Goal: Task Accomplishment & Management: Manage account settings

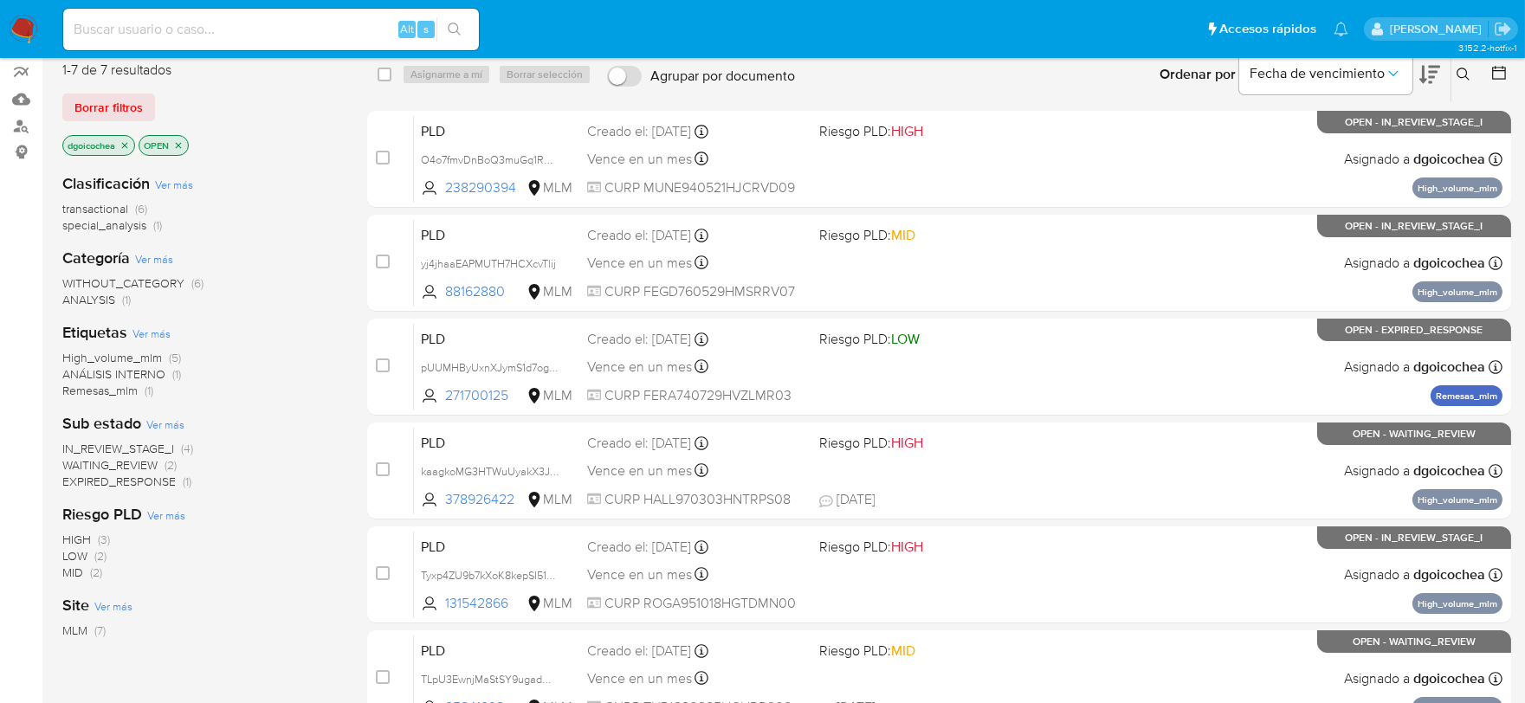
scroll to position [192, 0]
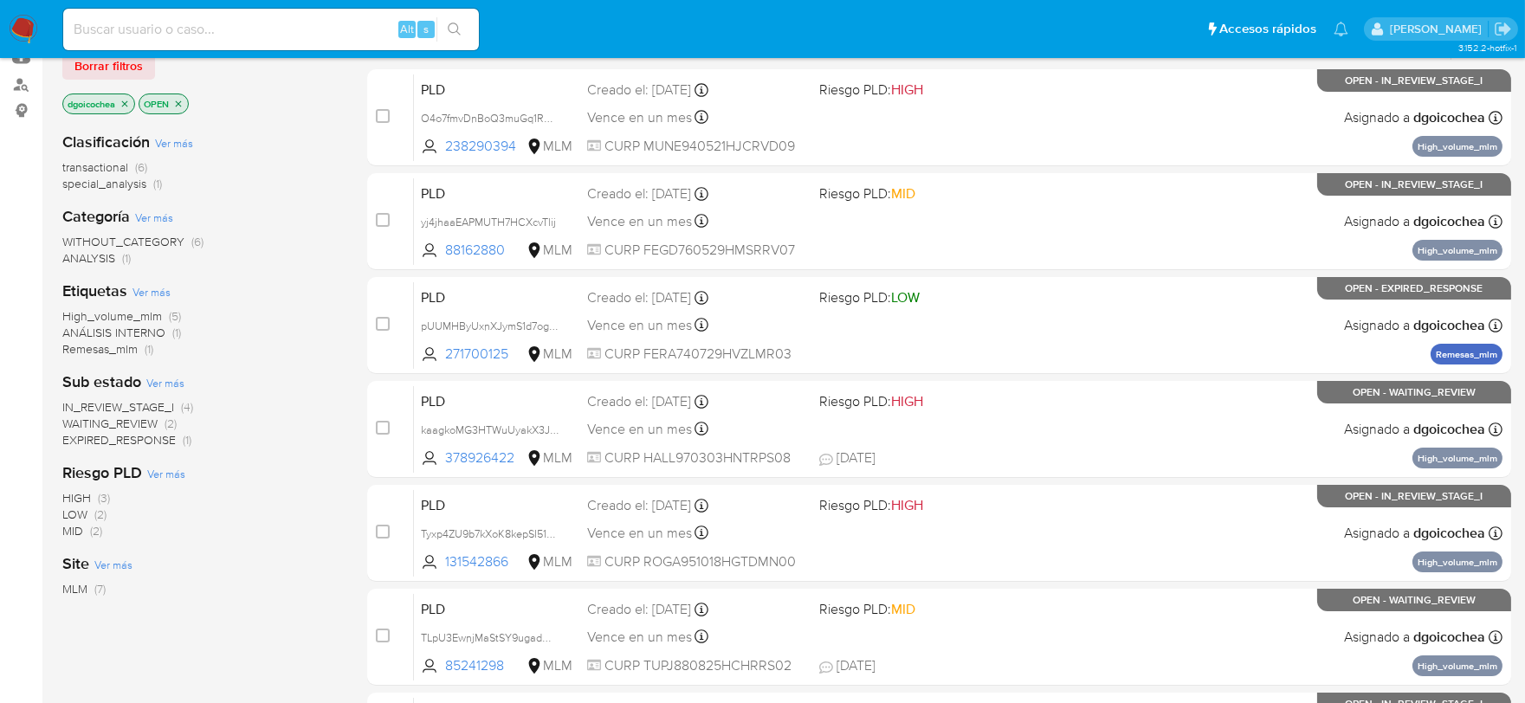
click at [133, 420] on span "WAITING_REVIEW" at bounding box center [109, 423] width 95 height 17
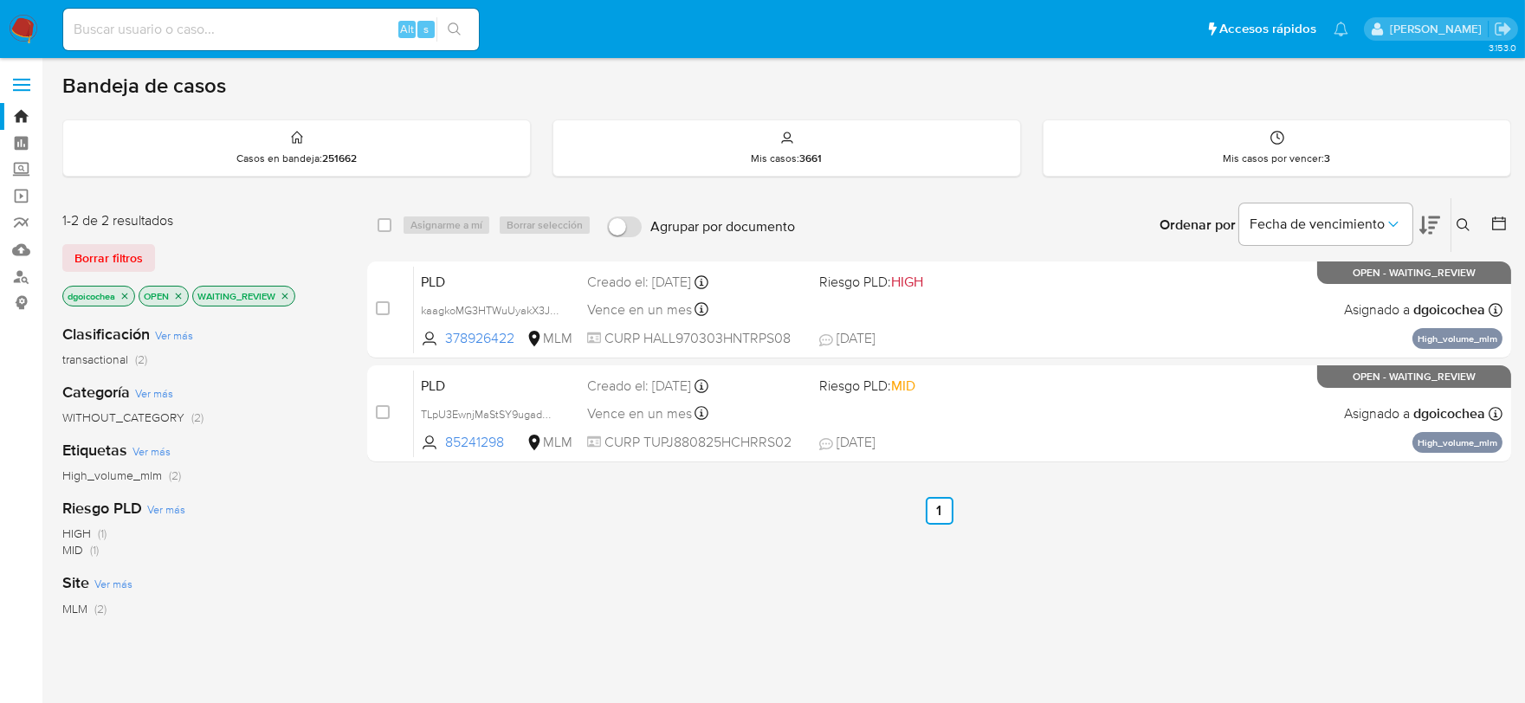
click at [717, 632] on div "select-all-cases-checkbox Asignarme a mí Borrar selección Agrupar por documento…" at bounding box center [939, 589] width 1144 height 785
click at [1254, 149] on div "Mis casos por vencer : 3" at bounding box center [1277, 147] width 467 height 55
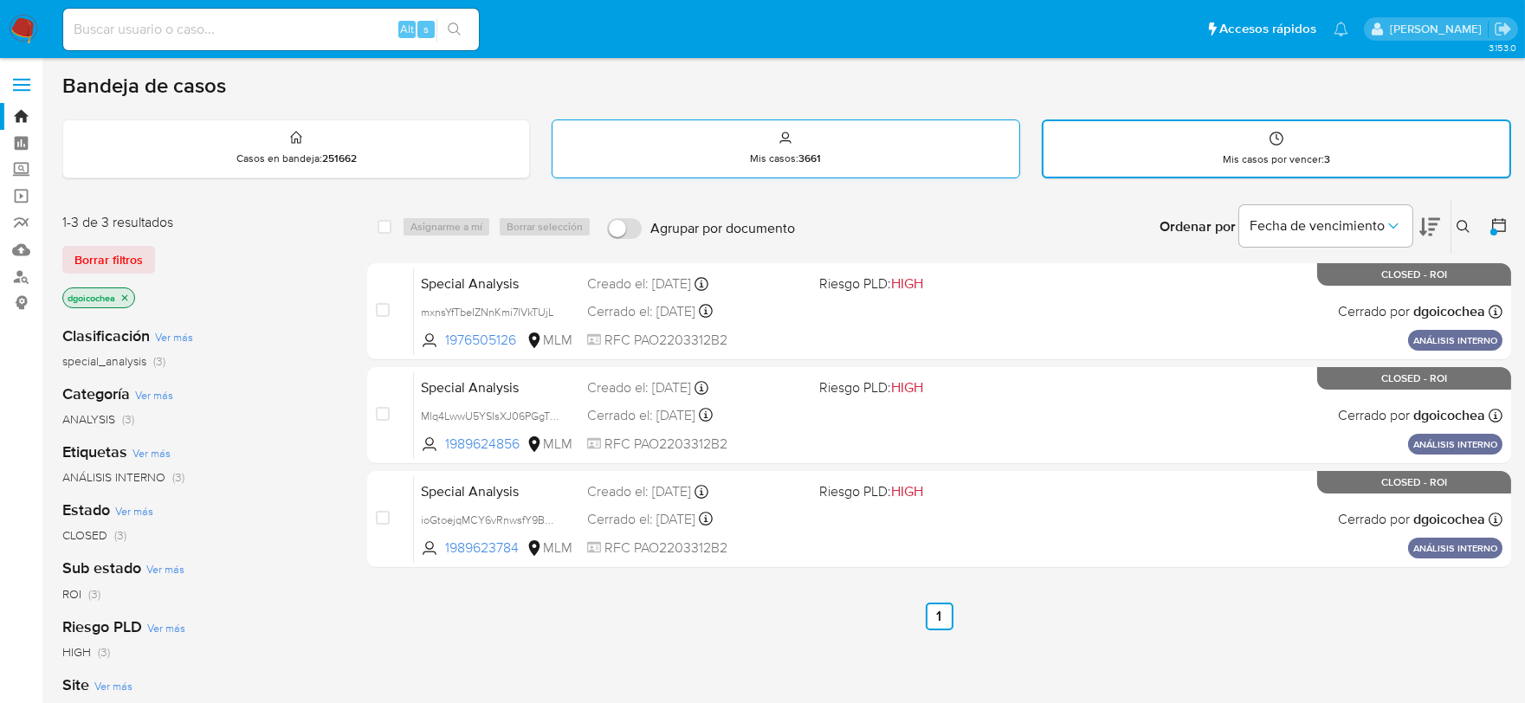
click at [902, 152] on div "Mis casos : 3661" at bounding box center [786, 147] width 466 height 55
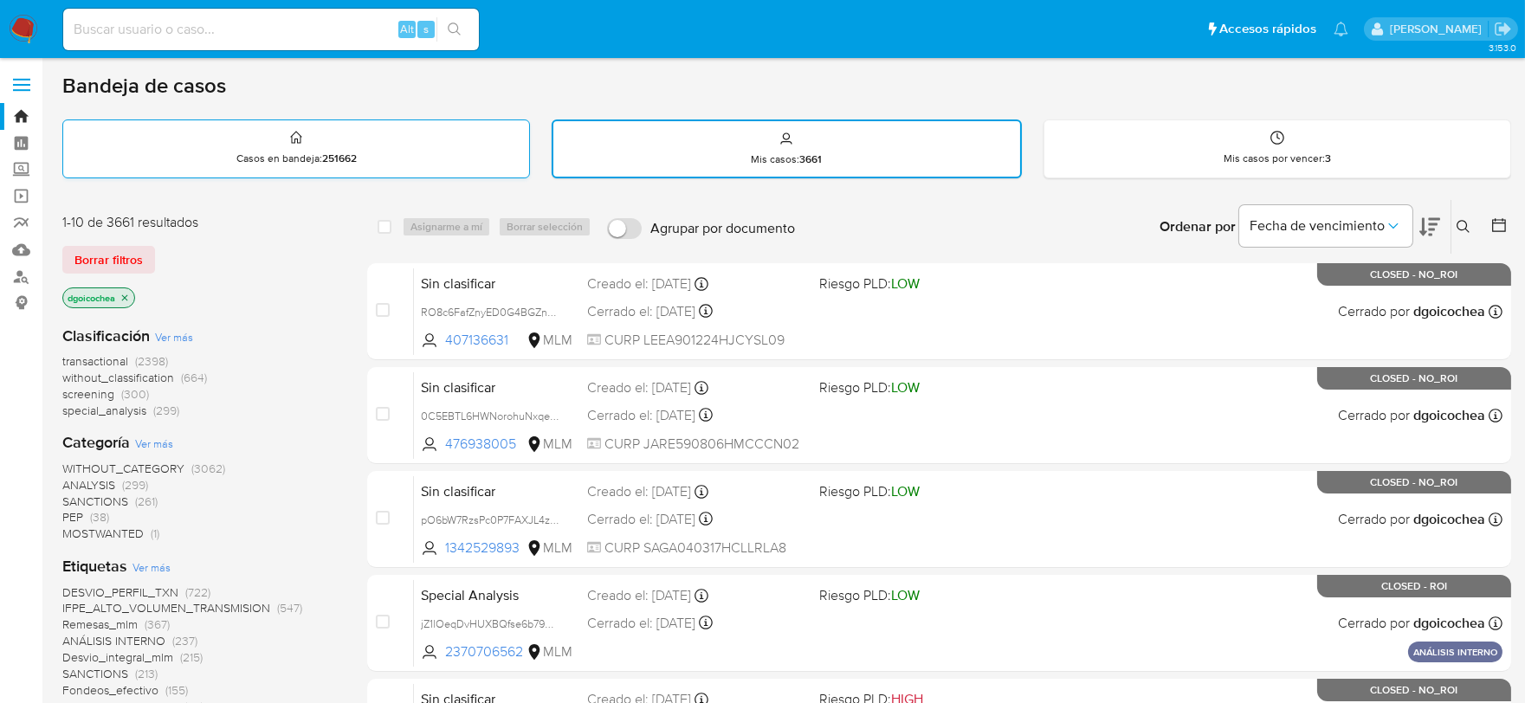
click at [246, 131] on div "Casos en bandeja : 251662" at bounding box center [296, 147] width 466 height 55
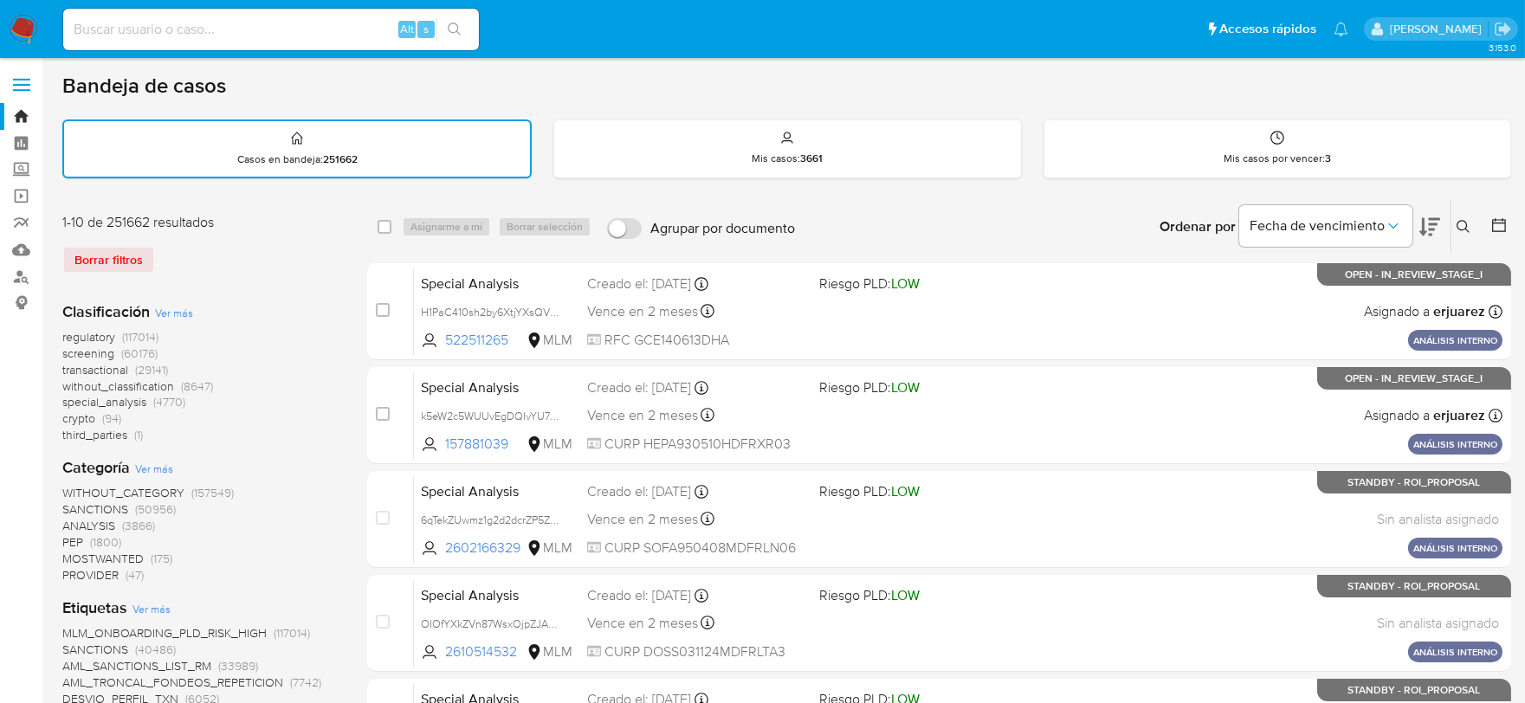
click at [27, 33] on img at bounding box center [23, 29] width 29 height 29
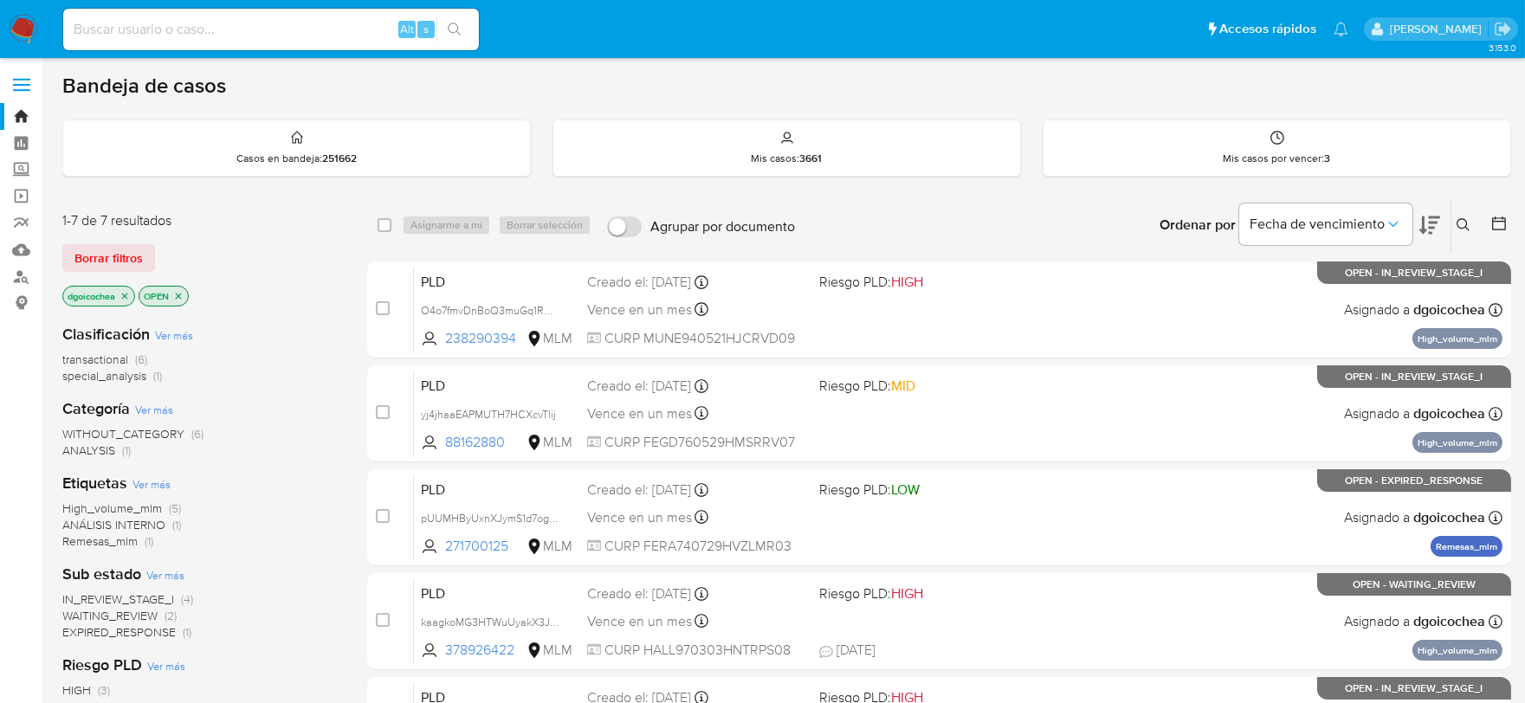
click at [152, 599] on span "IN_REVIEW_STAGE_I" at bounding box center [118, 599] width 112 height 17
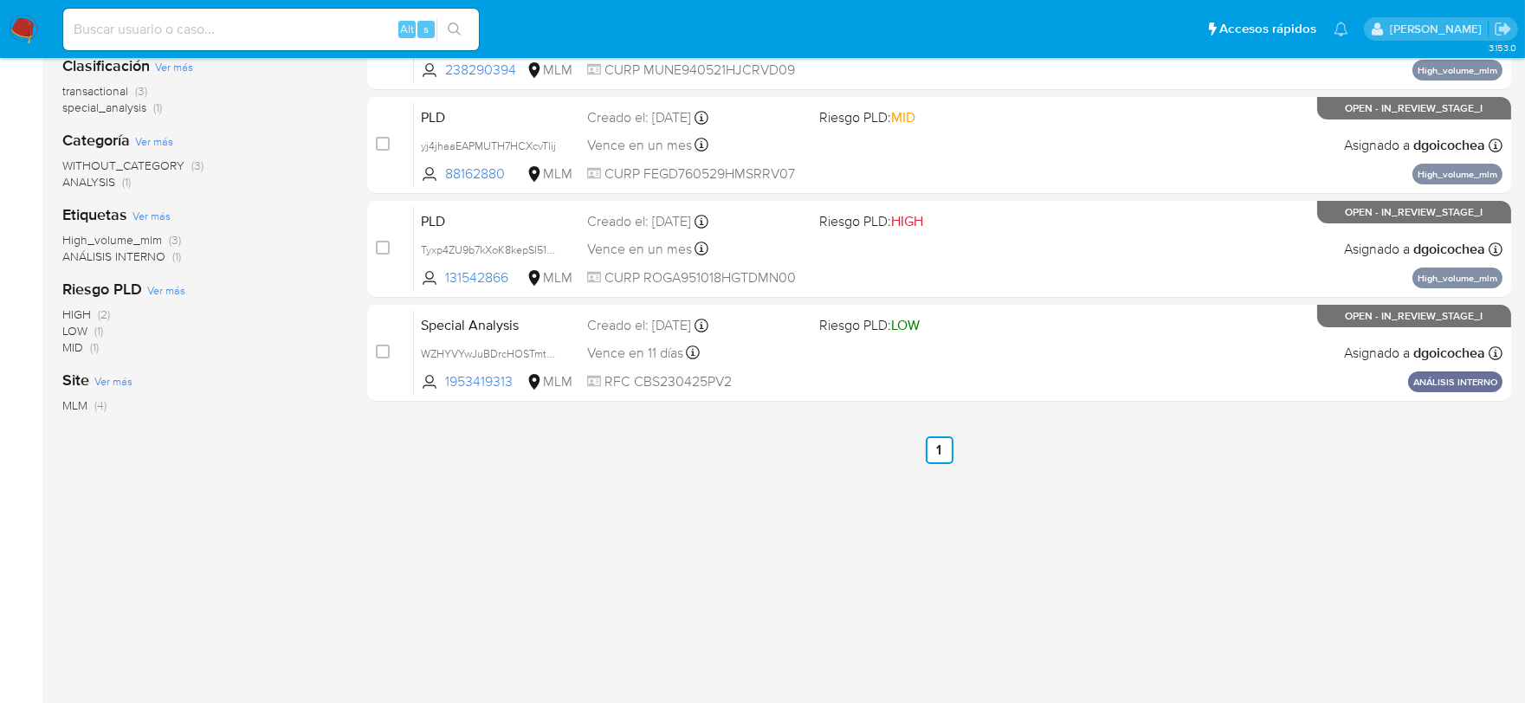
scroll to position [288, 0]
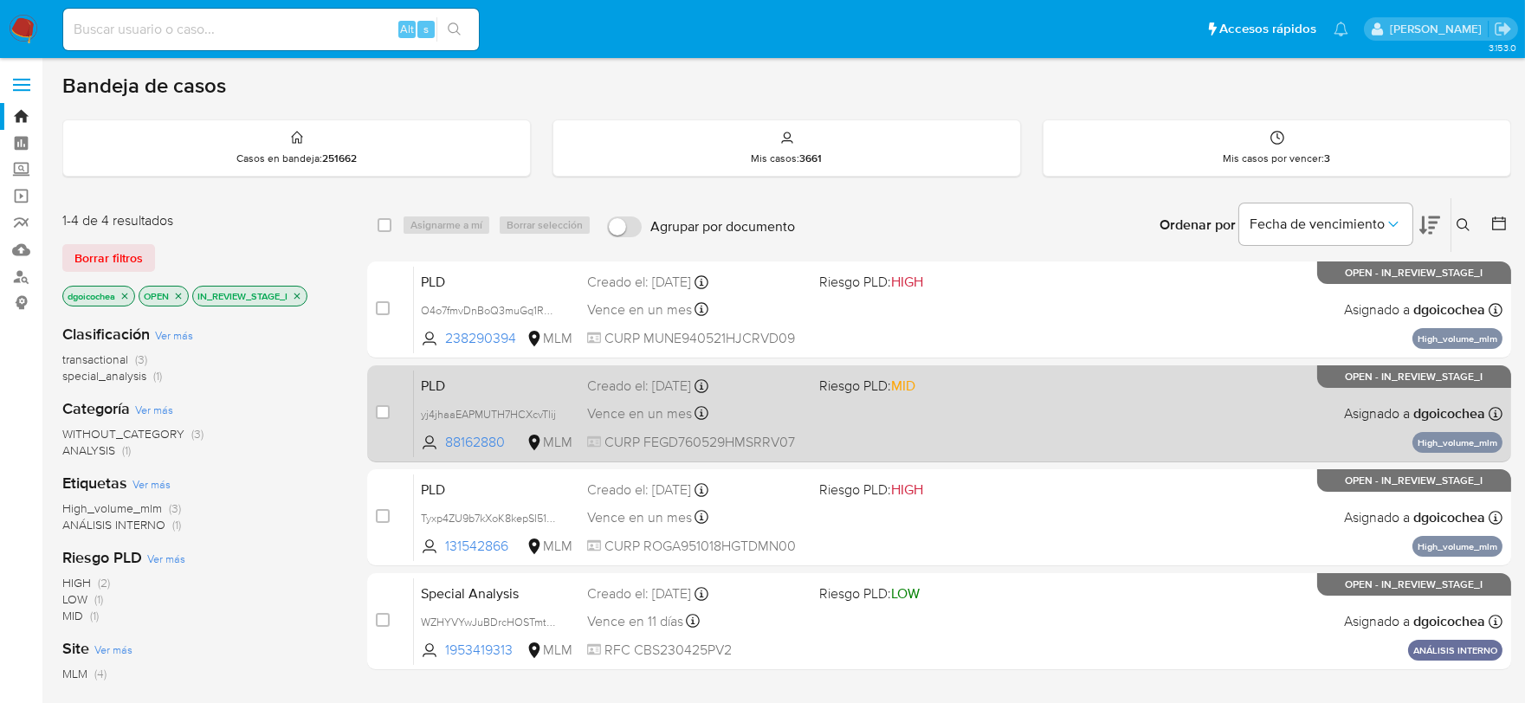
click at [436, 383] on span "PLD" at bounding box center [497, 384] width 152 height 23
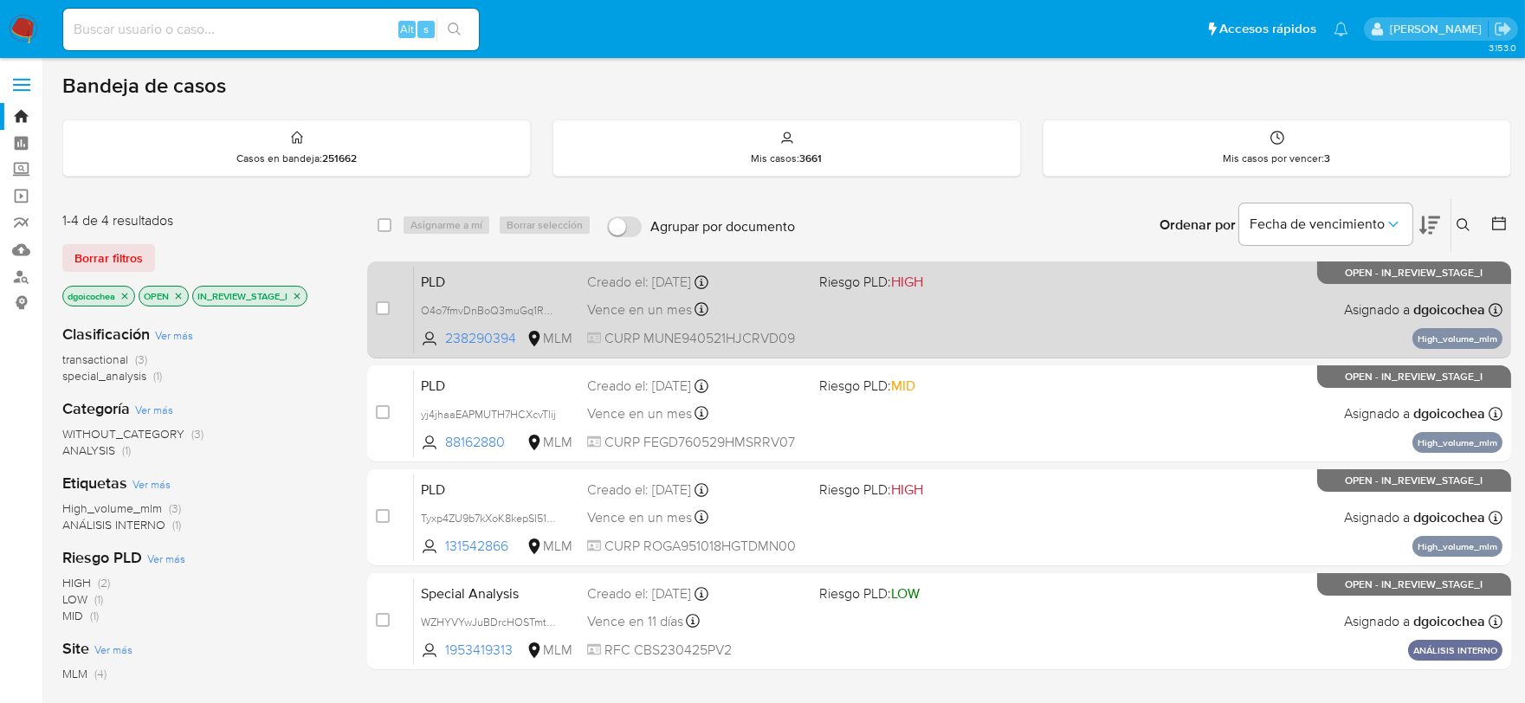
click at [425, 280] on span "PLD" at bounding box center [497, 280] width 152 height 23
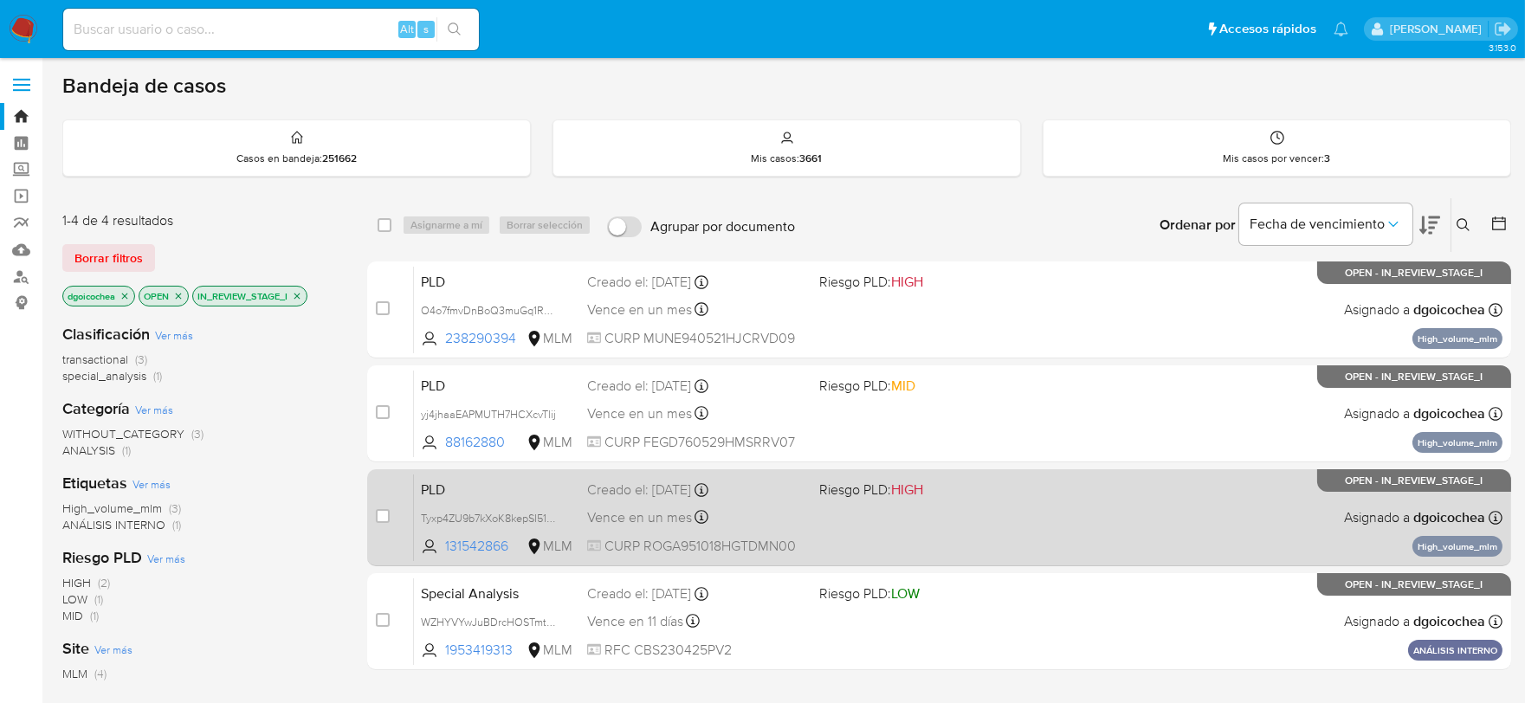
click at [431, 488] on span "PLD" at bounding box center [497, 488] width 152 height 23
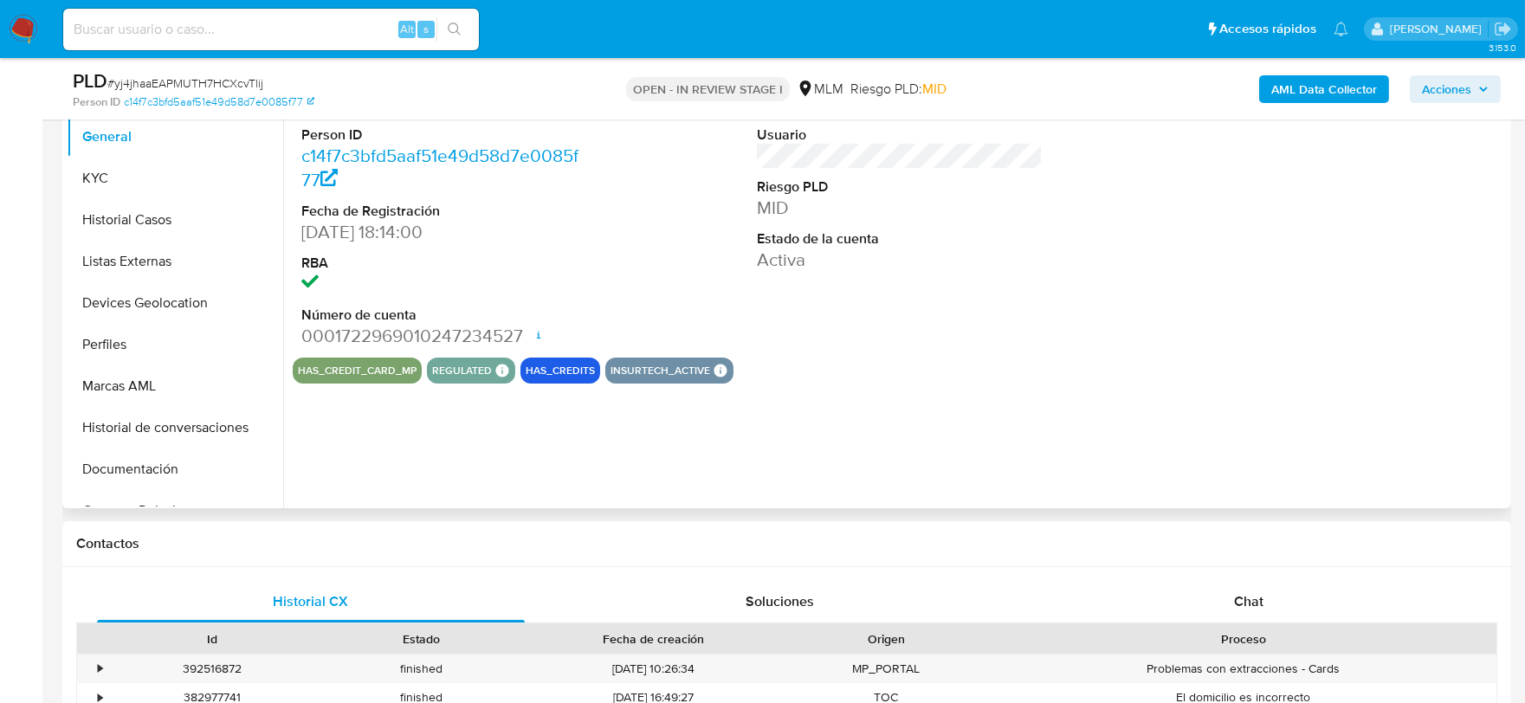
select select "10"
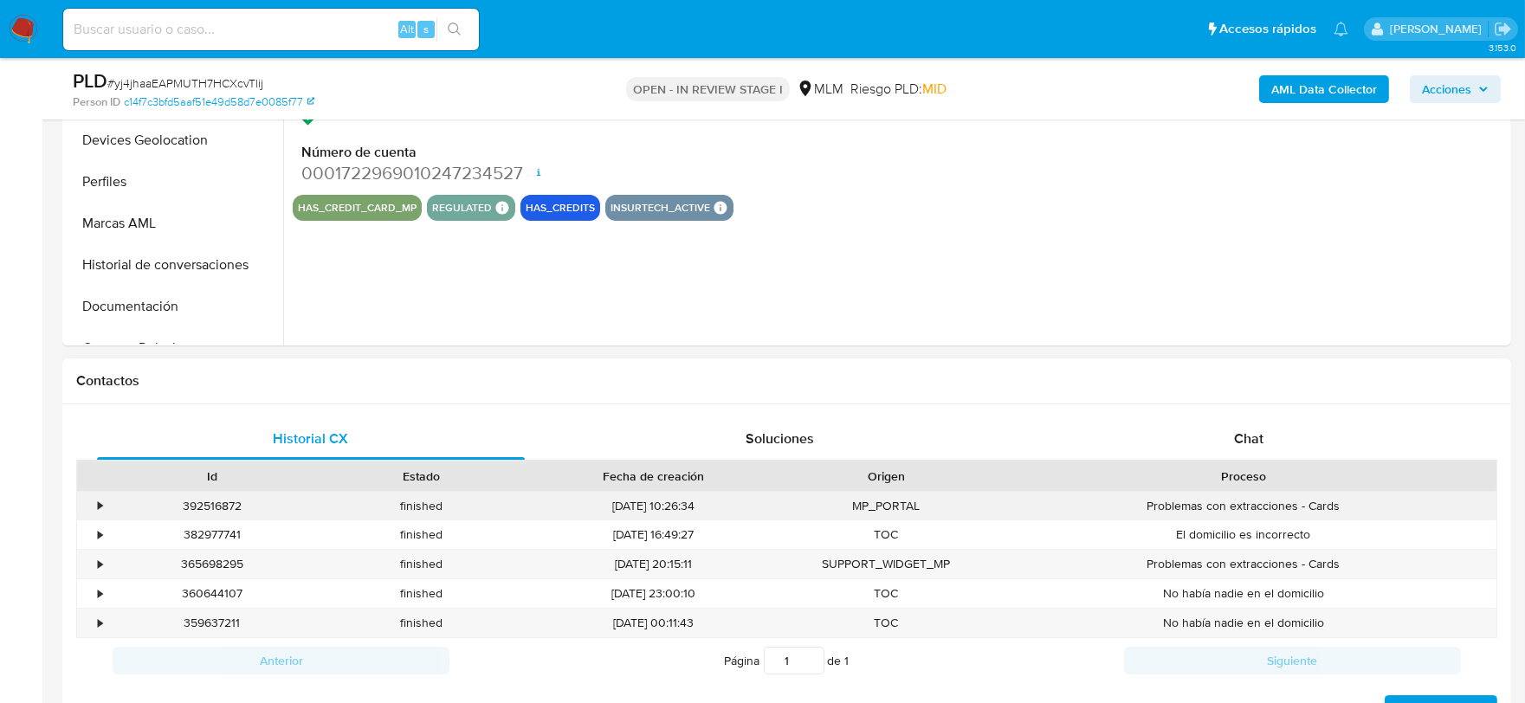
scroll to position [577, 0]
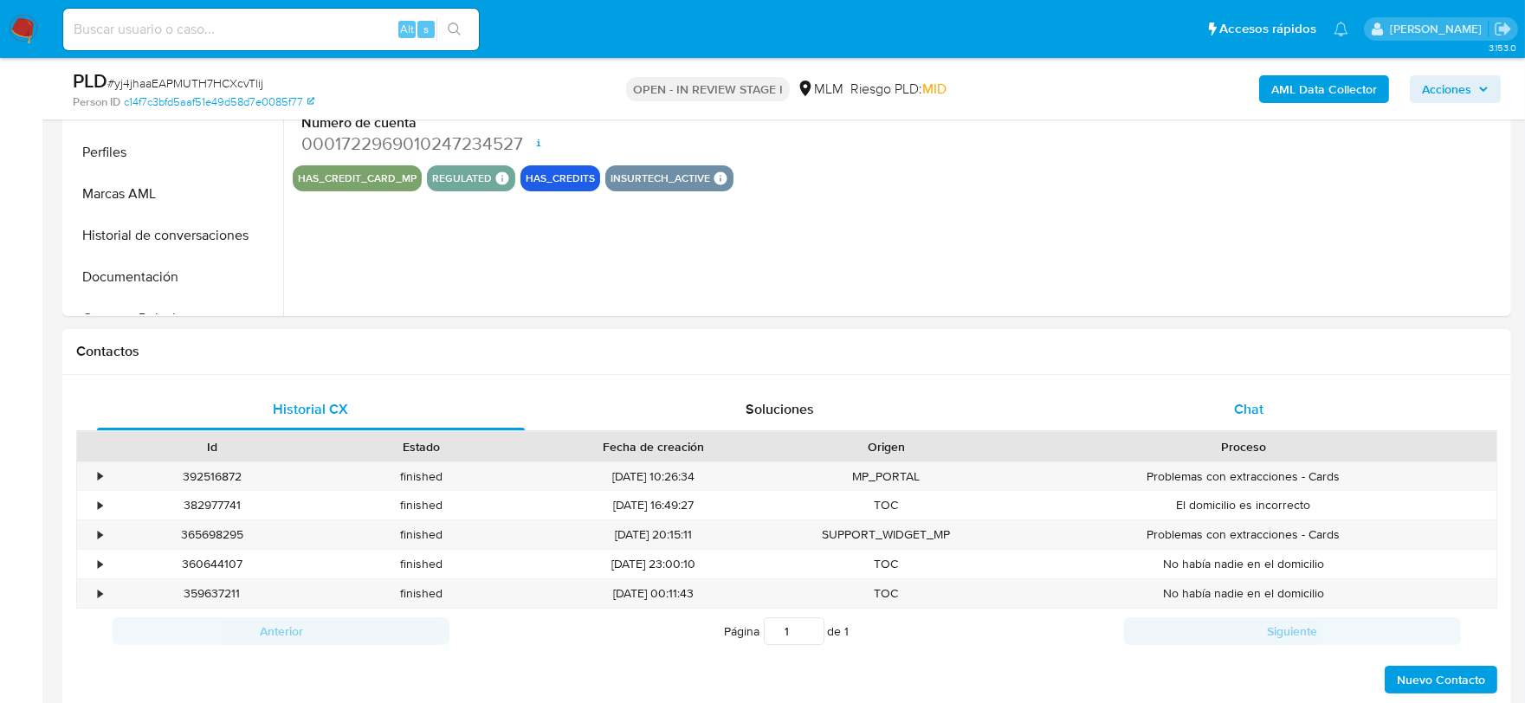
click at [1225, 414] on div "Chat" at bounding box center [1249, 410] width 428 height 42
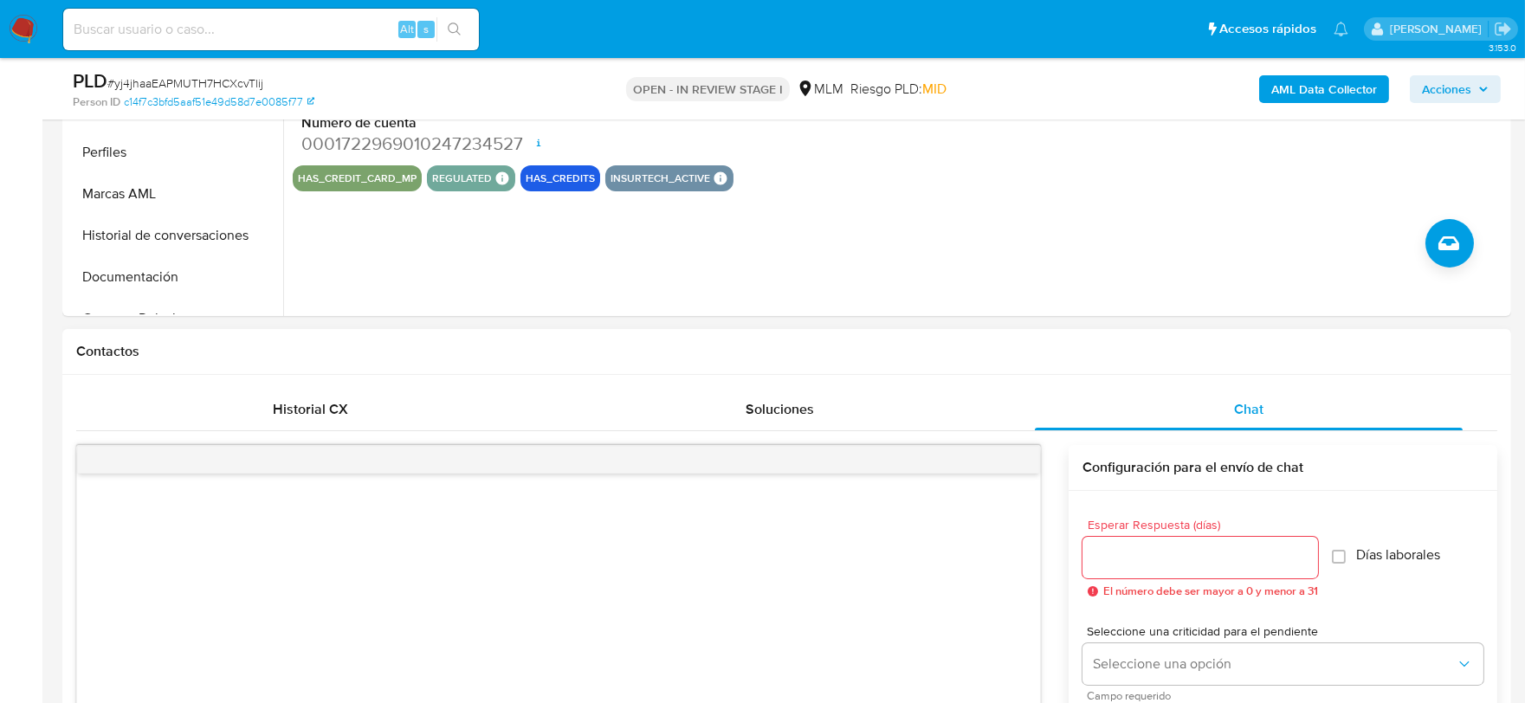
click at [1140, 542] on div at bounding box center [1201, 558] width 236 height 42
click at [1155, 559] on input "Esperar Respuesta (días)" at bounding box center [1201, 557] width 236 height 23
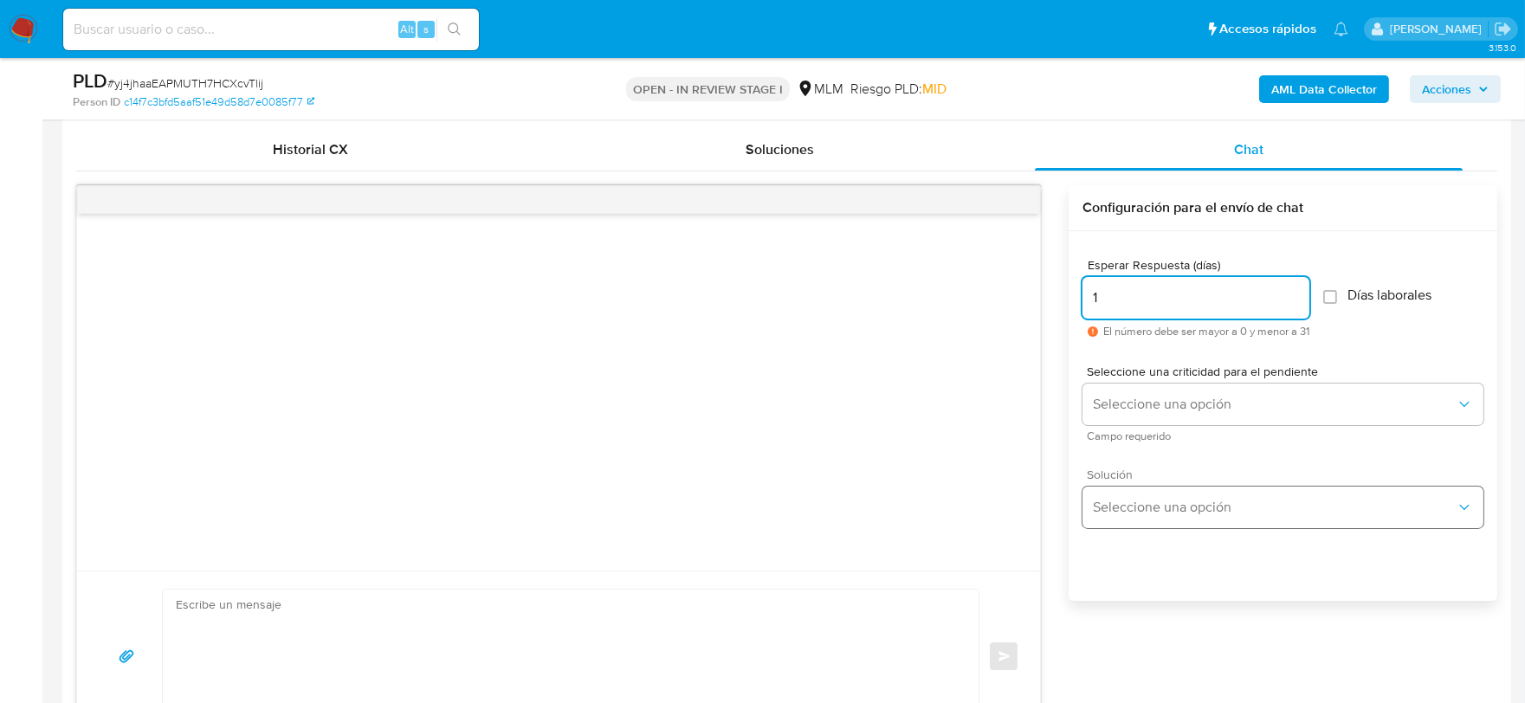
scroll to position [866, 0]
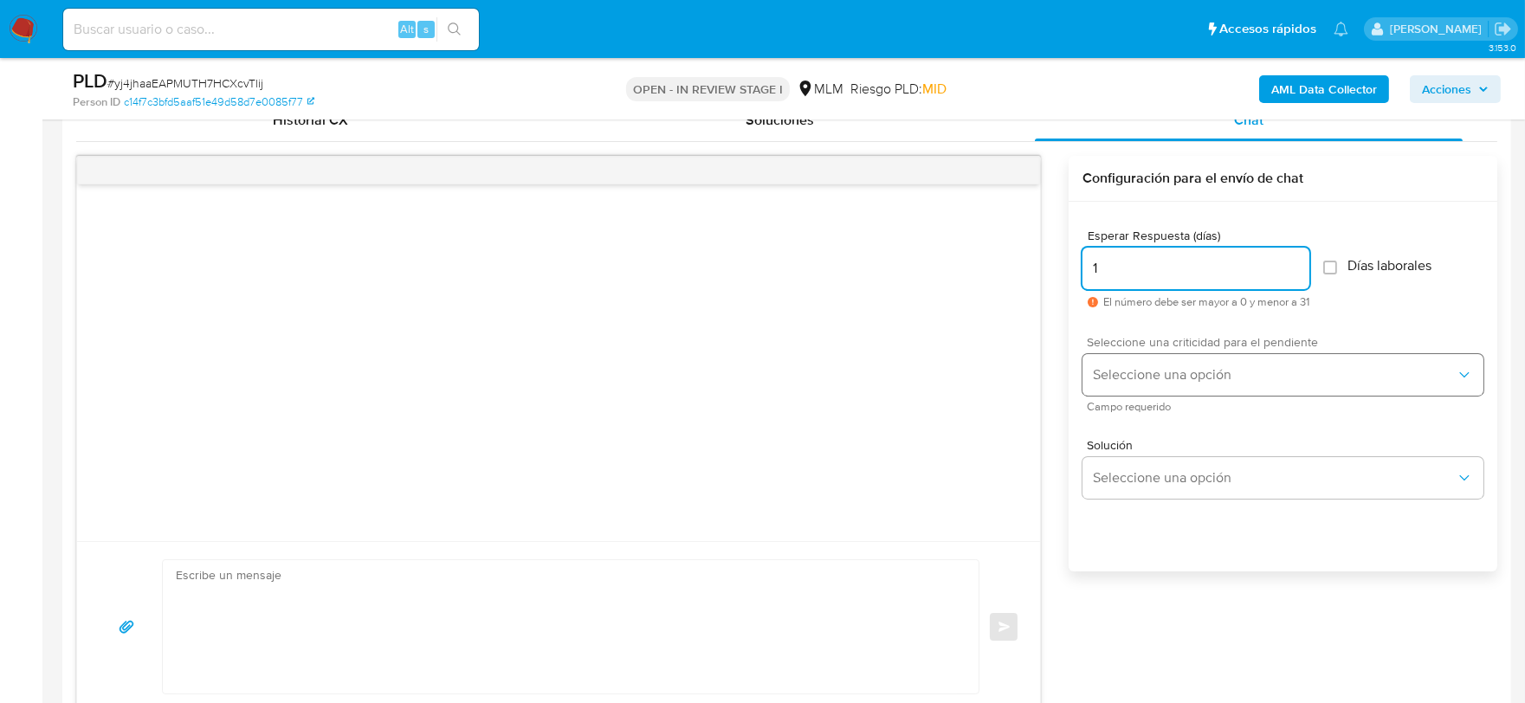
type input "1"
click at [1205, 368] on span "Seleccione una opción" at bounding box center [1274, 374] width 363 height 17
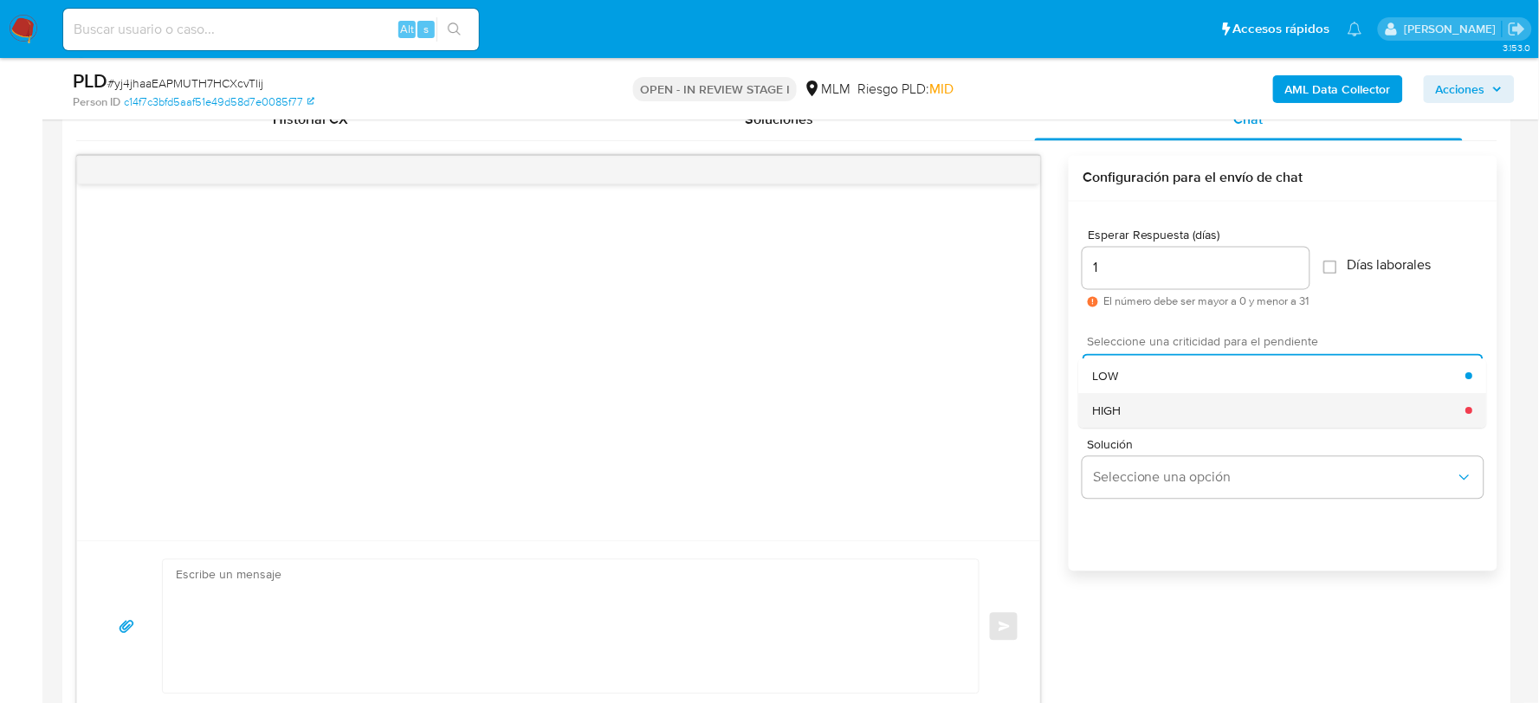
click at [1167, 404] on div "HIGH" at bounding box center [1279, 410] width 373 height 35
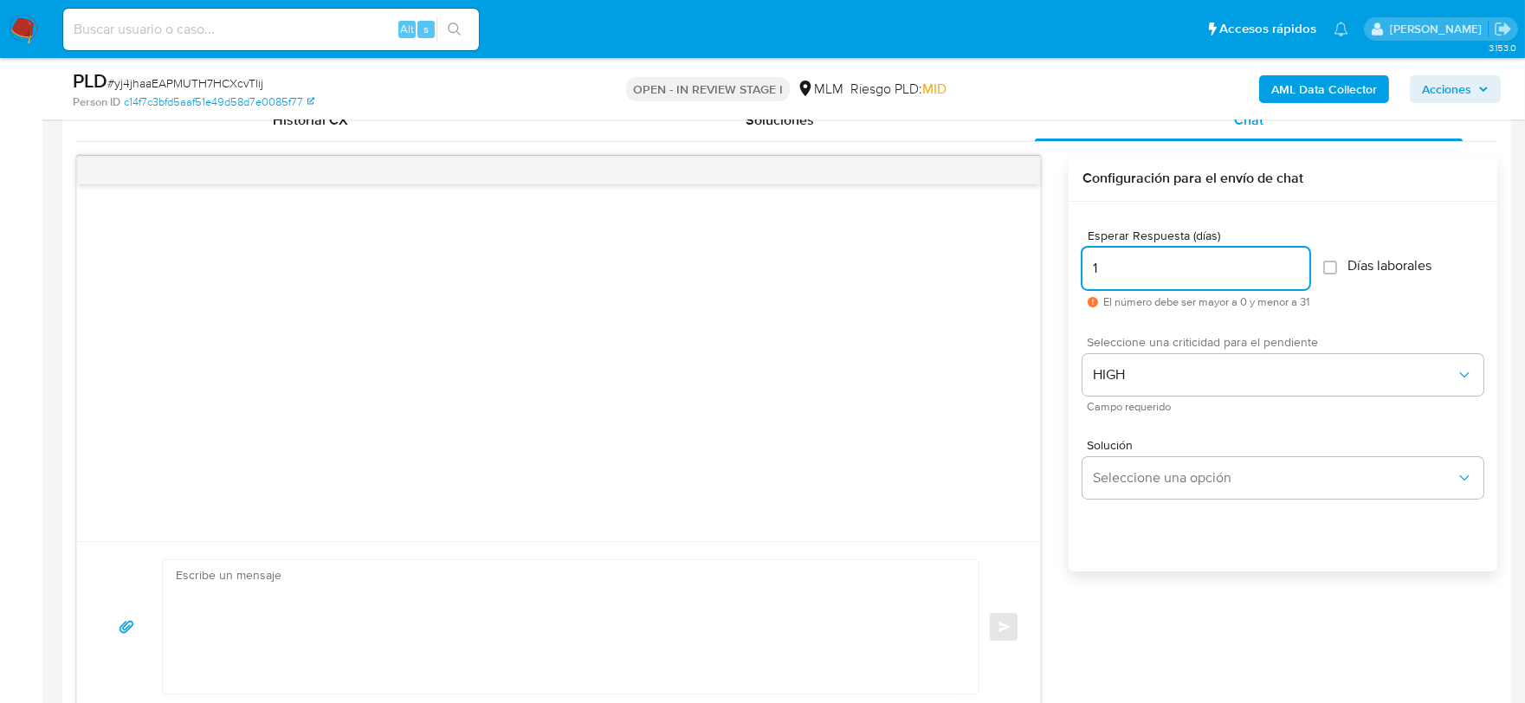
click at [1140, 266] on input "1" at bounding box center [1196, 268] width 227 height 23
type input "2"
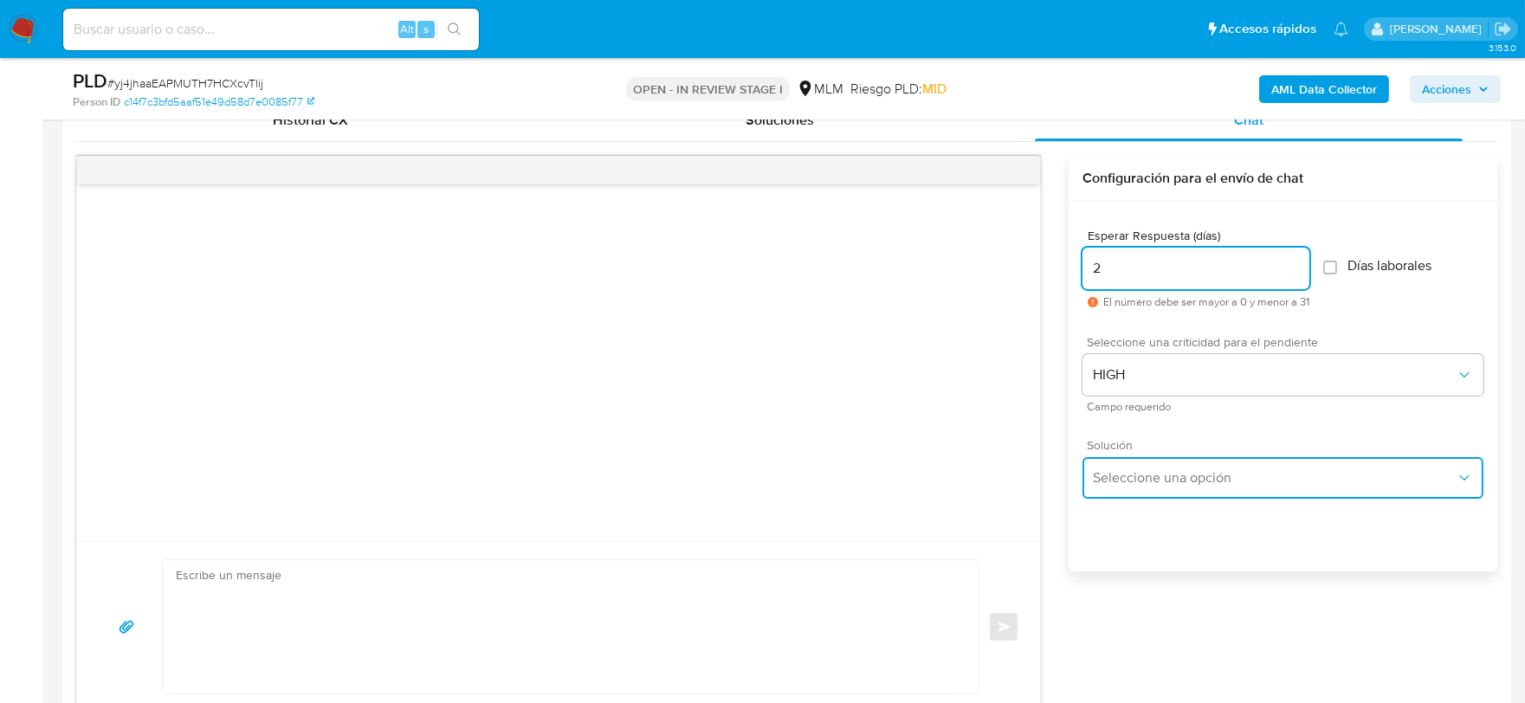
click at [1214, 464] on button "Seleccione una opción" at bounding box center [1283, 478] width 401 height 42
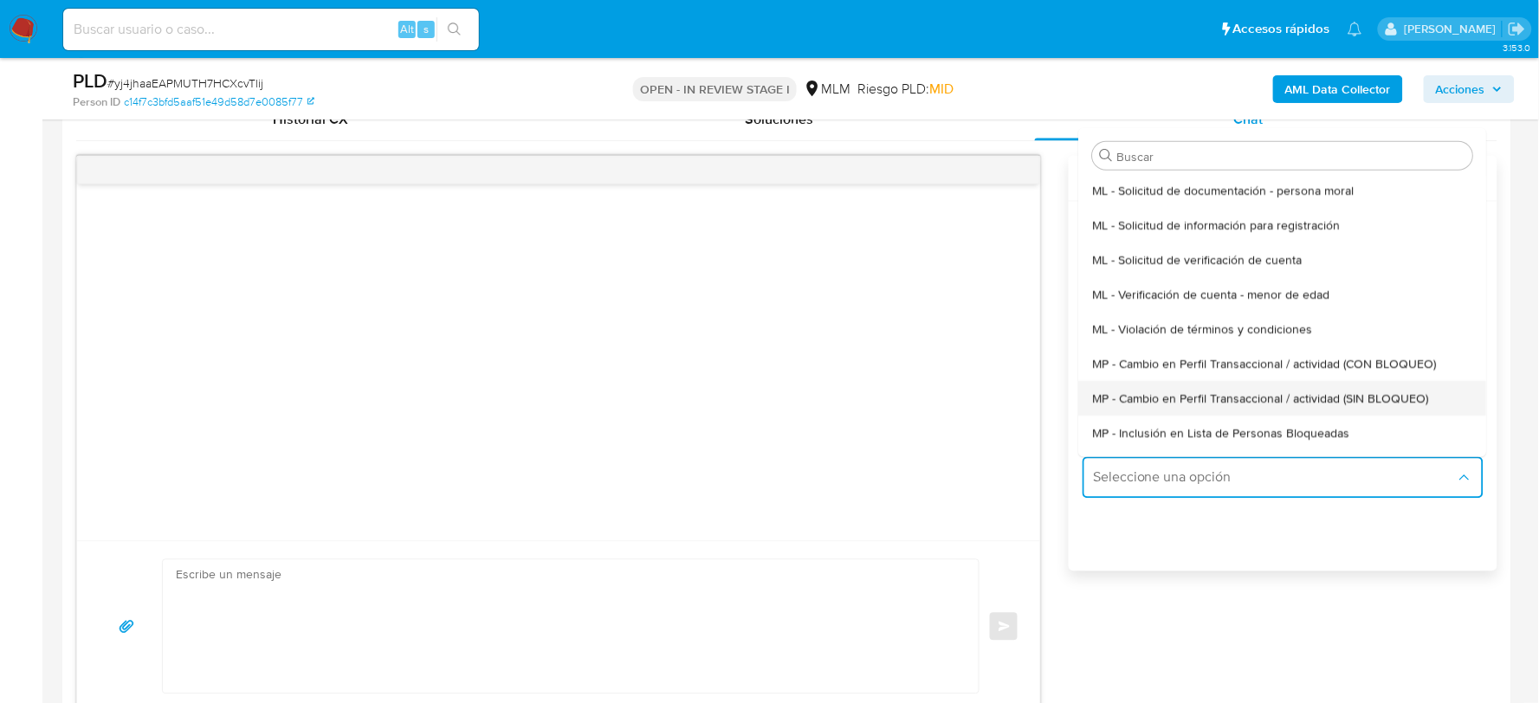
click at [1211, 403] on span "MP - Cambio en Perfil Transaccional / actividad (SIN BLOQUEO)" at bounding box center [1261, 399] width 336 height 16
type textarea "Estimado ,Te comunicamos que se ha identificado un cambio en el uso habitual de…"
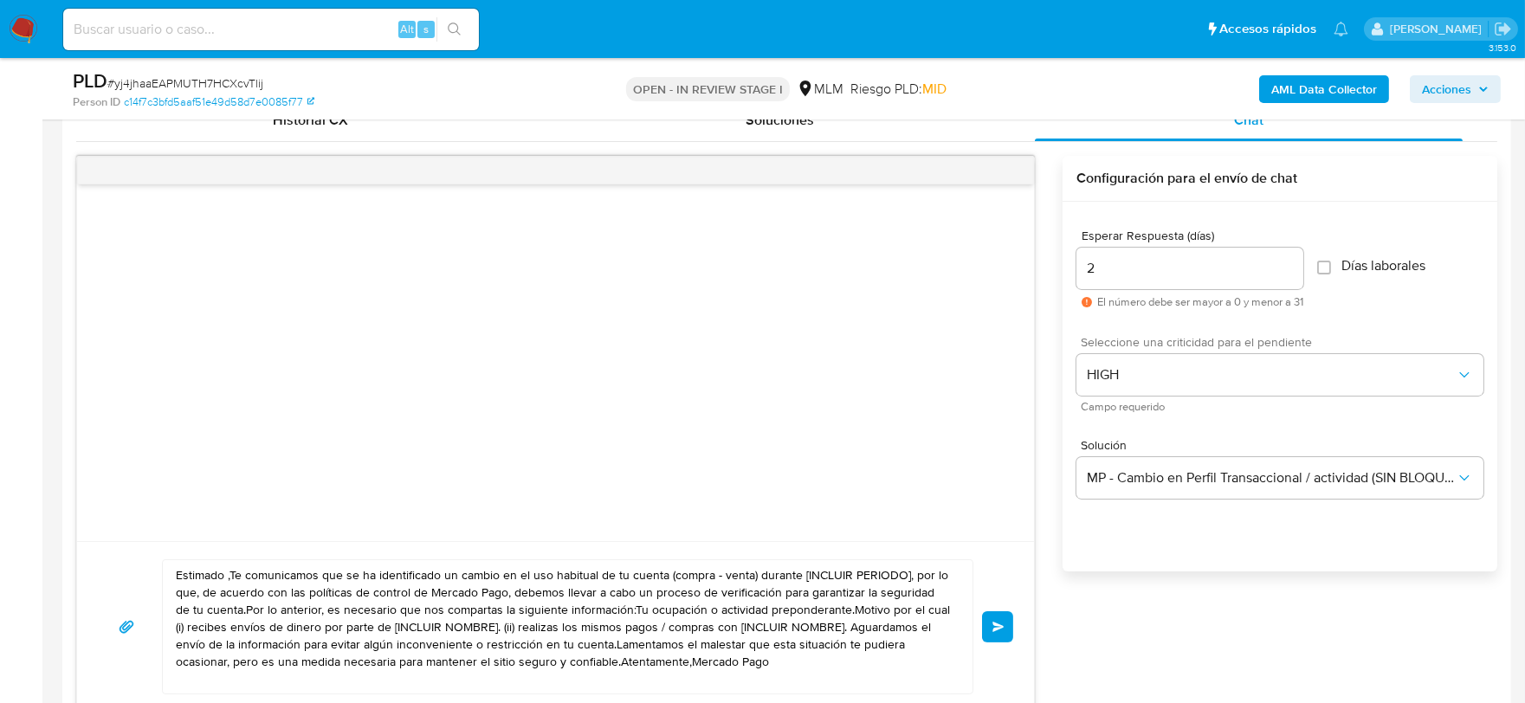
click at [740, 617] on textarea "Estimado ,Te comunicamos que se ha identificado un cambio en el uso habitual de…" at bounding box center [563, 626] width 775 height 133
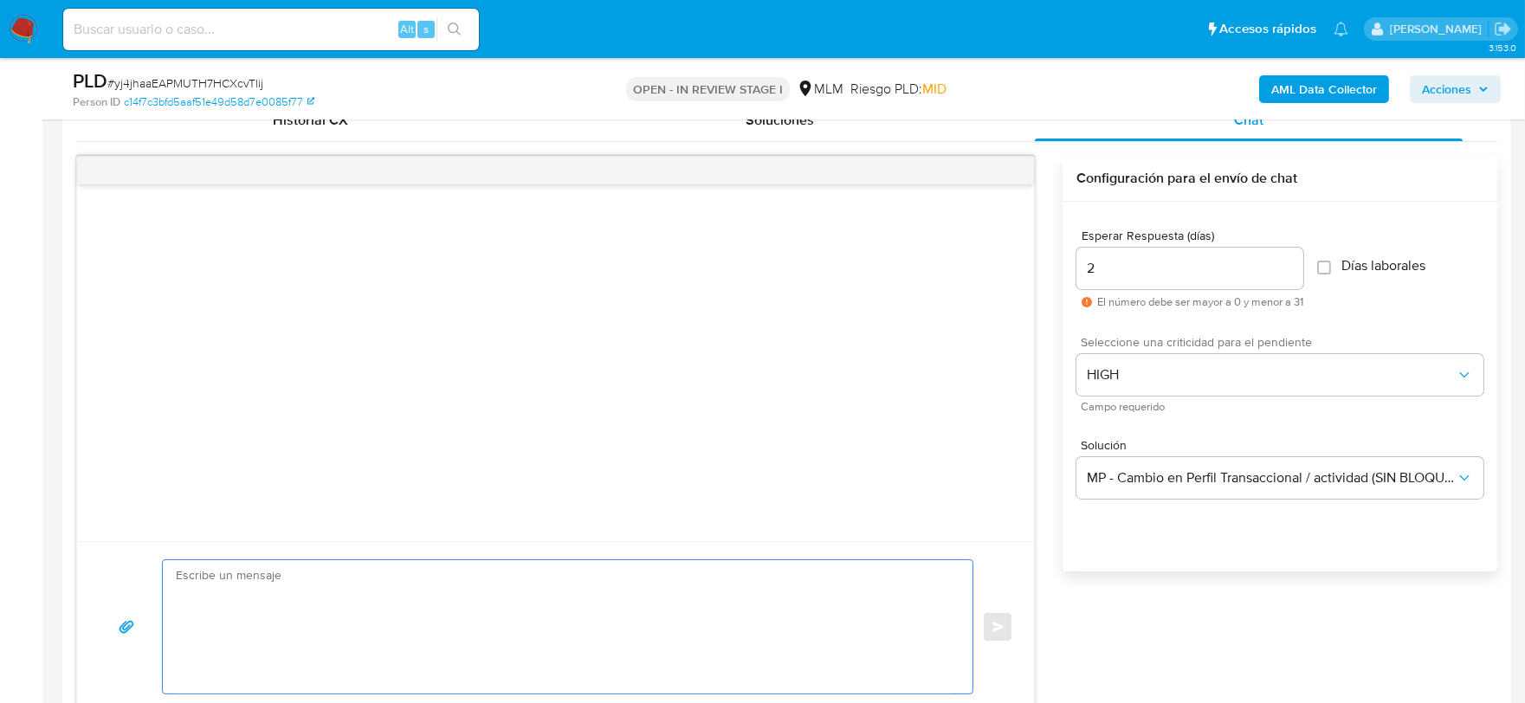
paste textarea "Estimado David De acuerdo con las políticas de control de Mercado Pago, debemos…"
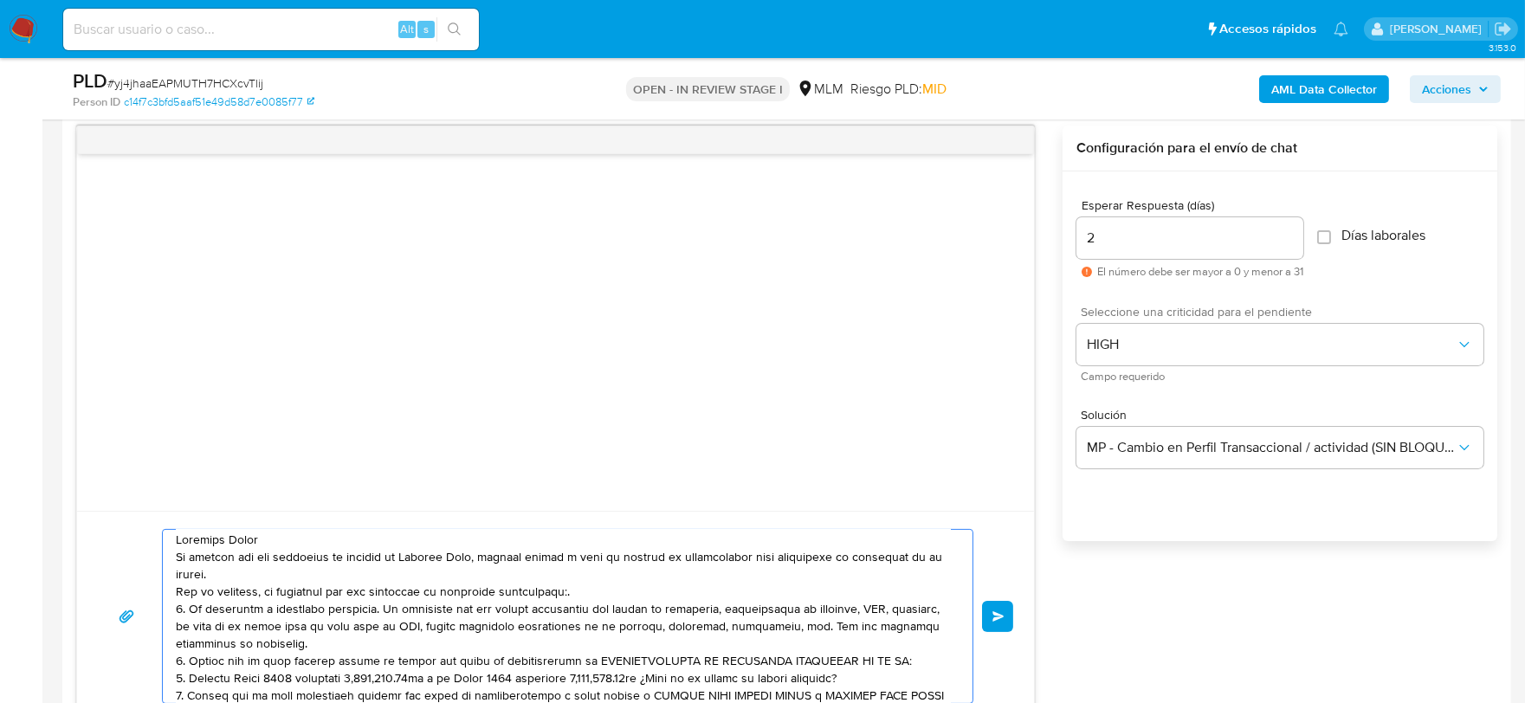
scroll to position [0, 0]
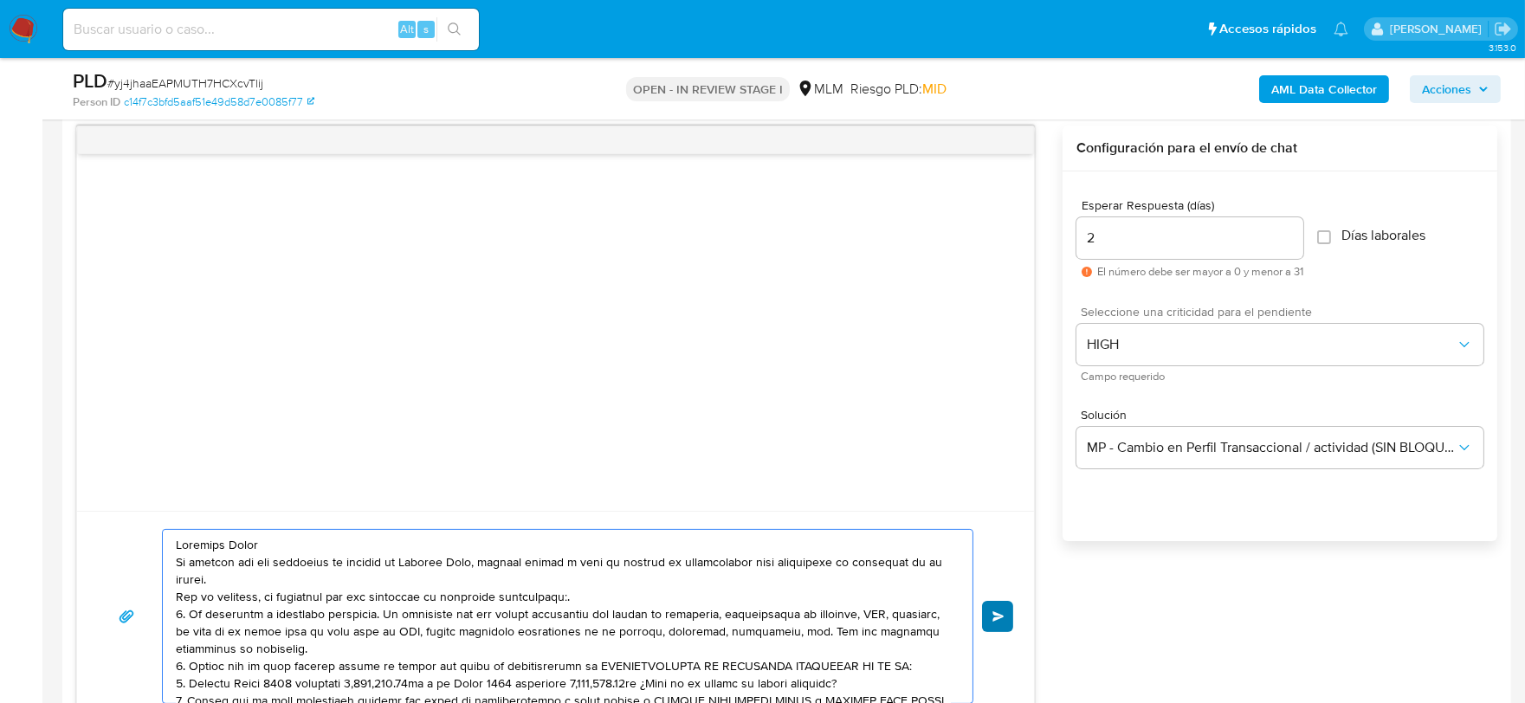
type textarea "Estimado David De acuerdo con las políticas de control de Mercado Pago, debemos…"
click at [997, 616] on span "Enviar" at bounding box center [998, 616] width 12 height 10
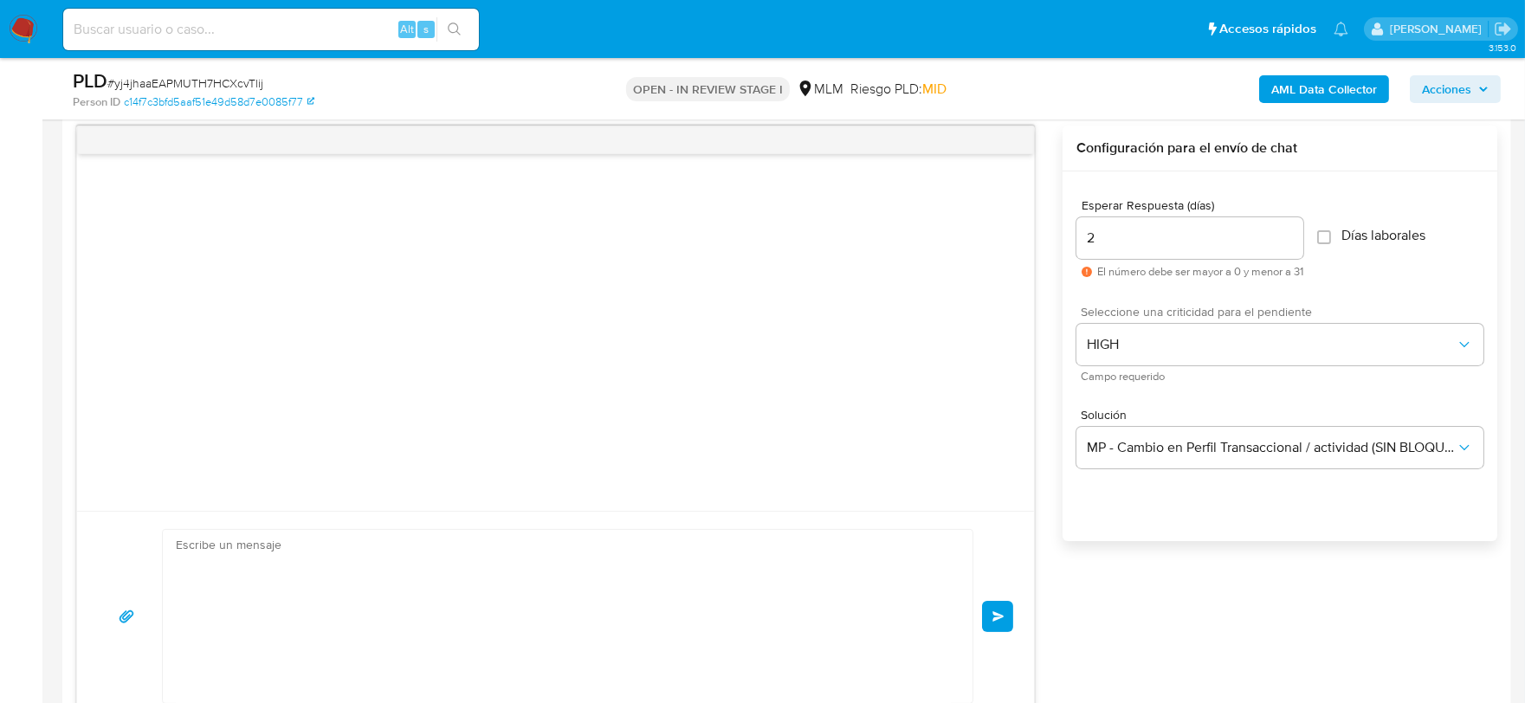
scroll to position [230, 0]
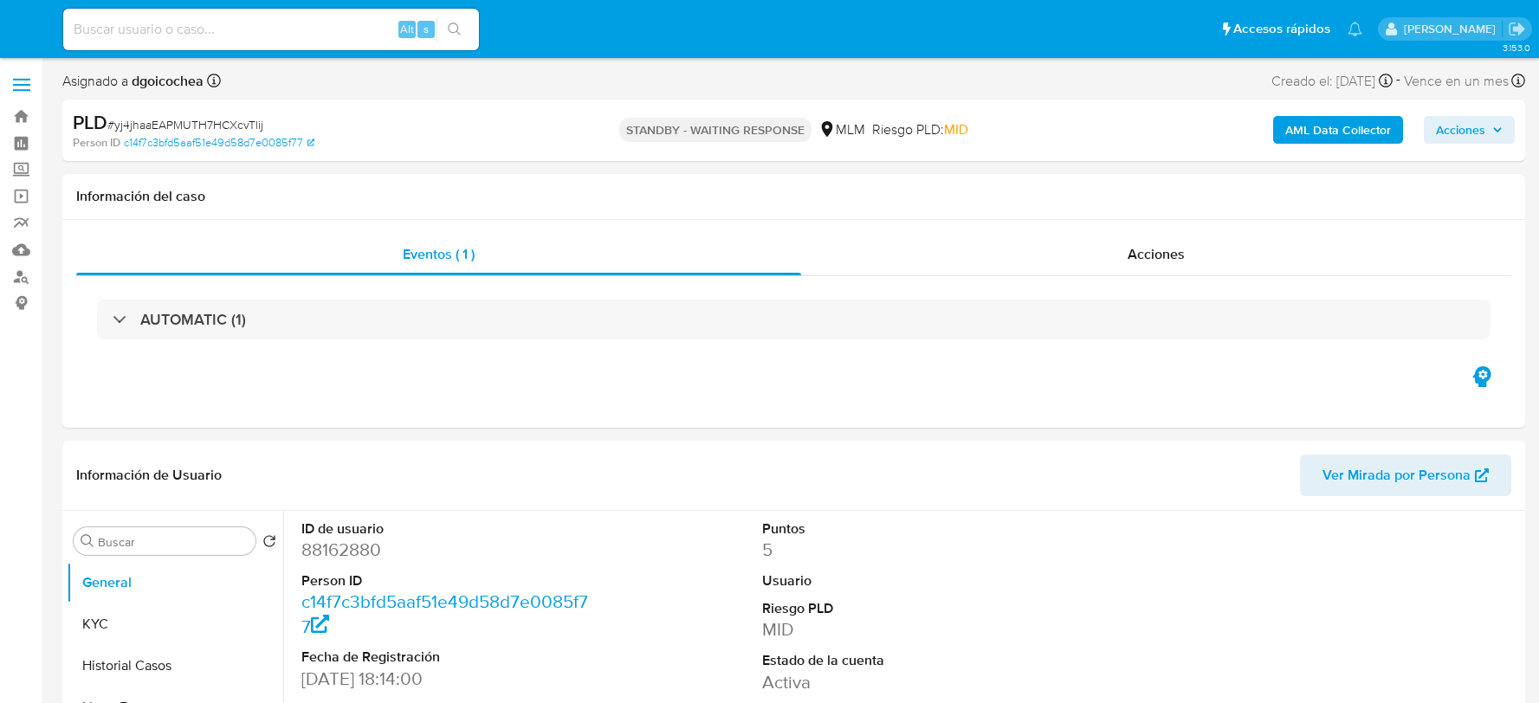
select select "10"
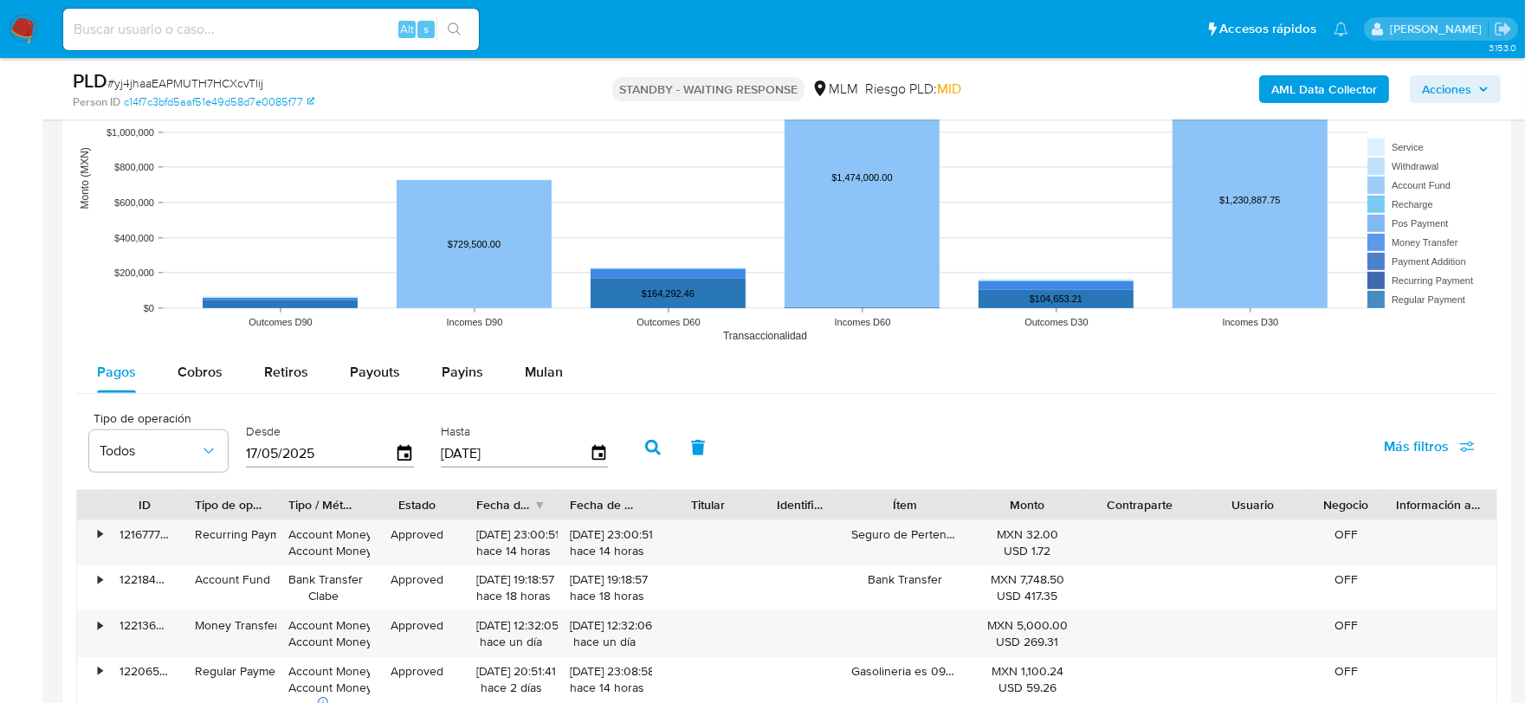
scroll to position [1732, 0]
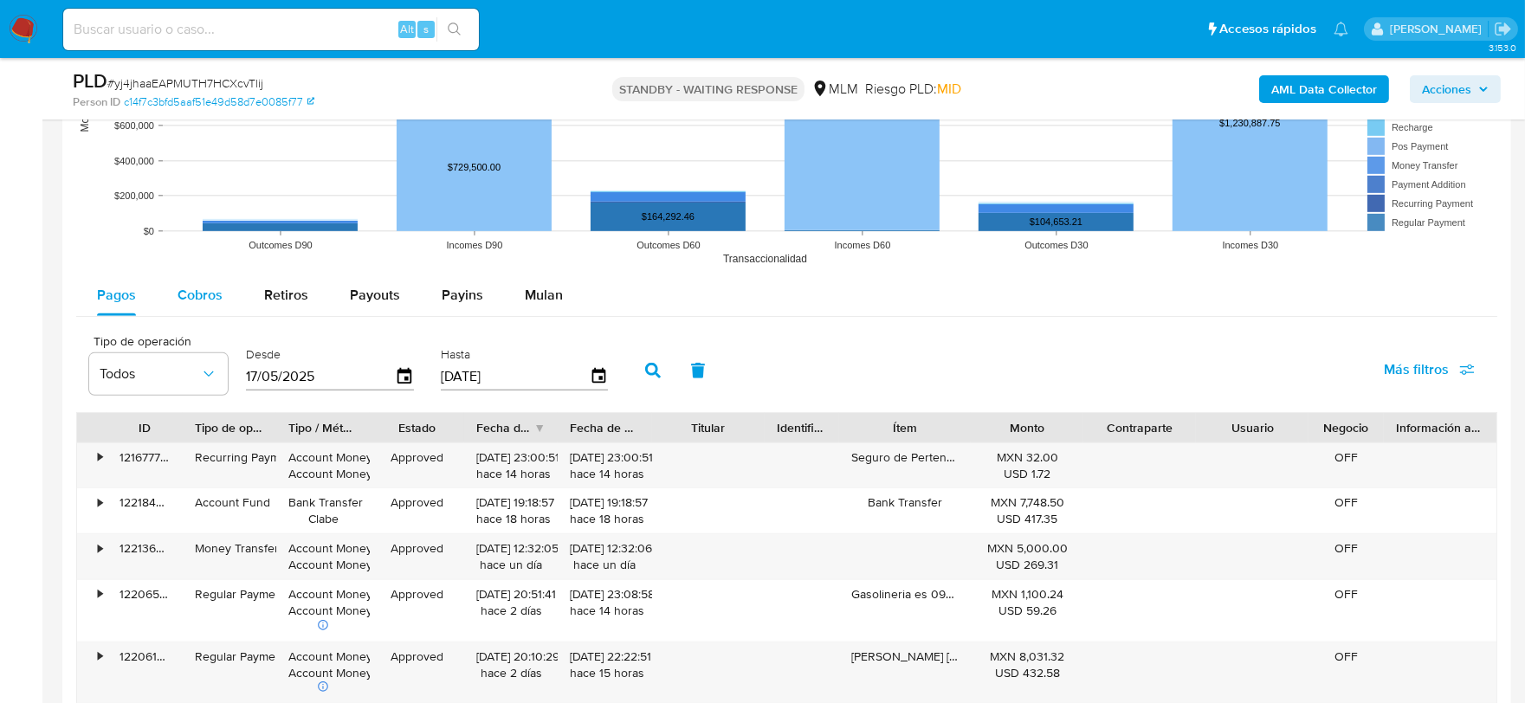
click at [182, 299] on span "Cobros" at bounding box center [200, 295] width 45 height 20
select select "10"
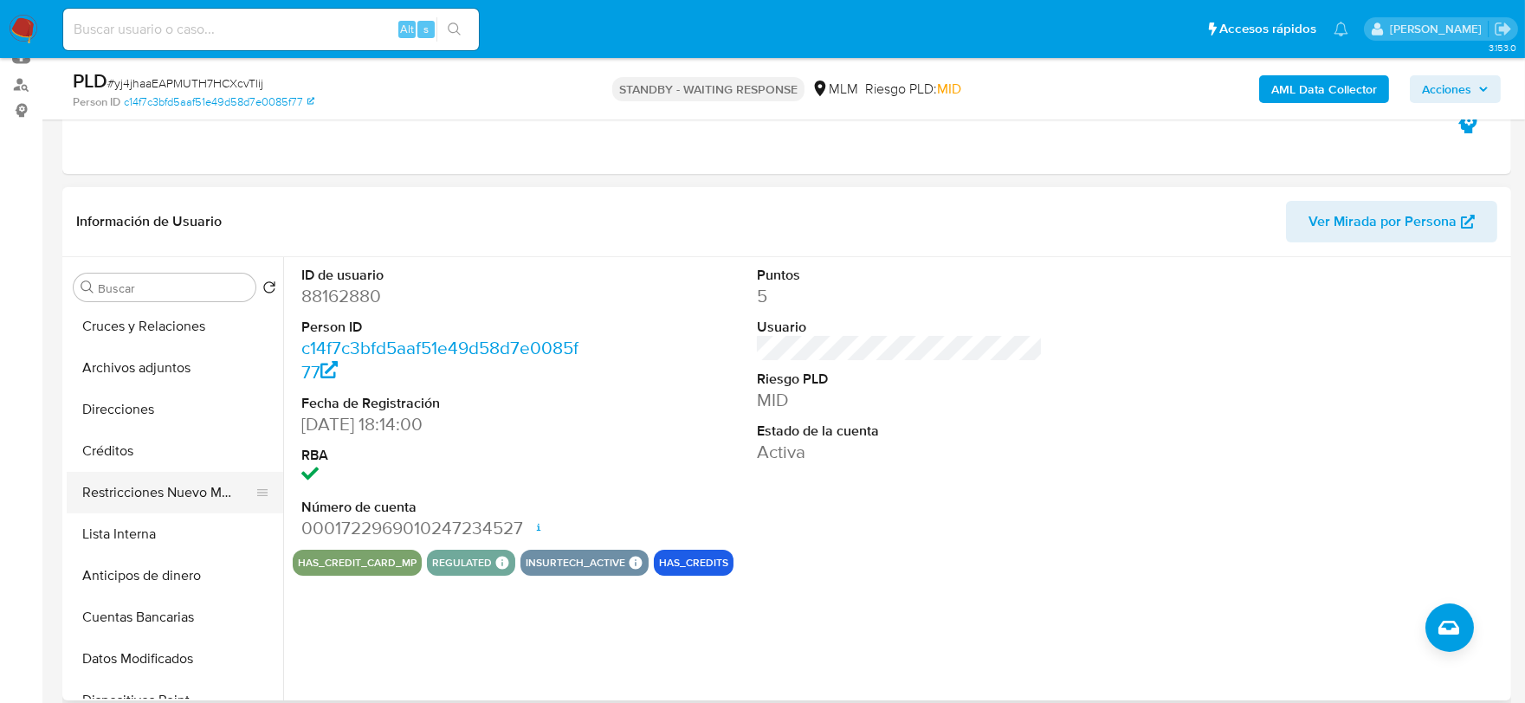
scroll to position [384, 0]
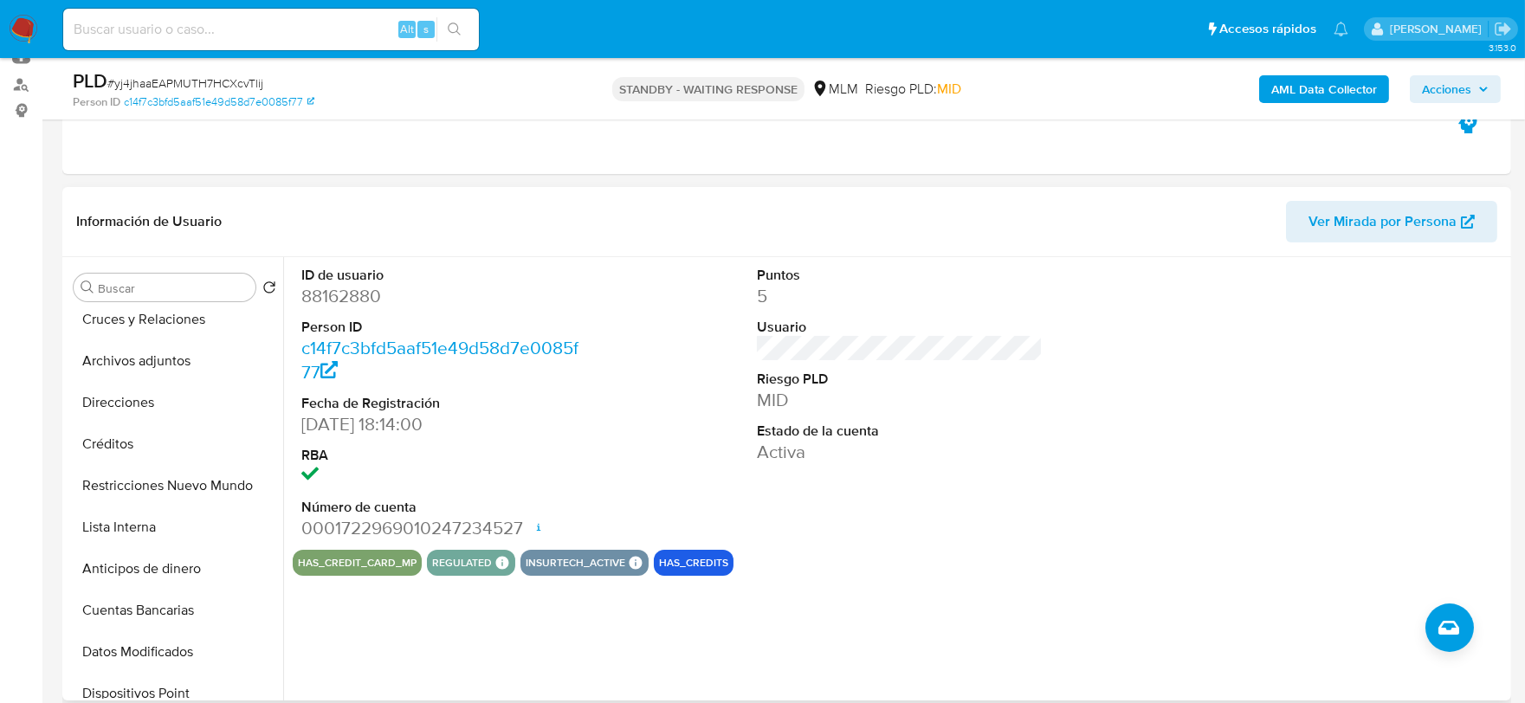
click at [1225, 476] on div at bounding box center [1356, 403] width 304 height 293
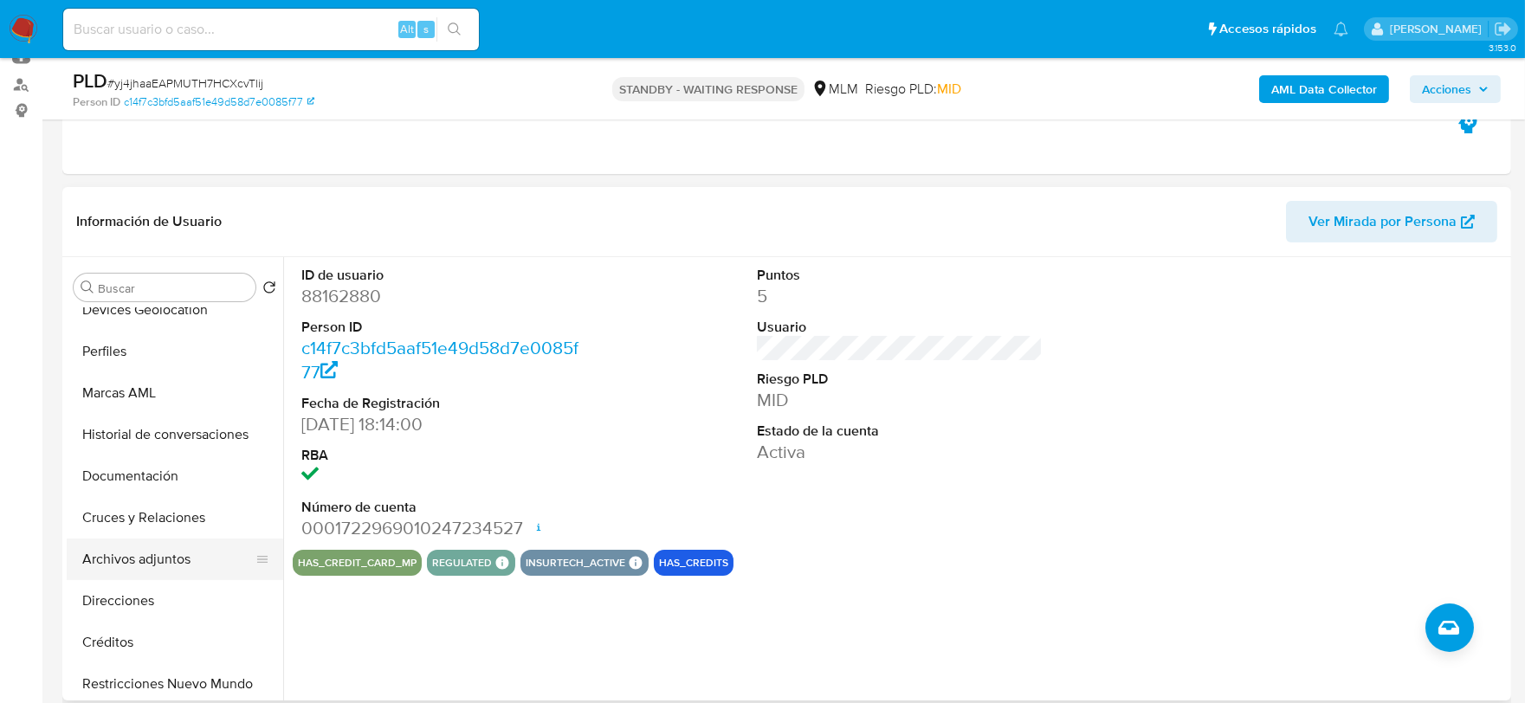
scroll to position [0, 0]
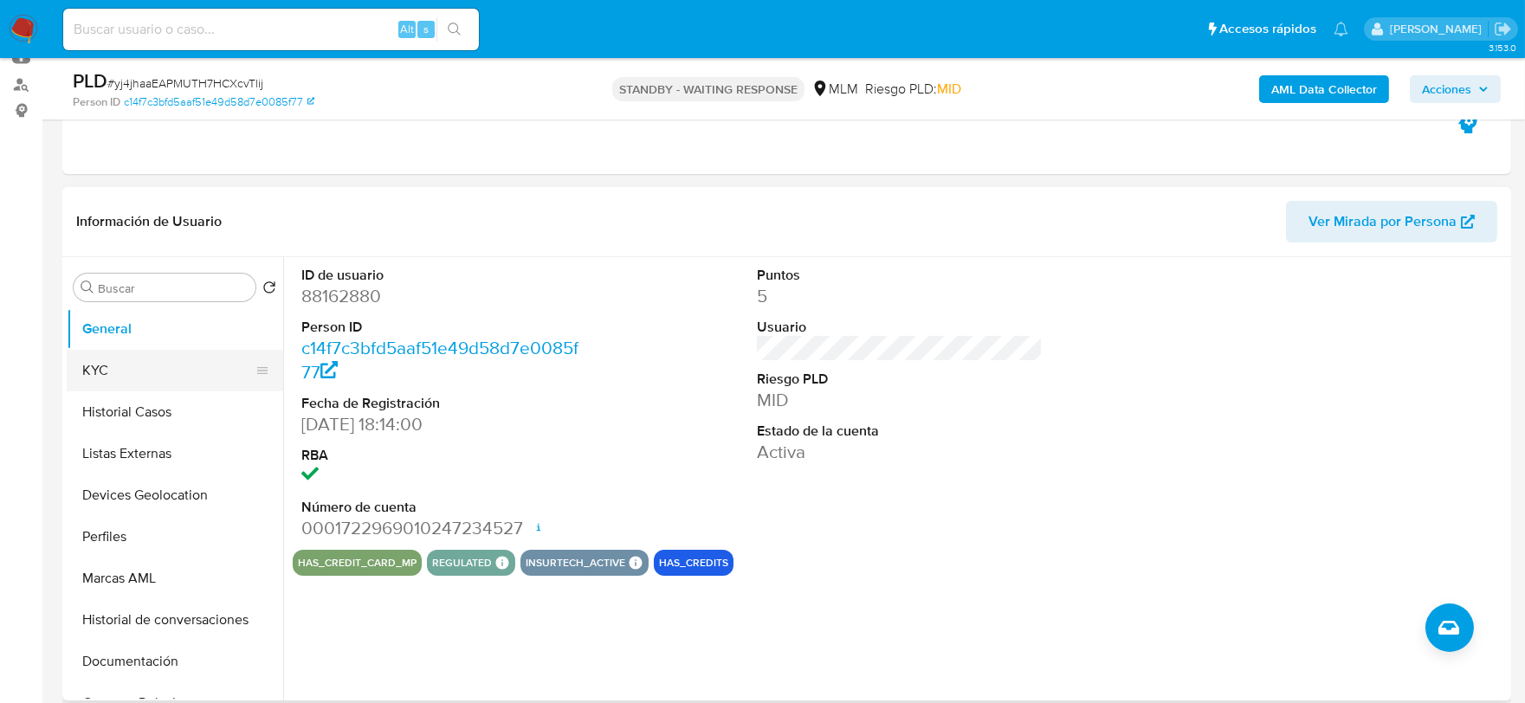
click at [140, 367] on button "KYC" at bounding box center [168, 371] width 203 height 42
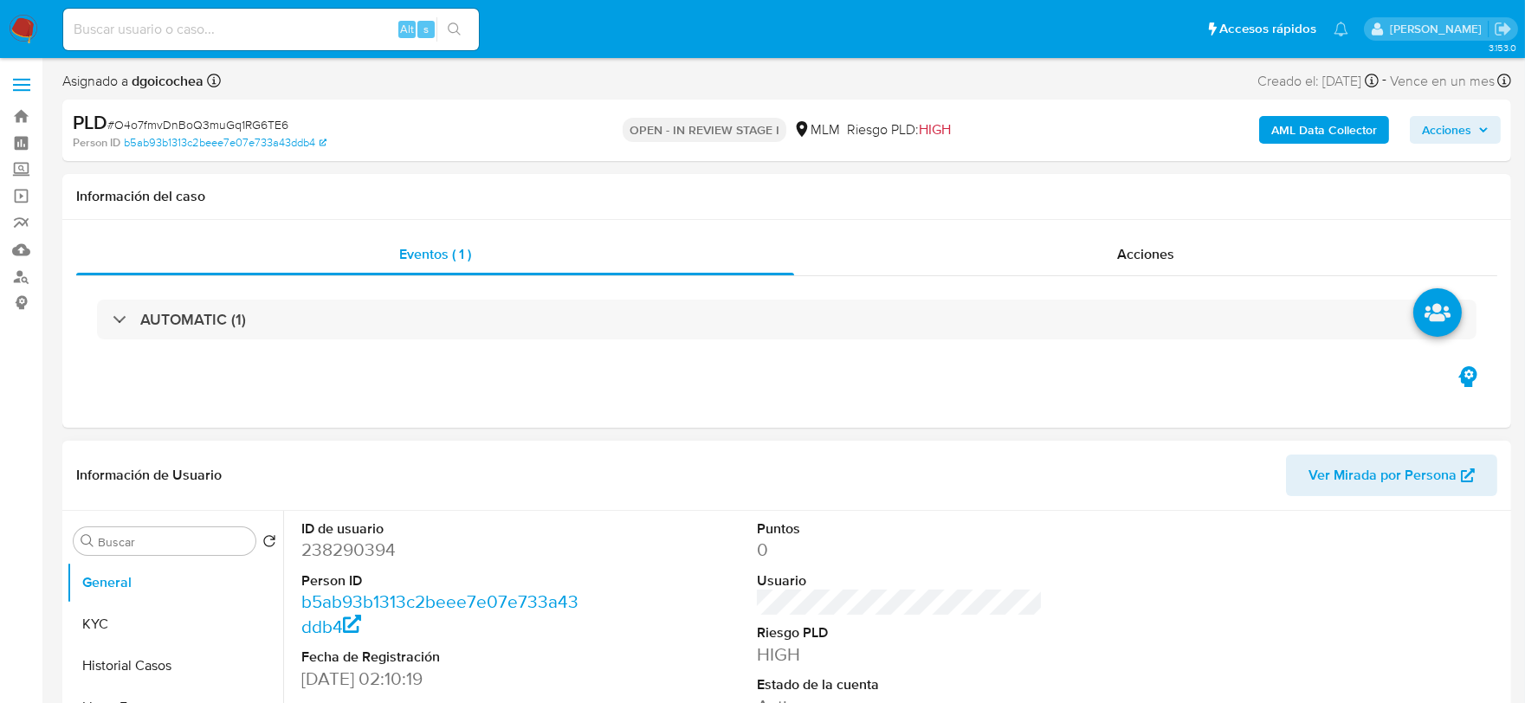
select select "10"
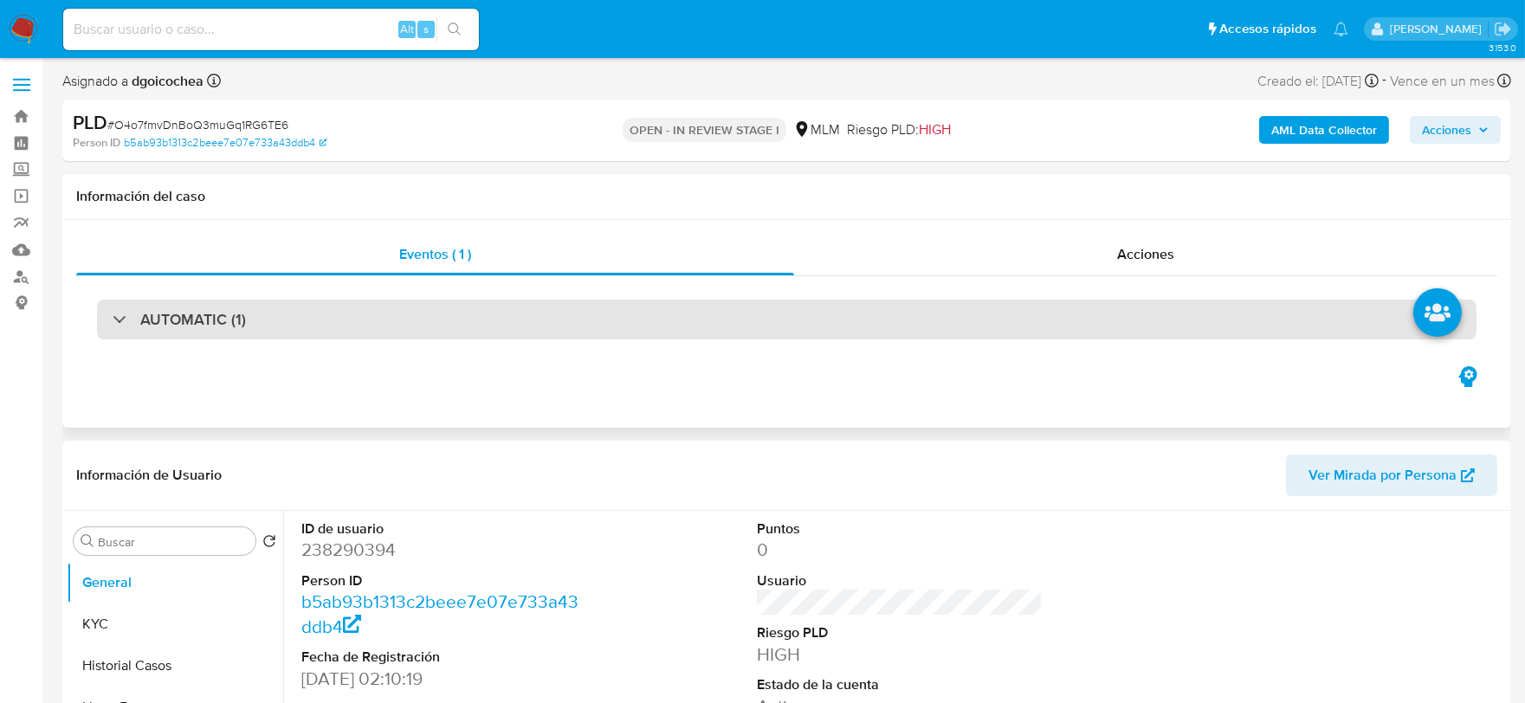
click at [192, 313] on h3 "AUTOMATIC (1)" at bounding box center [193, 319] width 106 height 19
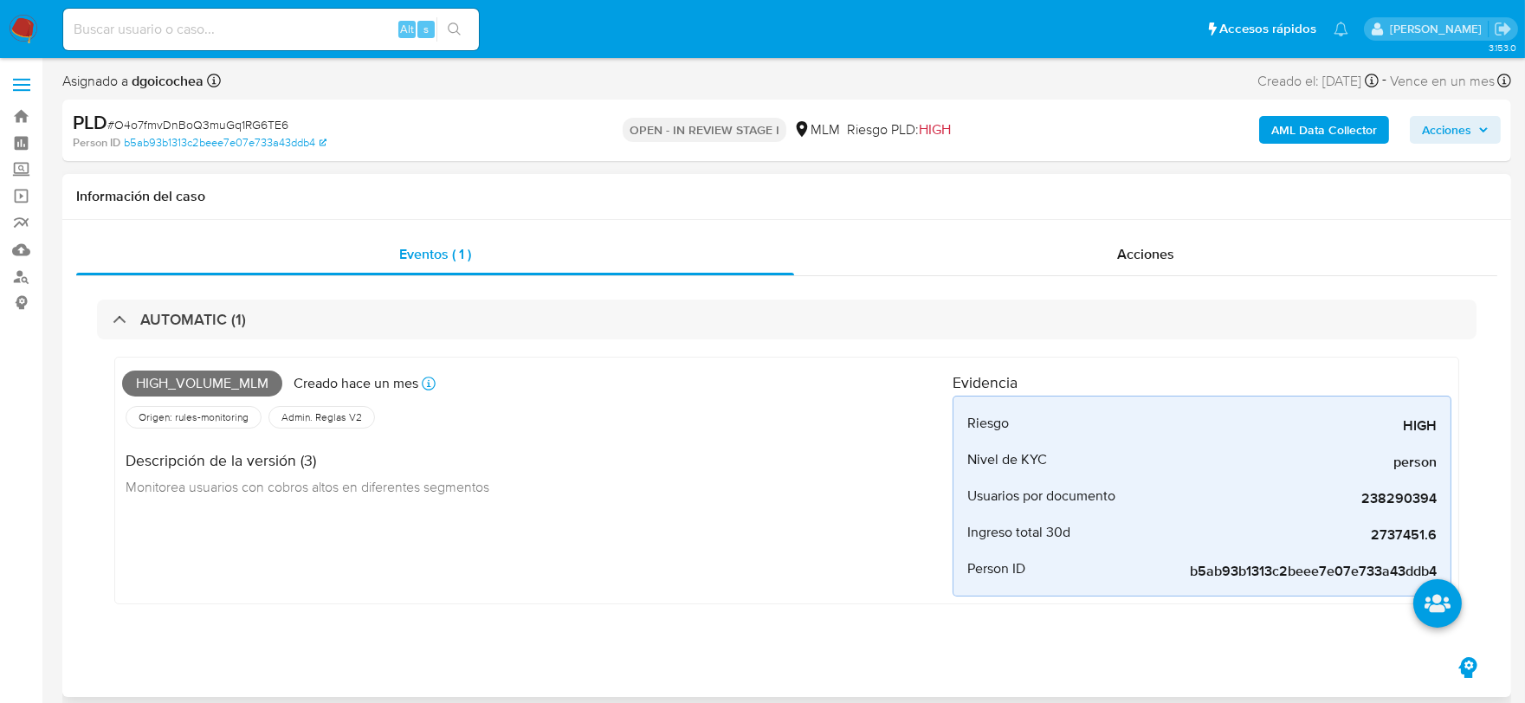
click at [656, 521] on div "High_volume_mlm Creado [DATE] Creado: [DATE] 03:12:04 Origen: rules-monitoring …" at bounding box center [537, 481] width 831 height 232
click at [1410, 535] on span "2737451.6" at bounding box center [1307, 535] width 260 height 17
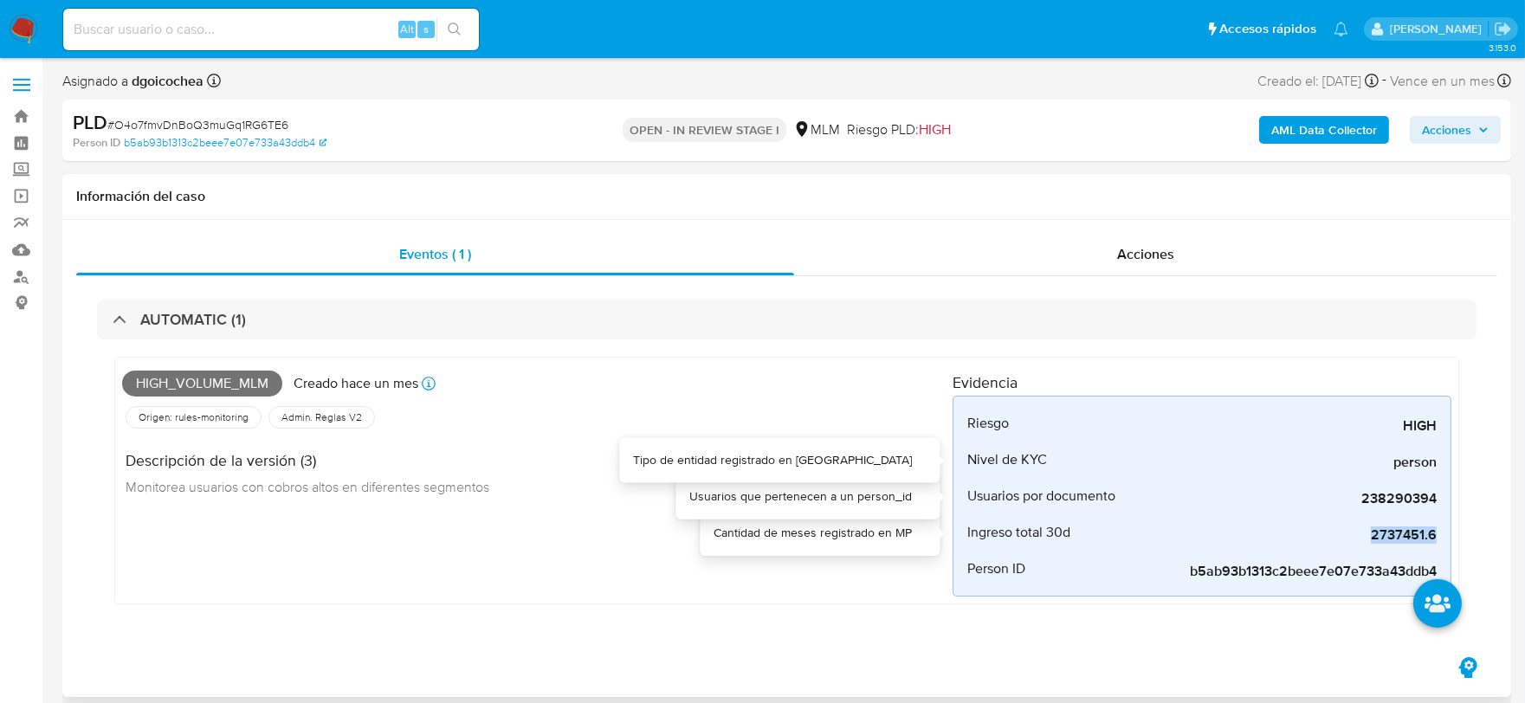
copy span "2737451.6"
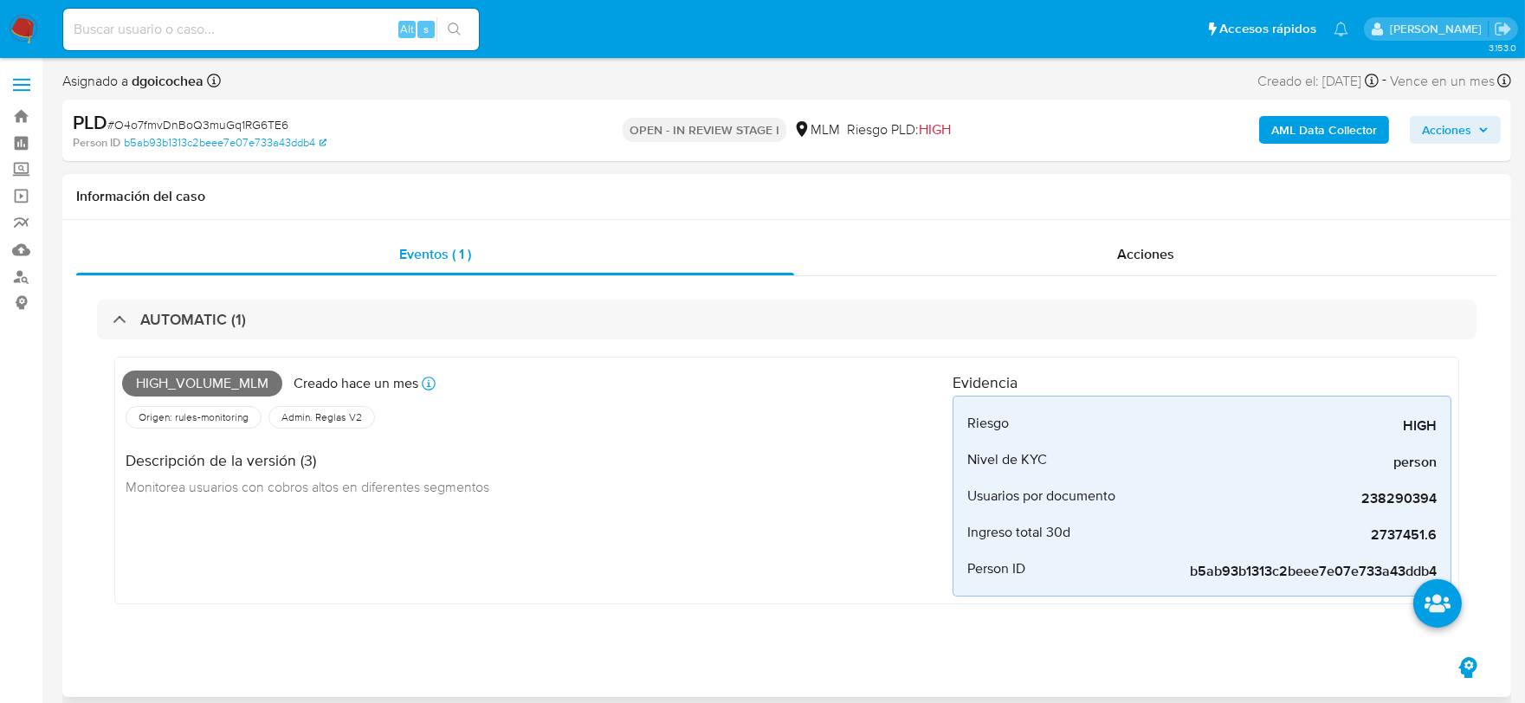
click at [833, 568] on div "High_volume_mlm Creado [DATE] Creado: [DATE] 03:12:04 Origen: rules-monitoring …" at bounding box center [537, 481] width 831 height 232
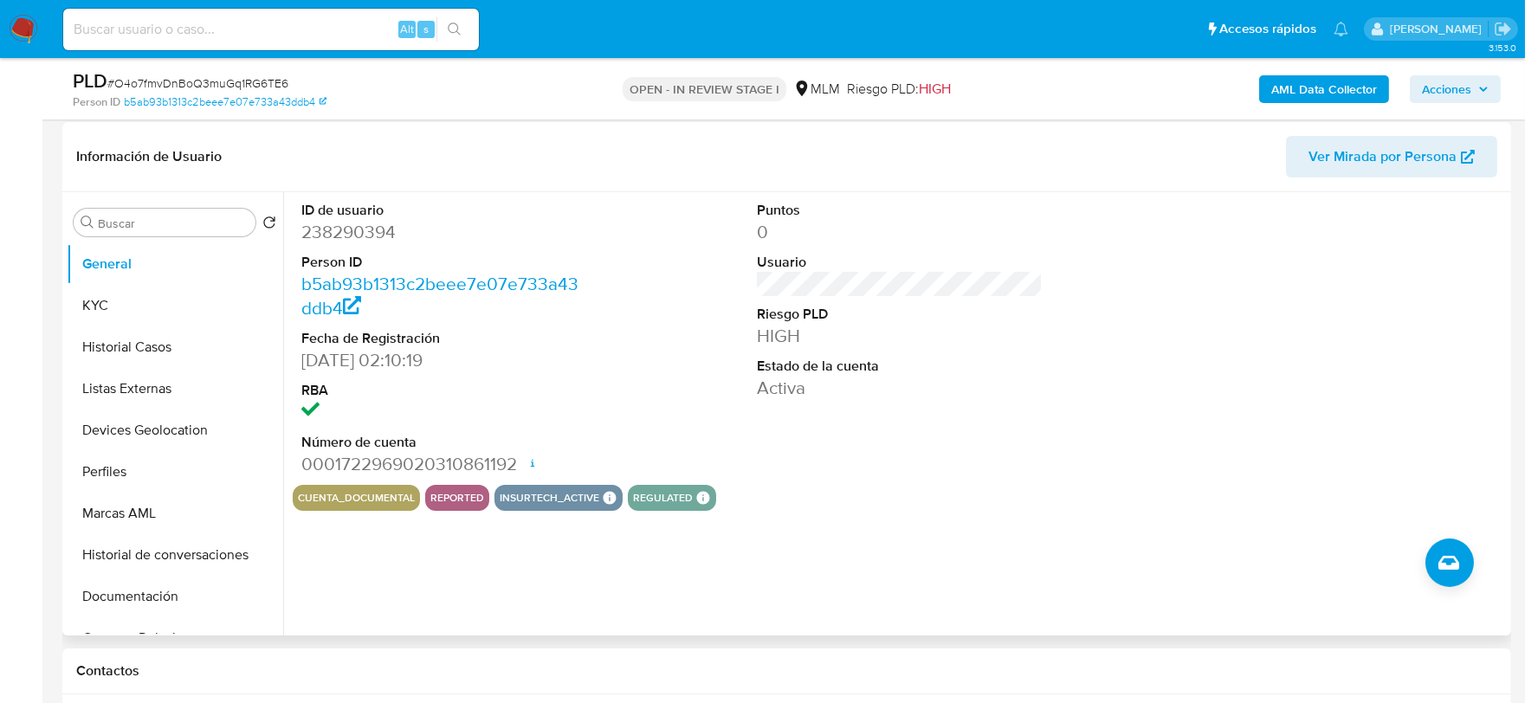
scroll to position [577, 0]
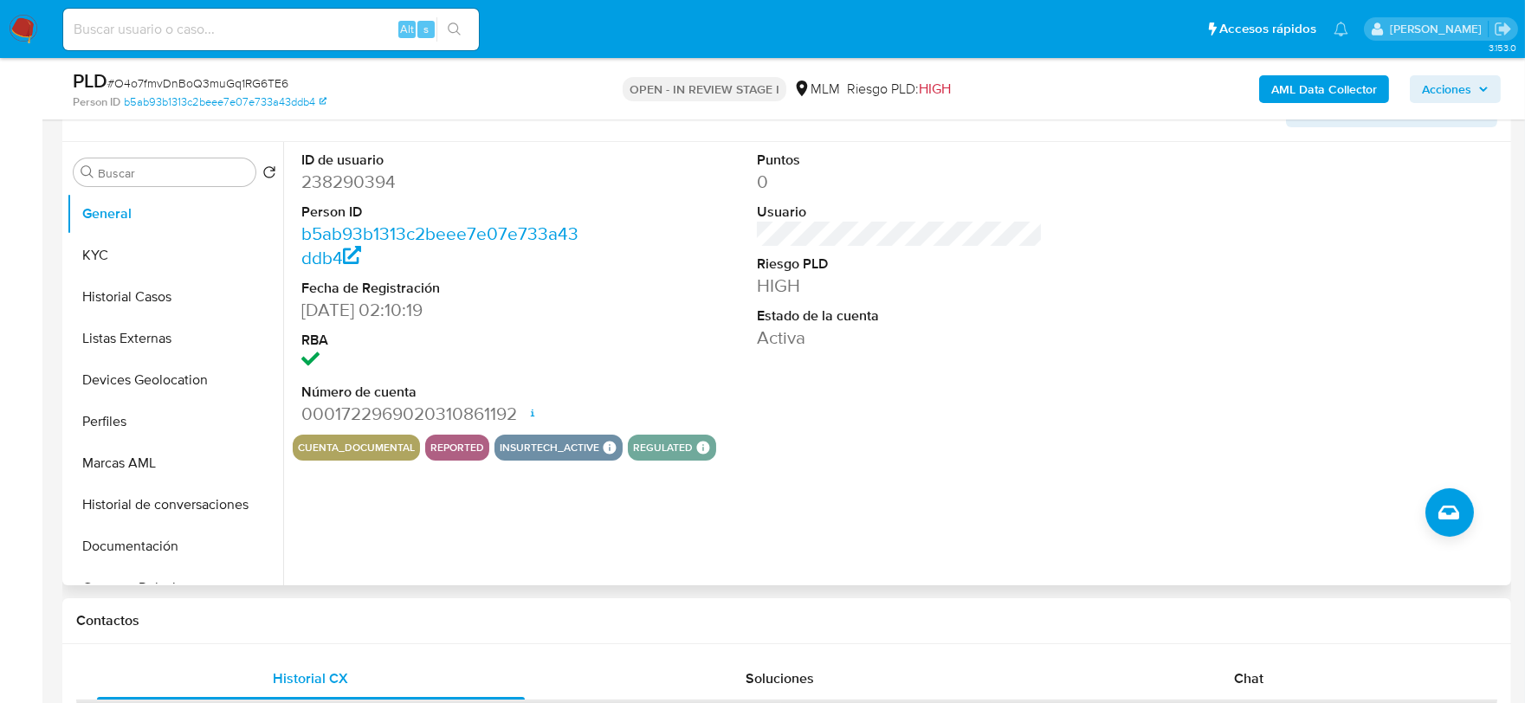
click at [956, 463] on div "ID de usuario 238290394 Person ID b5ab93b1313c2beee7e07e733a43ddb4 Fecha de Reg…" at bounding box center [895, 363] width 1224 height 443
click at [157, 258] on button "KYC" at bounding box center [168, 256] width 203 height 42
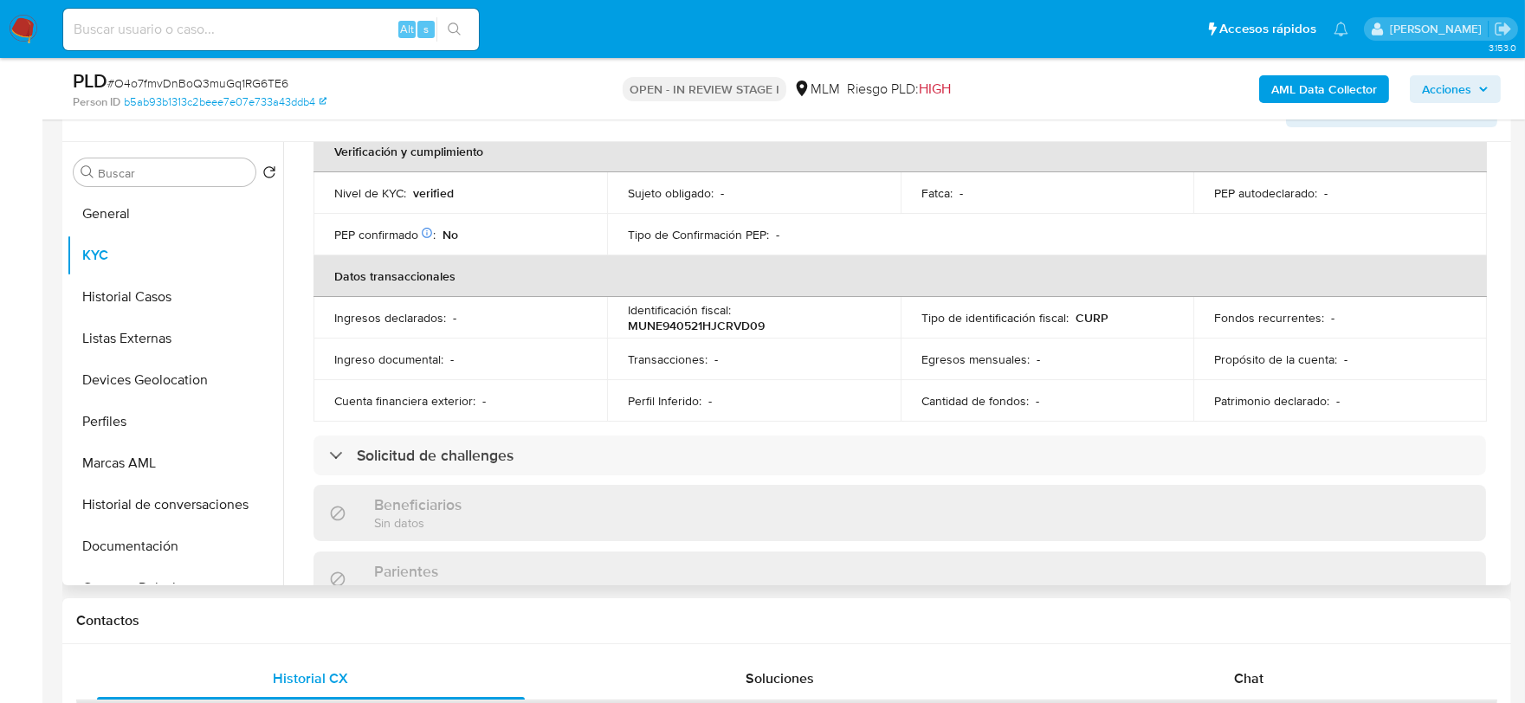
scroll to position [481, 0]
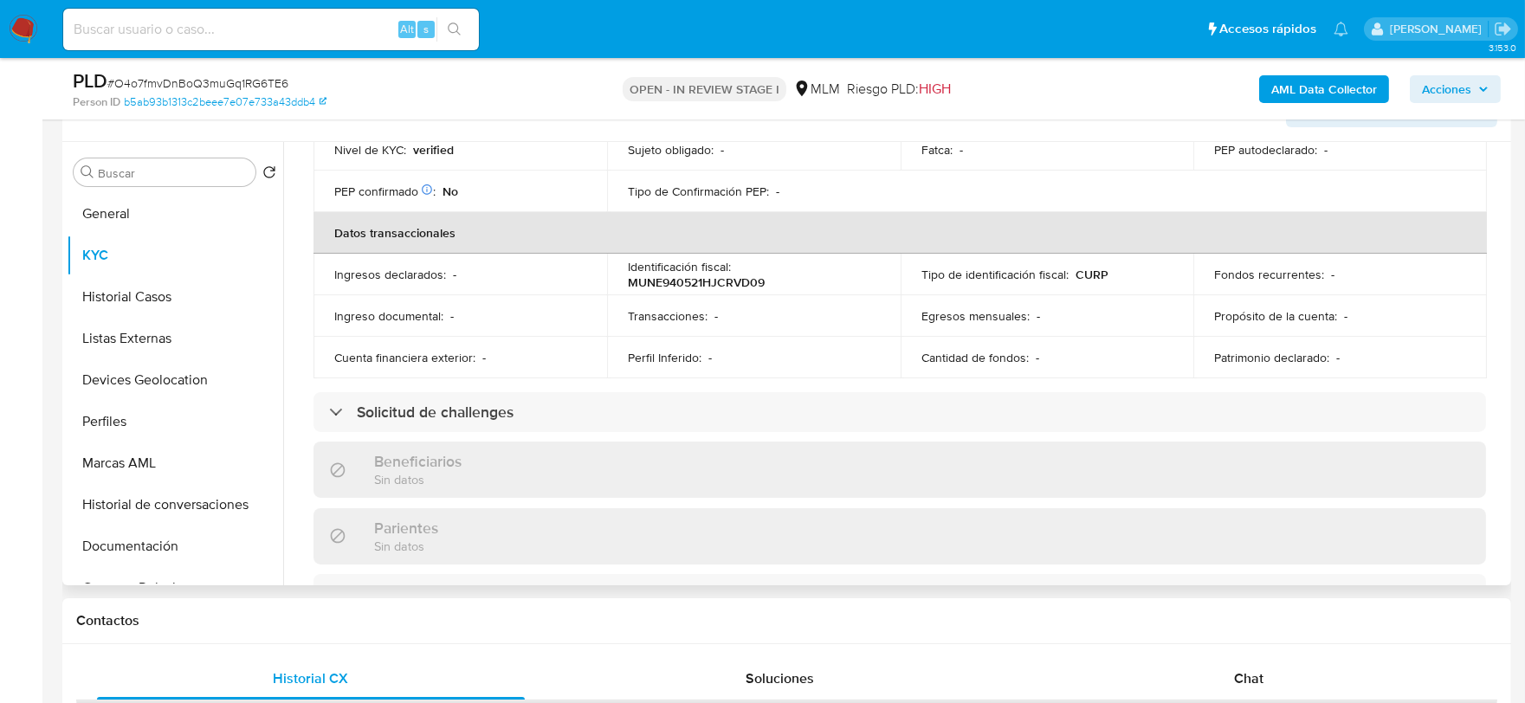
click at [295, 340] on div "Actualizado hace 2 meses Creado: 20/09/2021 16:10:33 Actualizado: 10/06/2025 07…" at bounding box center [900, 446] width 1214 height 1484
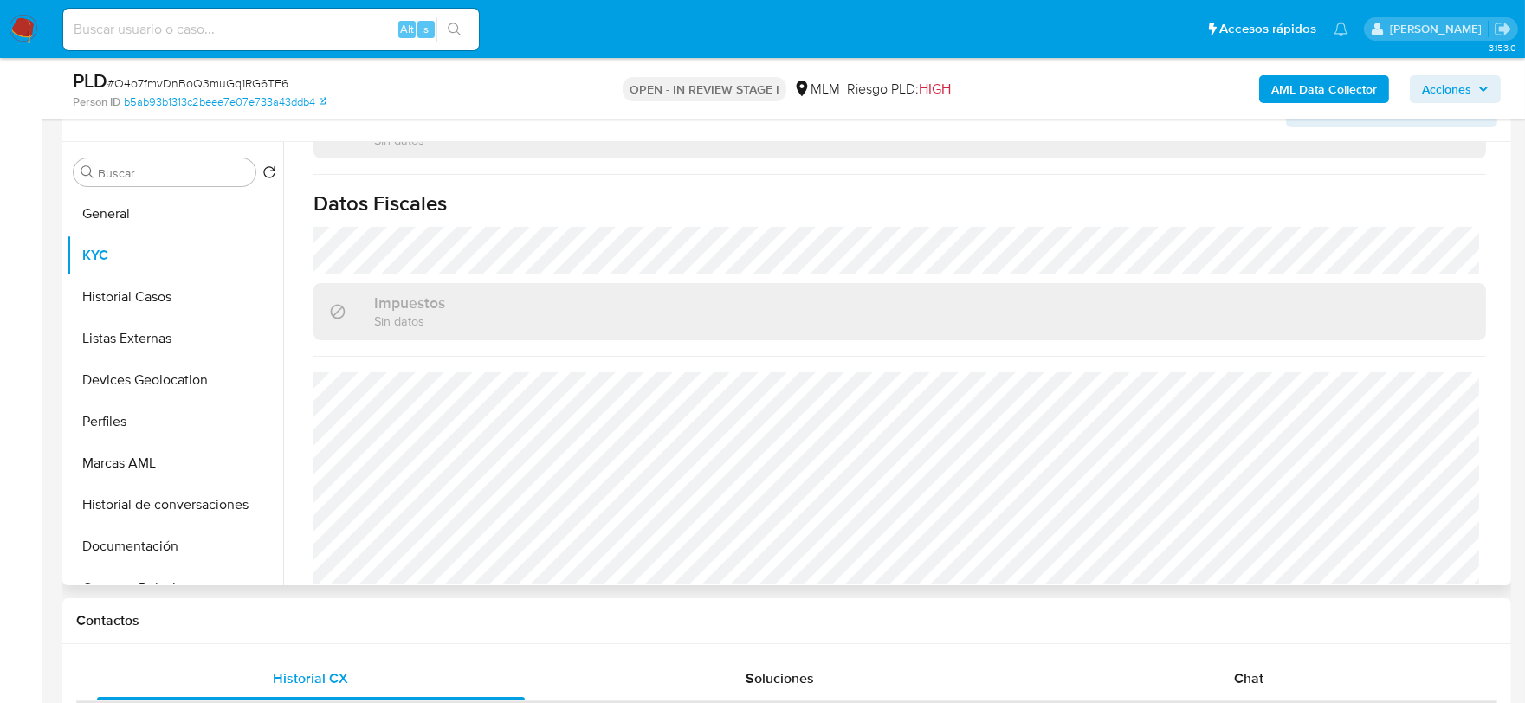
scroll to position [1071, 0]
click at [128, 301] on button "Historial Casos" at bounding box center [168, 297] width 203 height 42
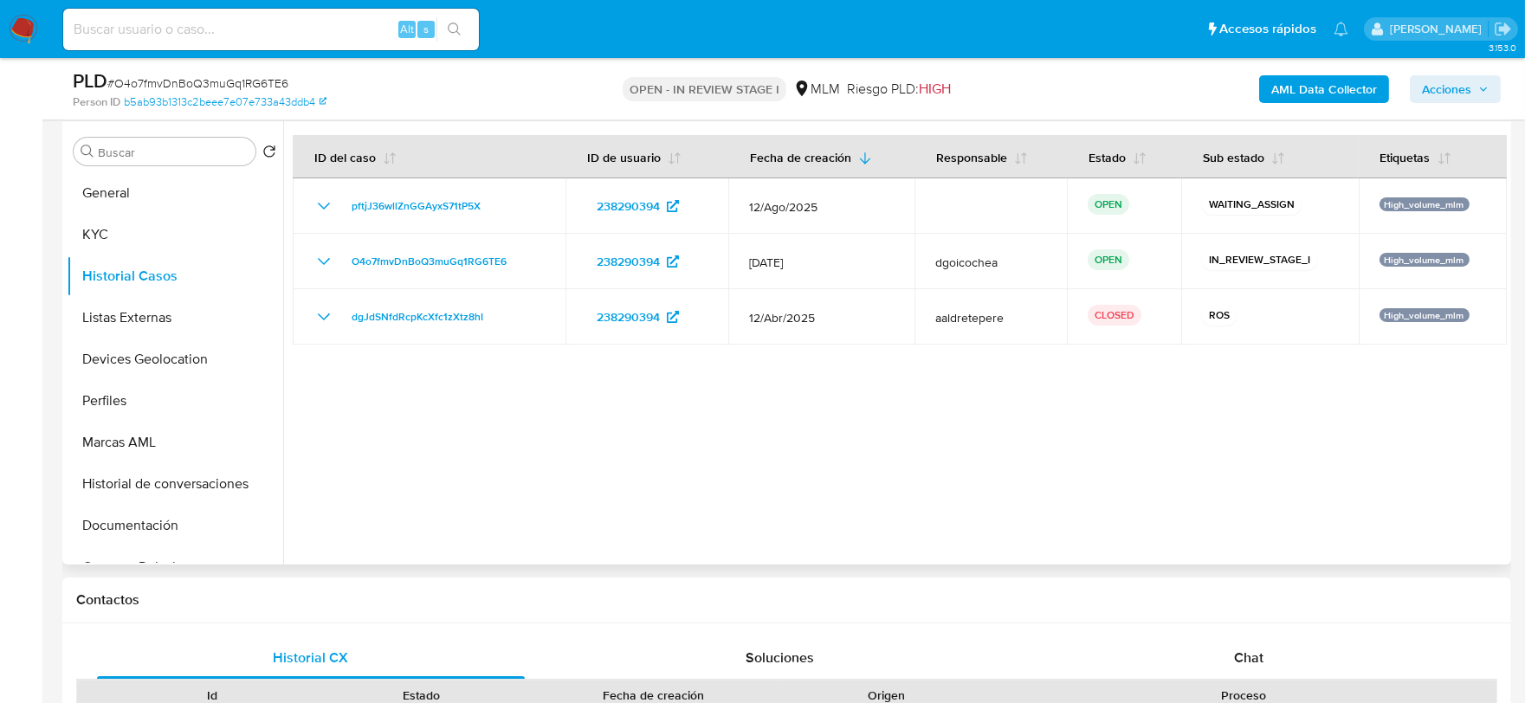
click at [722, 461] on div at bounding box center [895, 342] width 1224 height 443
click at [177, 314] on button "Listas Externas" at bounding box center [168, 318] width 203 height 42
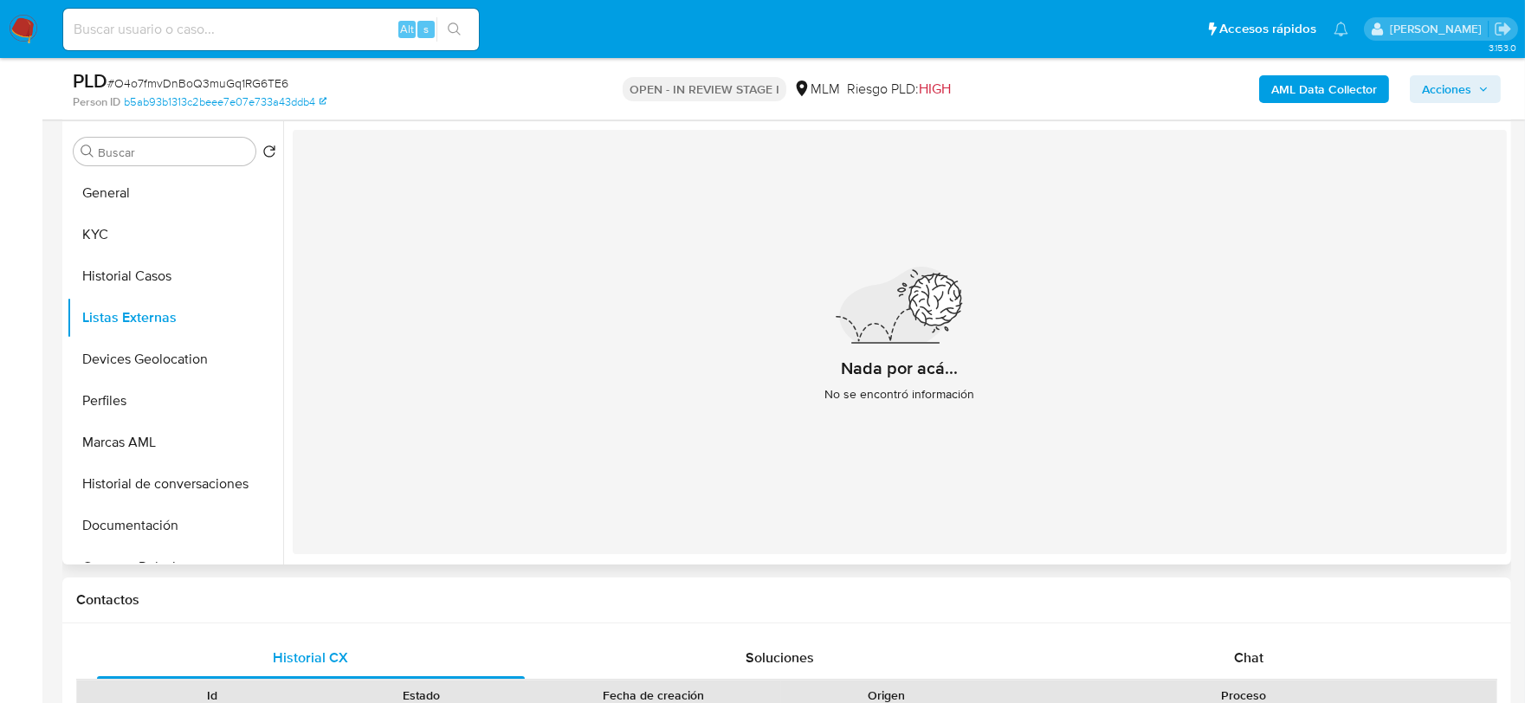
click at [609, 423] on div "Nada por acá... No se encontró información" at bounding box center [900, 342] width 1214 height 424
click at [152, 365] on button "Devices Geolocation" at bounding box center [168, 360] width 203 height 42
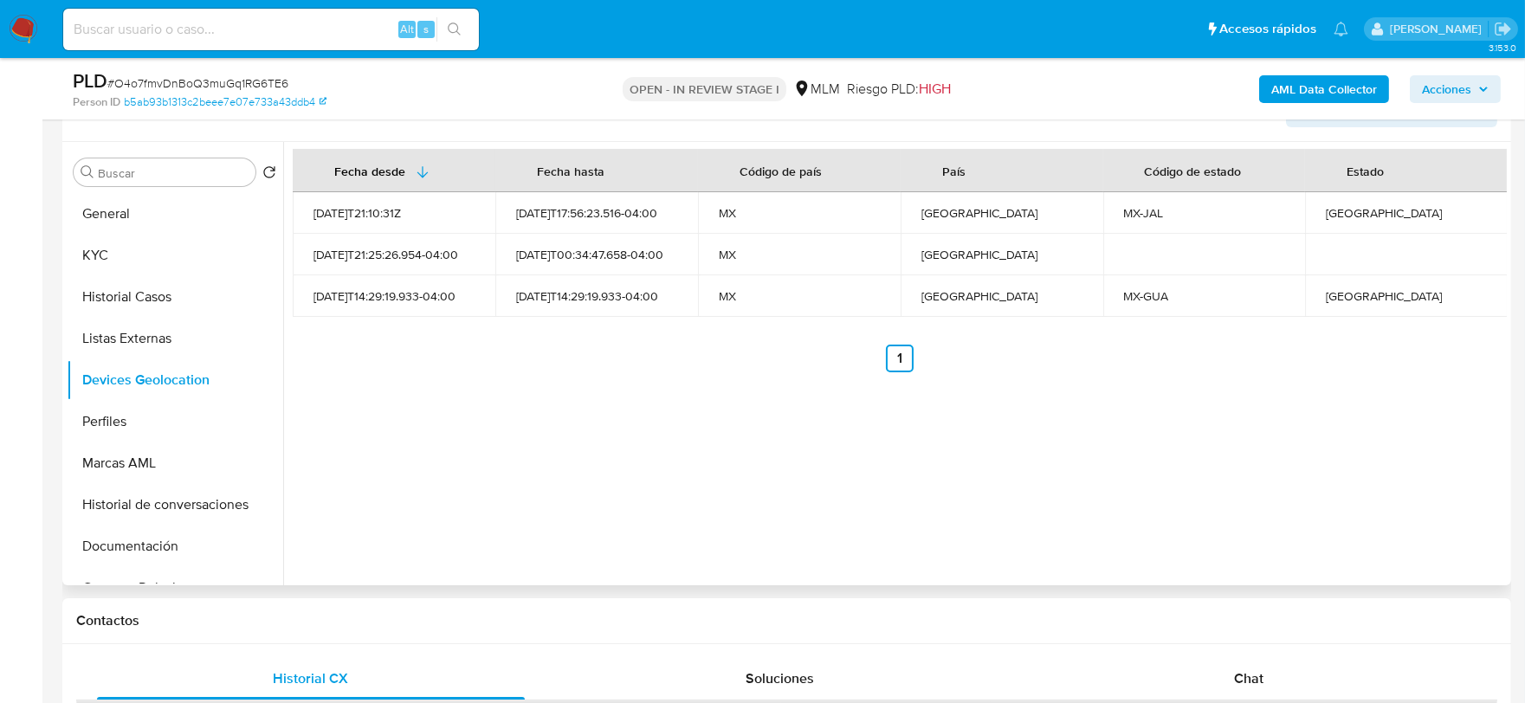
click at [711, 459] on div "Fecha desde Fecha hasta Código de país País Código de estado Estado 2021-09-20T…" at bounding box center [895, 363] width 1224 height 443
click at [133, 414] on button "Perfiles" at bounding box center [168, 422] width 203 height 42
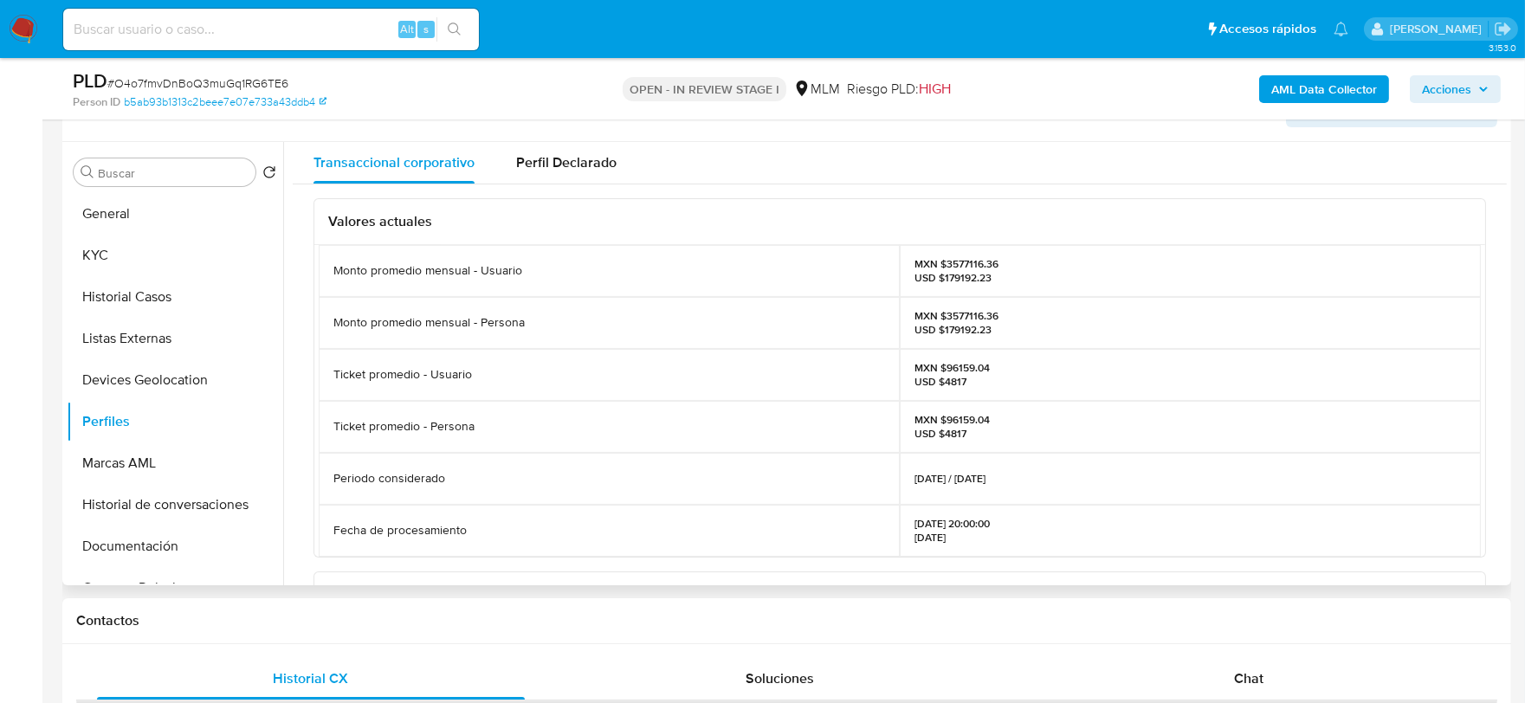
click at [306, 455] on div "Valores actuales Monto promedio mensual - Usuario MXN $3577116.36 USD $179192.2…" at bounding box center [900, 587] width 1214 height 807
click at [133, 551] on button "Documentación" at bounding box center [168, 547] width 203 height 42
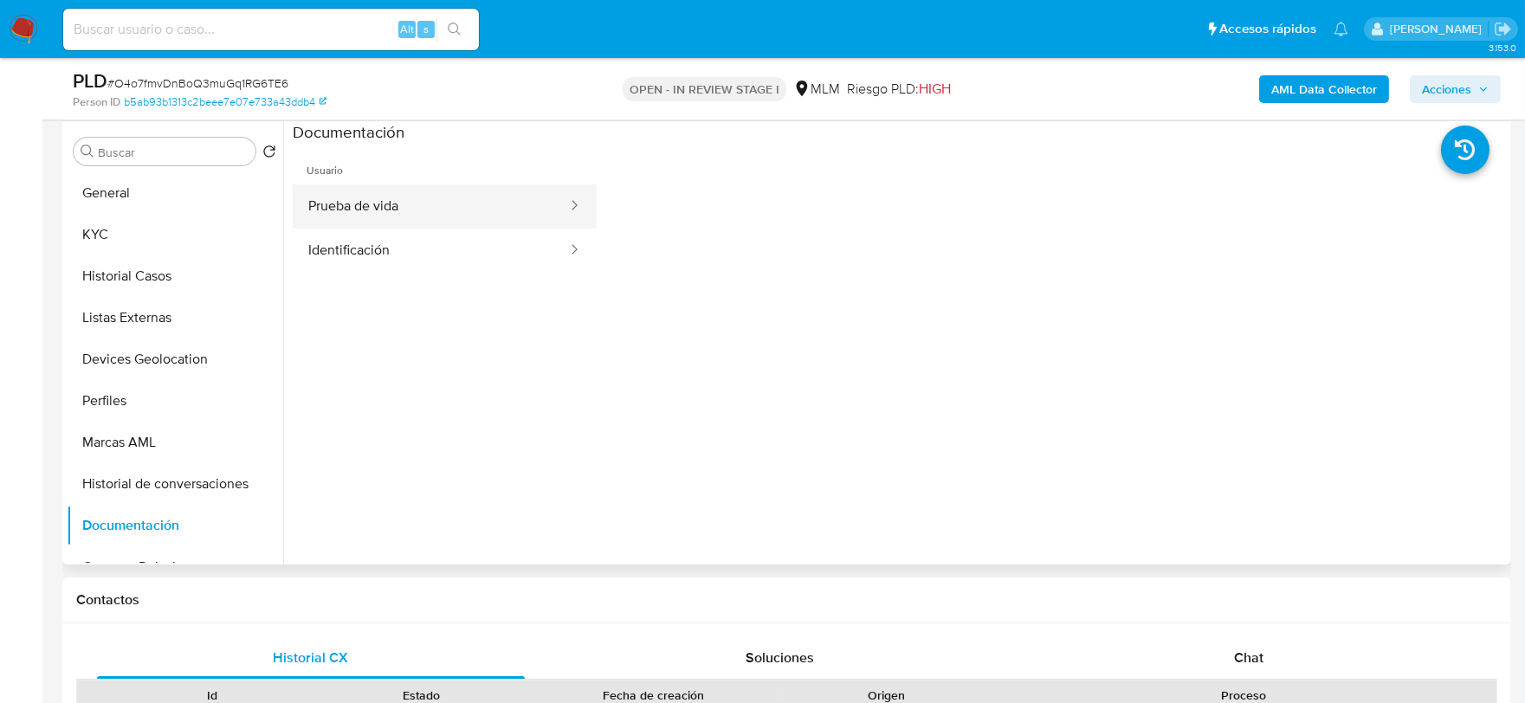
click at [426, 221] on button "Prueba de vida" at bounding box center [431, 206] width 276 height 44
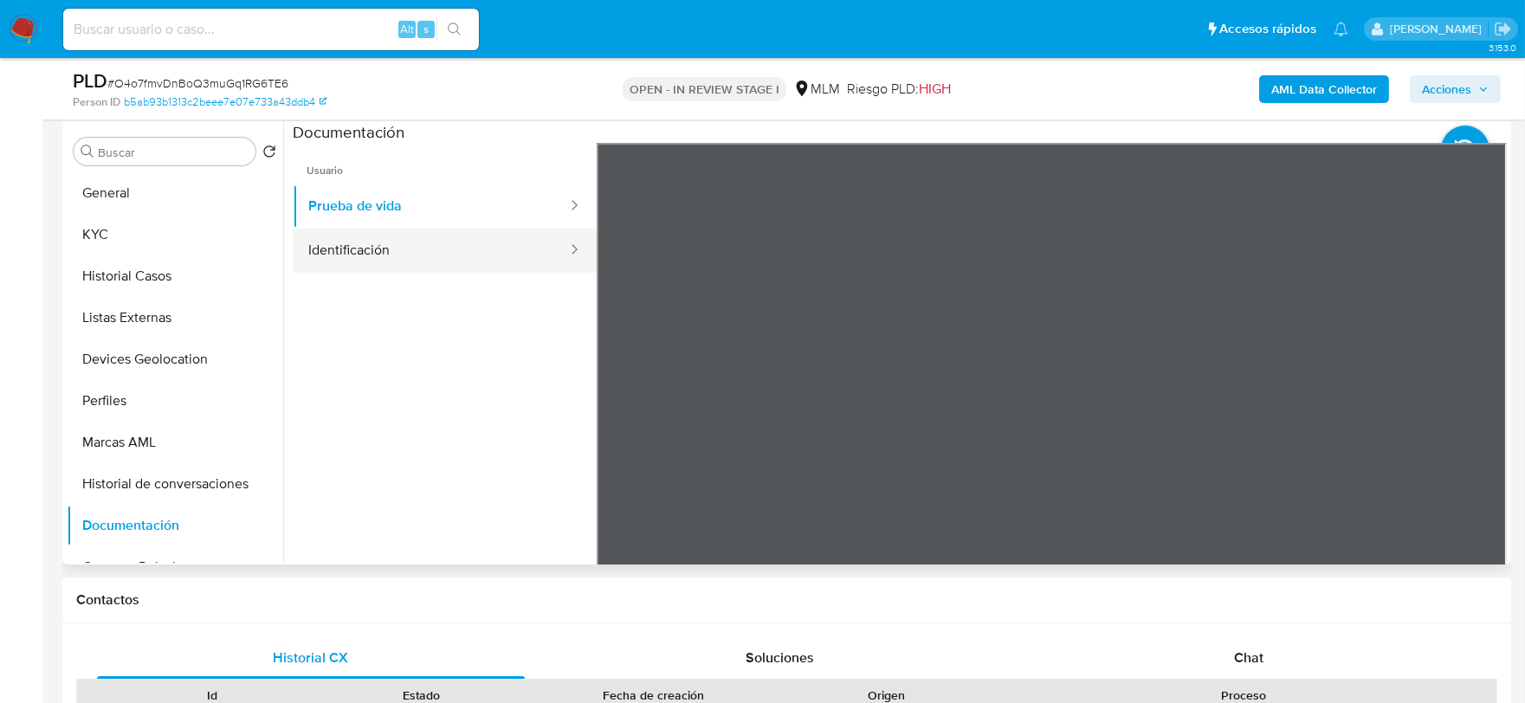
click at [463, 261] on button "Identificación" at bounding box center [431, 251] width 276 height 44
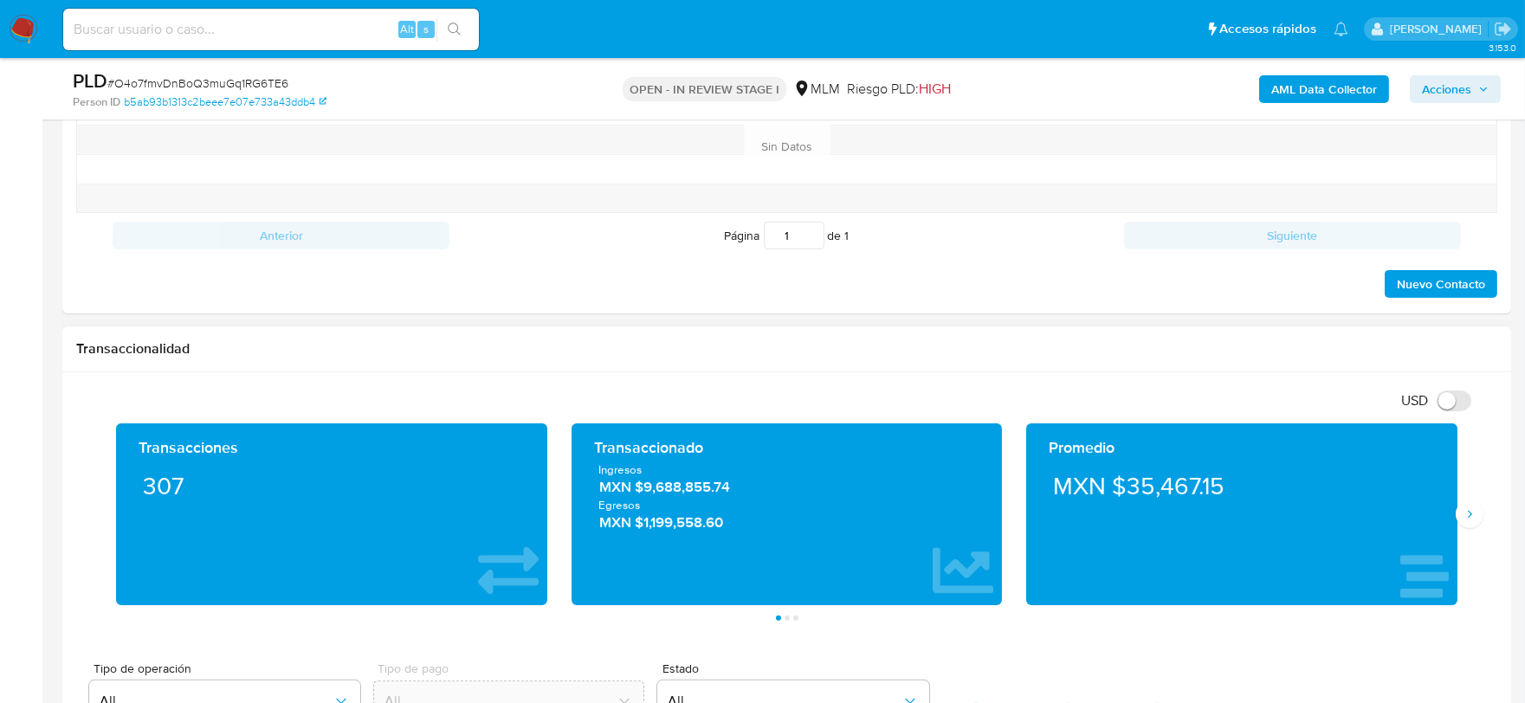
scroll to position [1251, 0]
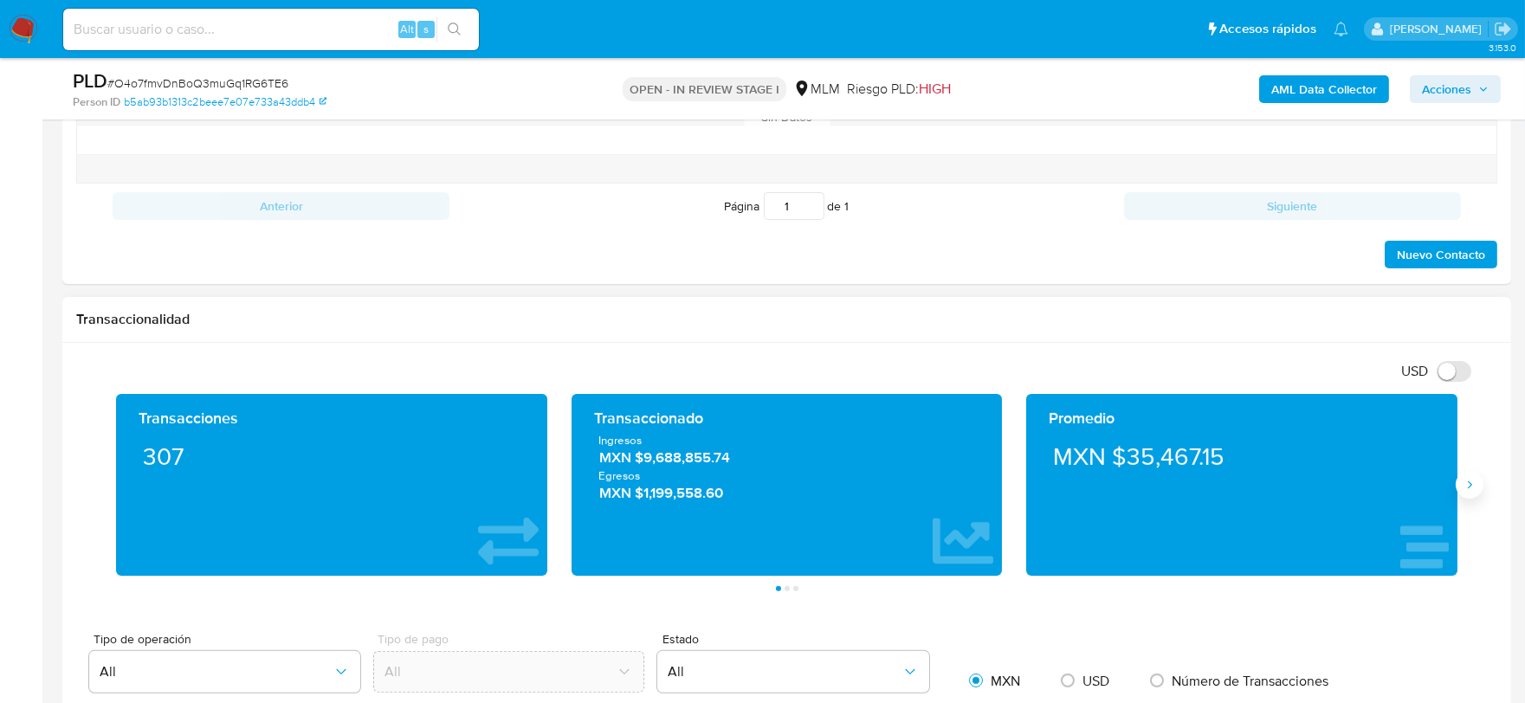
click at [1464, 495] on button "Siguiente" at bounding box center [1470, 485] width 28 height 28
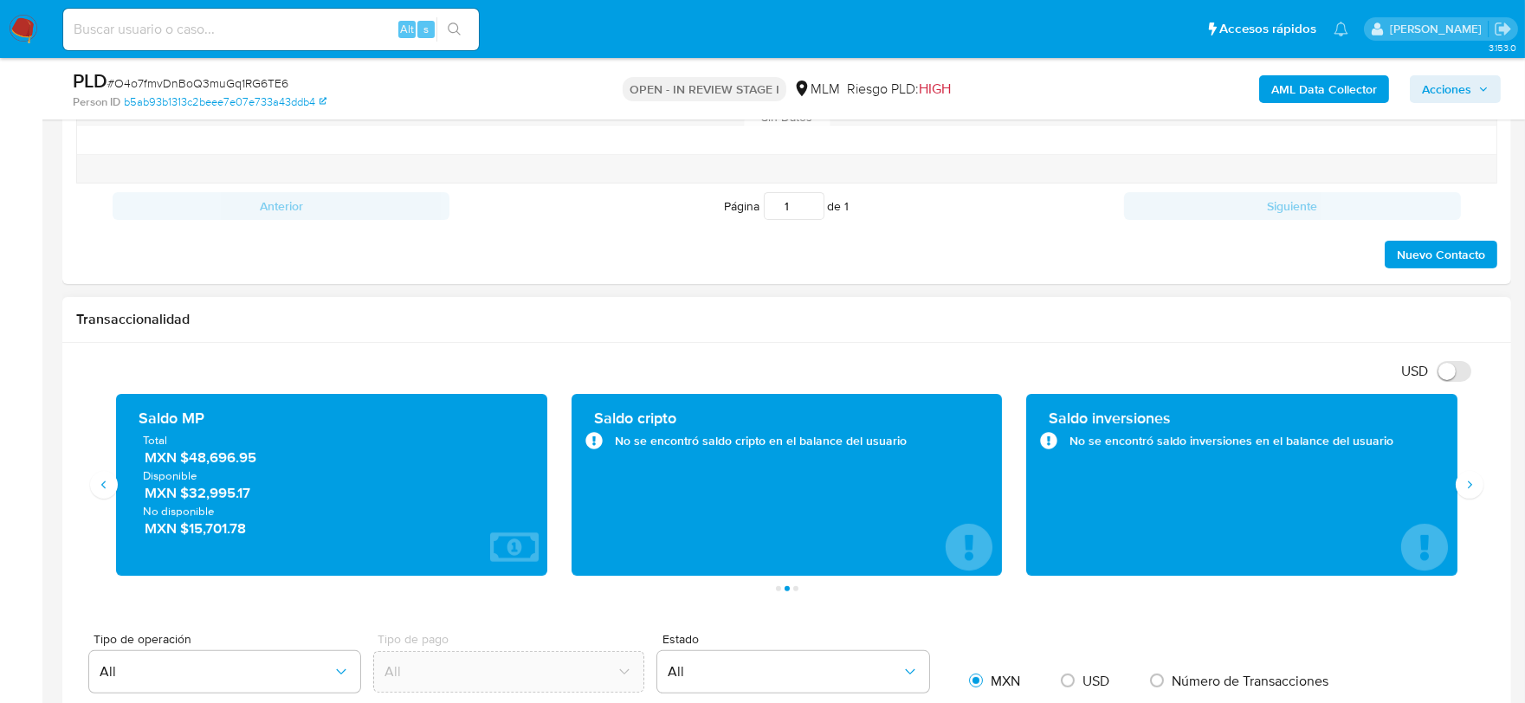
click at [703, 313] on h1 "Transaccionalidad" at bounding box center [786, 319] width 1421 height 17
drag, startPoint x: 271, startPoint y: 457, endPoint x: 191, endPoint y: 462, distance: 80.7
click at [191, 462] on span "MXN $48,696.95" at bounding box center [333, 458] width 376 height 20
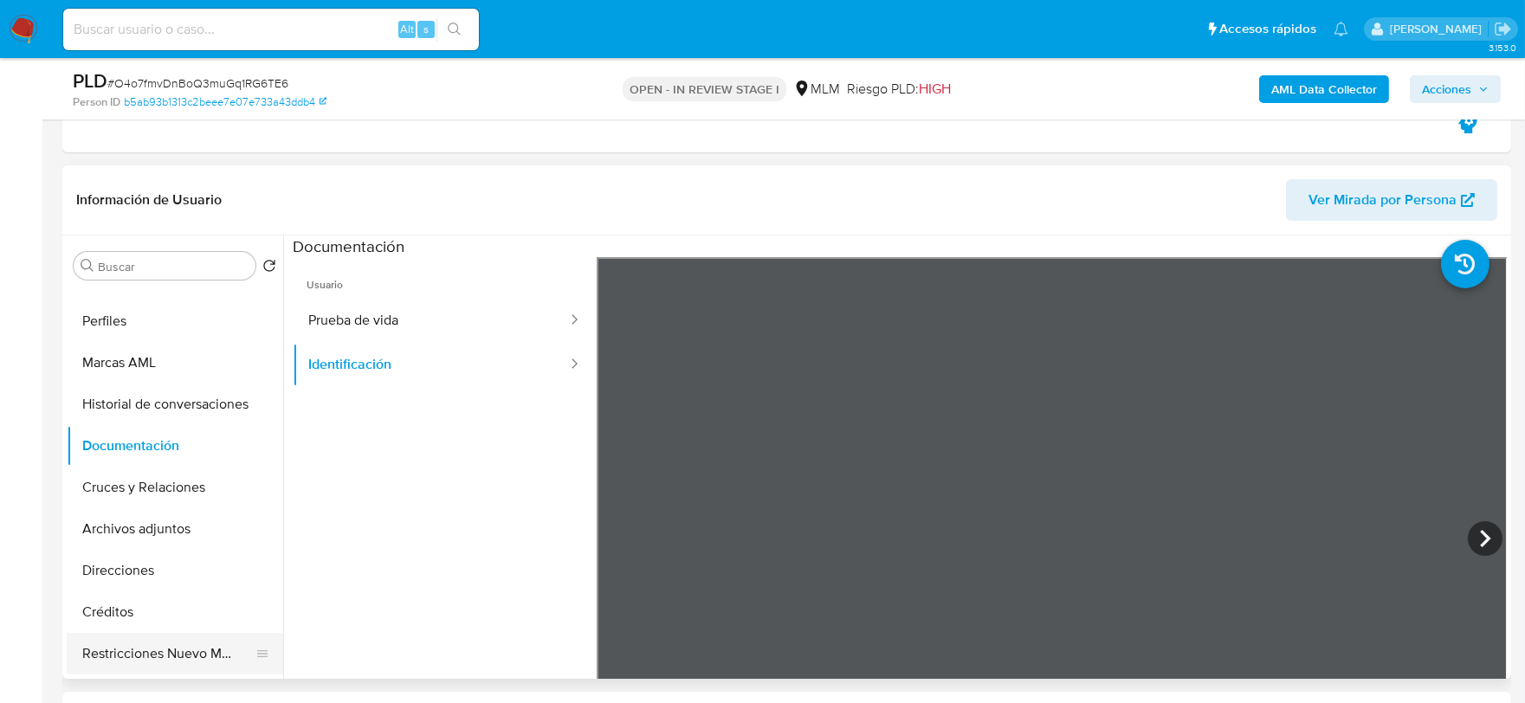
scroll to position [192, 0]
click at [177, 494] on button "Cruces y Relaciones" at bounding box center [168, 490] width 203 height 42
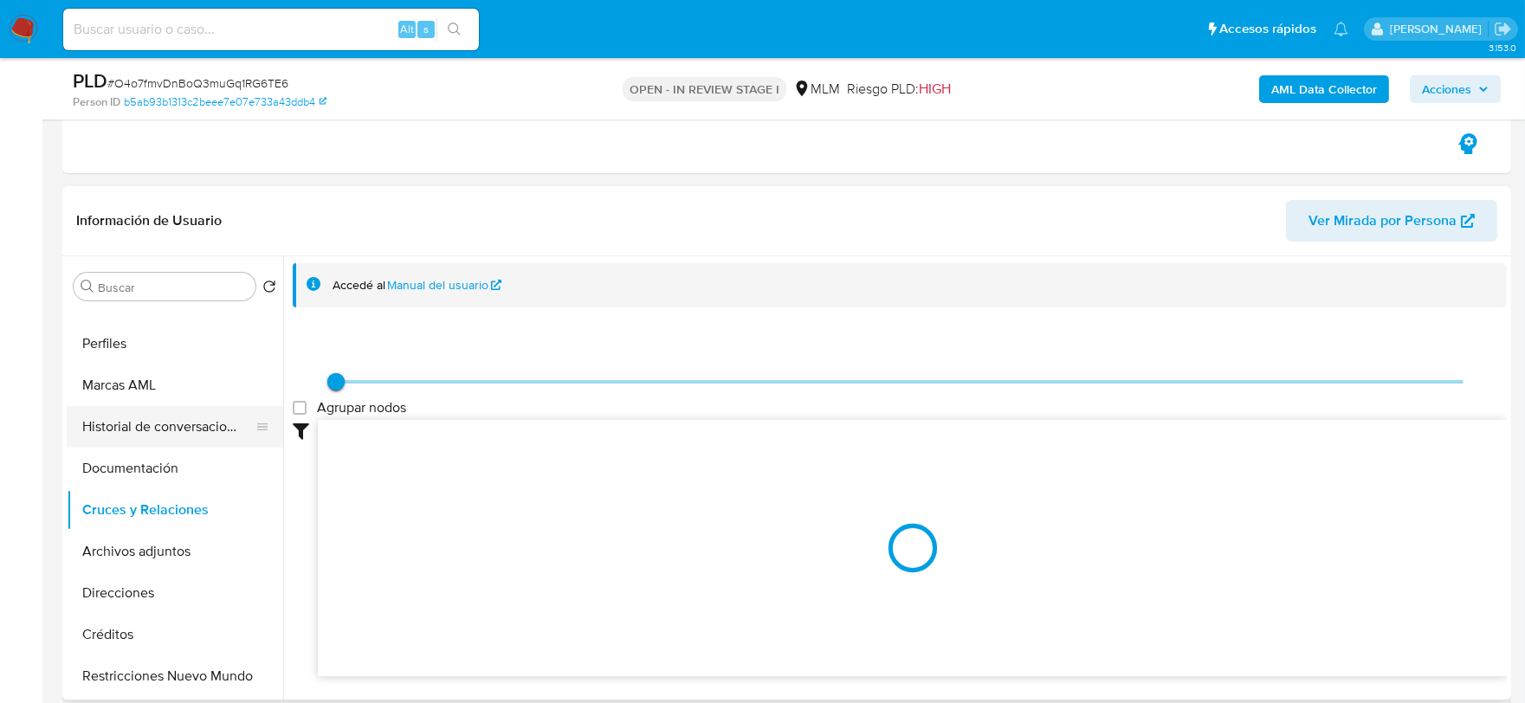
click at [165, 411] on button "Historial de conversaciones" at bounding box center [168, 427] width 203 height 42
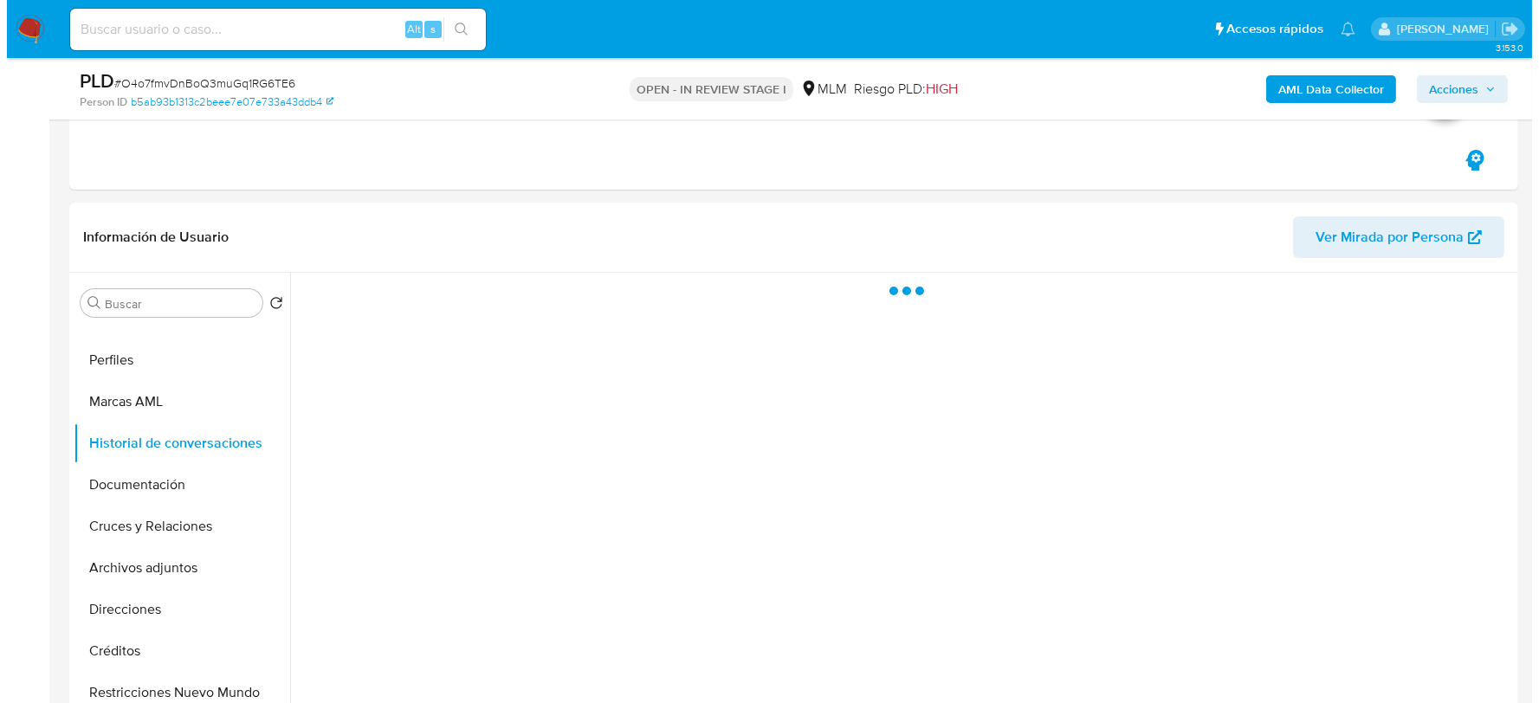
scroll to position [376, 0]
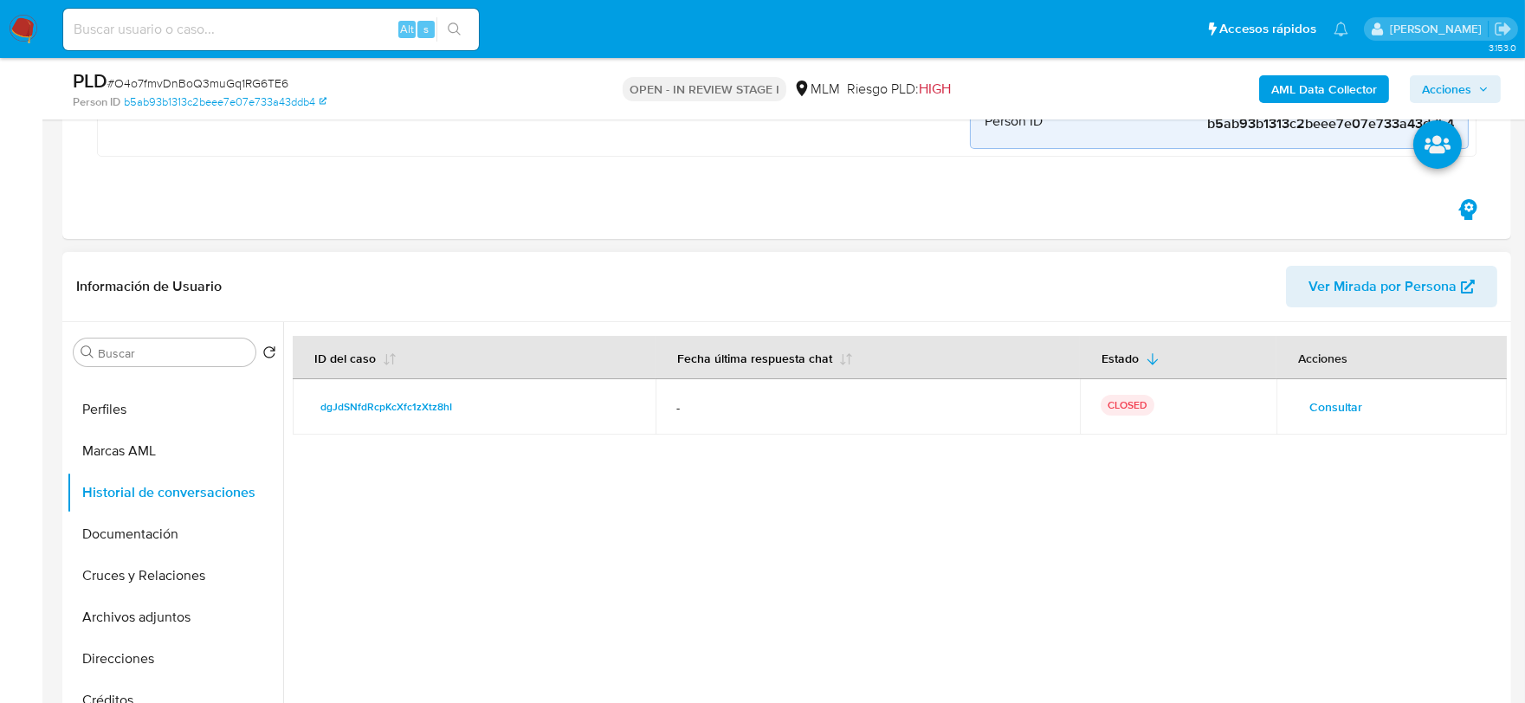
click at [1341, 411] on span "Consultar" at bounding box center [1335, 407] width 53 height 24
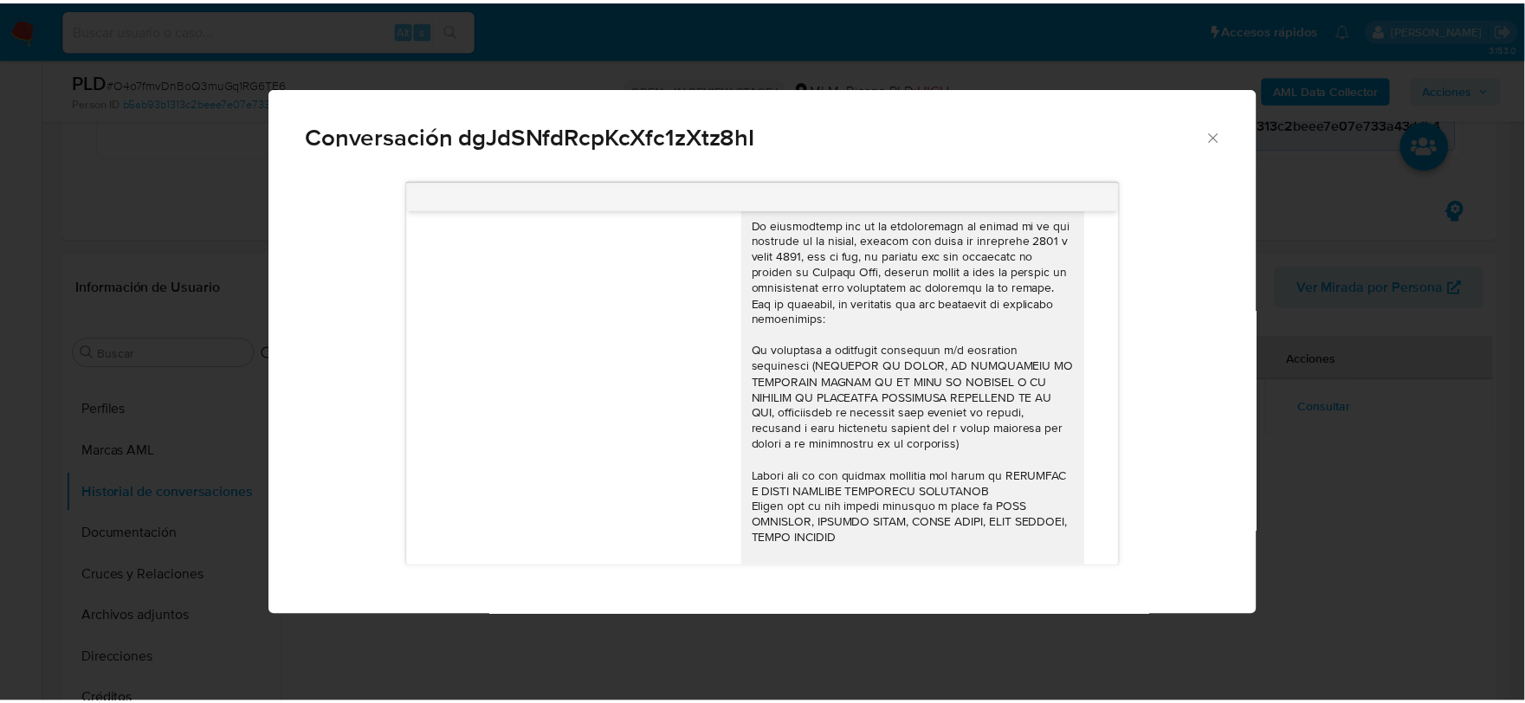
scroll to position [96, 0]
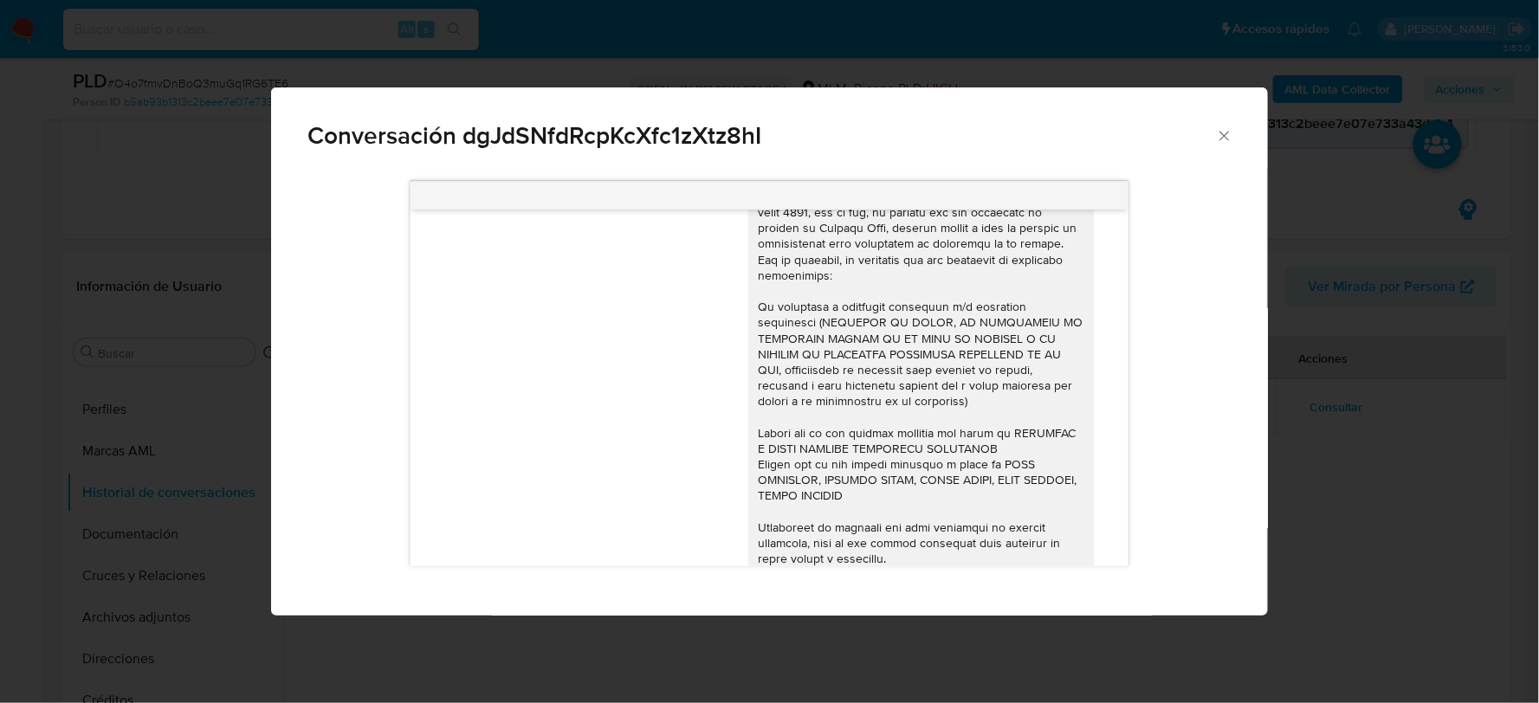
click at [1224, 135] on icon "Cerrar" at bounding box center [1224, 135] width 17 height 17
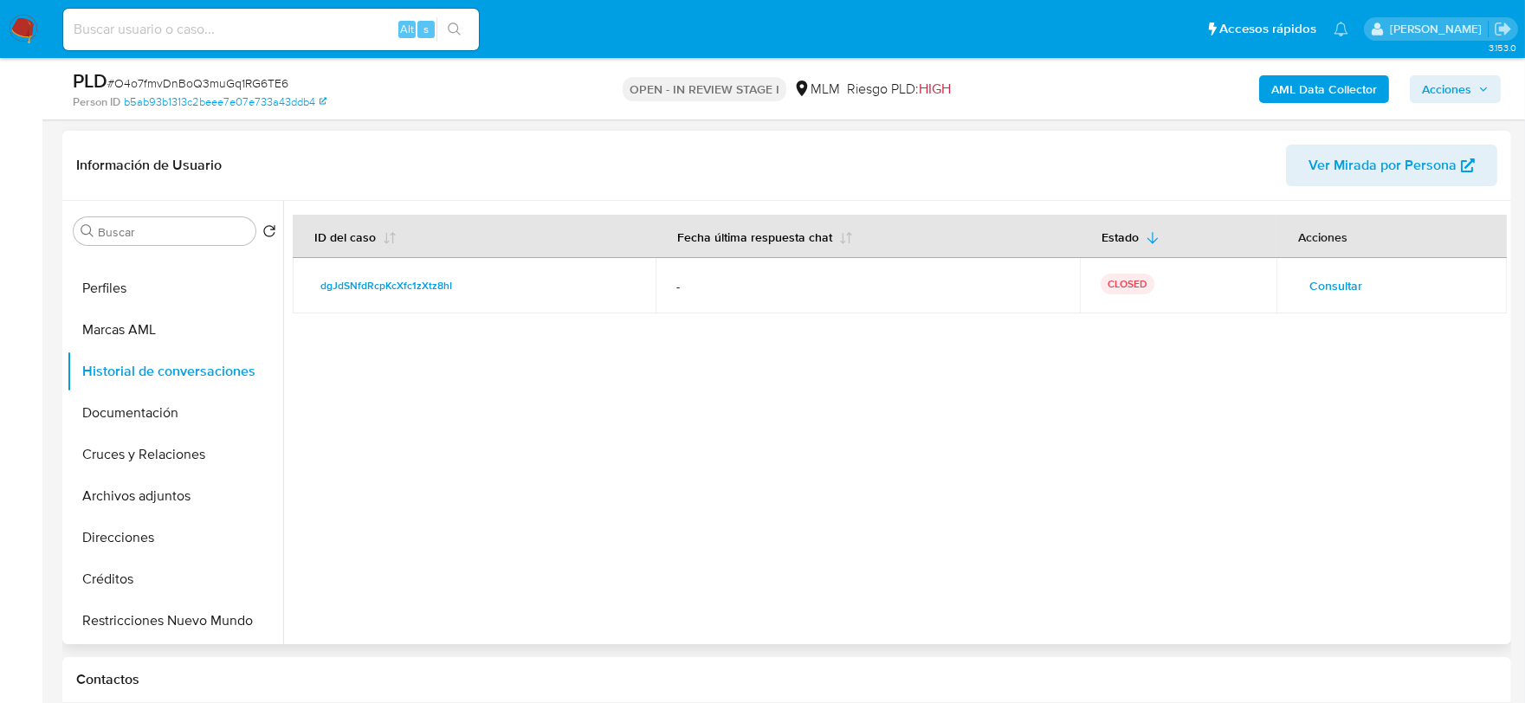
scroll to position [760, 0]
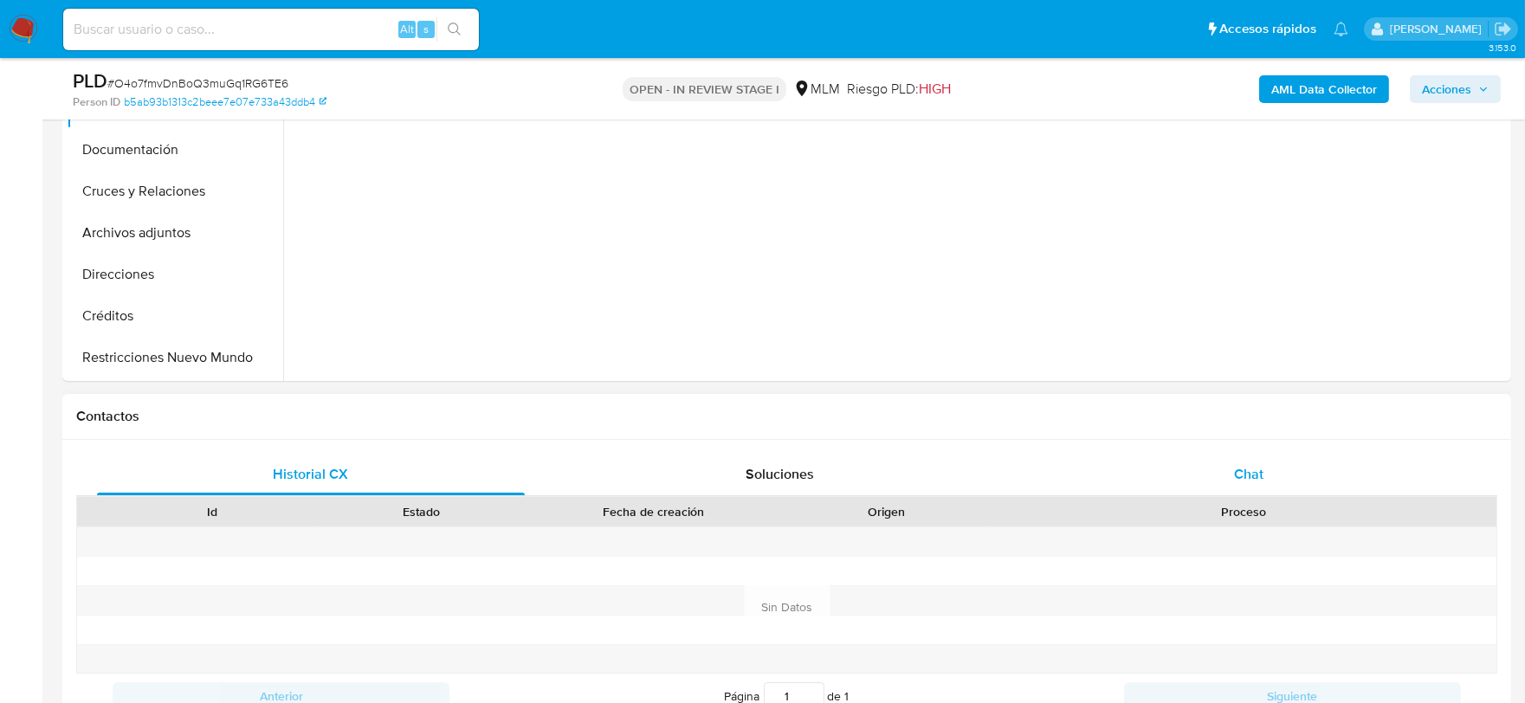
click at [1264, 465] on div "Chat" at bounding box center [1249, 475] width 428 height 42
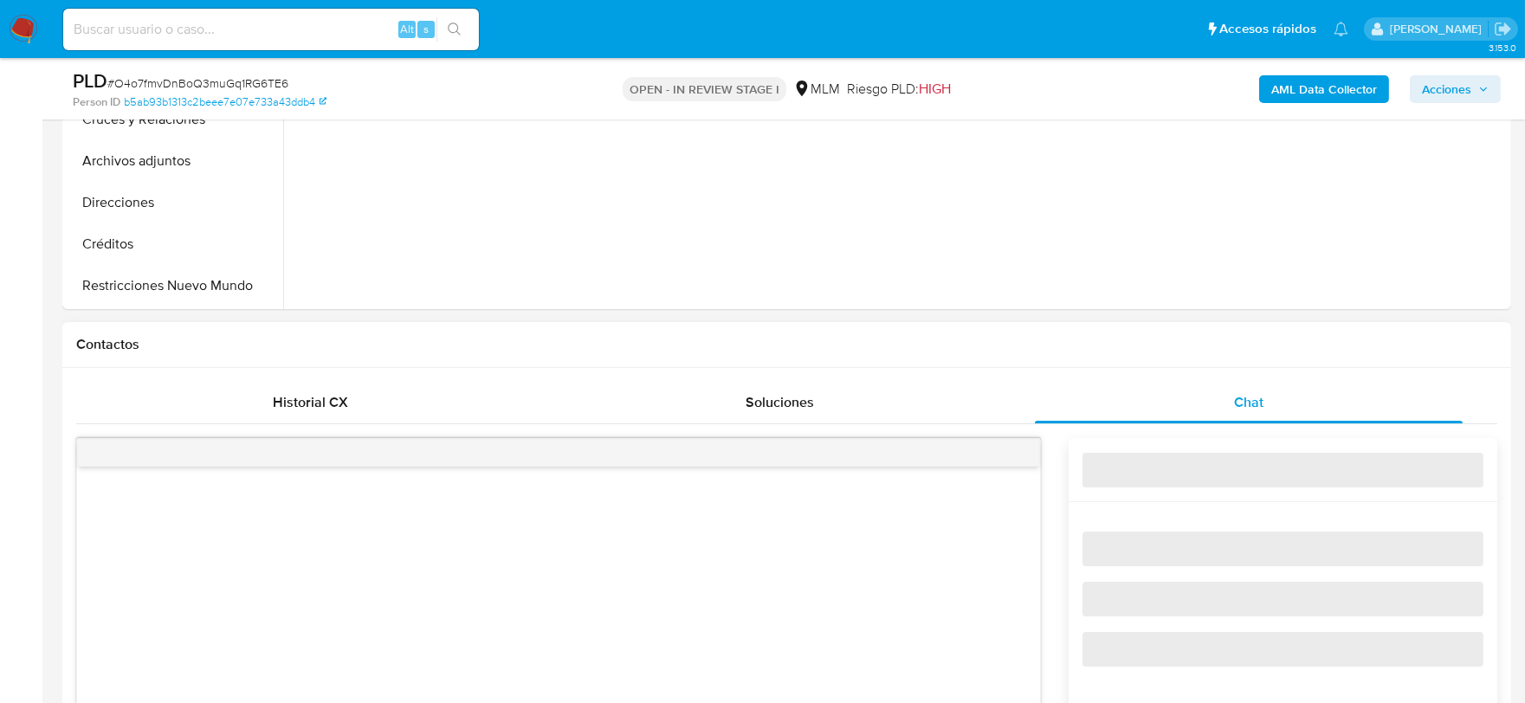
scroll to position [954, 0]
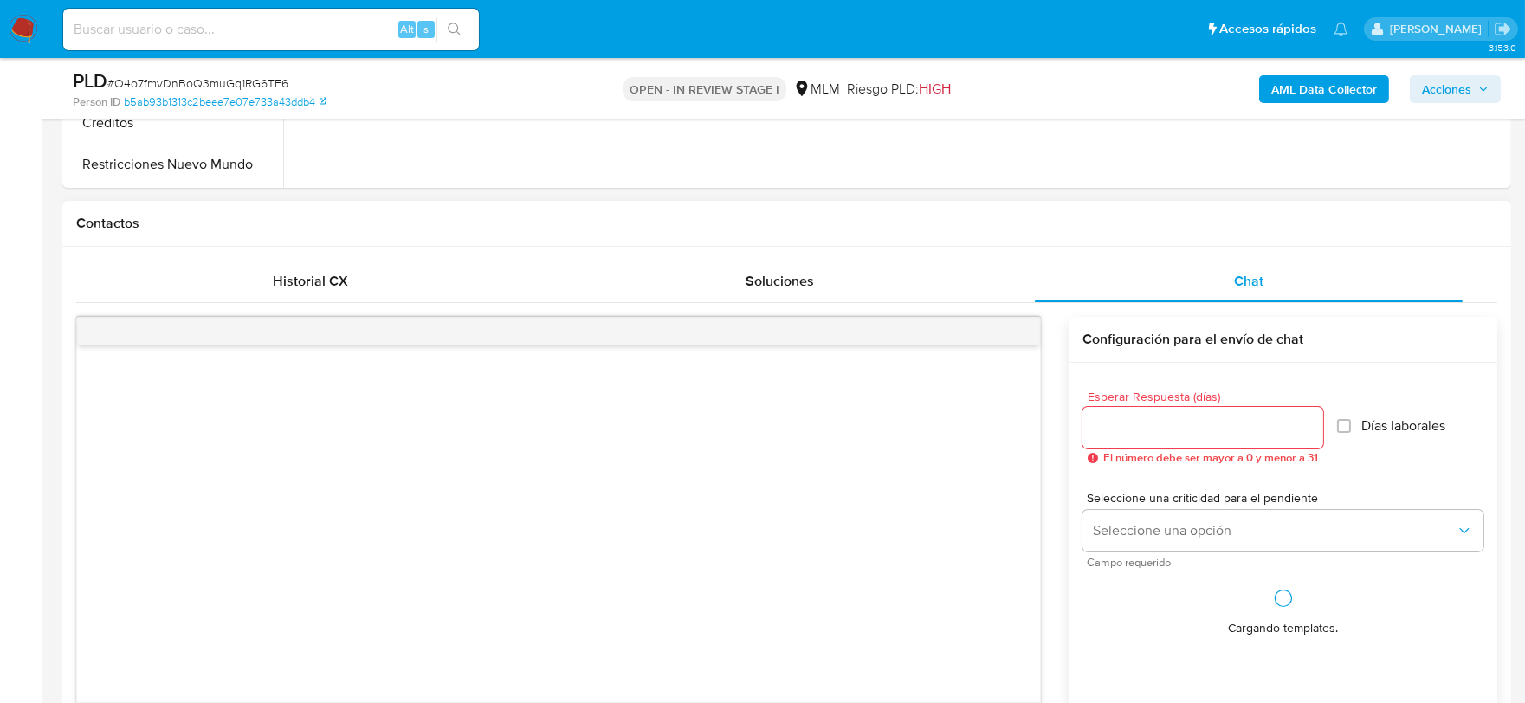
click at [1159, 420] on input "Esperar Respuesta (días)" at bounding box center [1203, 428] width 241 height 23
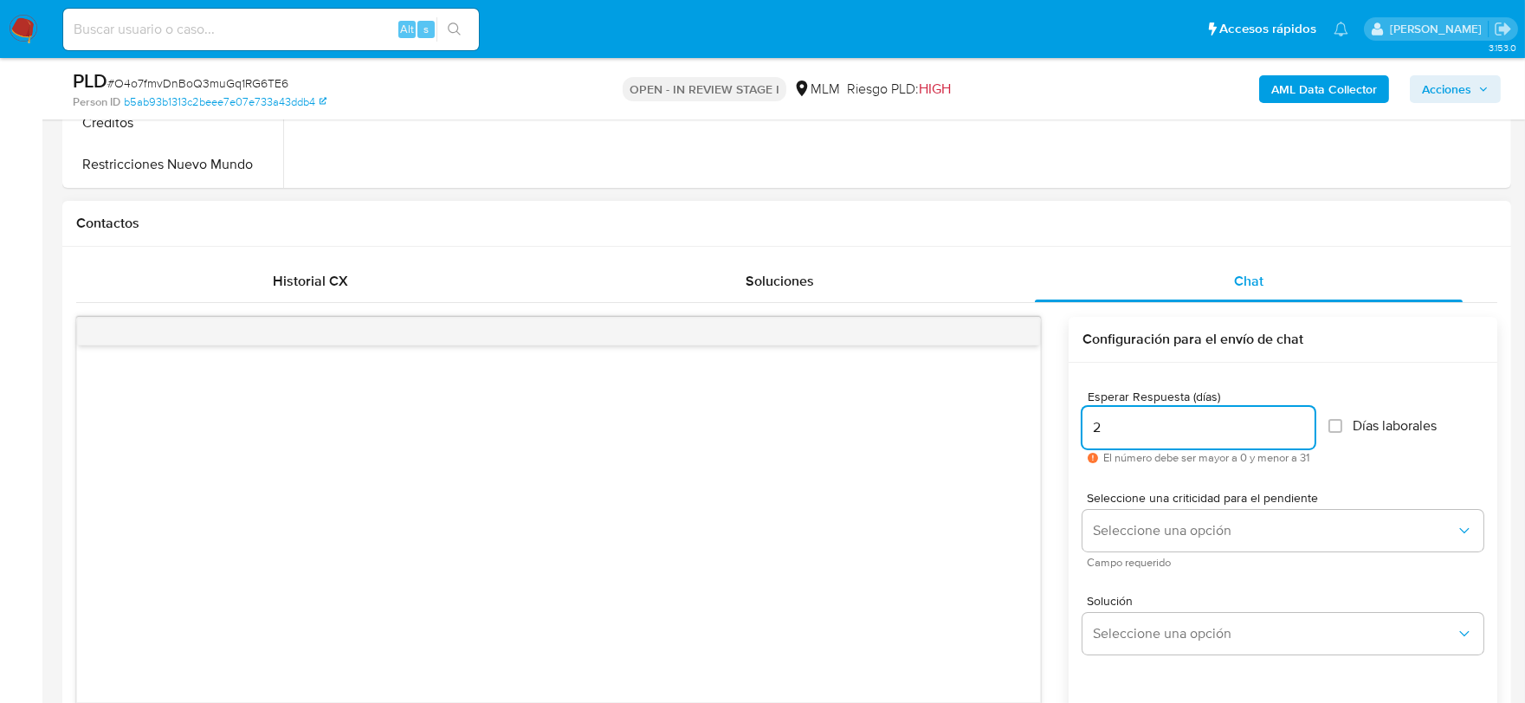
type input "1"
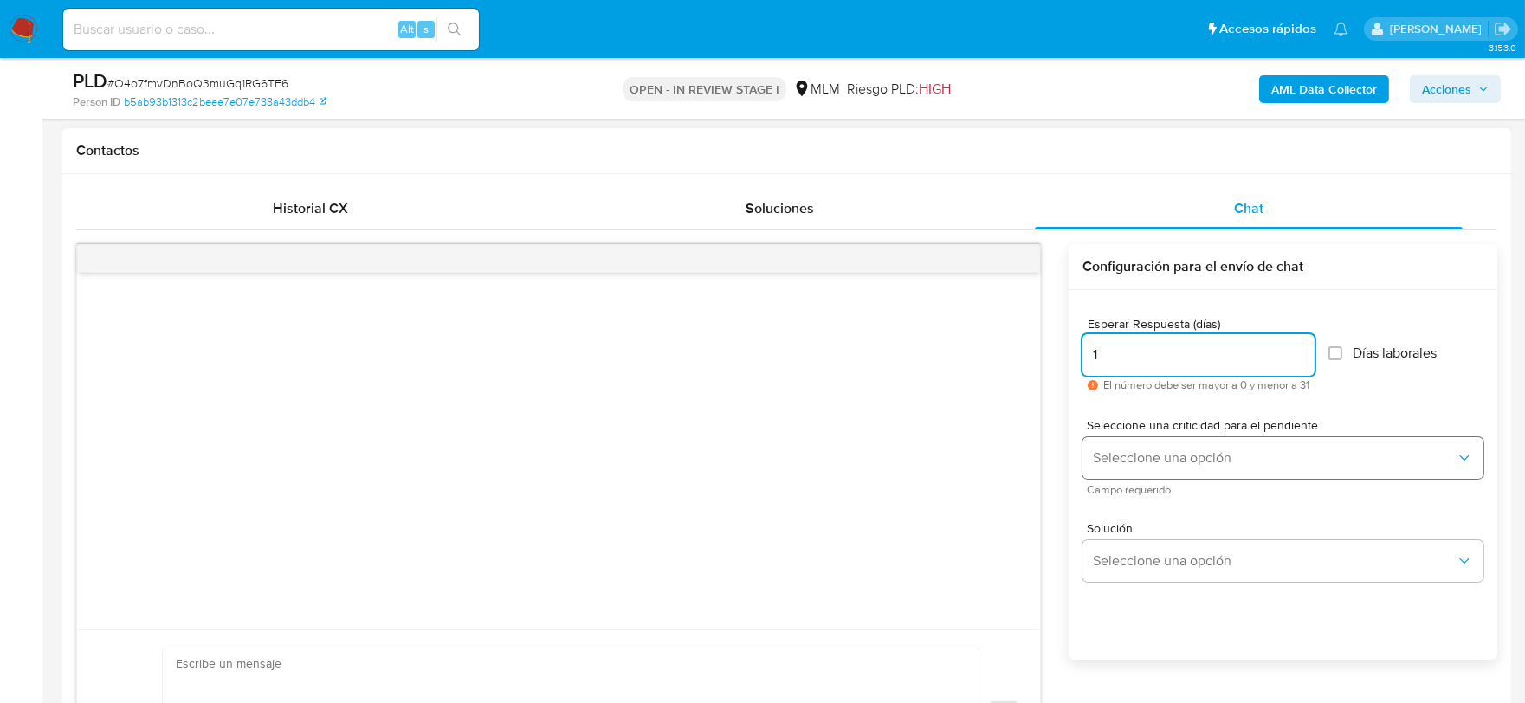
scroll to position [1050, 0]
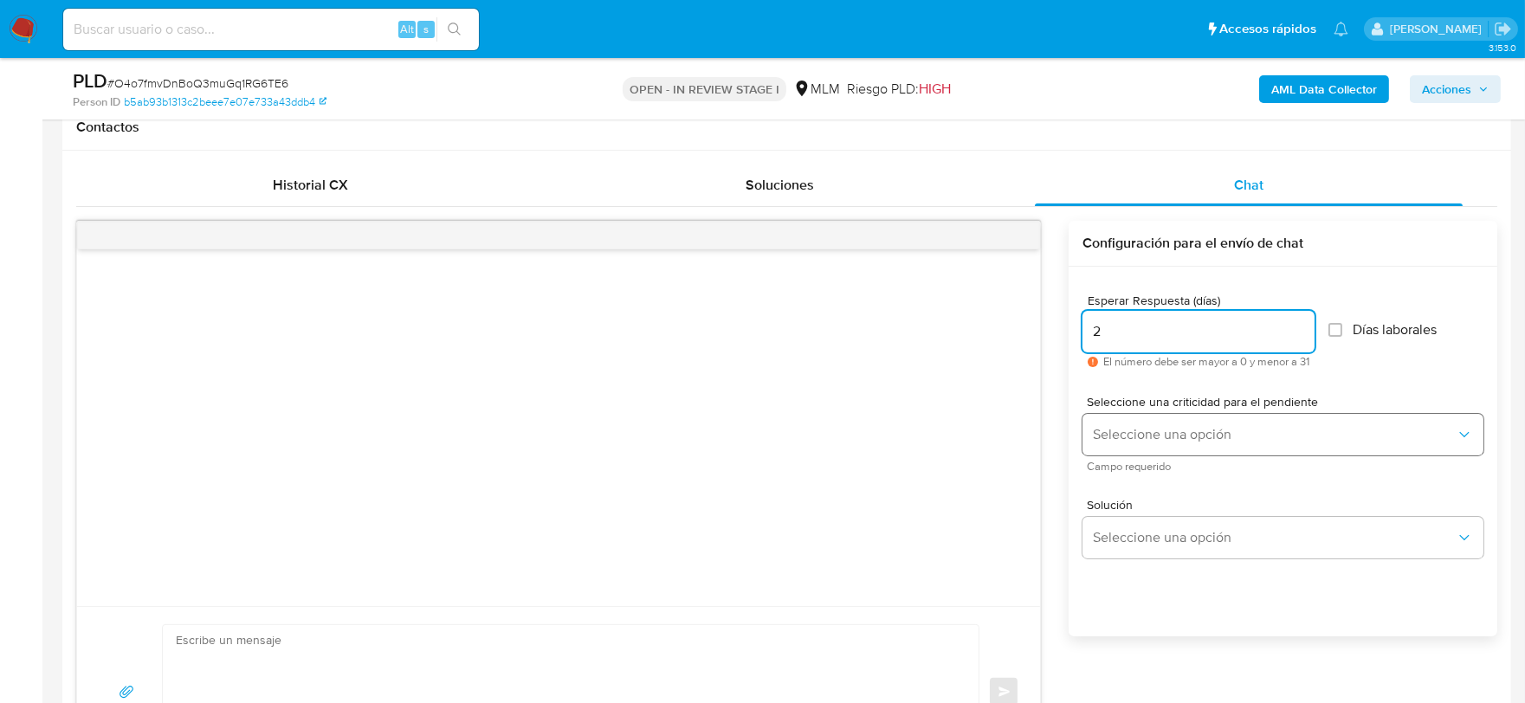
type input "2"
click at [1183, 427] on span "Seleccione una opción" at bounding box center [1274, 434] width 363 height 17
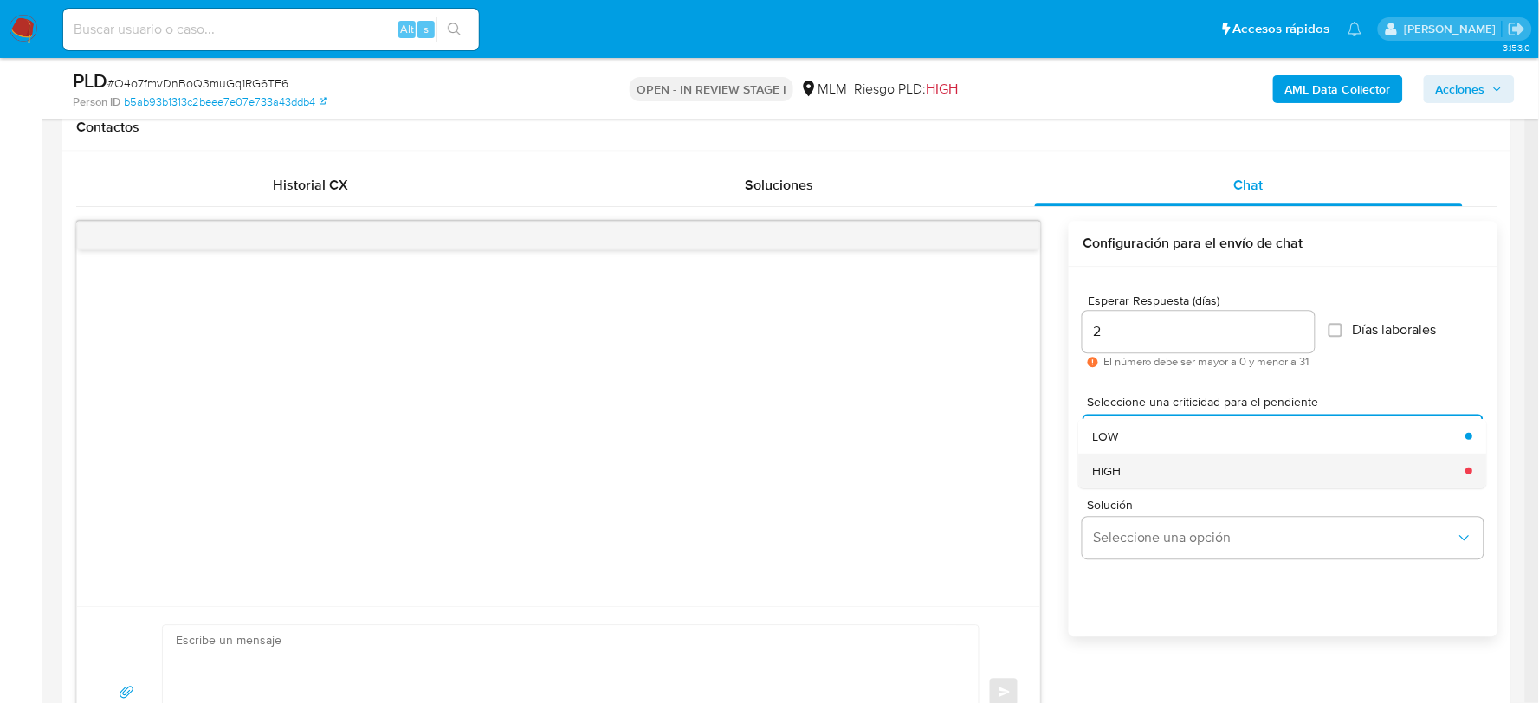
click at [1148, 465] on div "HIGH" at bounding box center [1274, 470] width 363 height 35
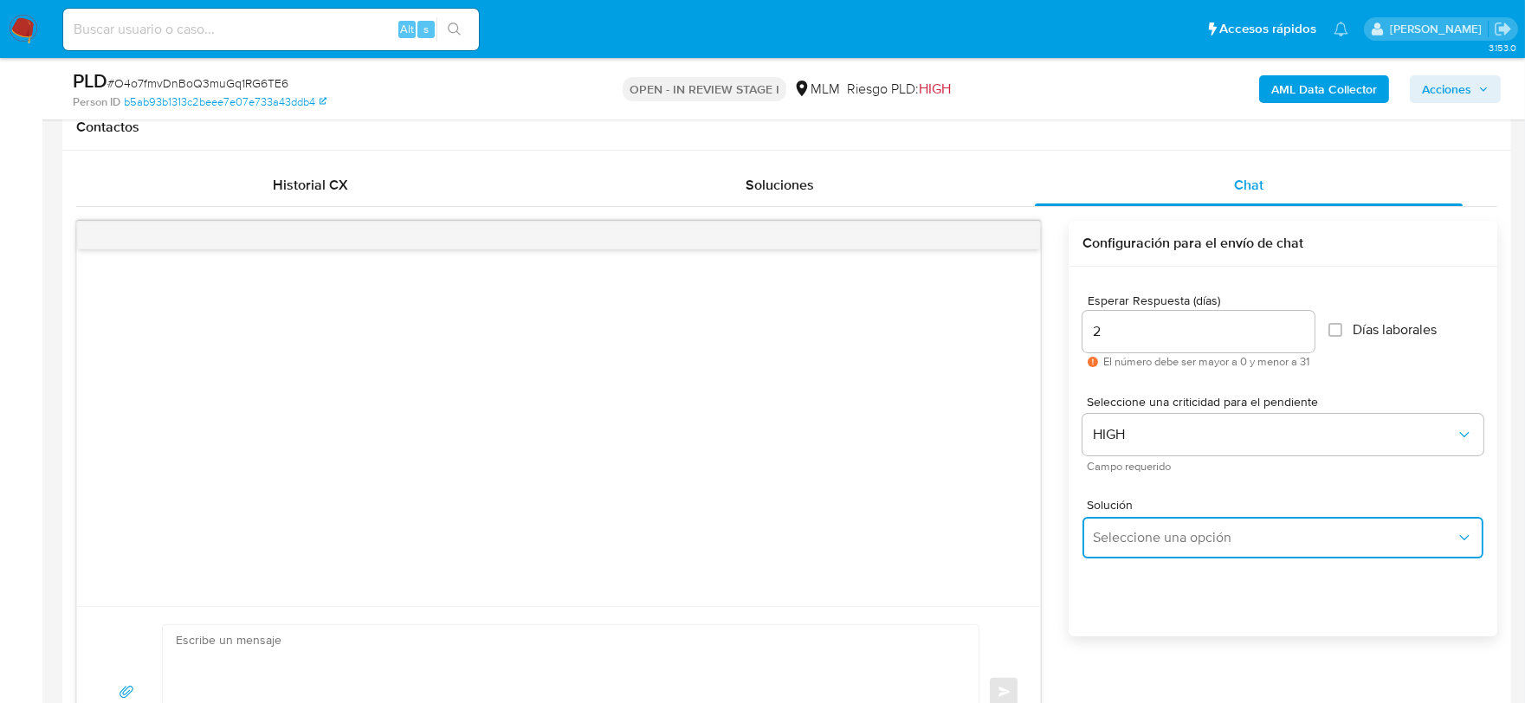
click at [1202, 523] on button "Seleccione una opción" at bounding box center [1283, 538] width 401 height 42
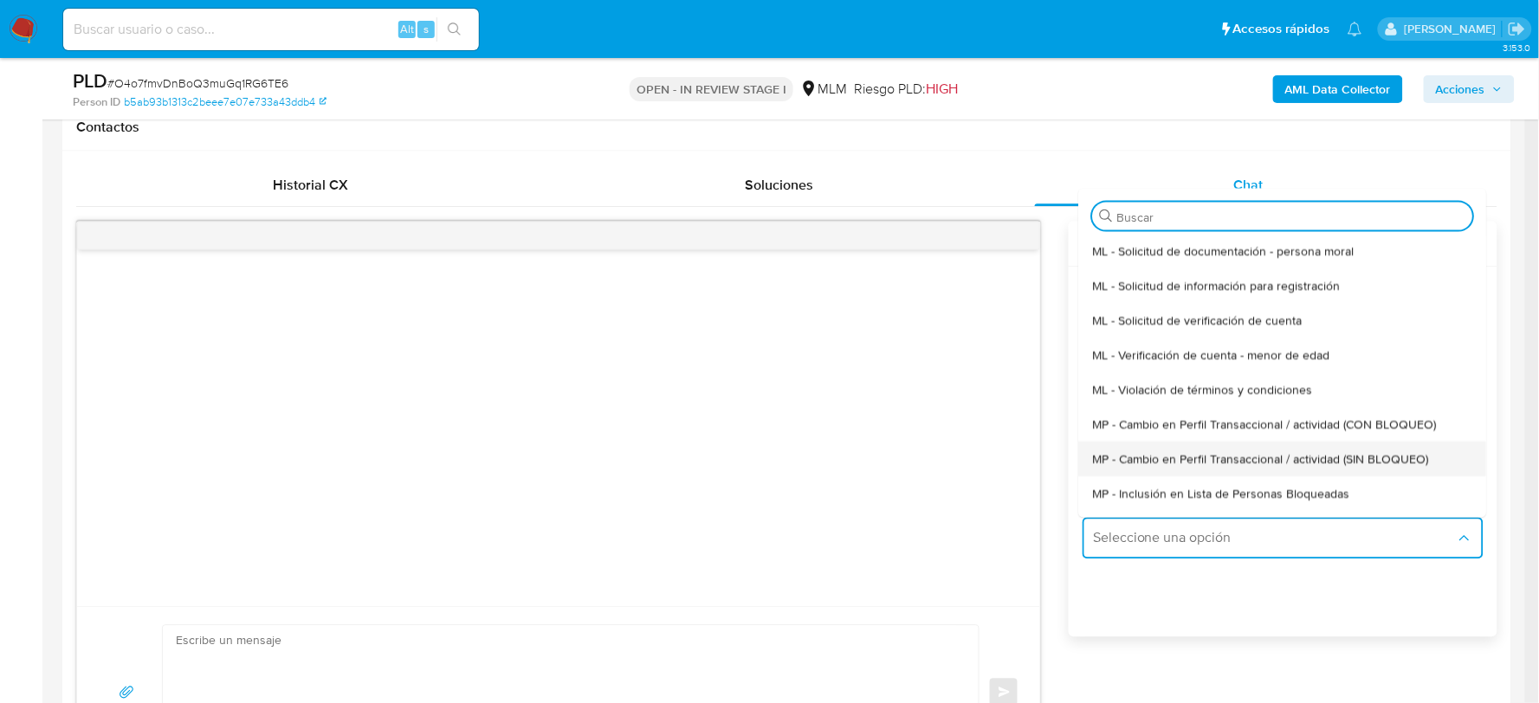
click at [1237, 461] on span "MP - Cambio en Perfil Transaccional / actividad (SIN BLOQUEO)" at bounding box center [1261, 458] width 336 height 16
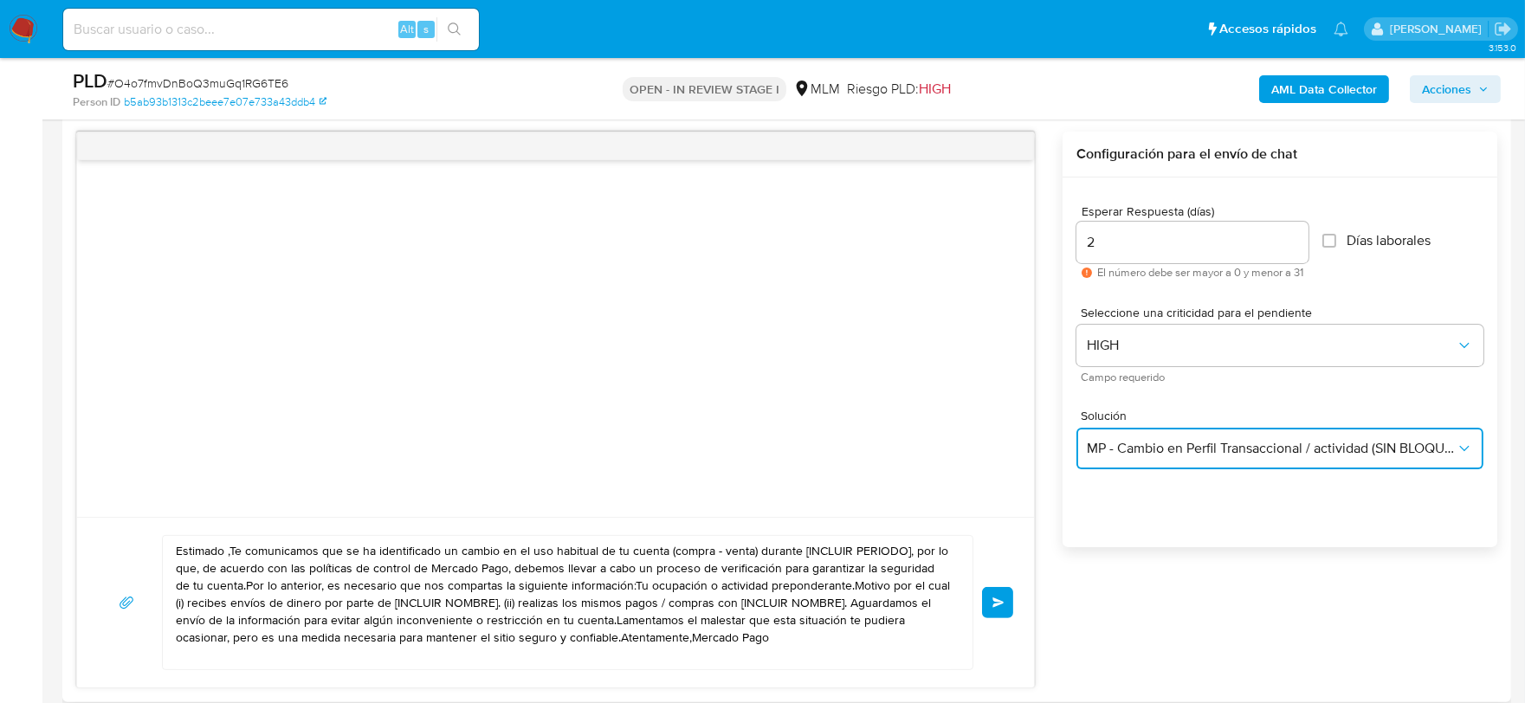
scroll to position [1242, 0]
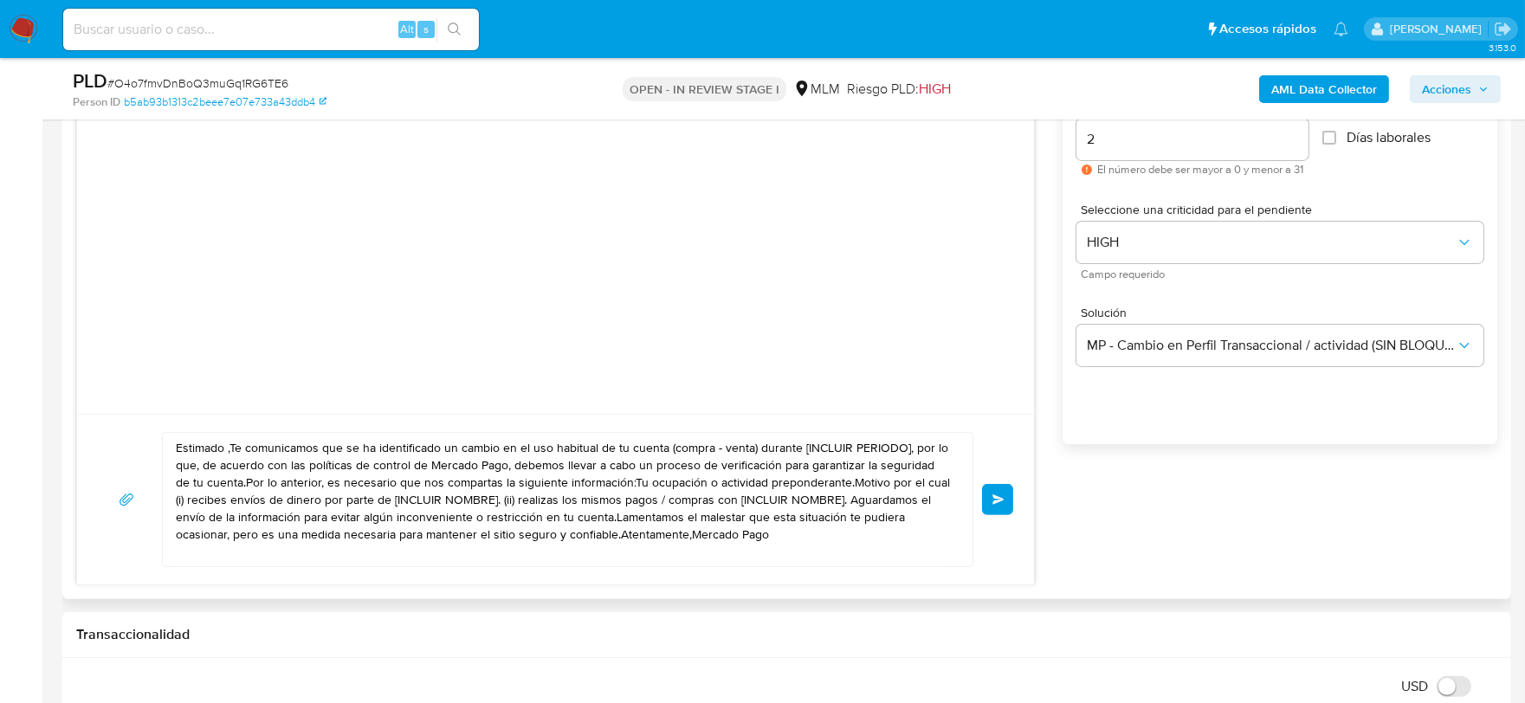
click at [650, 478] on textarea "Estimado ,Te comunicamos que se ha identificado un cambio en el uso habitual de…" at bounding box center [563, 499] width 775 height 133
paste textarea "Edgar De acuerdo con las políticas de control de Mercado Pago, debemos llevar a…"
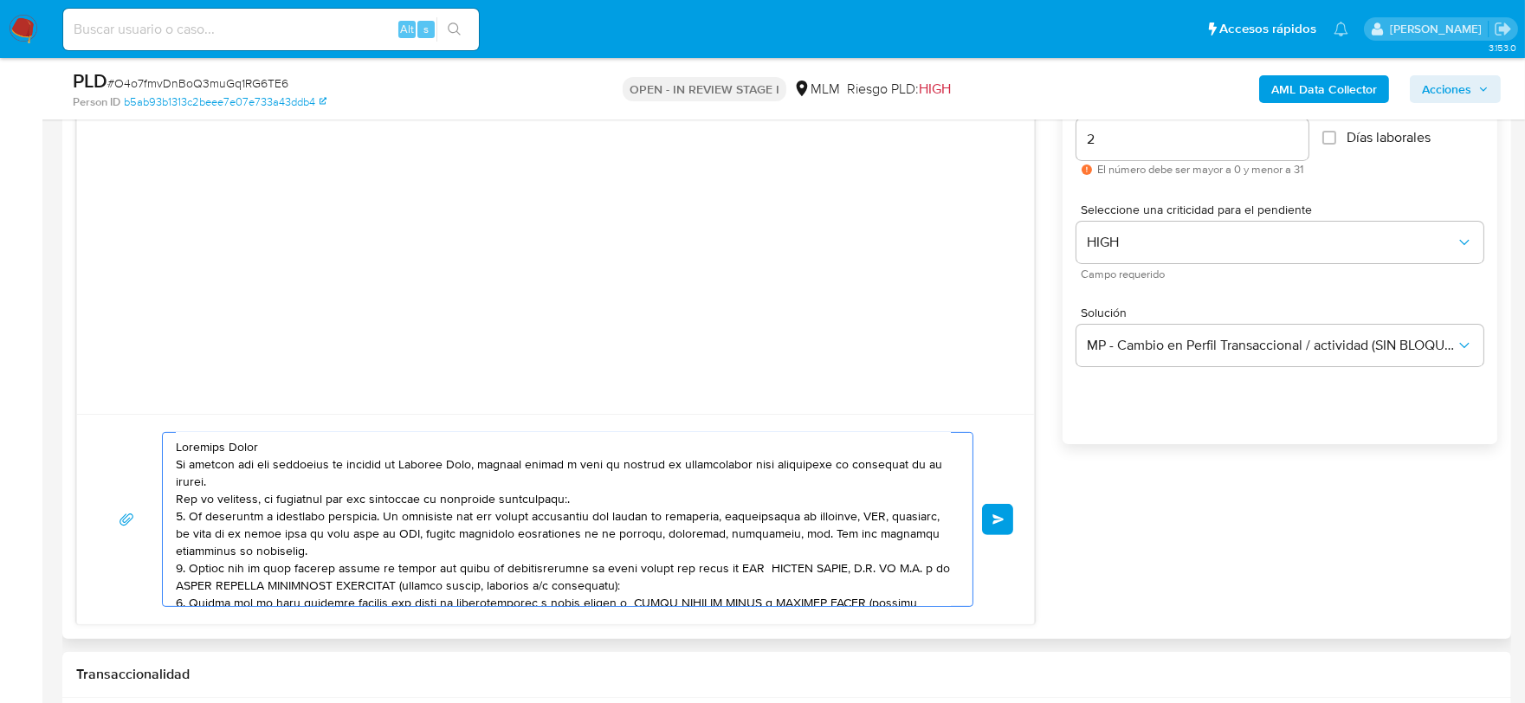
scroll to position [0, 0]
click at [745, 569] on textarea at bounding box center [563, 519] width 775 height 173
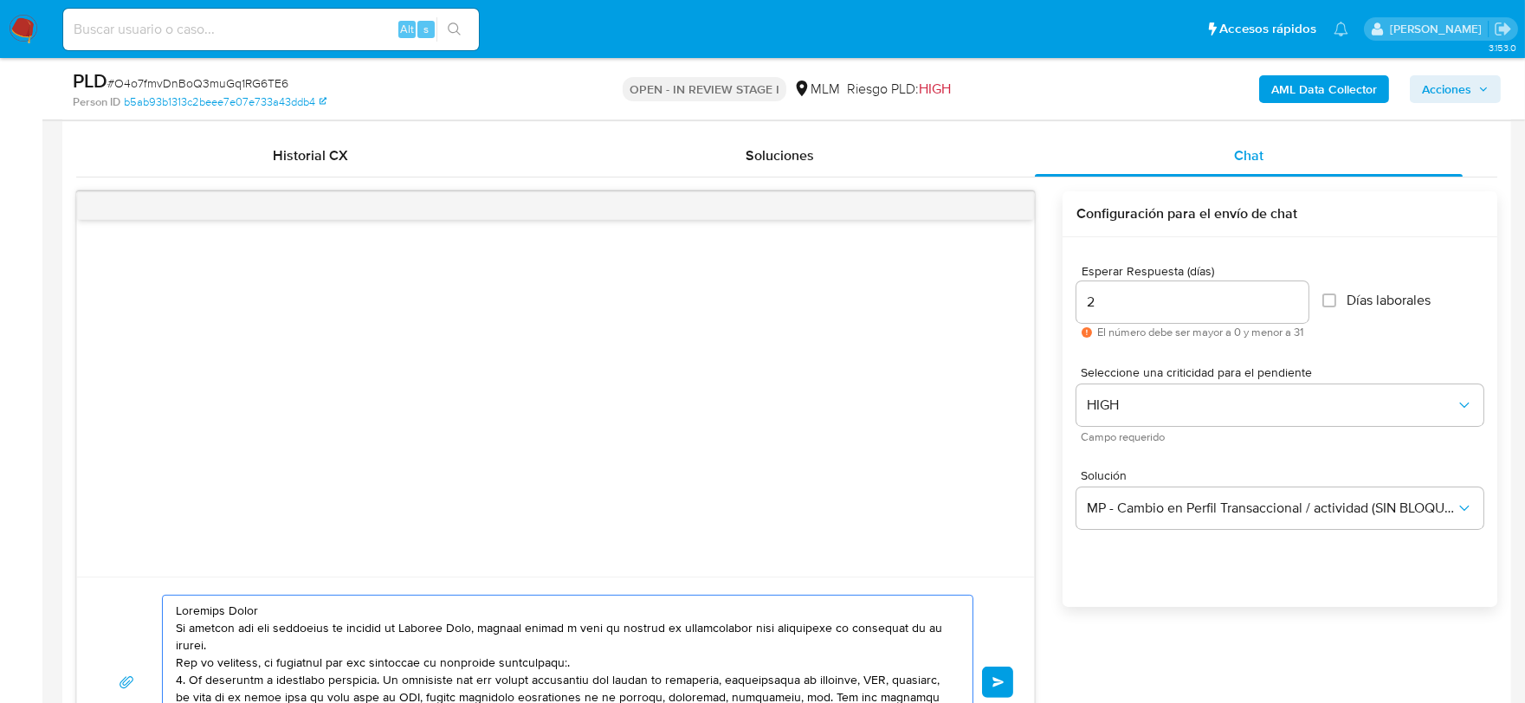
scroll to position [1434, 0]
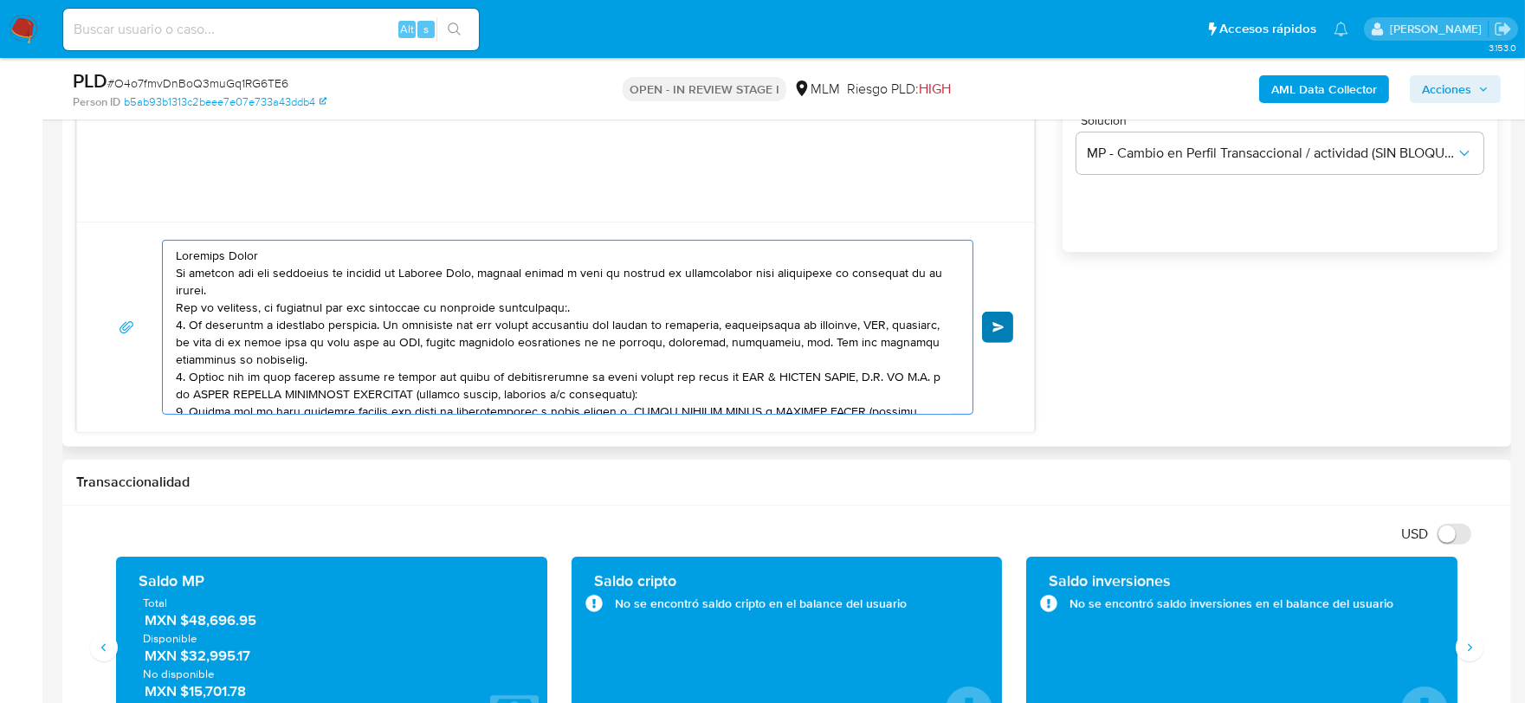
type textarea "Estimado Edgar De acuerdo con las políticas de control de Mercado Pago, debemos…"
click at [988, 322] on button "Enviar" at bounding box center [997, 327] width 31 height 31
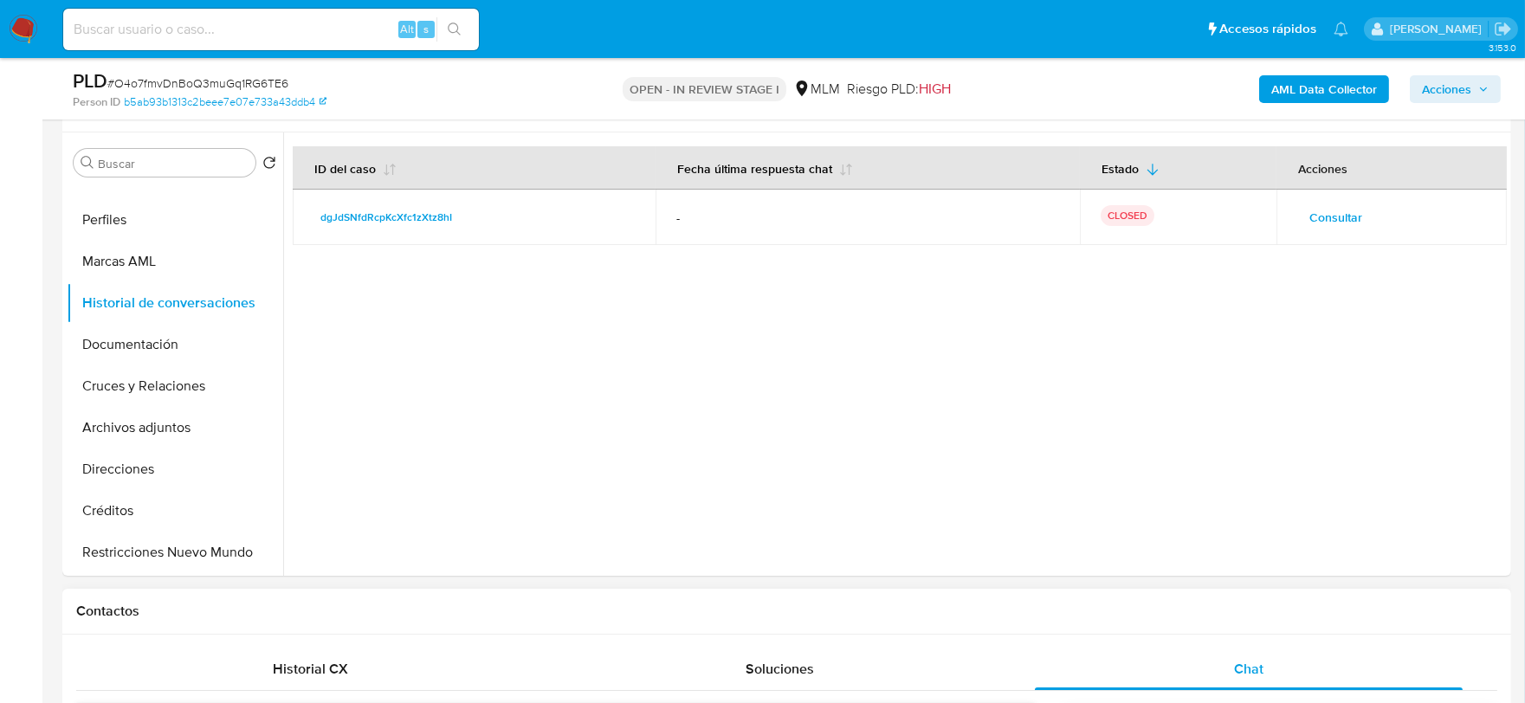
scroll to position [280, 0]
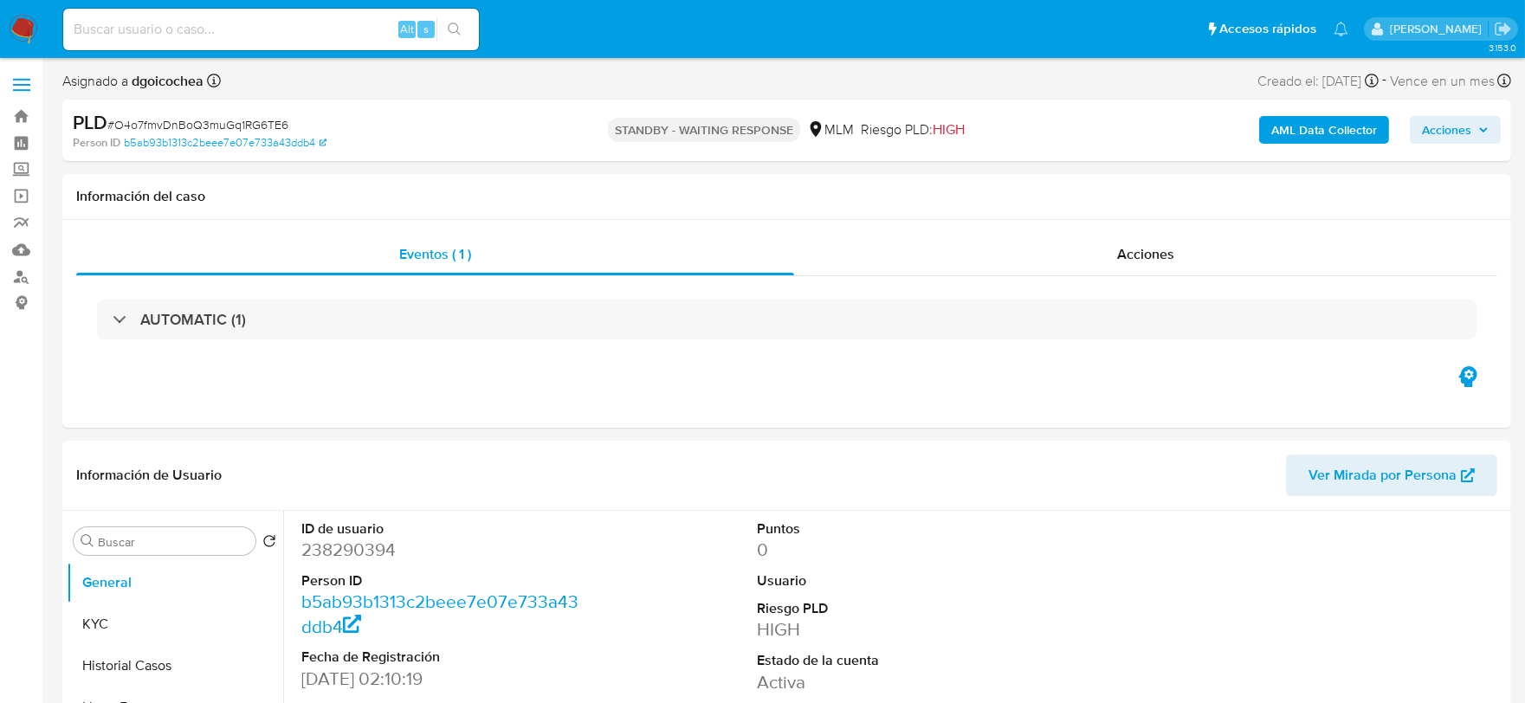
select select "10"
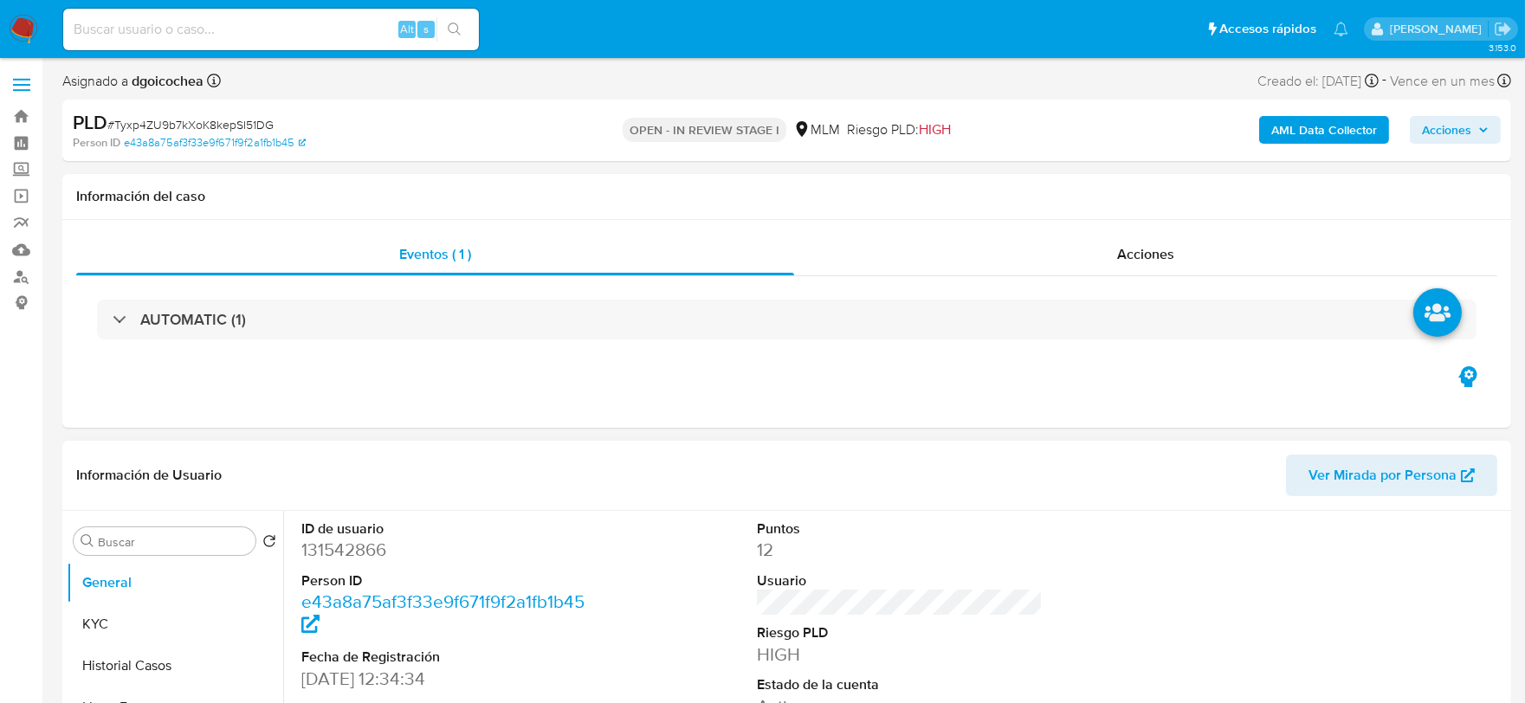
select select "10"
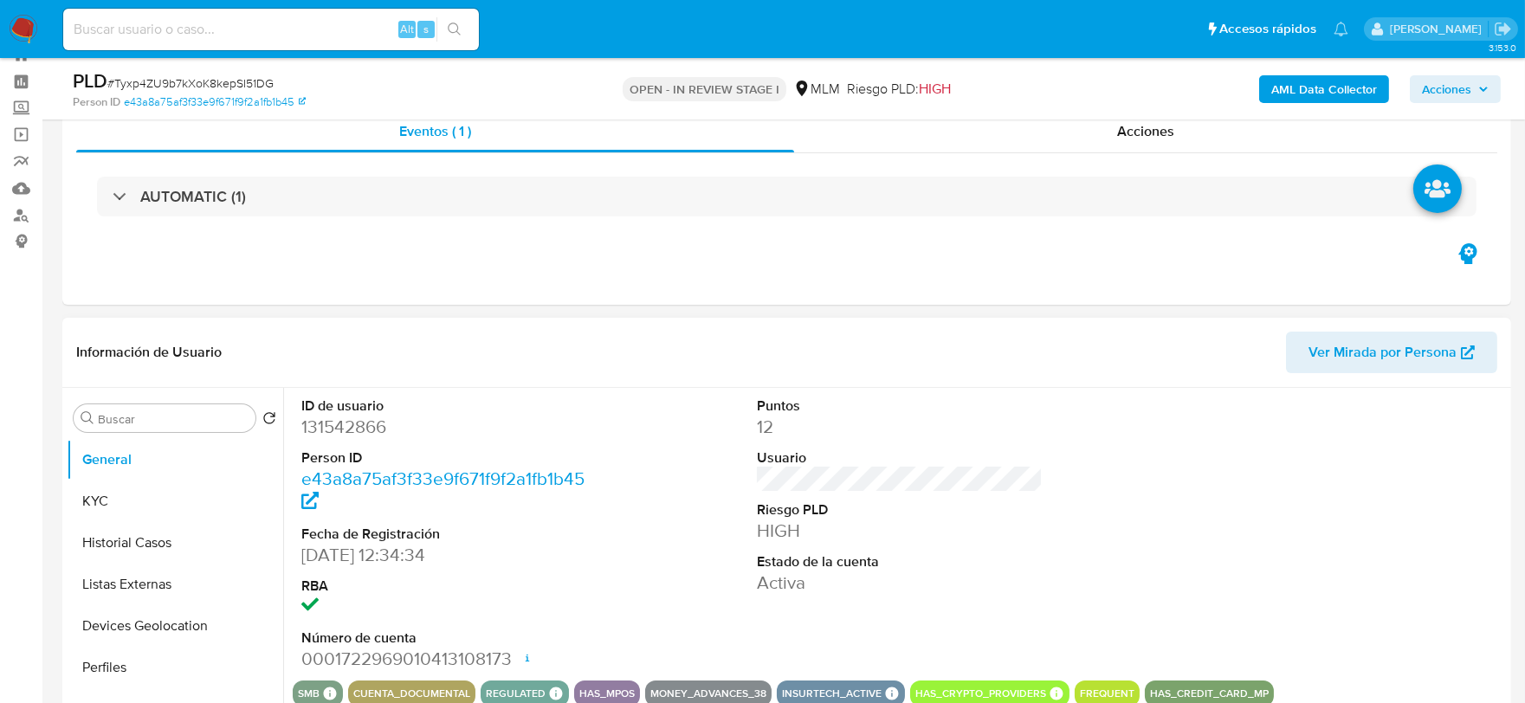
scroll to position [96, 0]
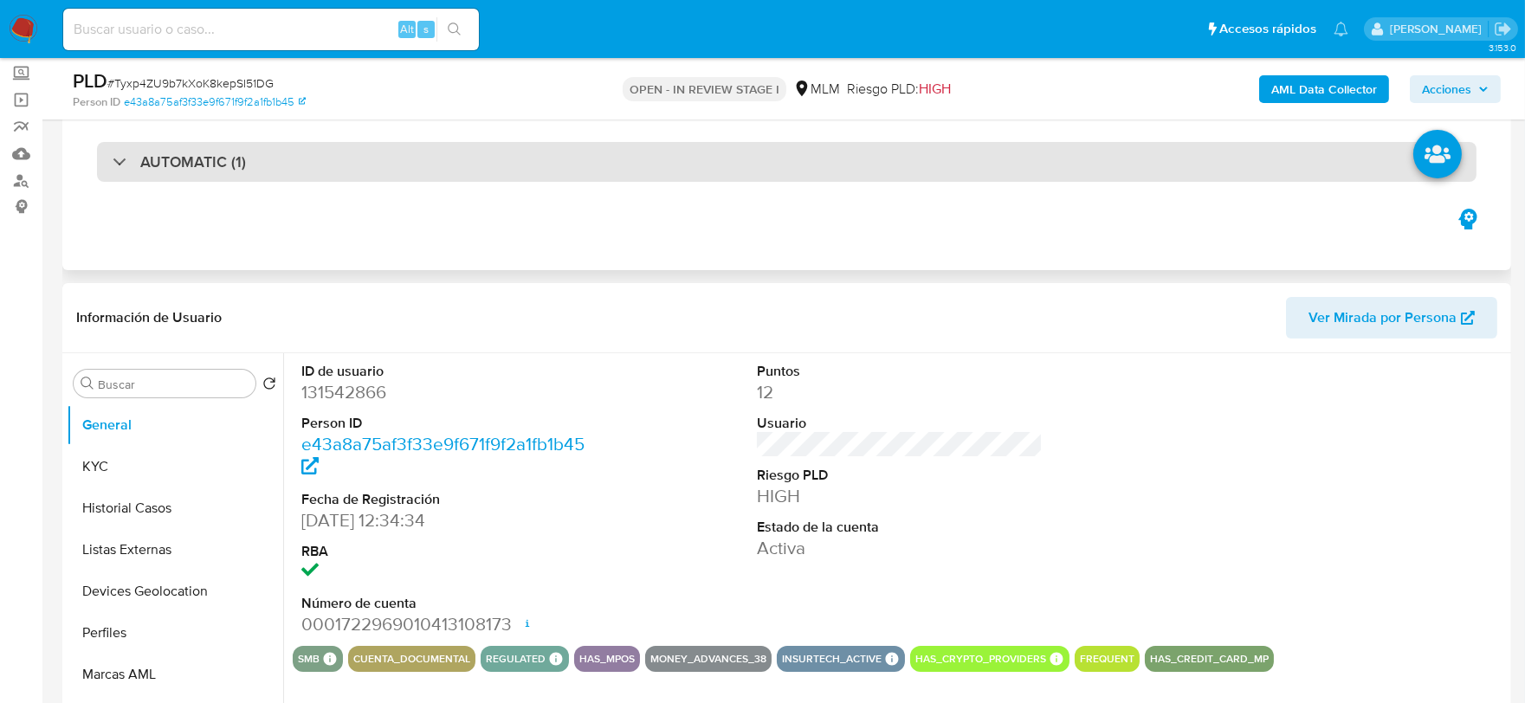
click at [189, 152] on h3 "AUTOMATIC (1)" at bounding box center [193, 161] width 106 height 19
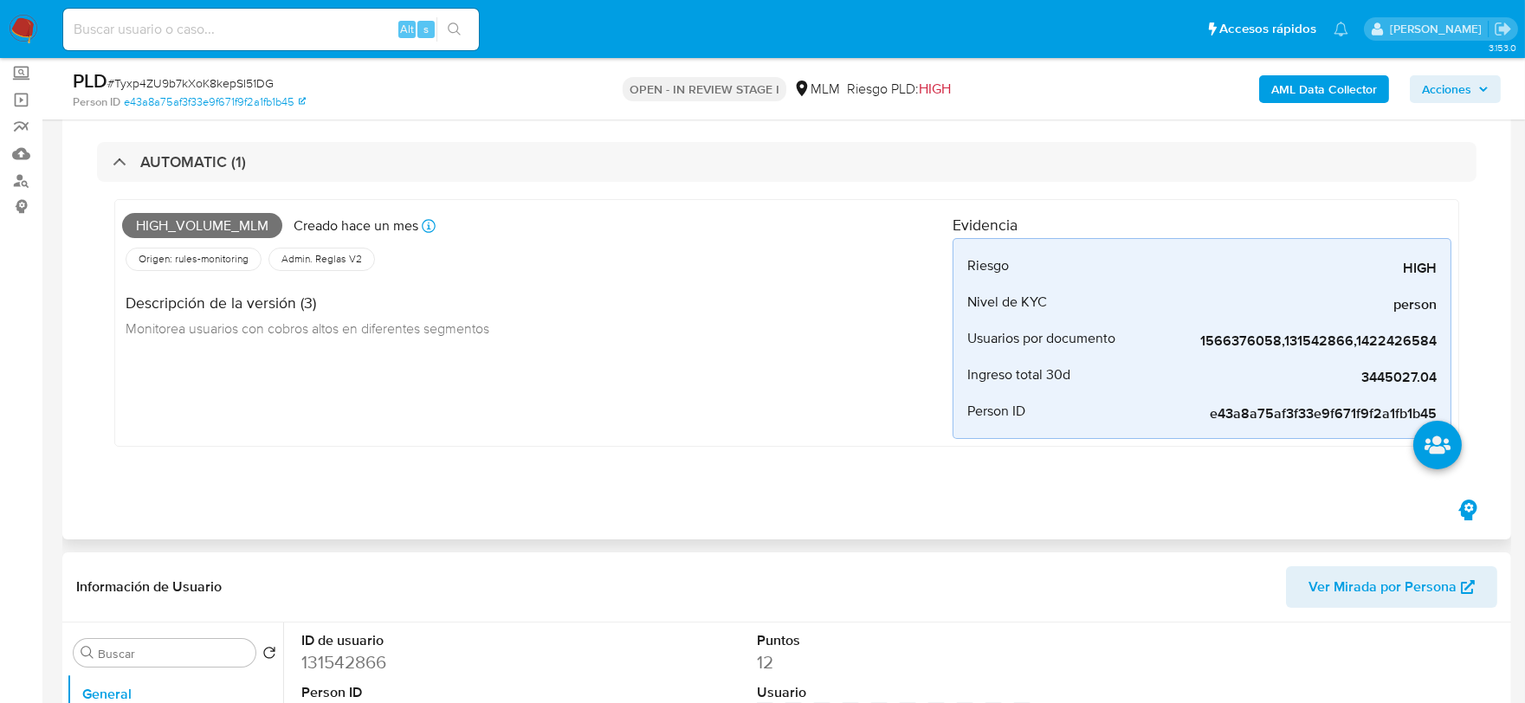
click at [529, 472] on div "High_volume_mlm Creado [DATE] Creado: [DATE] 03:03:53 Origen: rules-monitoring …" at bounding box center [787, 327] width 1380 height 291
click at [1384, 378] on span "3445027.04" at bounding box center [1307, 377] width 260 height 17
copy span "3445027.04"
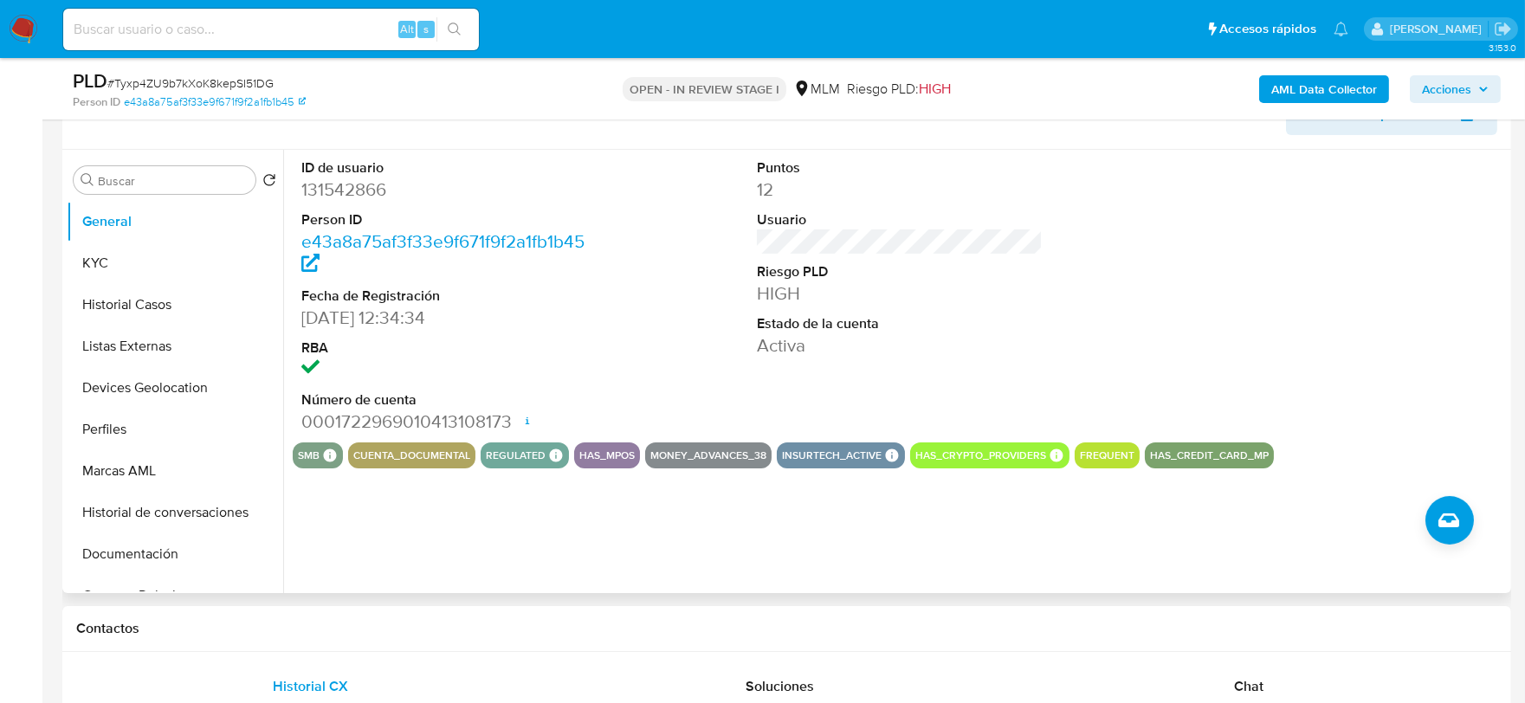
scroll to position [577, 0]
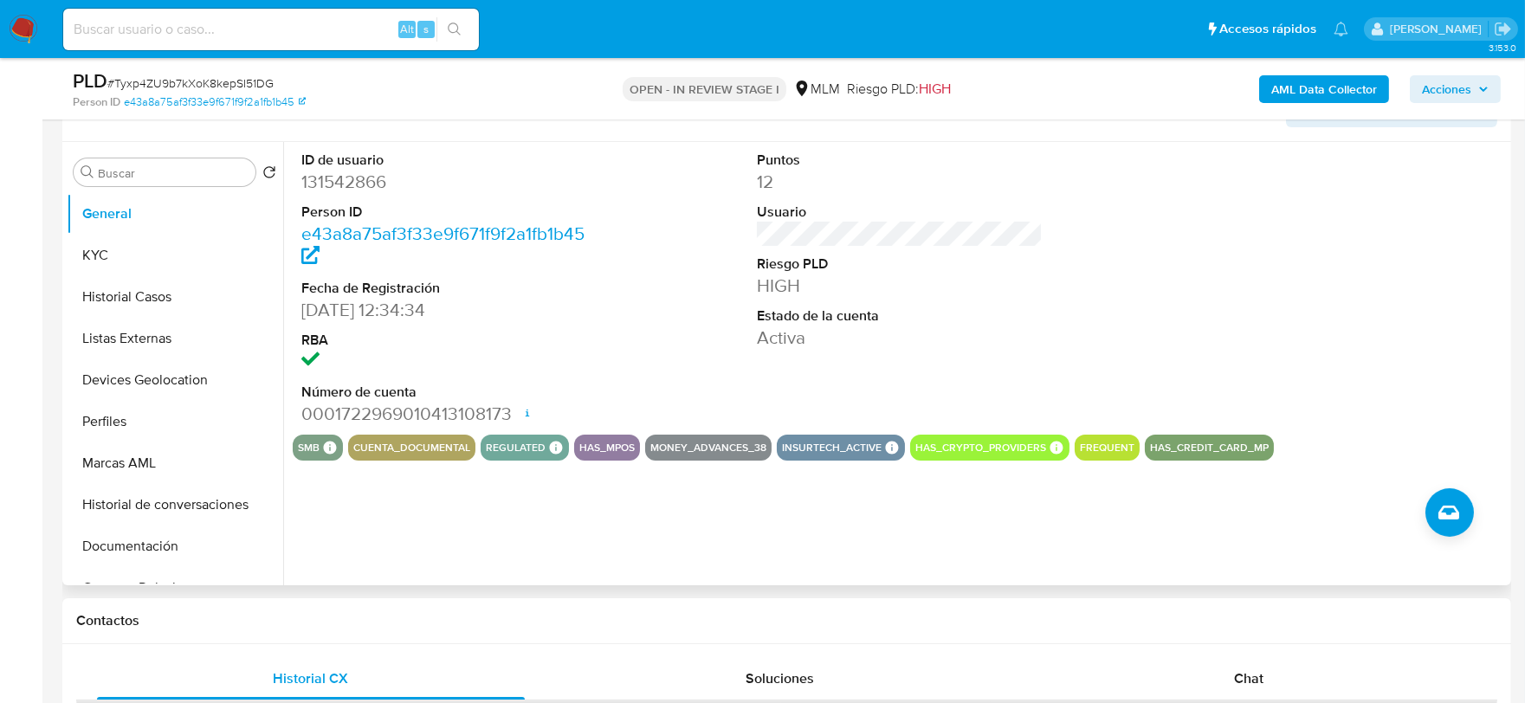
click at [630, 358] on div "ID de usuario 131542866 Person ID e43a8a75af3f33e9f671f9f2a1fb1b45 Fecha de Reg…" at bounding box center [900, 288] width 1214 height 293
click at [191, 238] on button "KYC" at bounding box center [168, 256] width 203 height 42
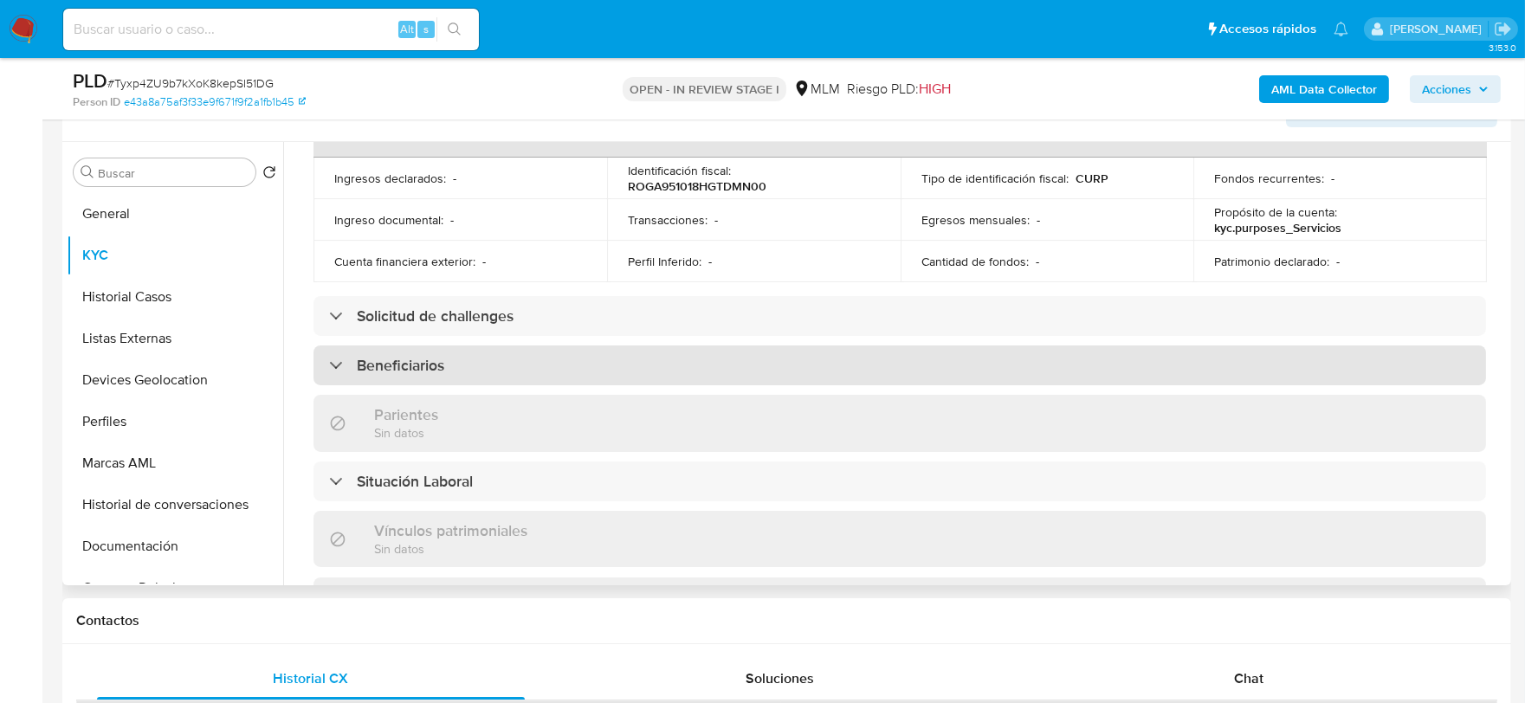
click at [435, 360] on h3 "Beneficiarios" at bounding box center [400, 365] width 87 height 19
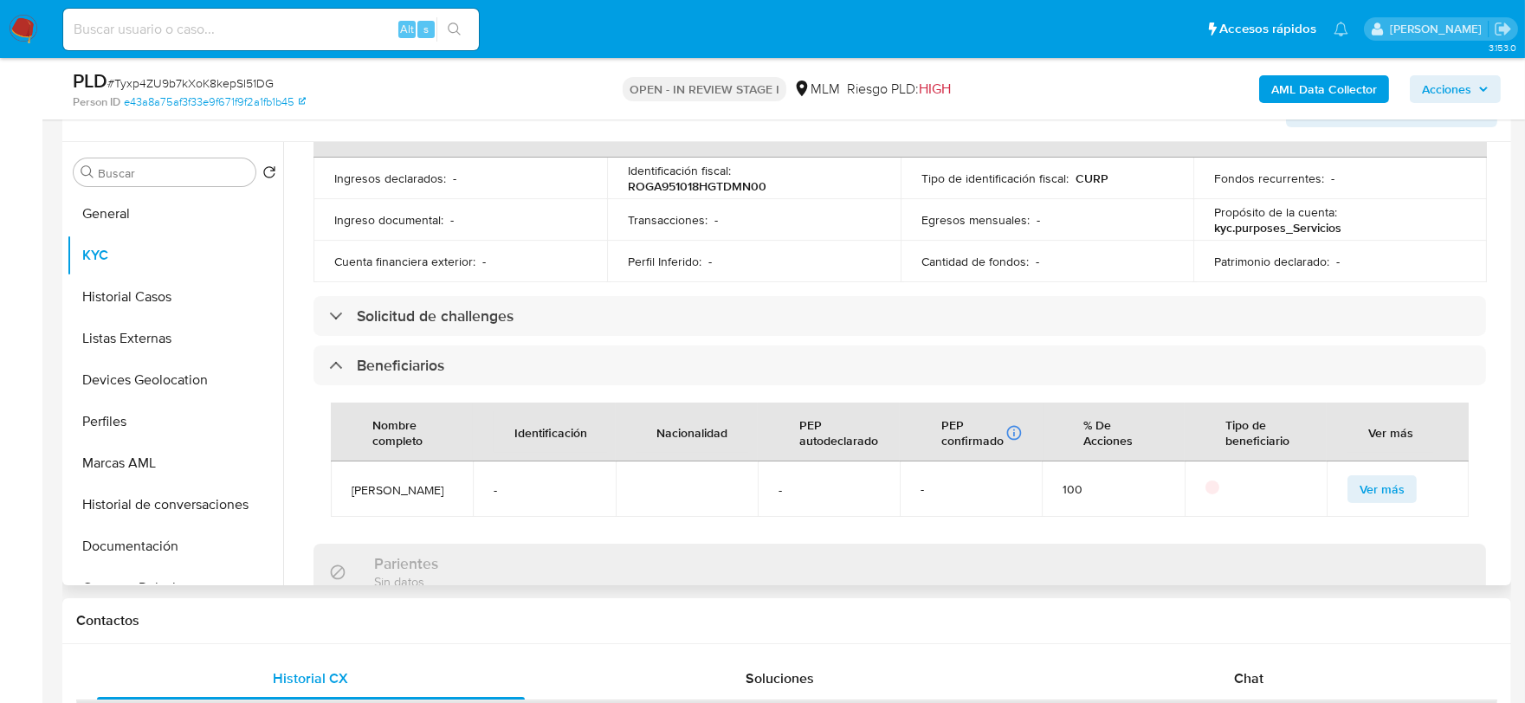
click at [295, 388] on div "Actualizado [DATE] Creado: [DATE] 23:41:01 Actualizado: [DATE] 12:23:47 Datos p…" at bounding box center [900, 415] width 1214 height 1615
drag, startPoint x: 402, startPoint y: 494, endPoint x: 350, endPoint y: 482, distance: 53.2
click at [350, 482] on td "[PERSON_NAME]" at bounding box center [402, 489] width 142 height 55
copy span "[PERSON_NAME]"
click at [314, 459] on div "Nombre completo Identificación Nacionalidad PEP autodeclarado PEP confirmado Ob…" at bounding box center [900, 459] width 1173 height 149
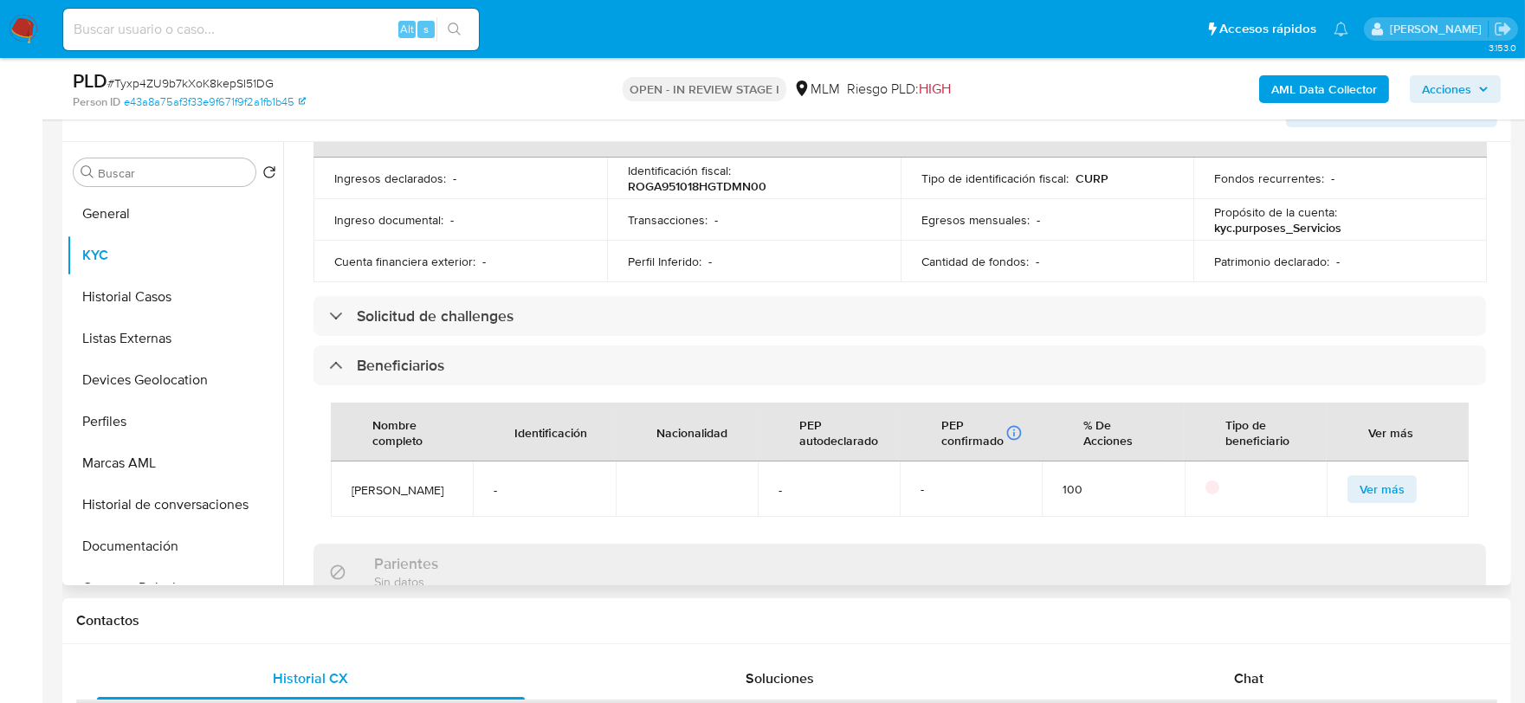
scroll to position [673, 0]
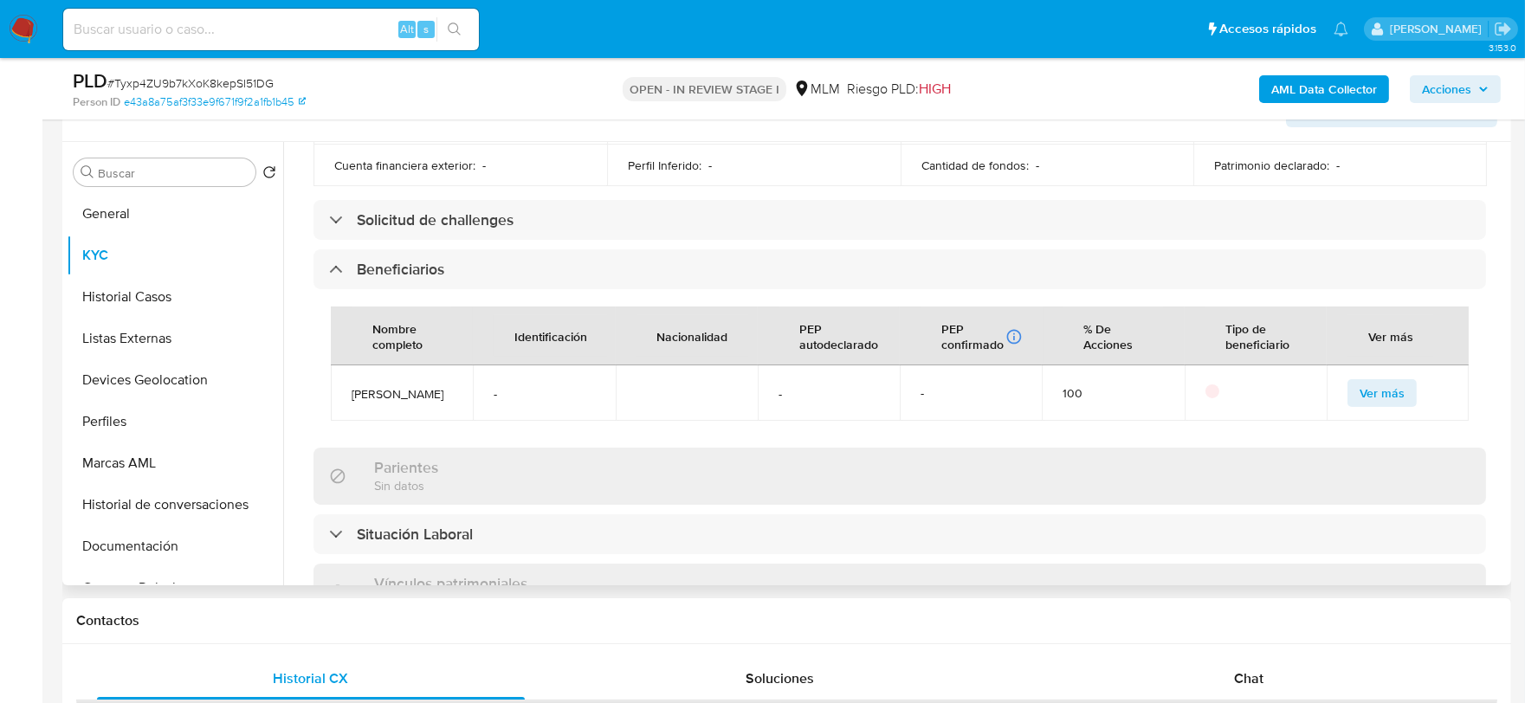
click at [291, 437] on div "Usuario KYC Status Actualizado [DATE] Creado: [DATE] 23:41:01 Actualizado: [DAT…" at bounding box center [895, 363] width 1224 height 443
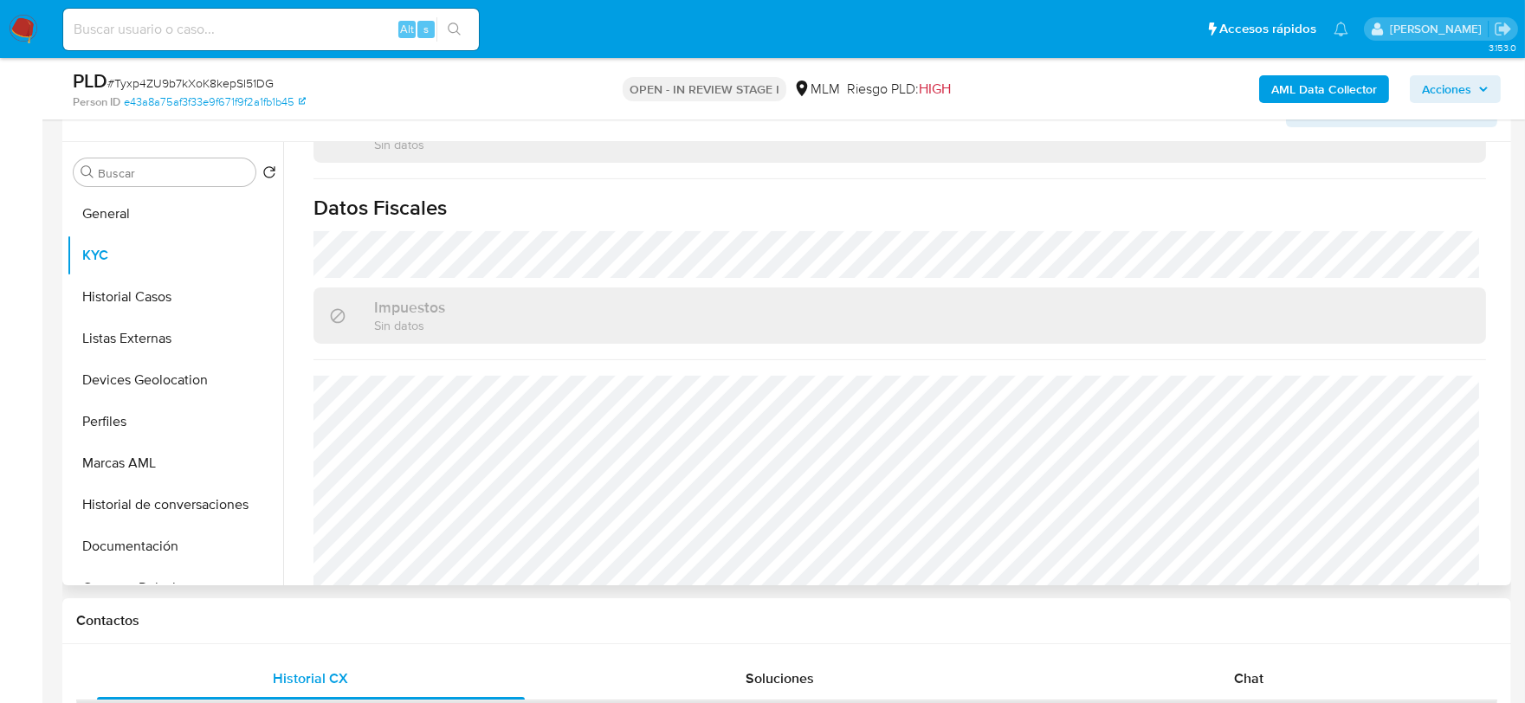
scroll to position [1219, 0]
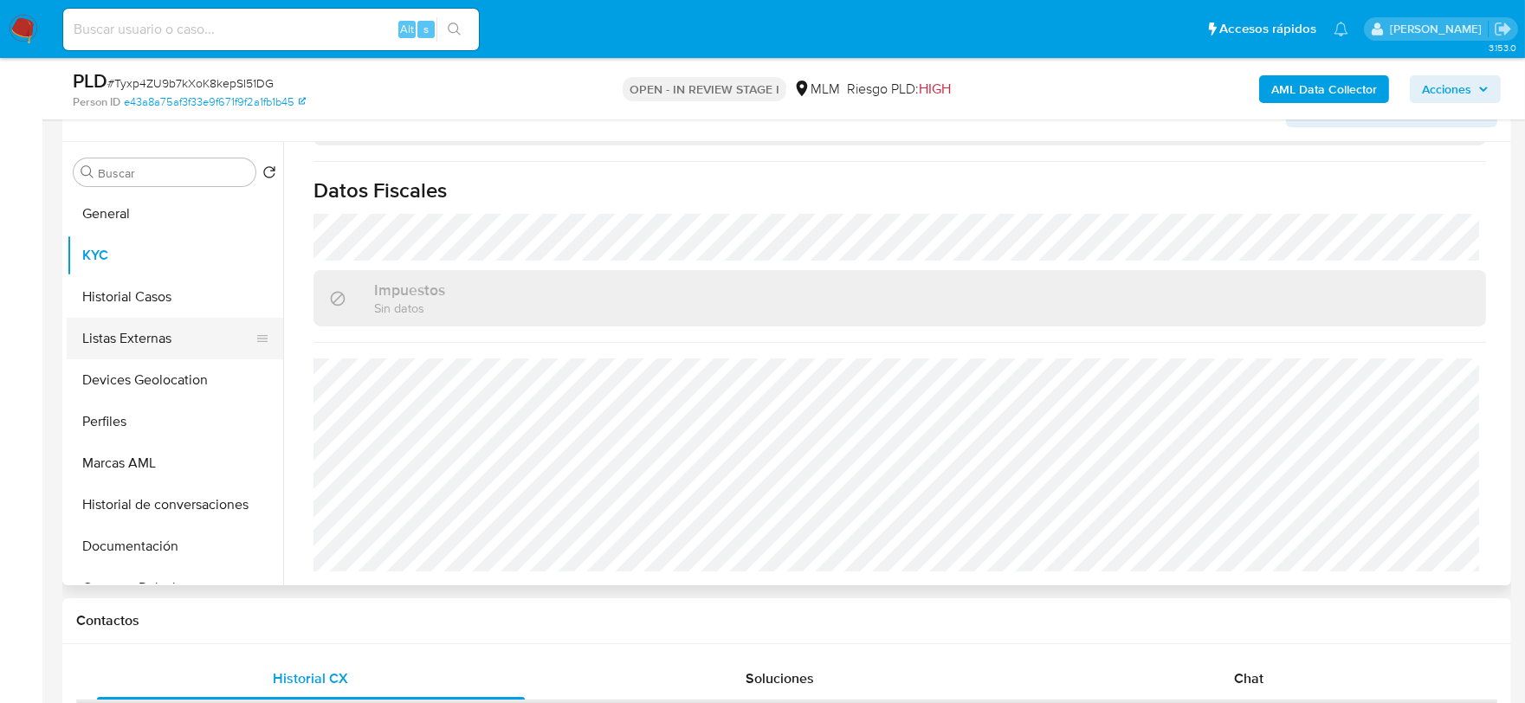
click at [186, 305] on button "Historial Casos" at bounding box center [175, 297] width 217 height 42
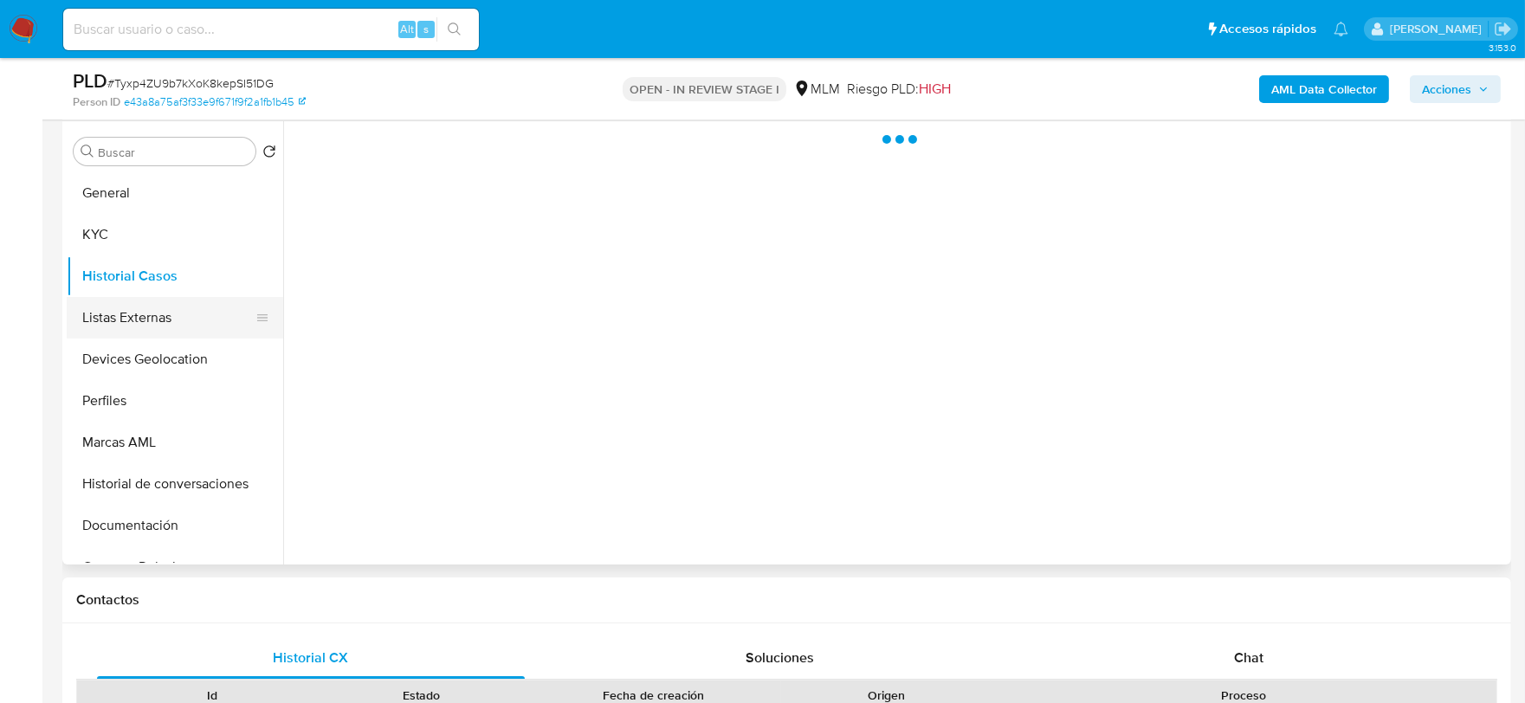
scroll to position [0, 0]
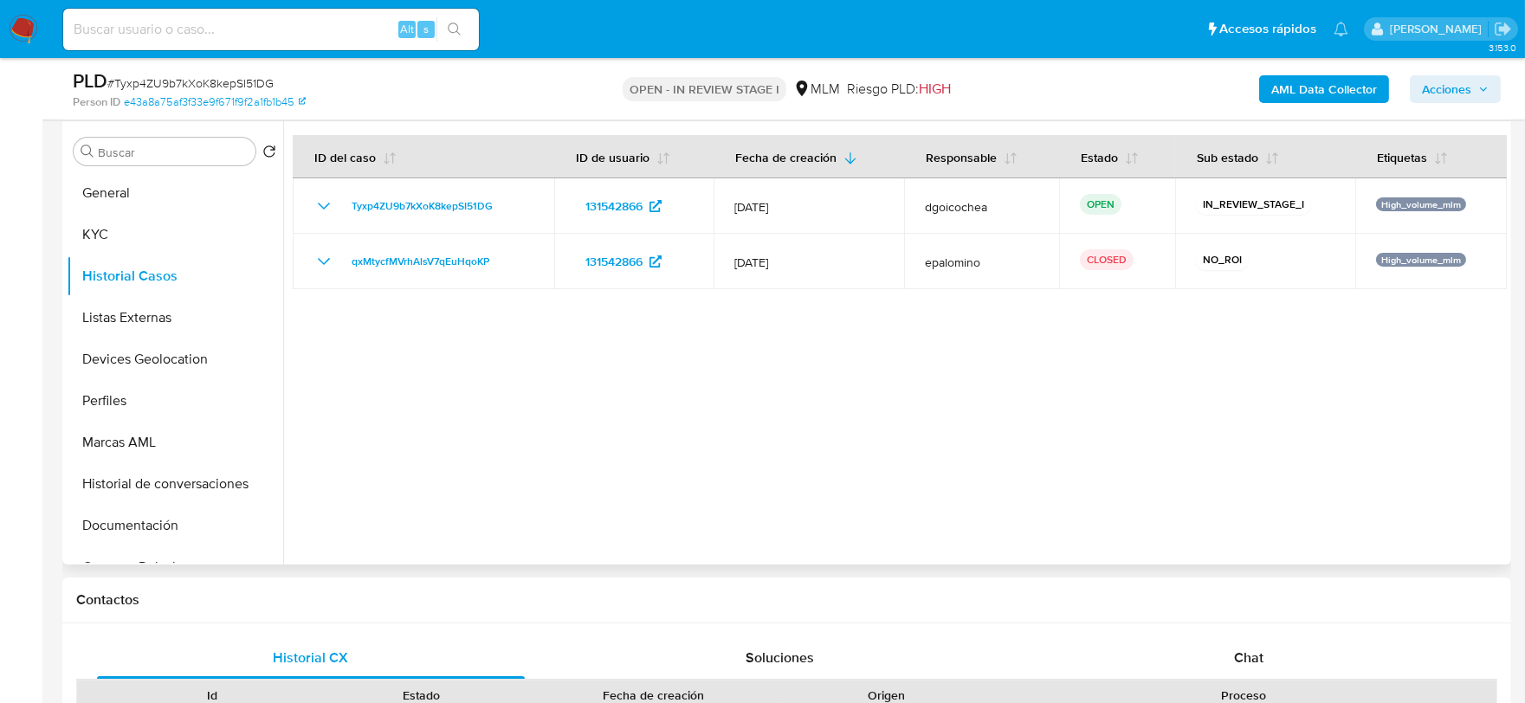
click at [734, 410] on div at bounding box center [895, 342] width 1224 height 443
click at [131, 314] on button "Listas Externas" at bounding box center [168, 318] width 203 height 42
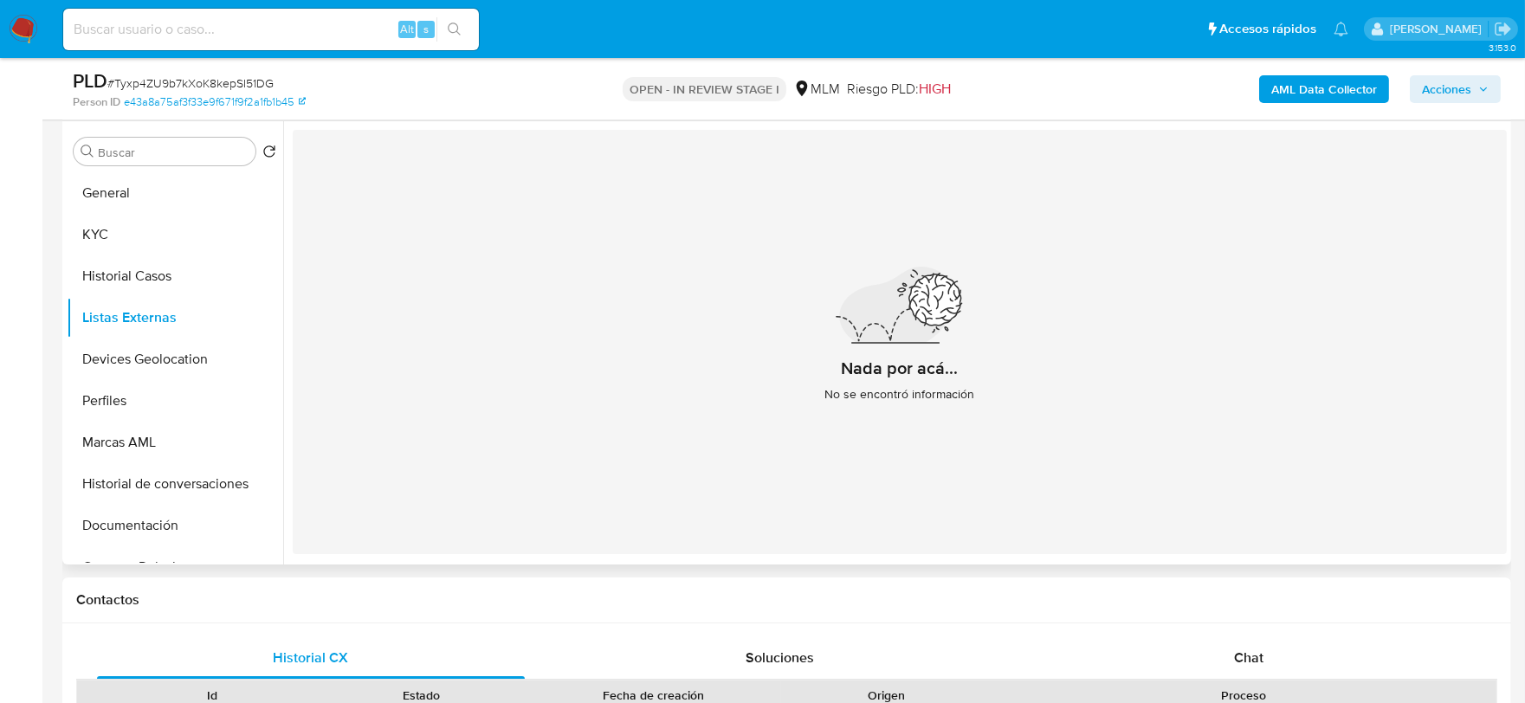
click at [471, 383] on div "Nada por acá... No se encontró información" at bounding box center [900, 342] width 1214 height 424
click at [147, 352] on button "Devices Geolocation" at bounding box center [168, 360] width 203 height 42
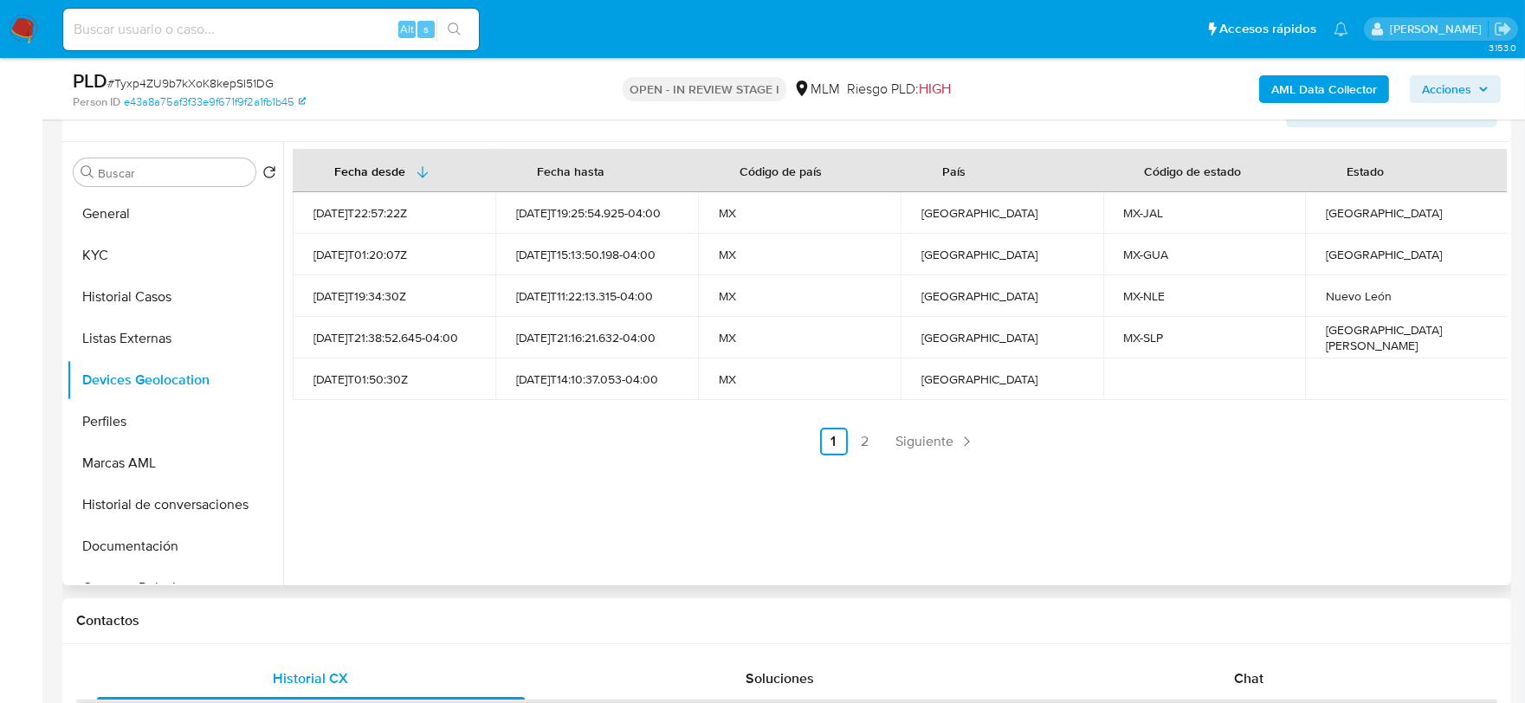
click at [553, 469] on div "Fecha desde [GEOGRAPHIC_DATA] hasta Código de país País Código de estado Estado…" at bounding box center [895, 363] width 1224 height 443
click at [925, 456] on div "Fecha desde [GEOGRAPHIC_DATA] hasta Código de país País Código de estado Estado…" at bounding box center [895, 363] width 1224 height 443
click at [929, 435] on span "Siguiente" at bounding box center [925, 442] width 58 height 14
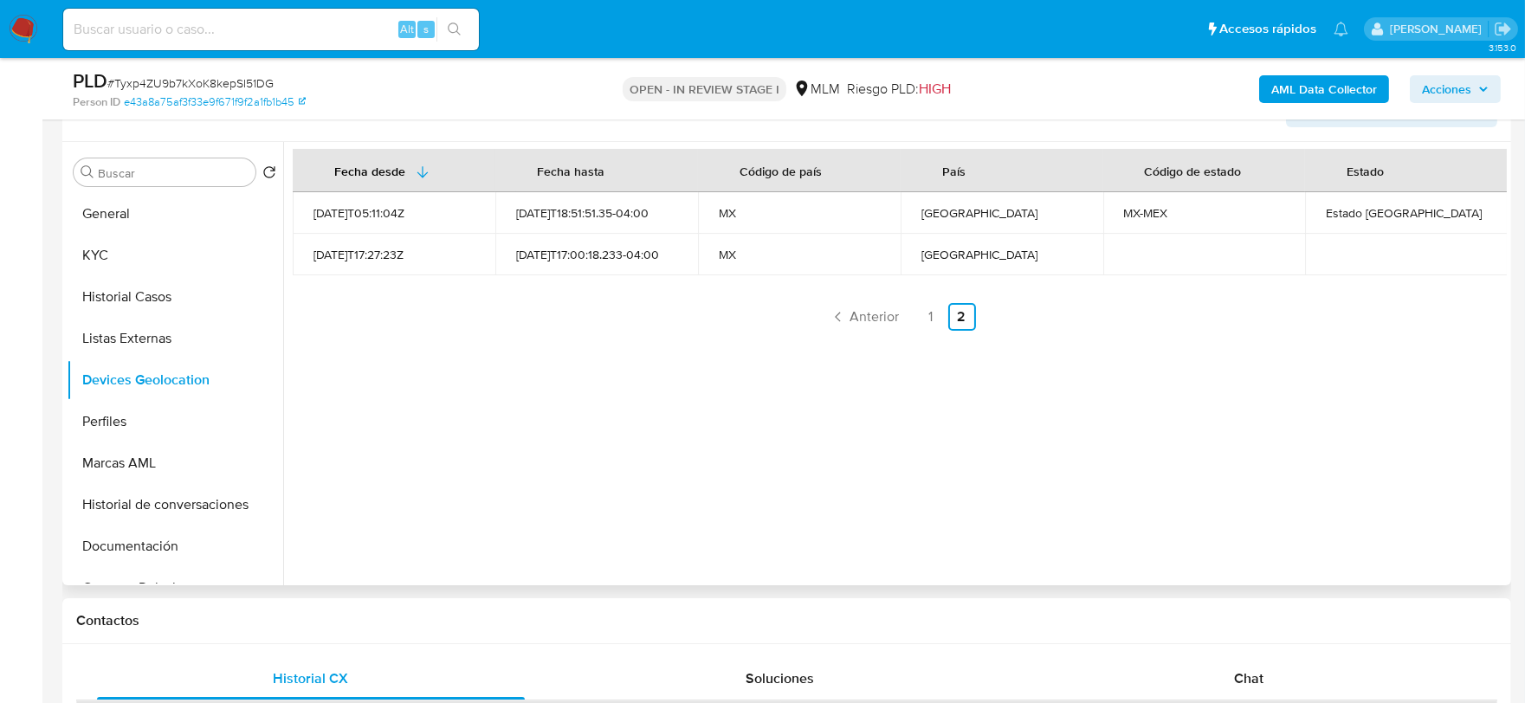
click at [602, 471] on div "Fecha desde [GEOGRAPHIC_DATA] hasta Código de país País Código de estado Estado…" at bounding box center [895, 363] width 1224 height 443
click at [113, 429] on button "Perfiles" at bounding box center [175, 422] width 217 height 42
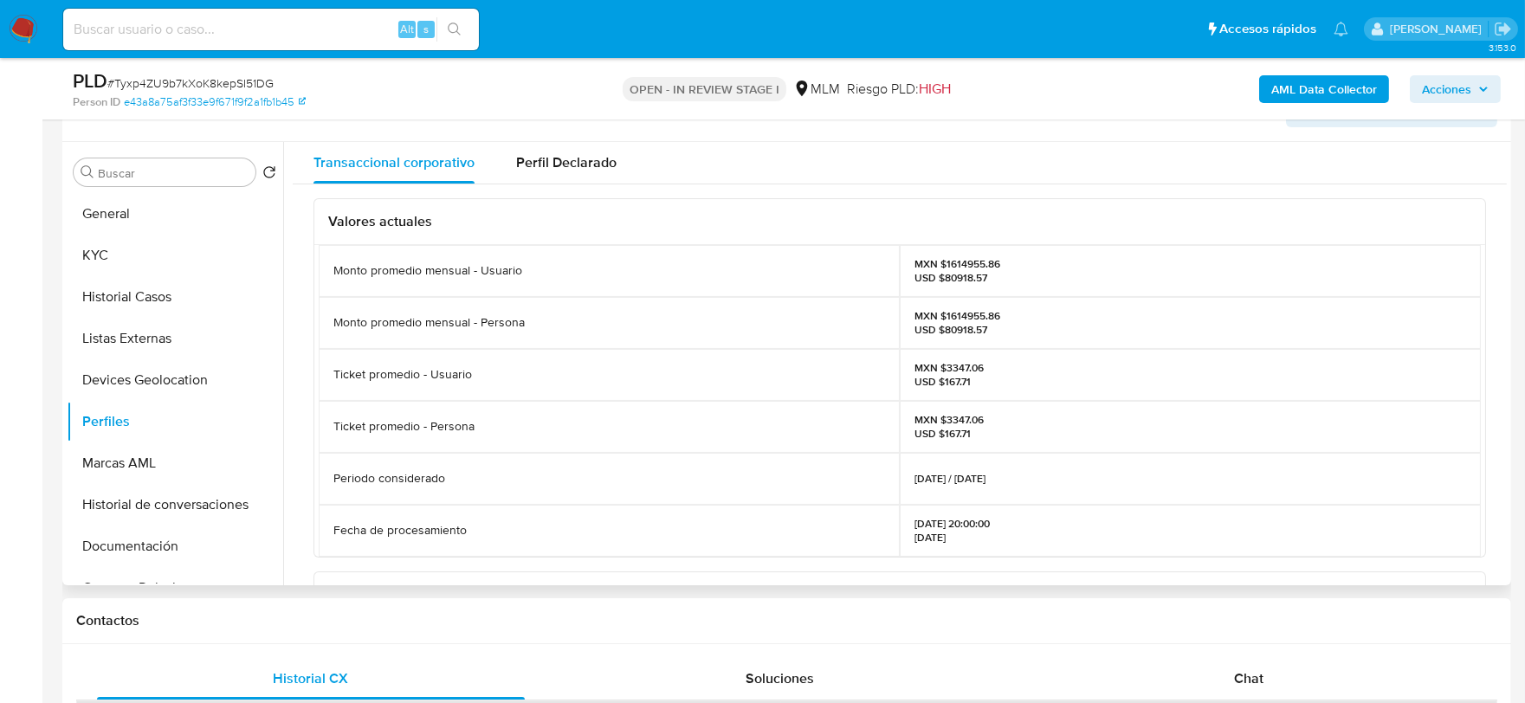
click at [297, 378] on div "Valores actuales Monto promedio mensual - Usuario MXN $1614955.86 USD $80918.57…" at bounding box center [900, 603] width 1214 height 838
click at [151, 543] on button "Documentación" at bounding box center [168, 547] width 203 height 42
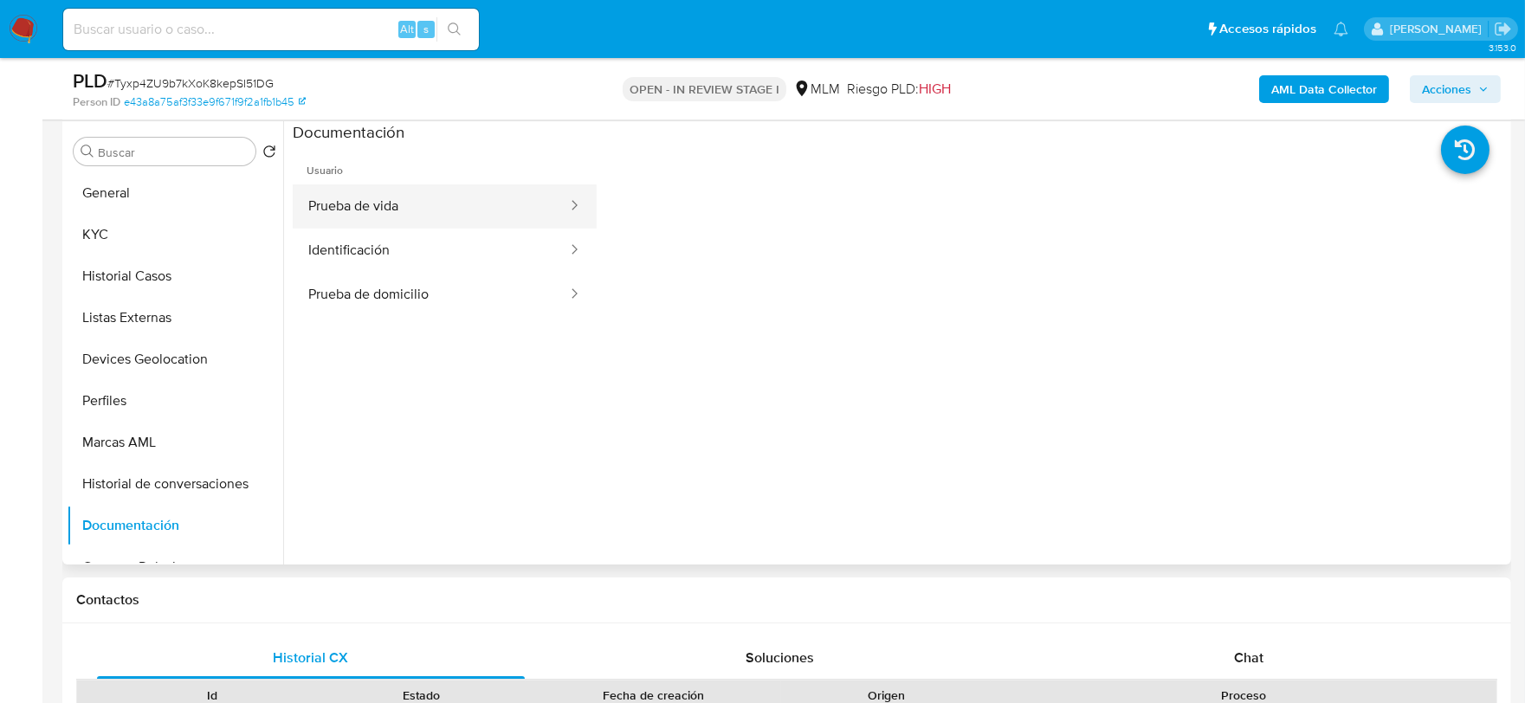
click at [439, 214] on button "Prueba de vida" at bounding box center [431, 206] width 276 height 44
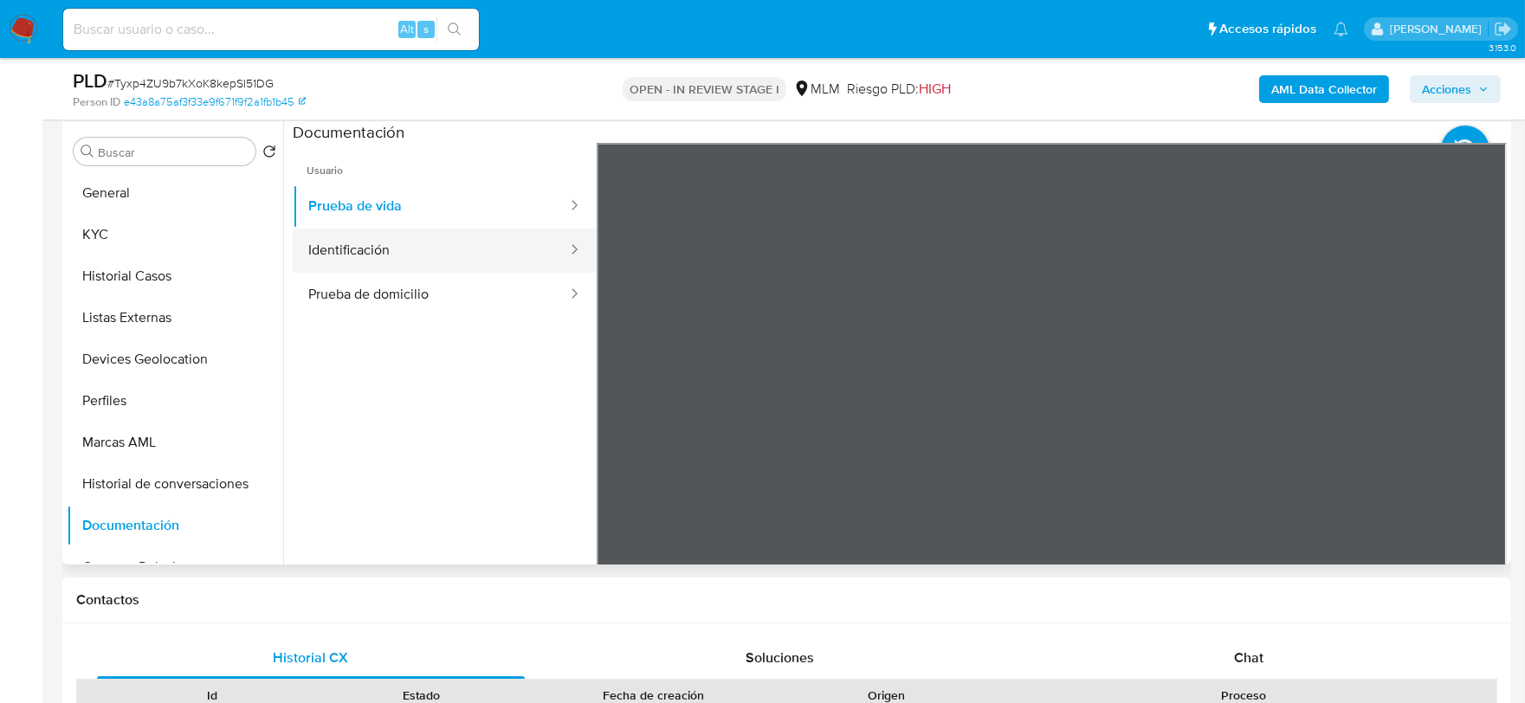
click at [399, 252] on button "Identificación" at bounding box center [431, 251] width 276 height 44
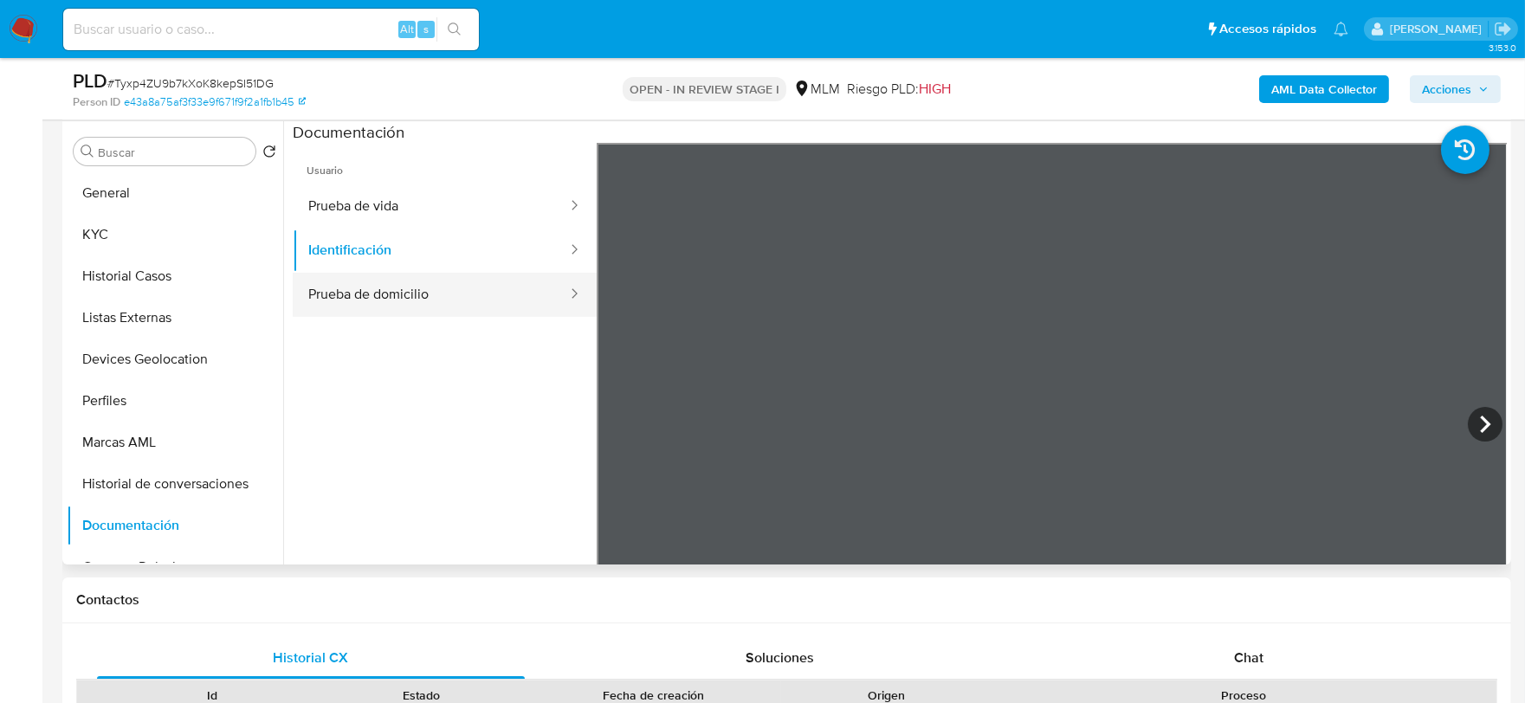
click at [433, 301] on button "Prueba de domicilio" at bounding box center [431, 295] width 276 height 44
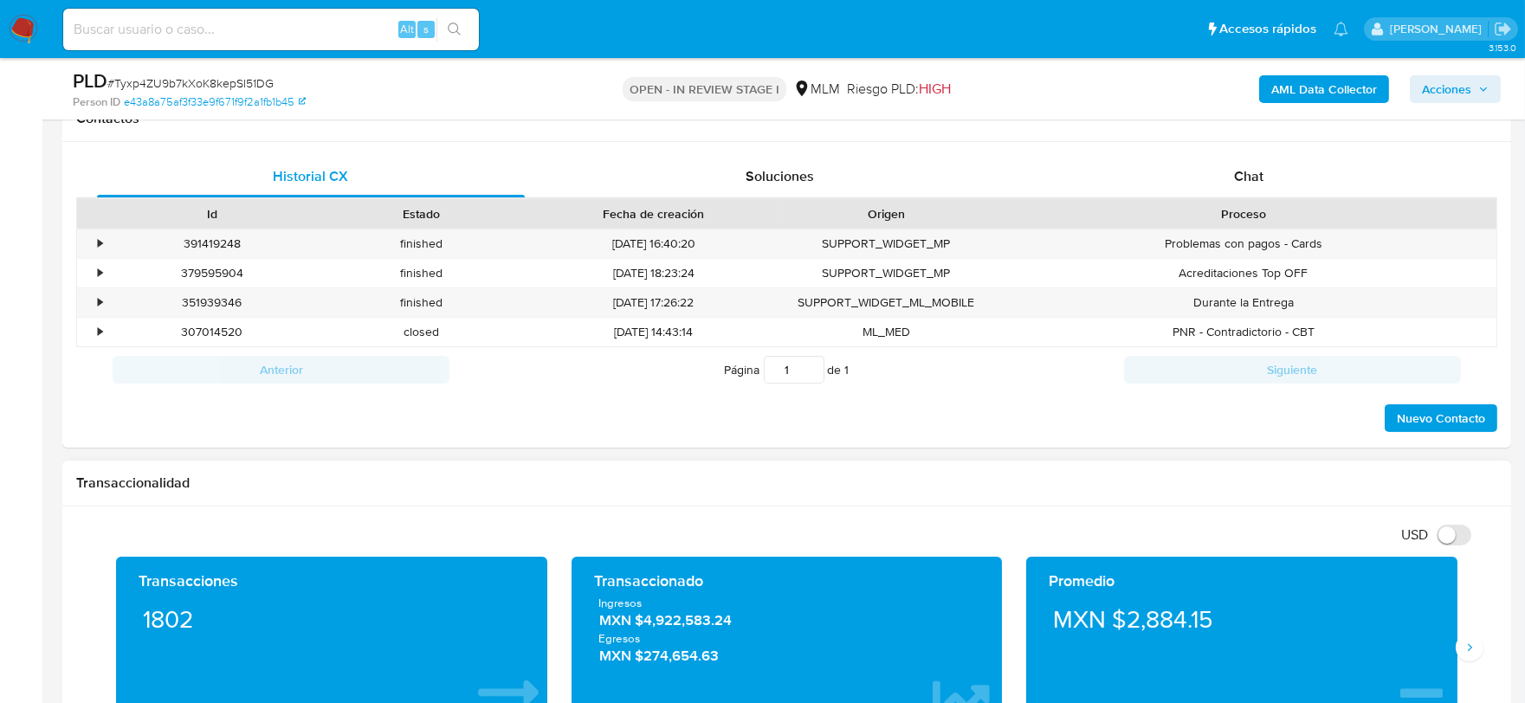
scroll to position [1251, 0]
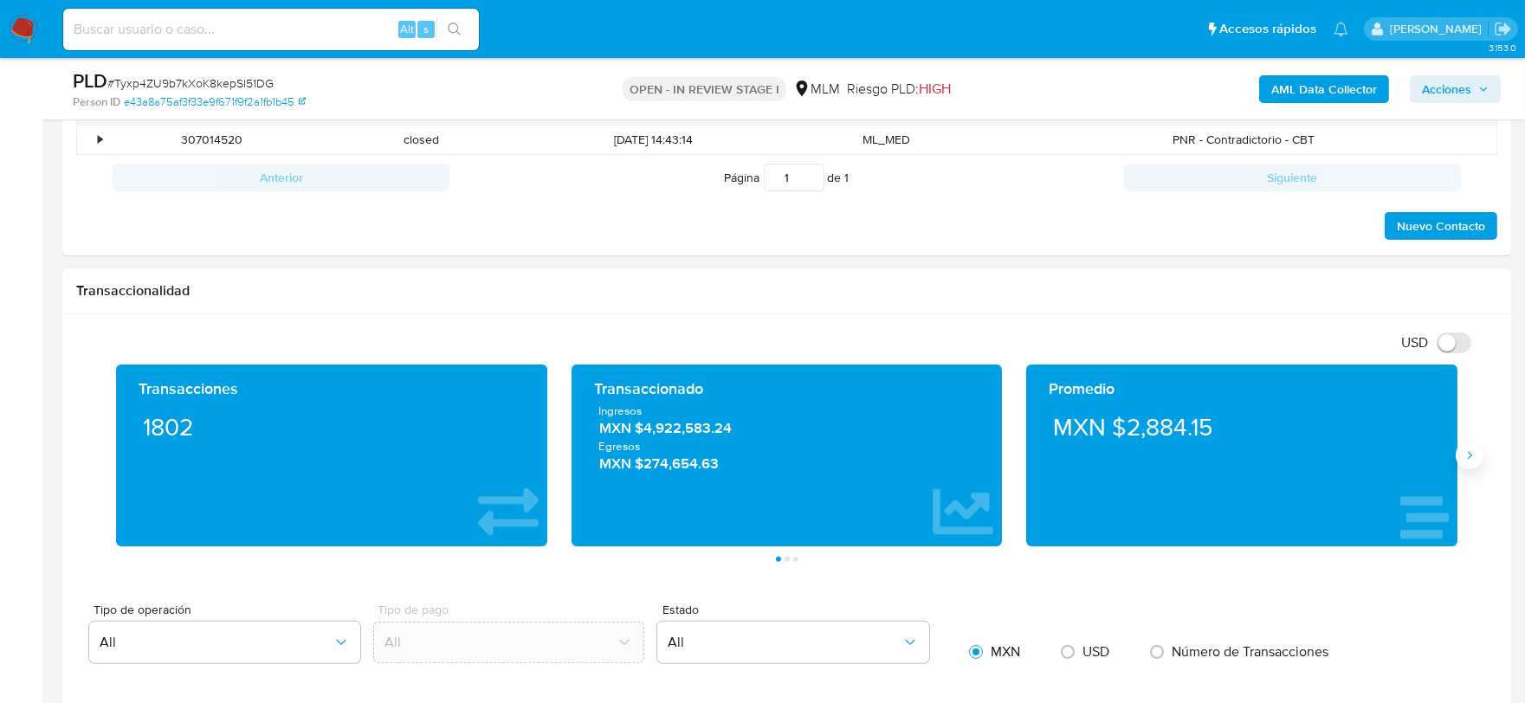
click at [1474, 451] on icon "Siguiente" at bounding box center [1470, 456] width 14 height 14
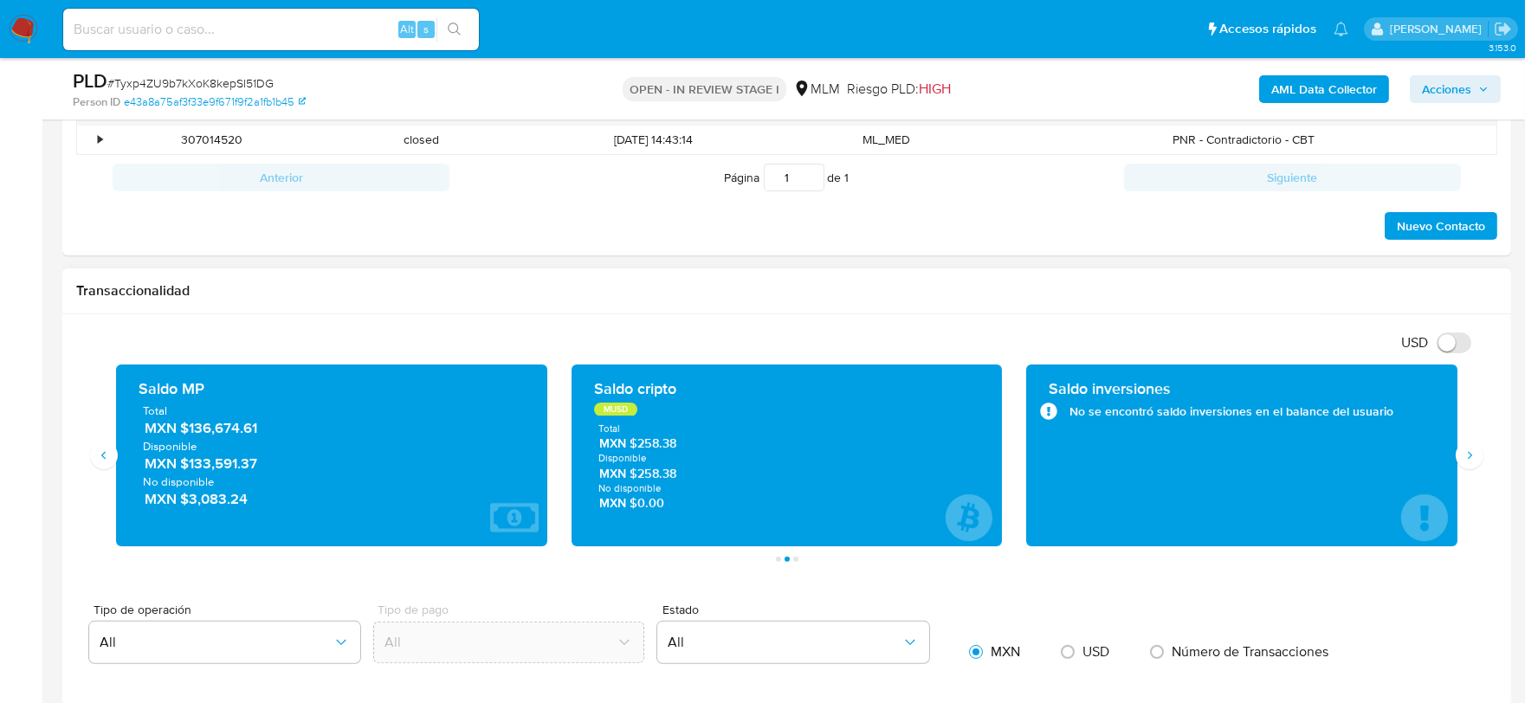
click at [999, 304] on div "Transaccionalidad" at bounding box center [786, 291] width 1449 height 46
drag, startPoint x: 267, startPoint y: 436, endPoint x: 188, endPoint y: 438, distance: 78.8
click at [188, 438] on span "MXN $136,674.61" at bounding box center [333, 429] width 376 height 20
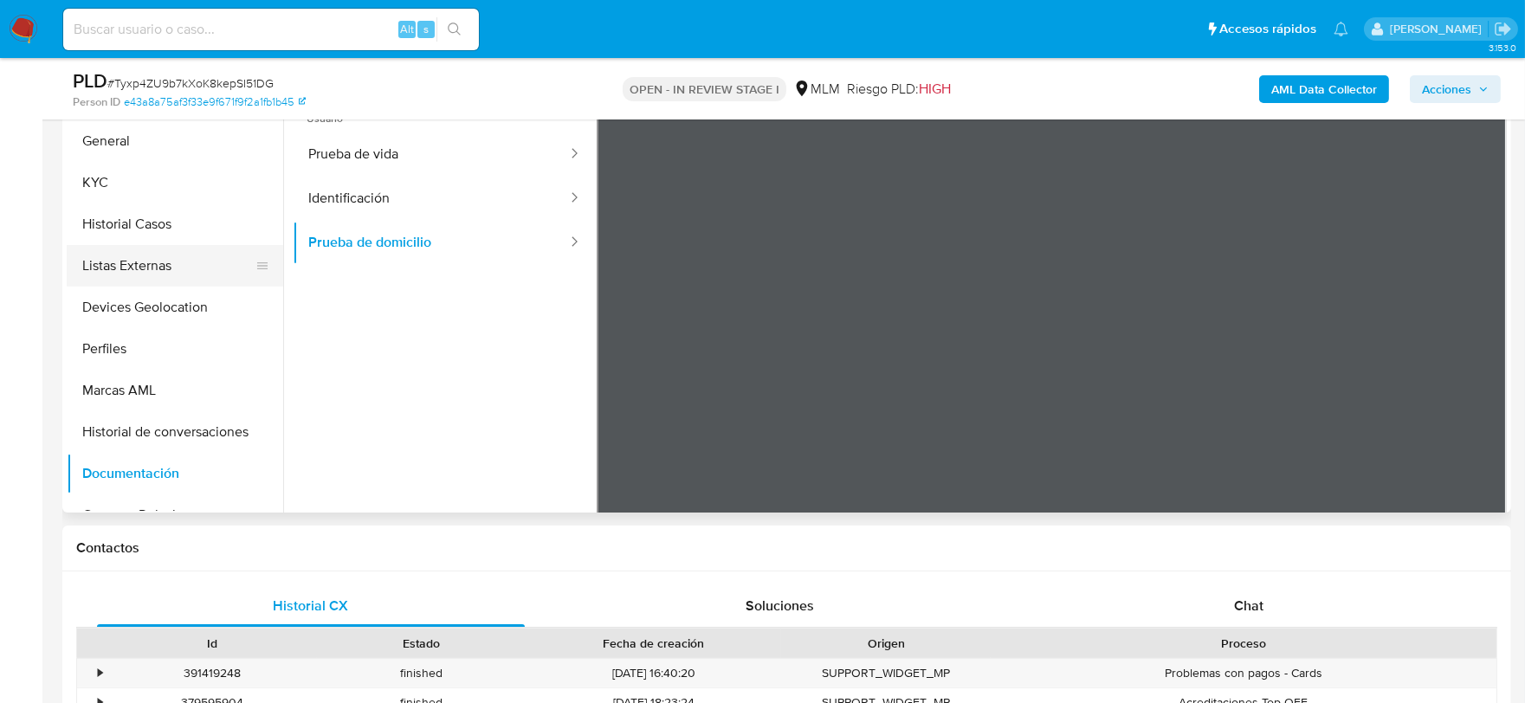
scroll to position [481, 0]
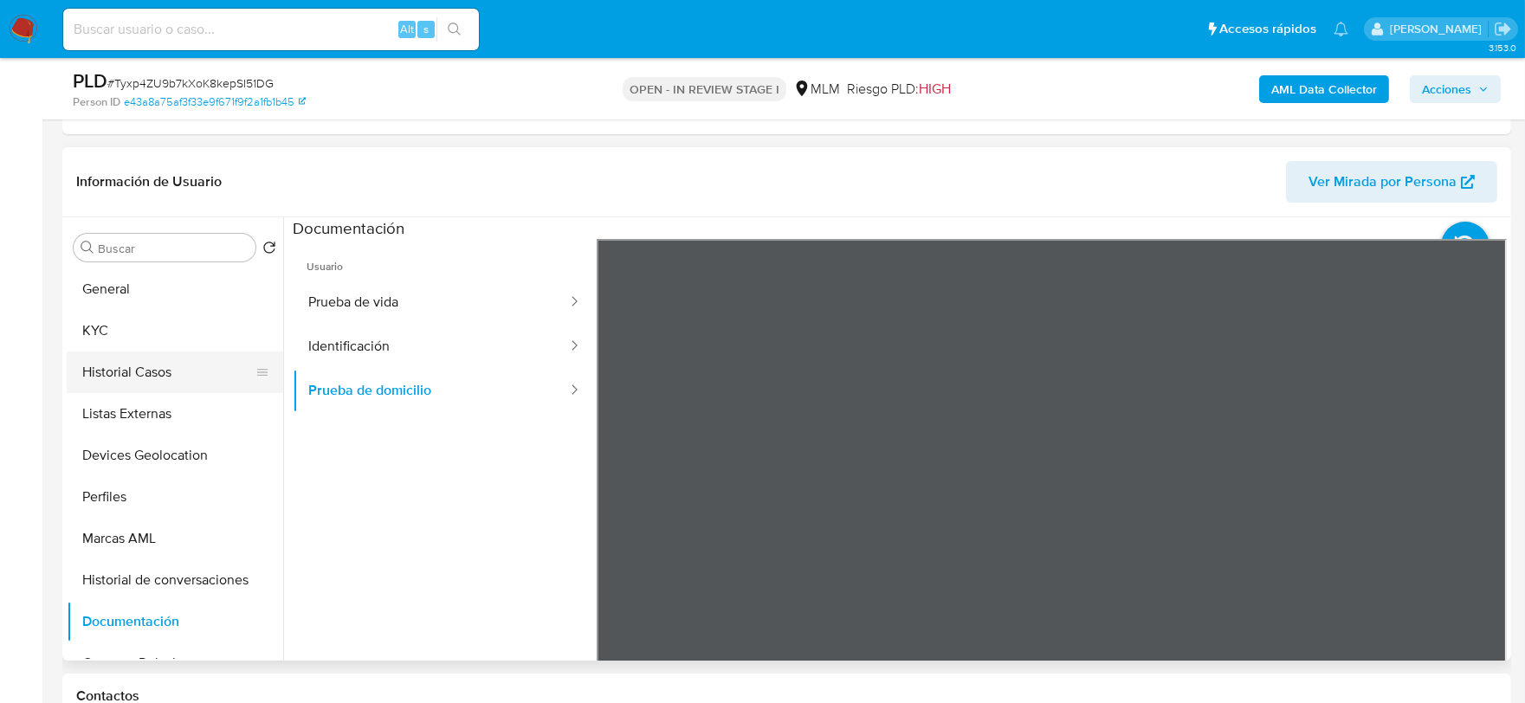
click at [142, 375] on button "Historial Casos" at bounding box center [168, 373] width 203 height 42
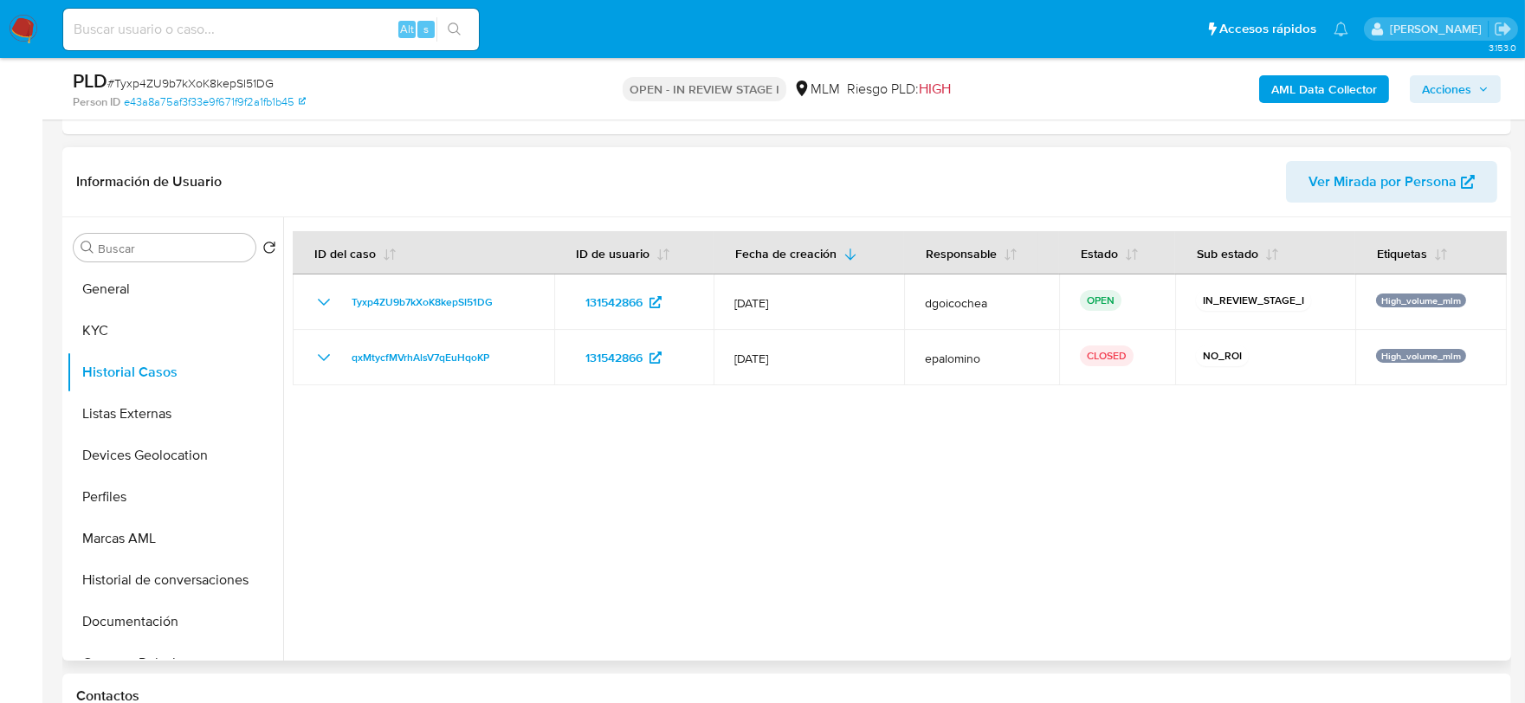
click at [665, 468] on div at bounding box center [895, 438] width 1224 height 443
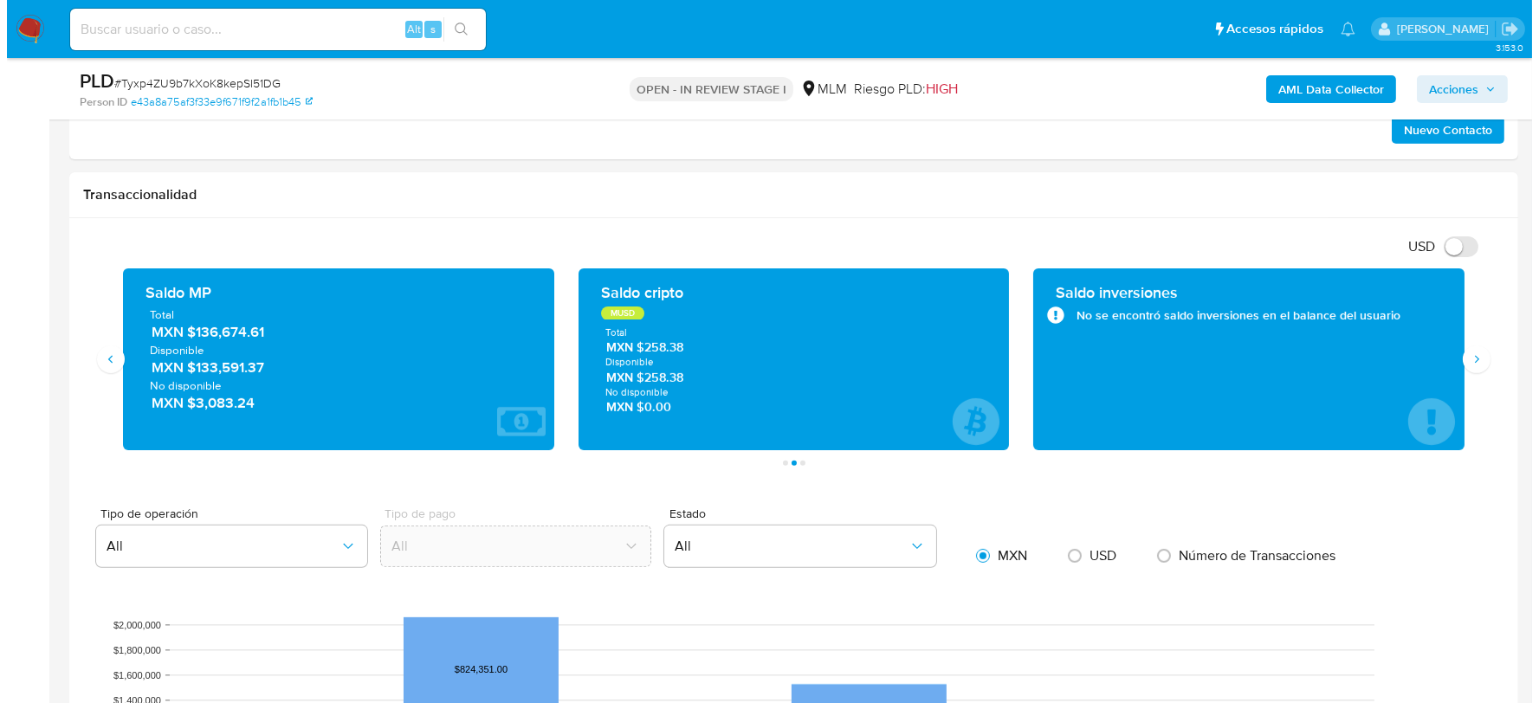
scroll to position [533, 0]
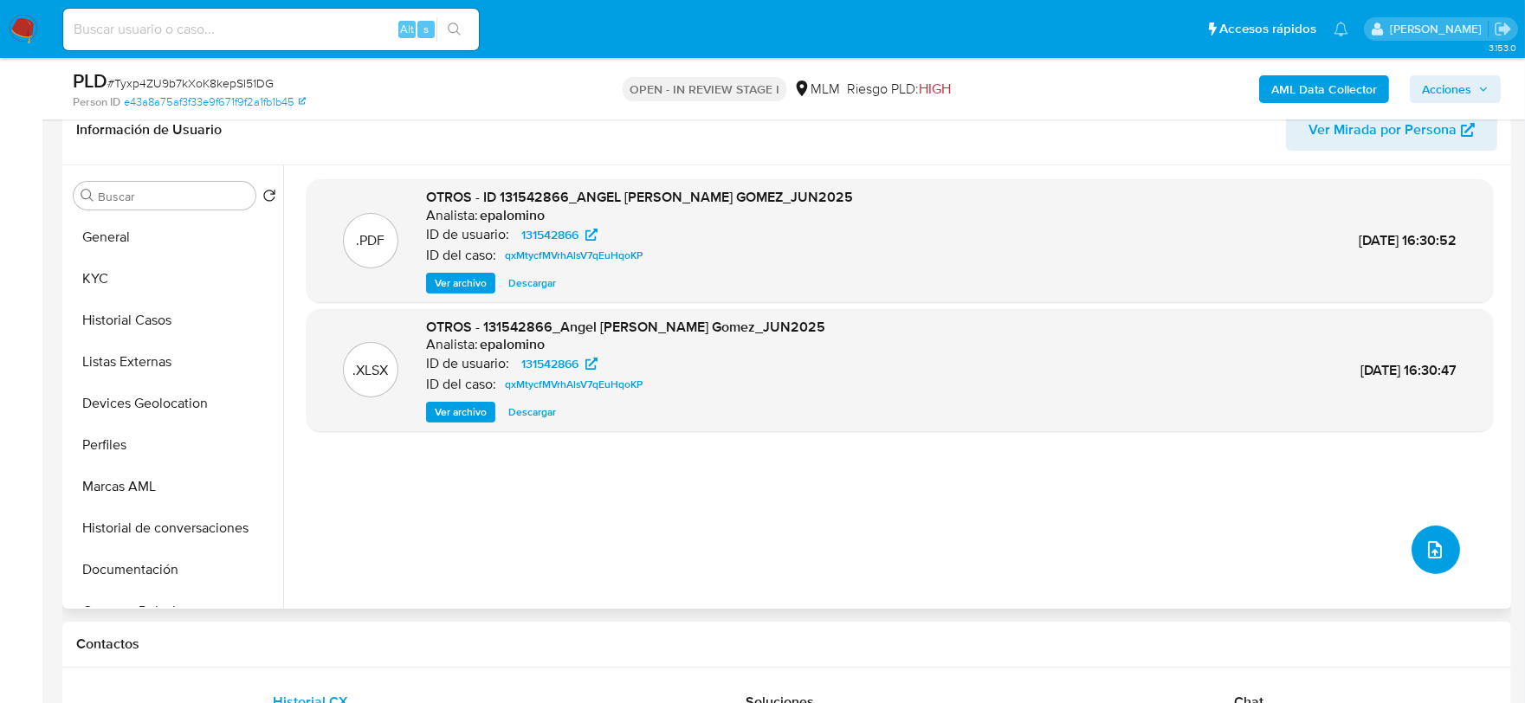
click at [1430, 552] on icon "upload-file" at bounding box center [1435, 549] width 14 height 17
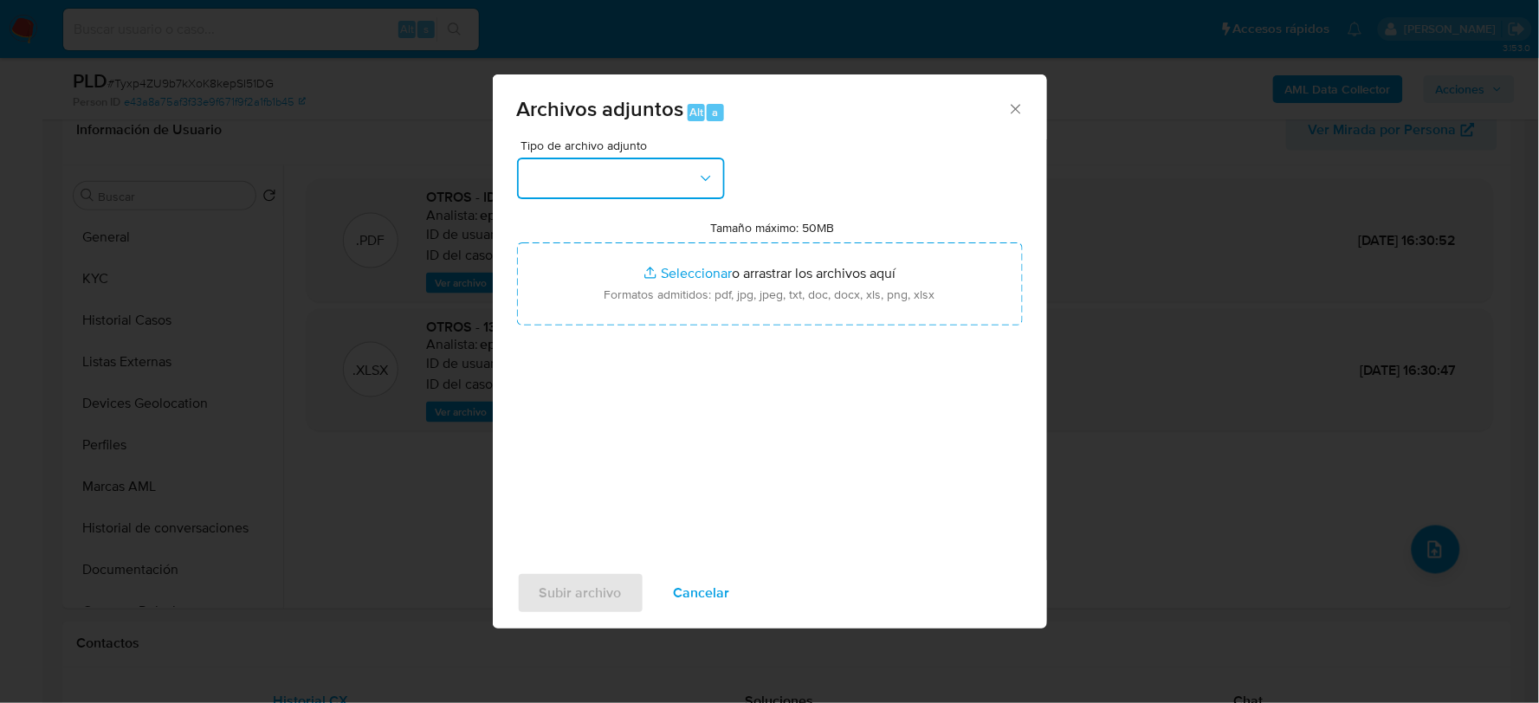
click at [676, 175] on button "button" at bounding box center [621, 179] width 208 height 42
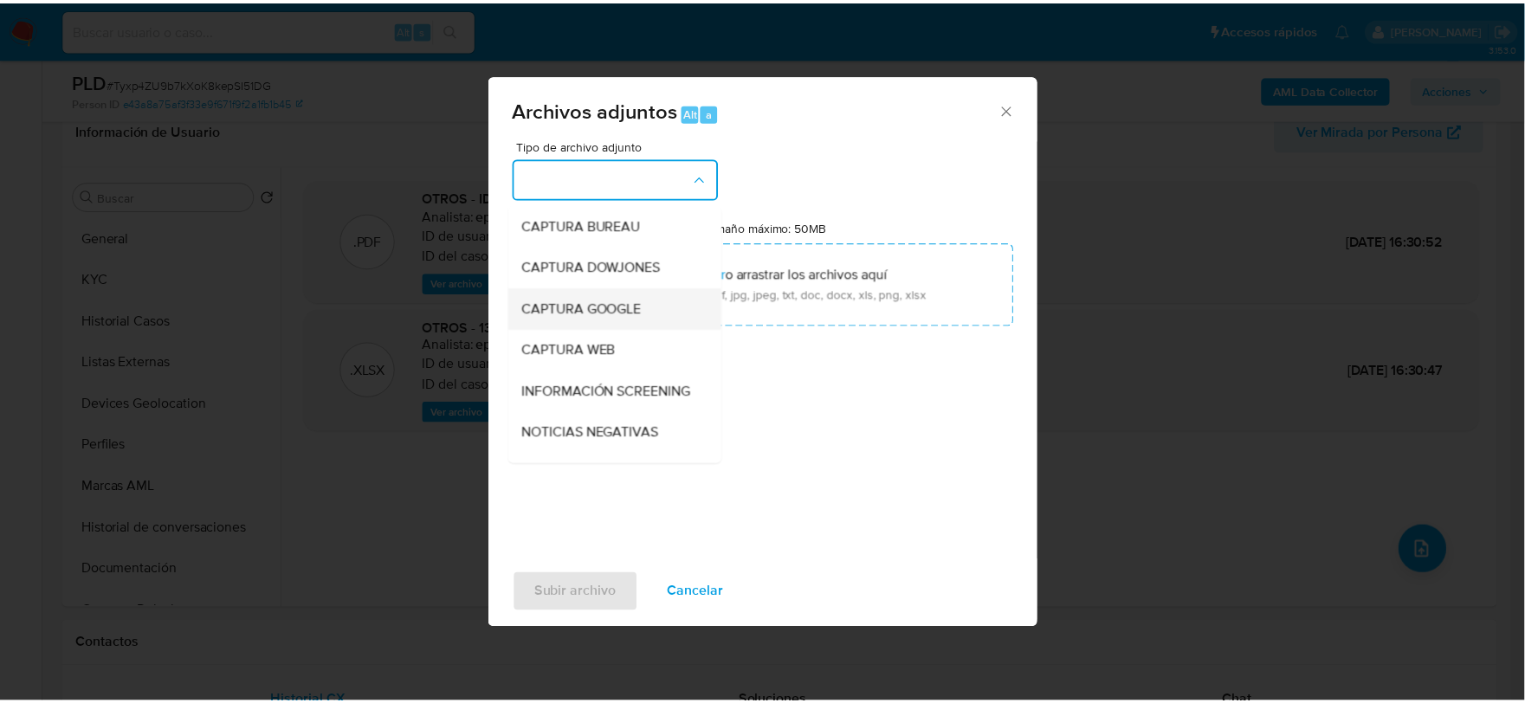
scroll to position [132, 0]
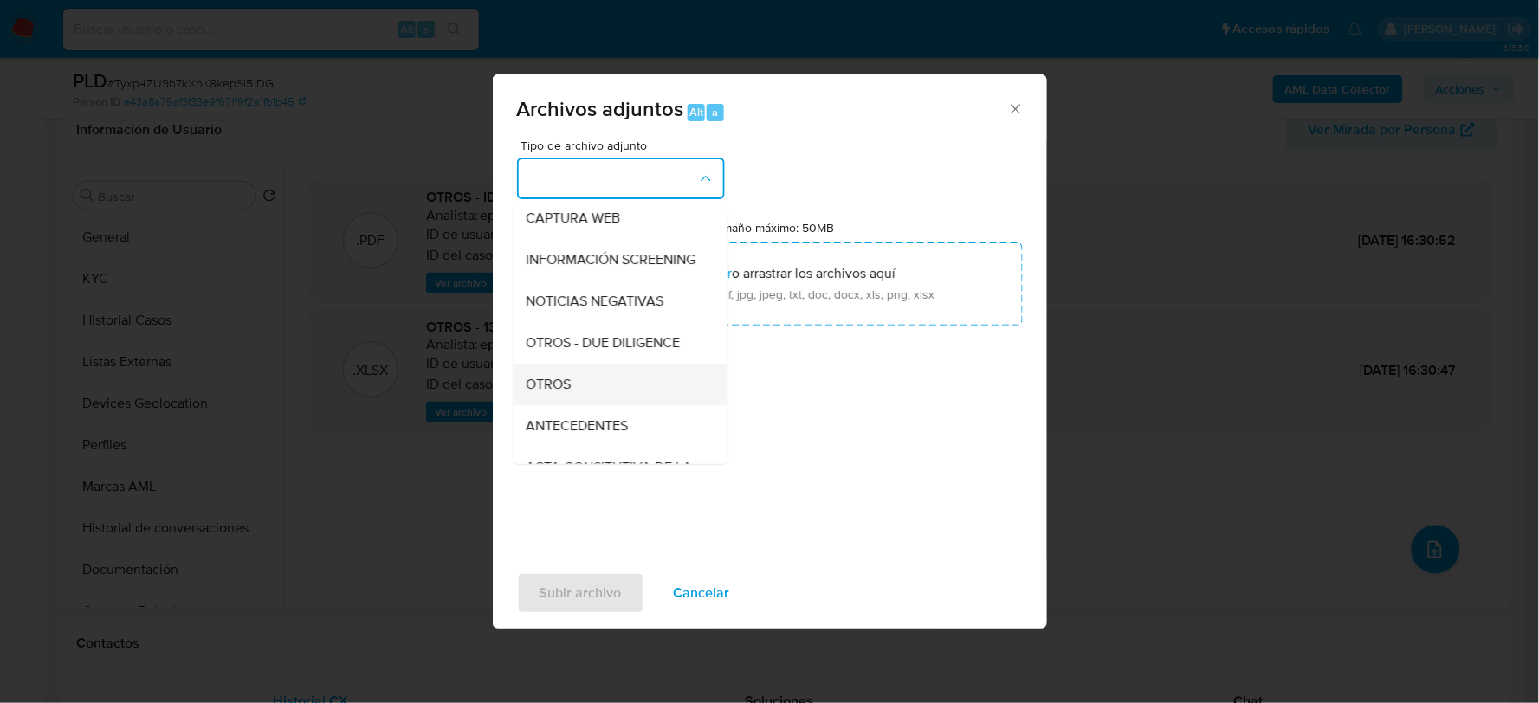
click at [563, 390] on span "OTROS" at bounding box center [549, 383] width 45 height 17
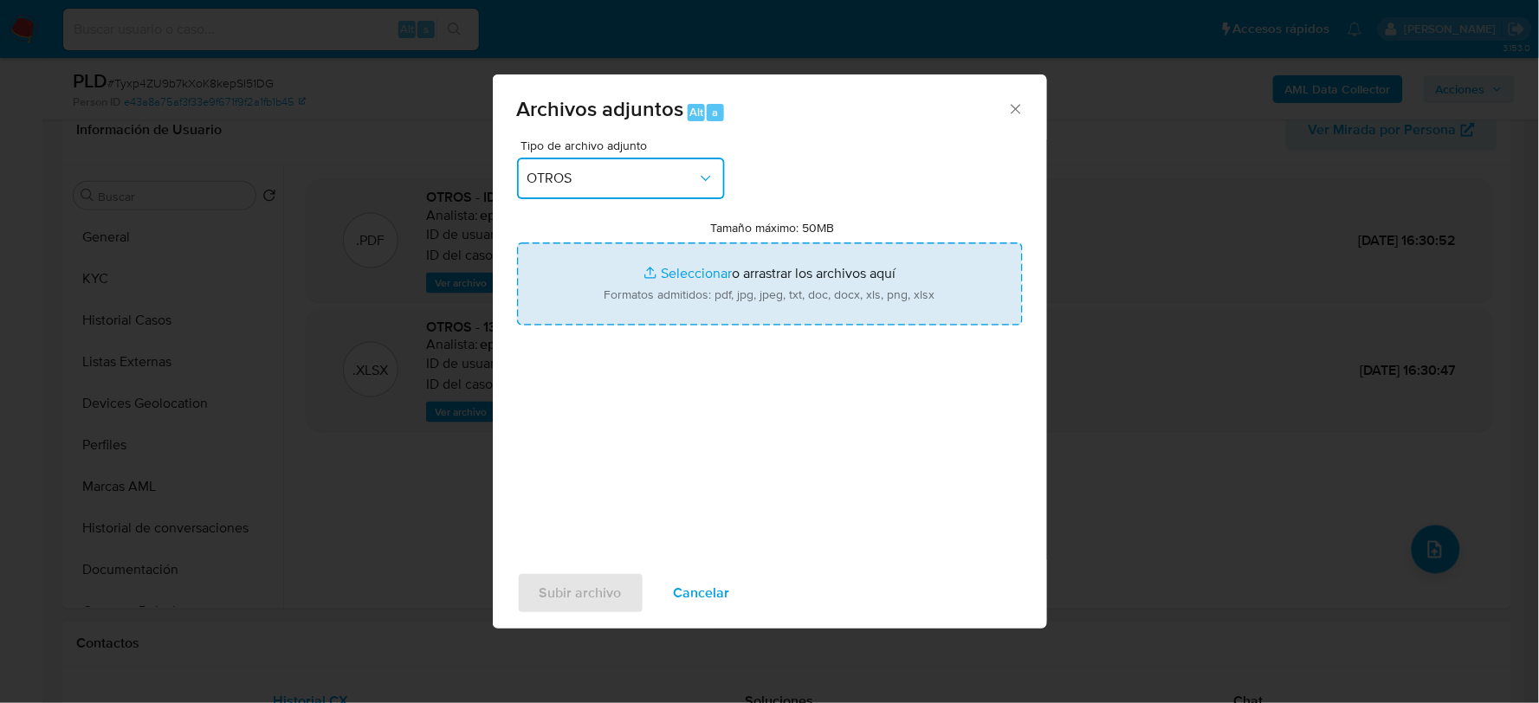
type input "C:\fakepath\131542866_ANGEL RODRIGUEZ_JUL2025.pdf"
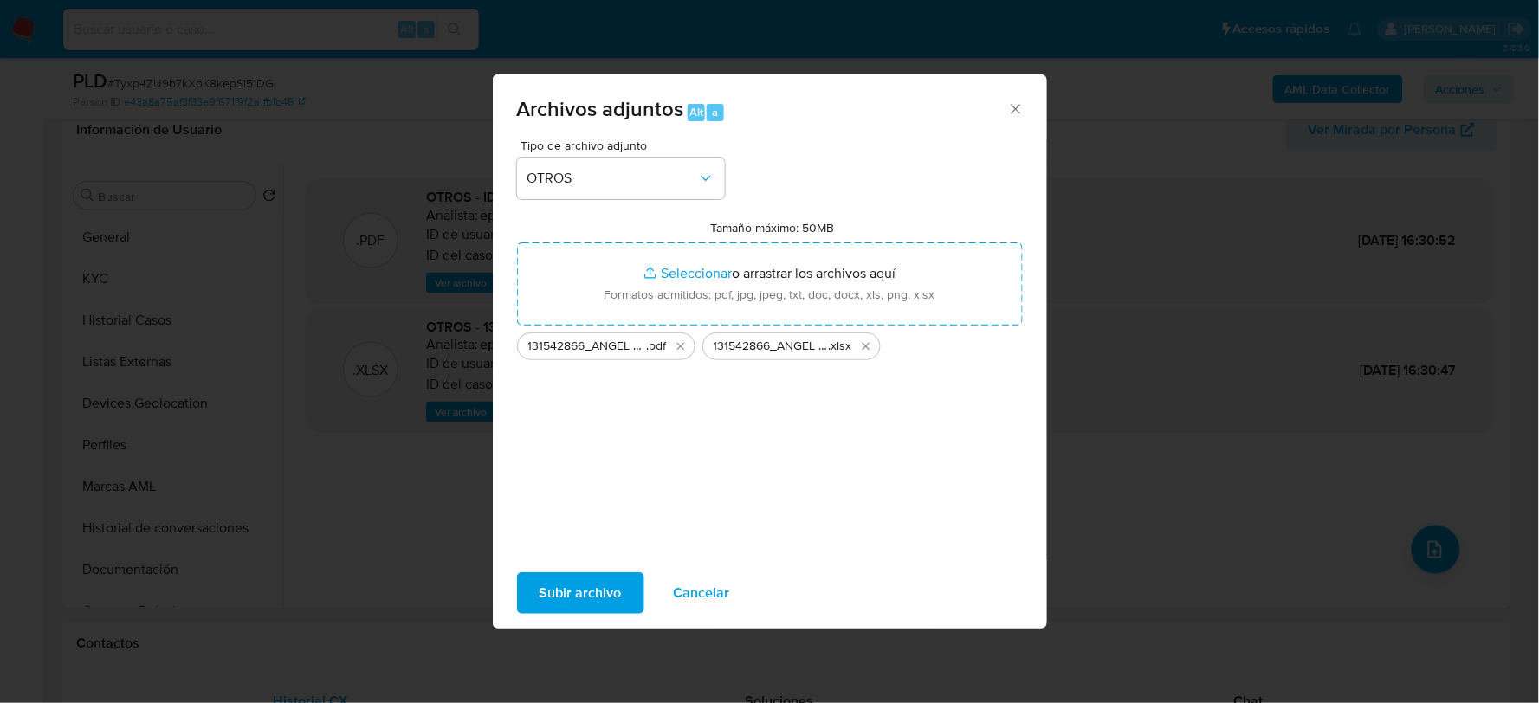
click at [592, 585] on span "Subir archivo" at bounding box center [581, 593] width 82 height 38
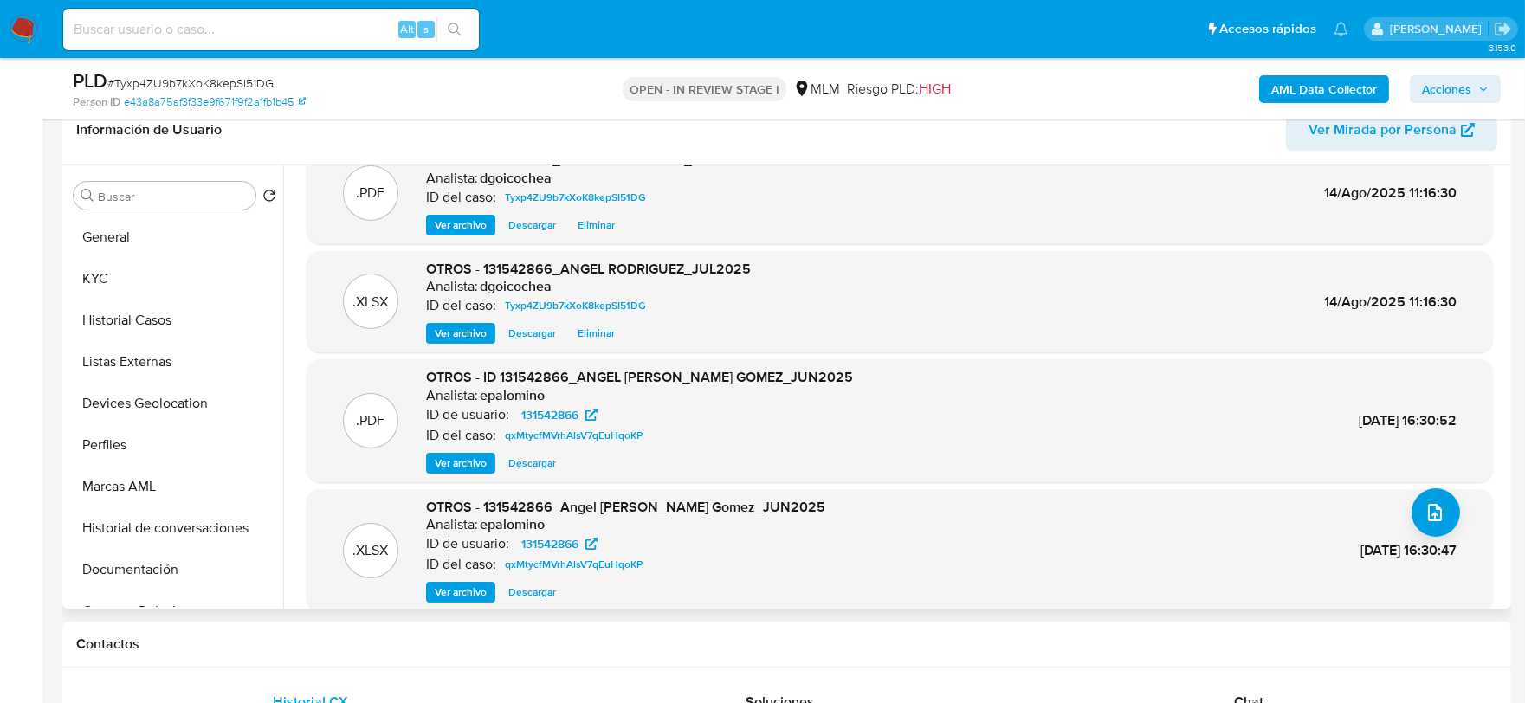
scroll to position [55, 0]
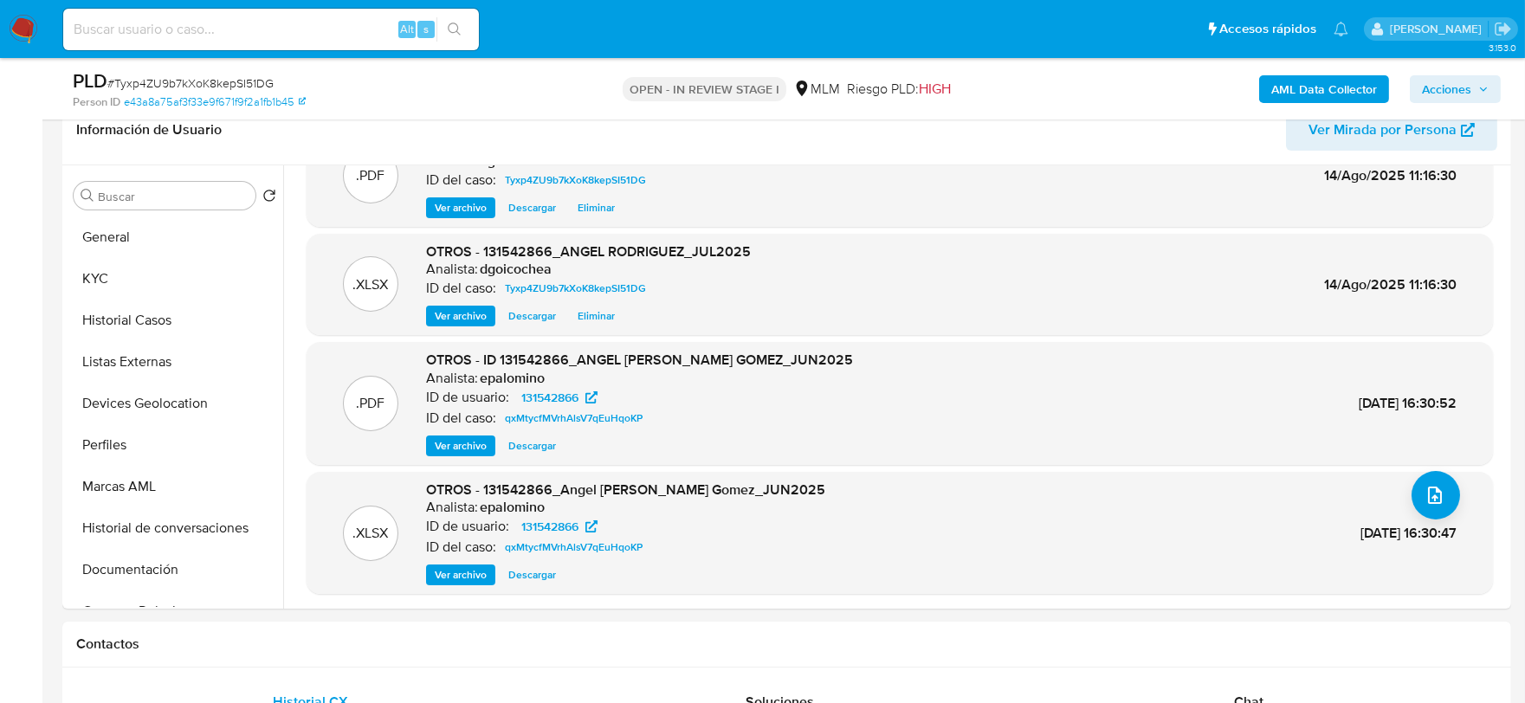
click at [1447, 81] on span "Acciones" at bounding box center [1446, 89] width 49 height 28
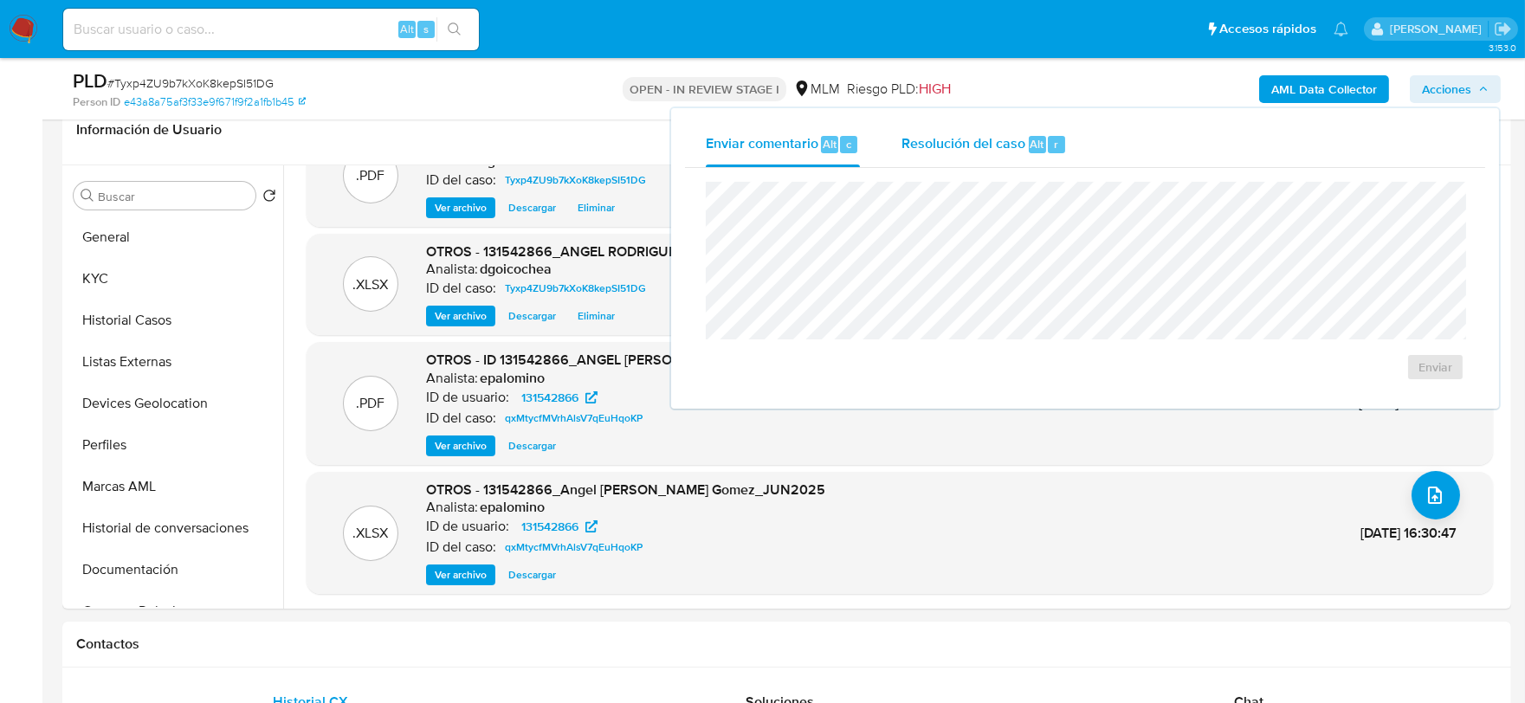
click at [928, 144] on span "Resolución del caso" at bounding box center [964, 143] width 124 height 20
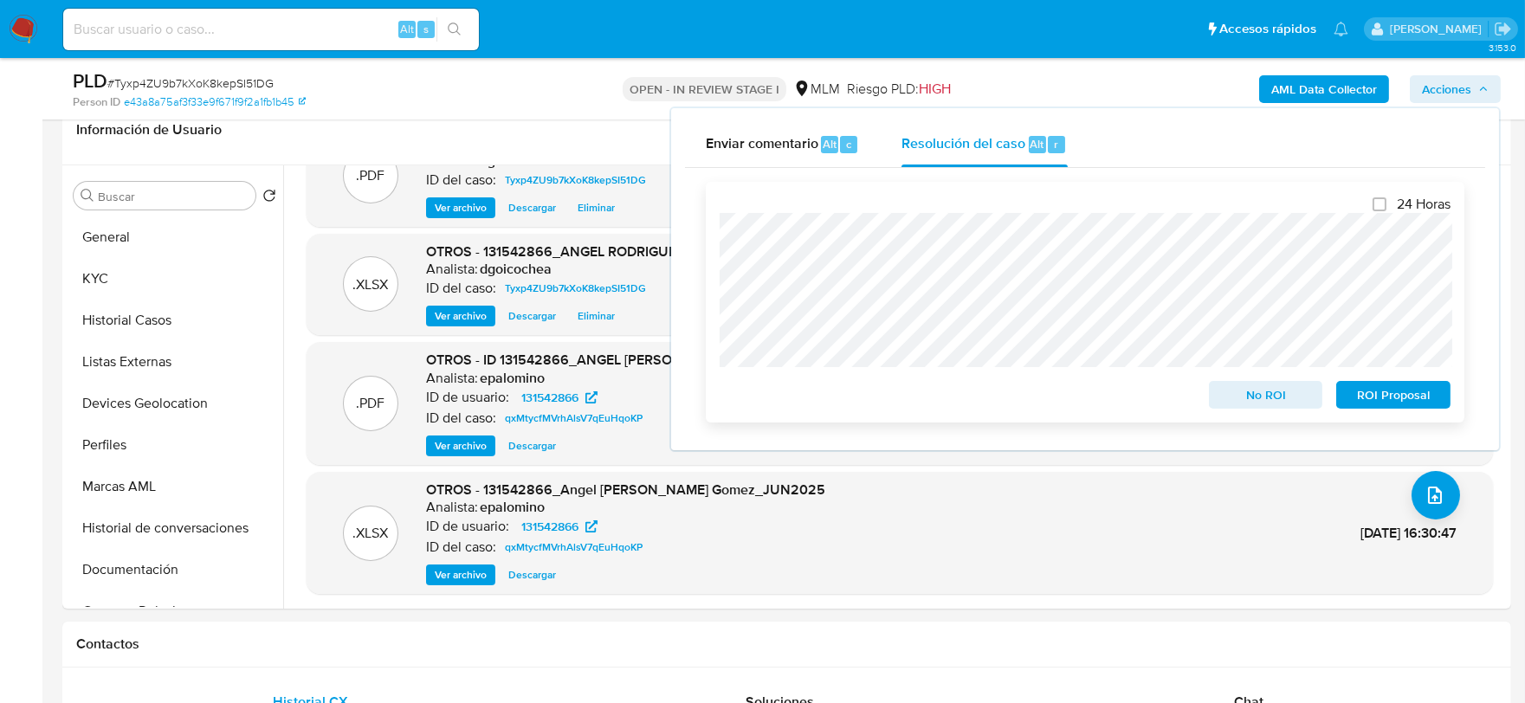
click at [1280, 398] on span "No ROI" at bounding box center [1266, 395] width 90 height 24
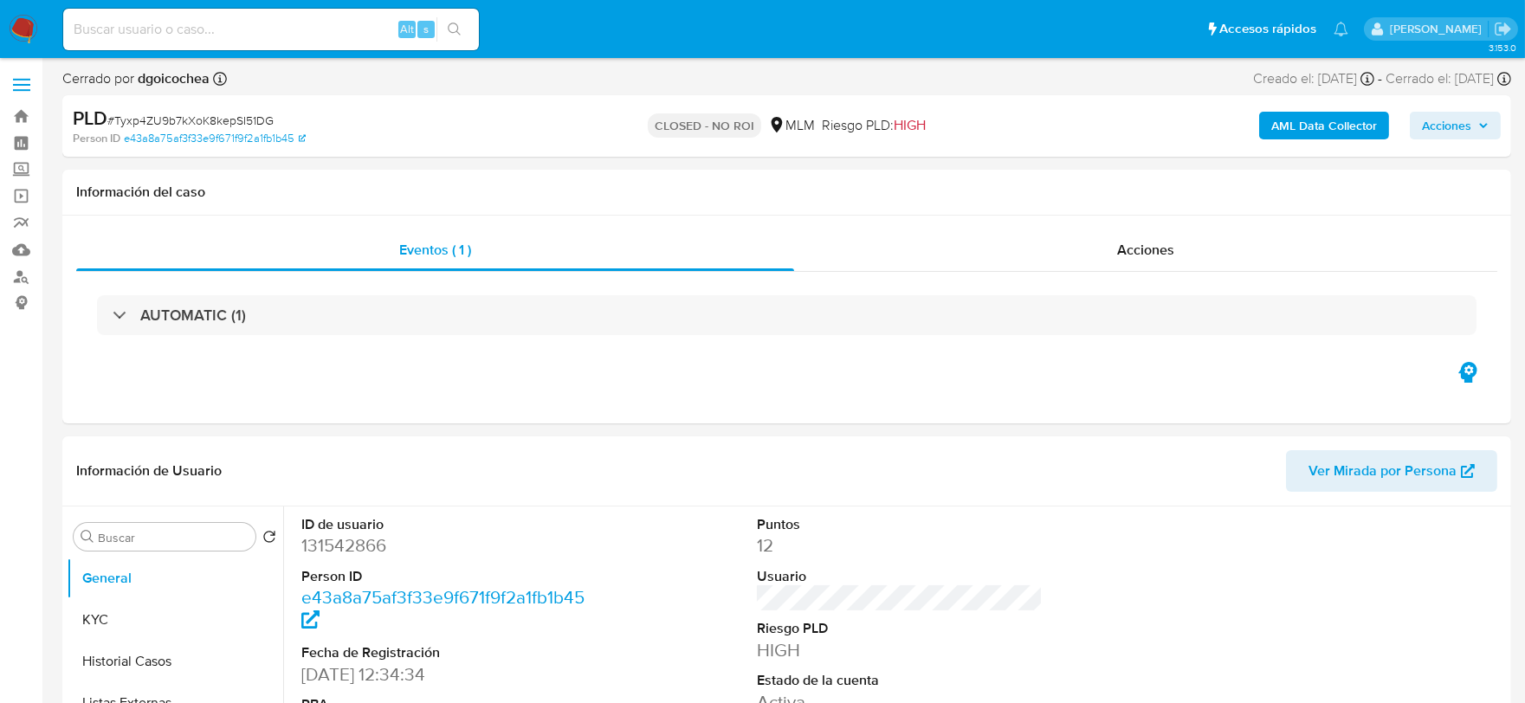
select select "10"
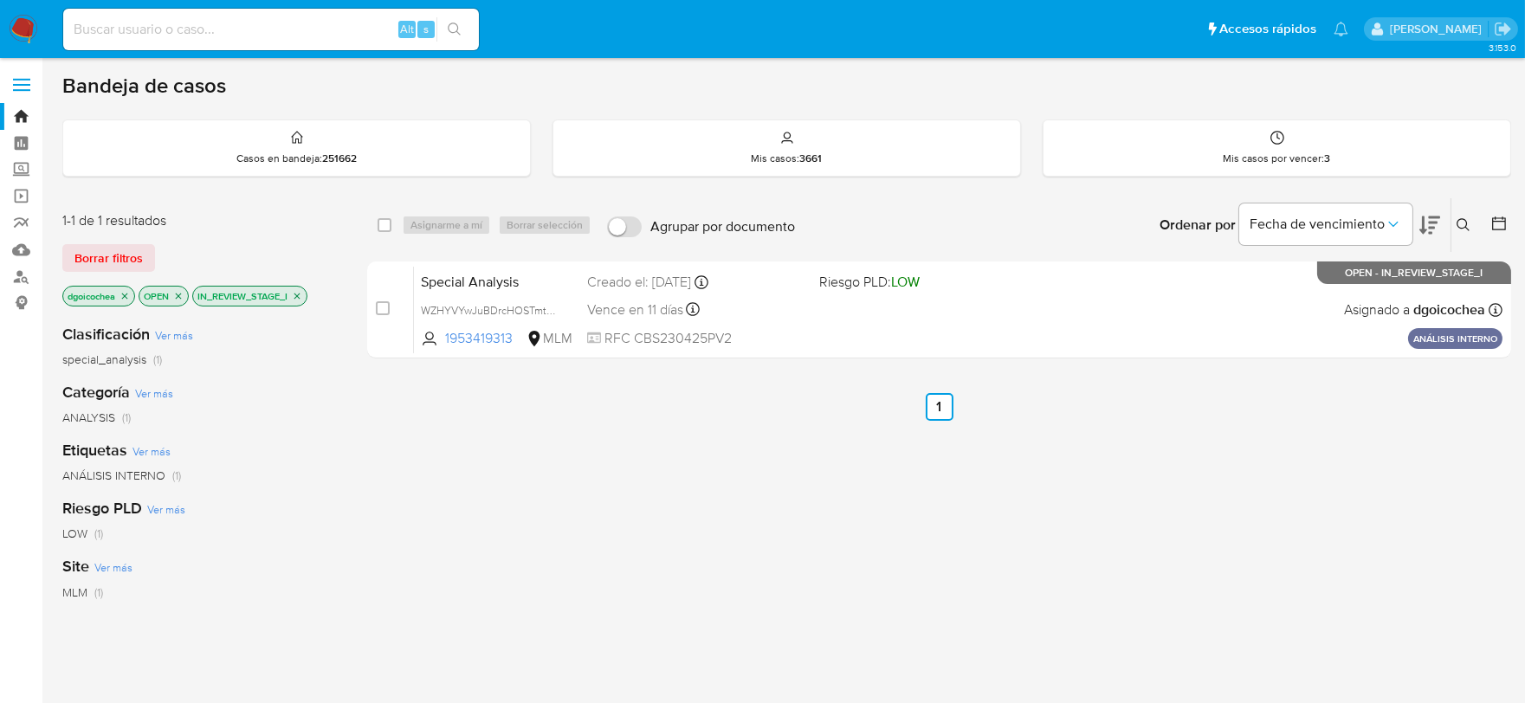
click at [1464, 225] on icon at bounding box center [1464, 225] width 14 height 14
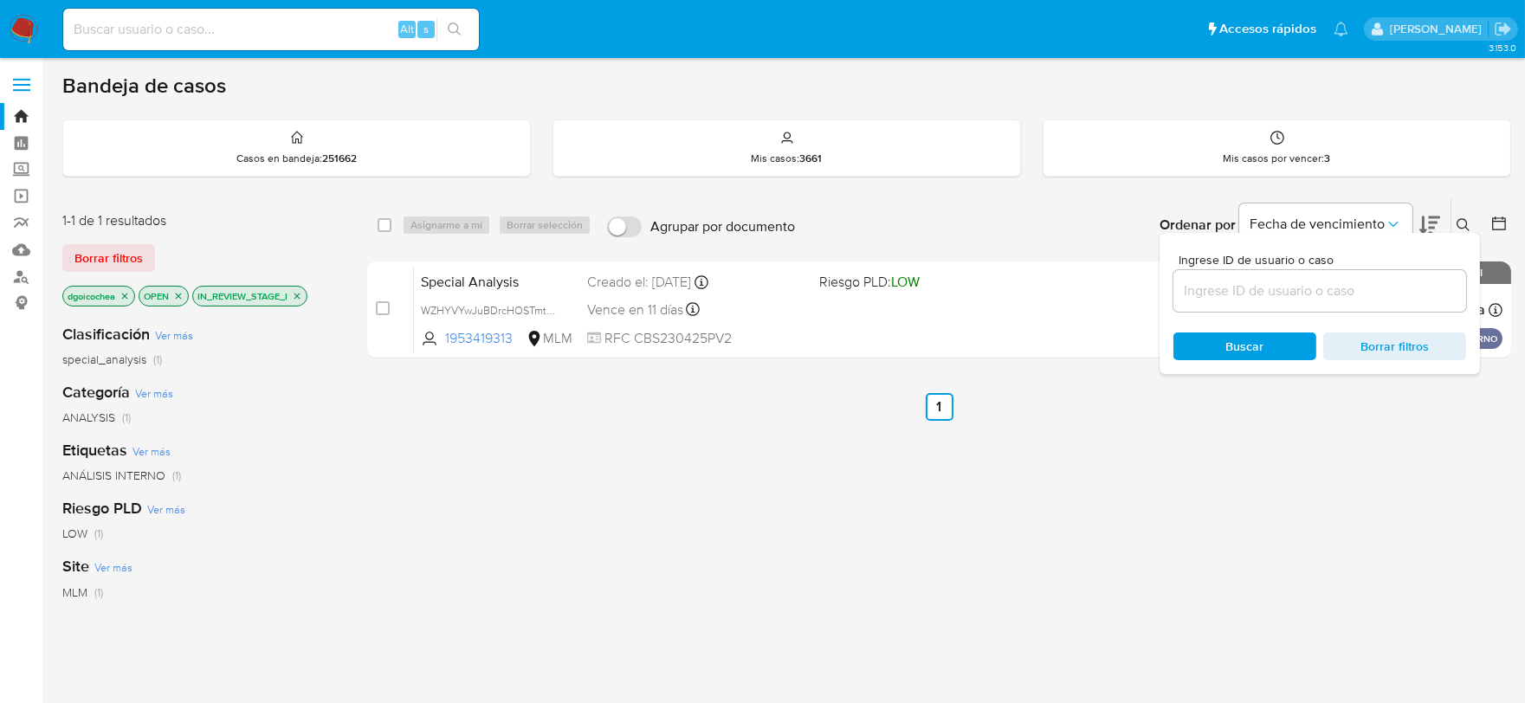
click at [1322, 289] on input at bounding box center [1320, 291] width 293 height 23
type input "389511956"
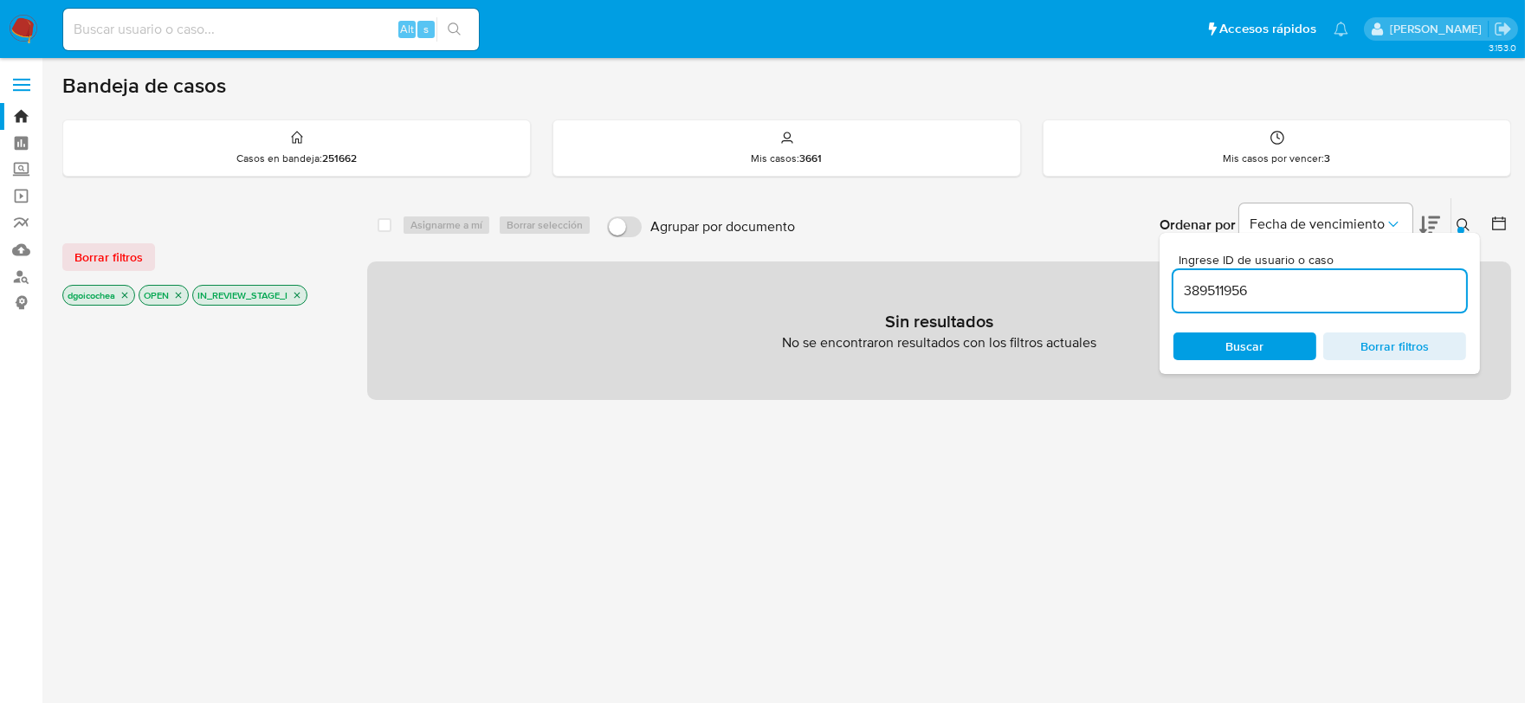
click at [1218, 349] on span "Buscar" at bounding box center [1245, 346] width 119 height 24
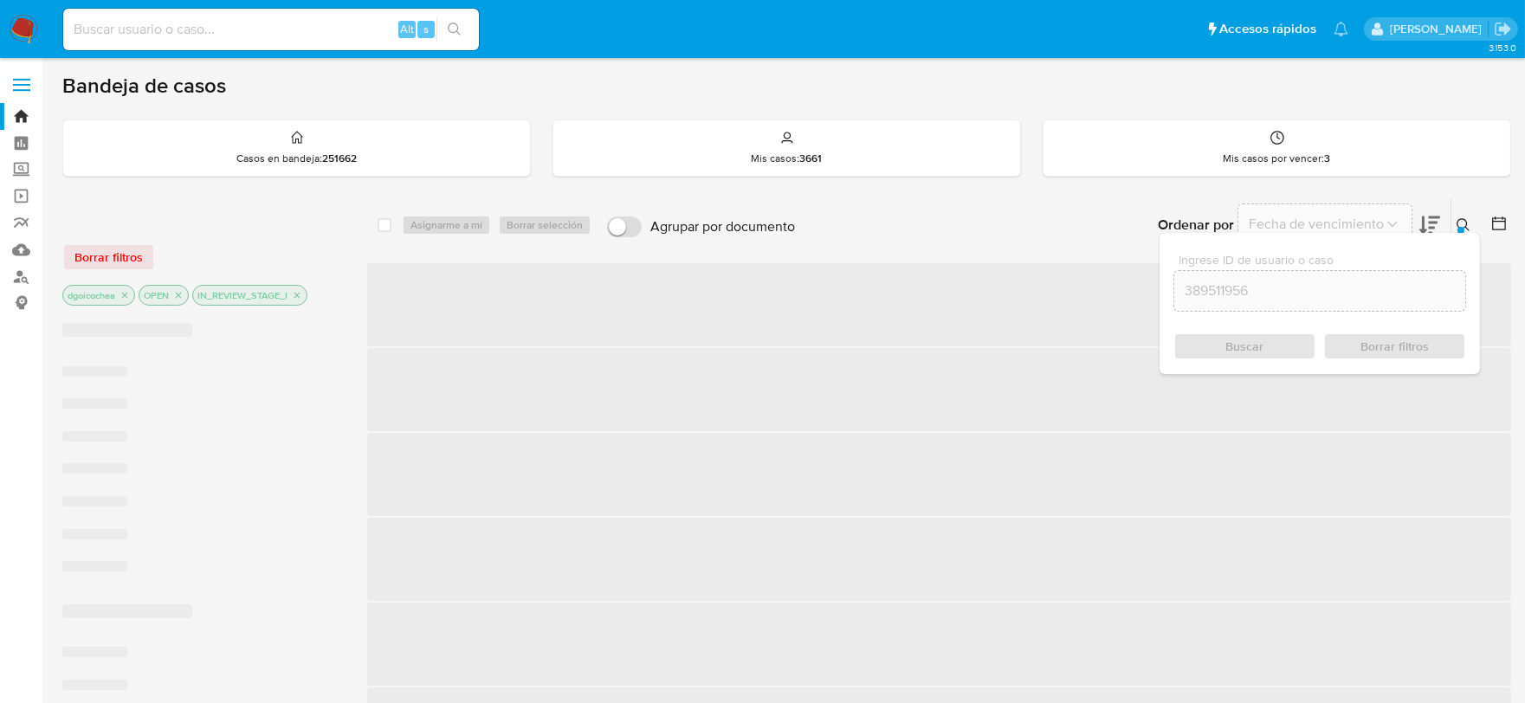
click at [89, 255] on div "Borrar filtros" at bounding box center [200, 257] width 277 height 28
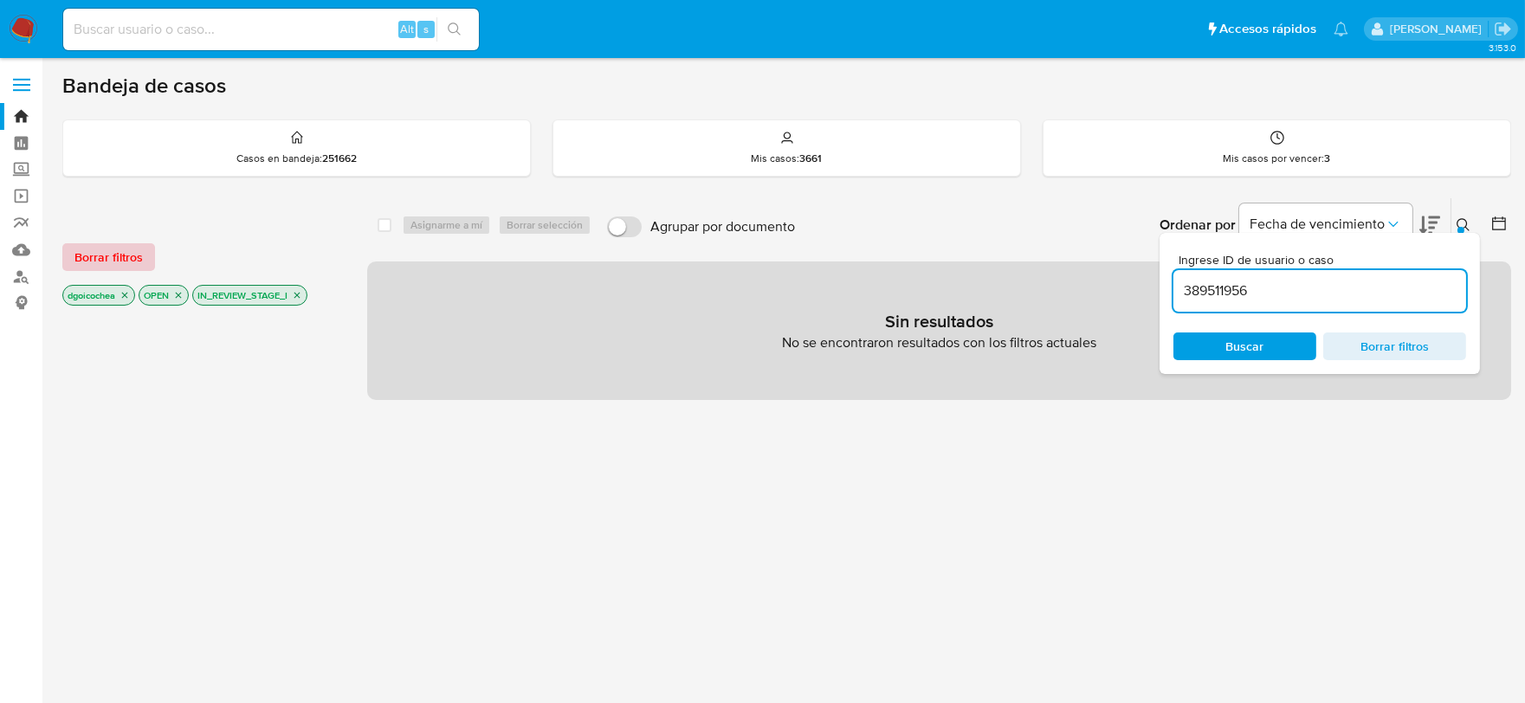
click at [74, 247] on span "Borrar filtros" at bounding box center [108, 257] width 68 height 24
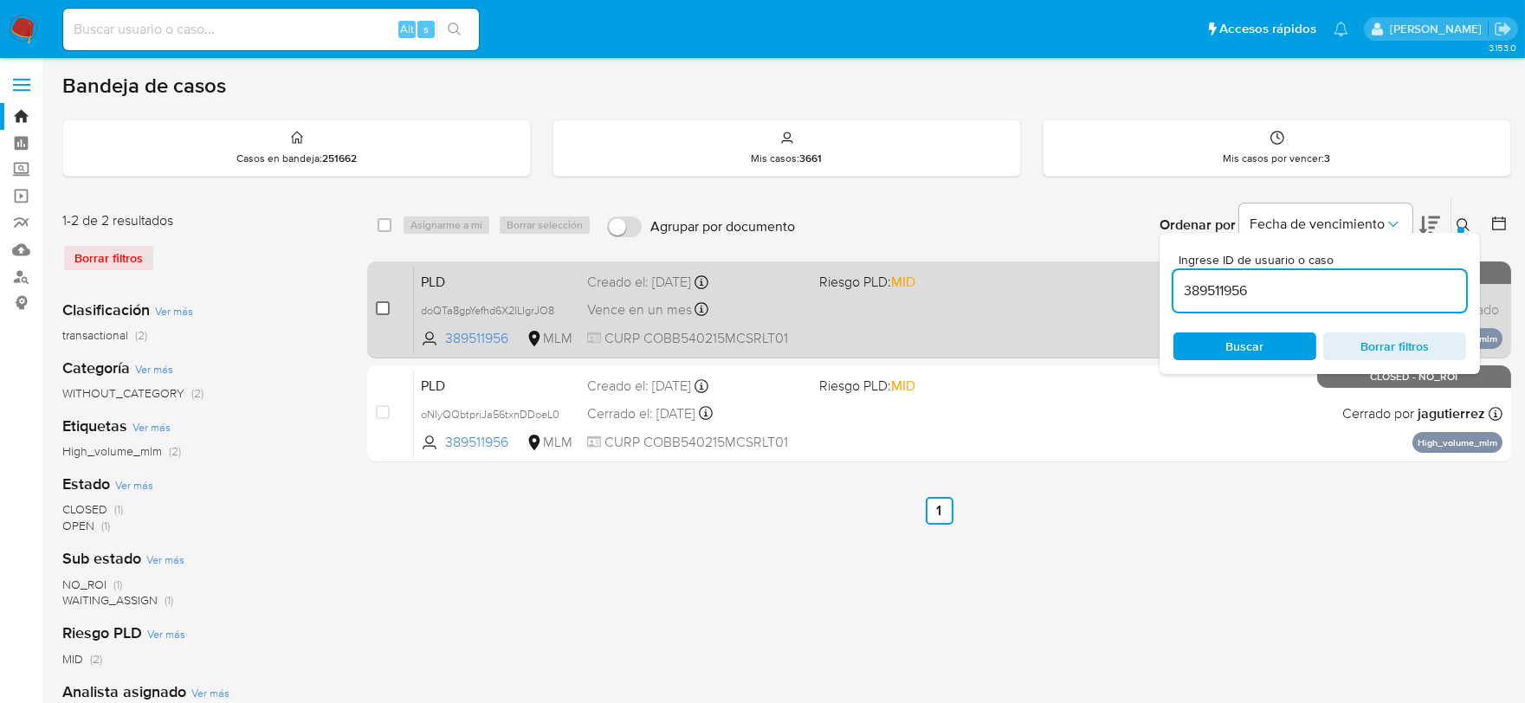
click at [378, 307] on input "checkbox" at bounding box center [383, 308] width 14 height 14
checkbox input "true"
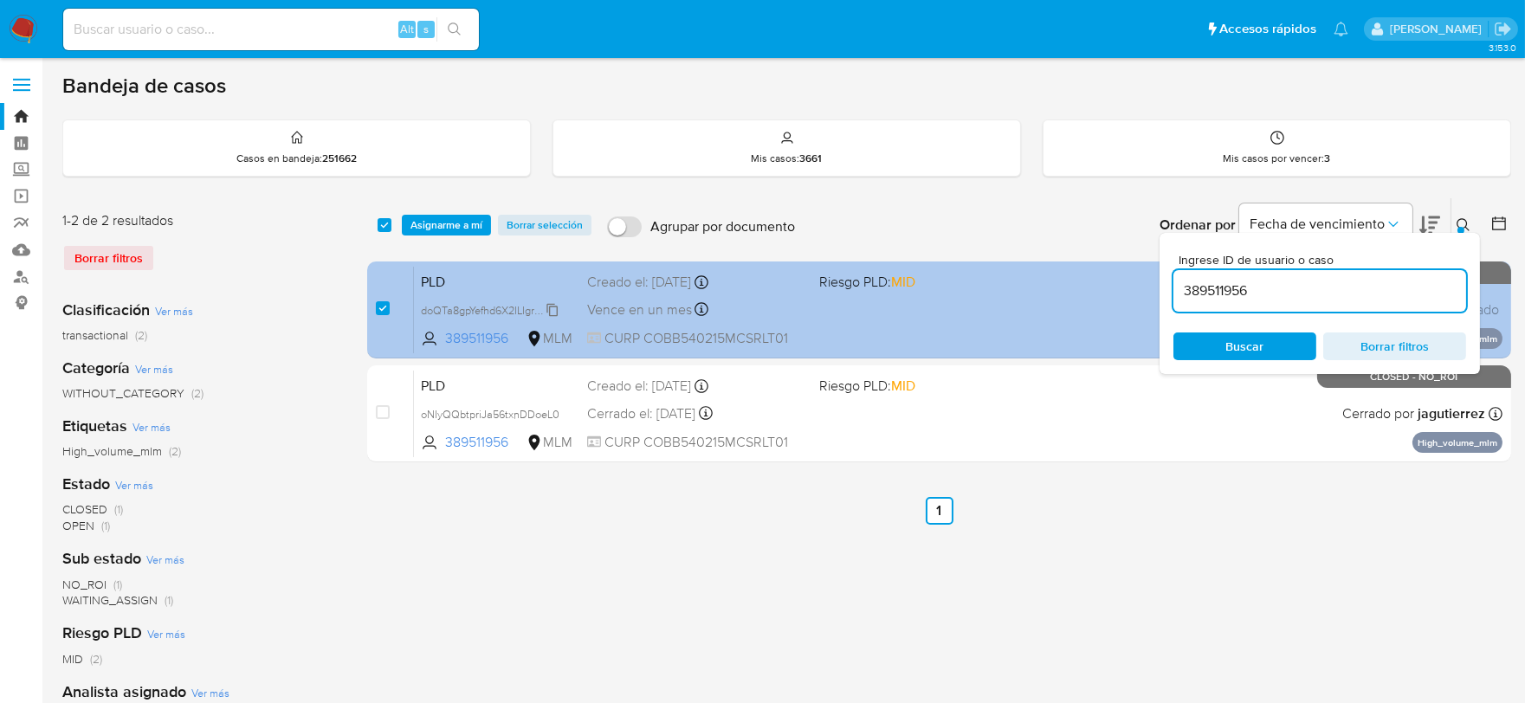
click at [554, 307] on span "doQTa8gpYefhd6X2ILIgrJO8" at bounding box center [487, 309] width 133 height 19
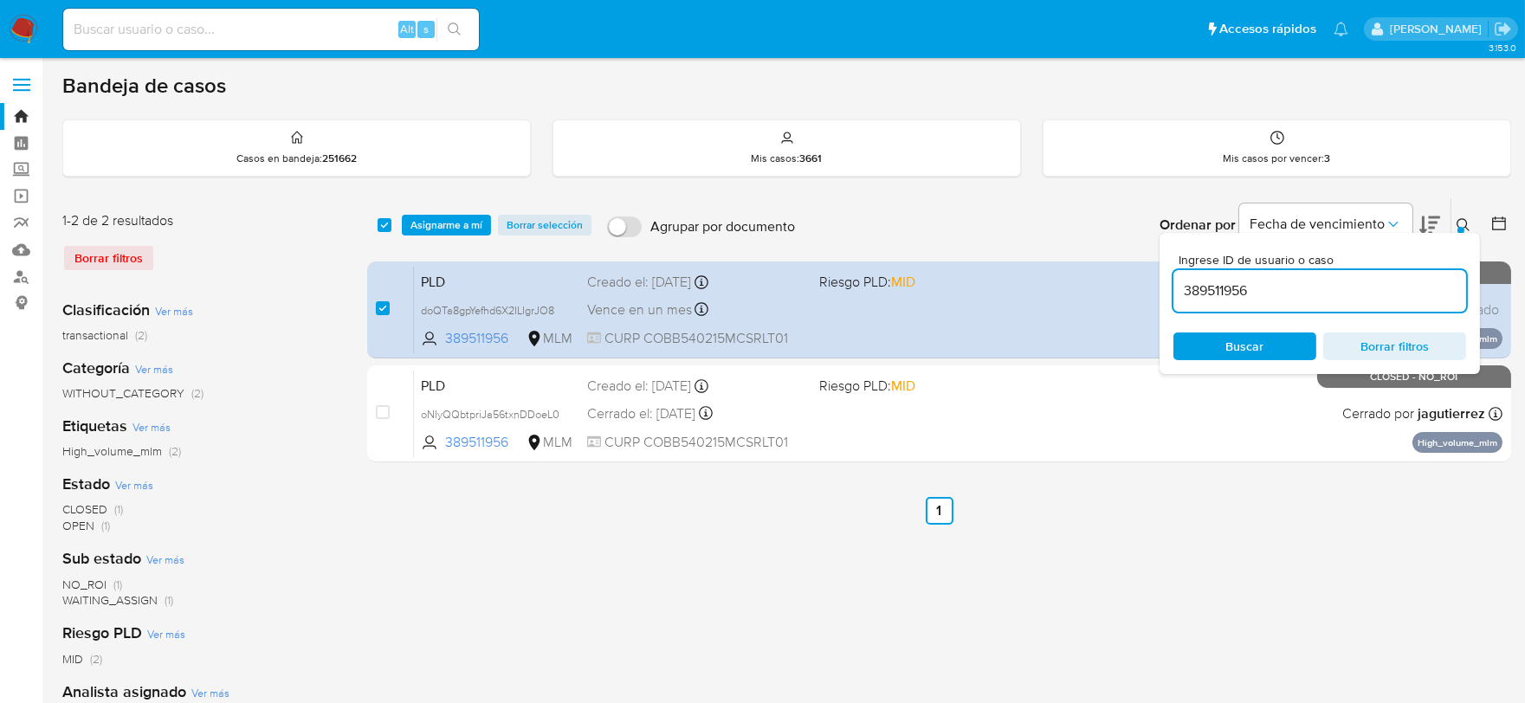
click at [1233, 291] on input "389511956" at bounding box center [1320, 291] width 293 height 23
paste input "430774329"
type input "430774329"
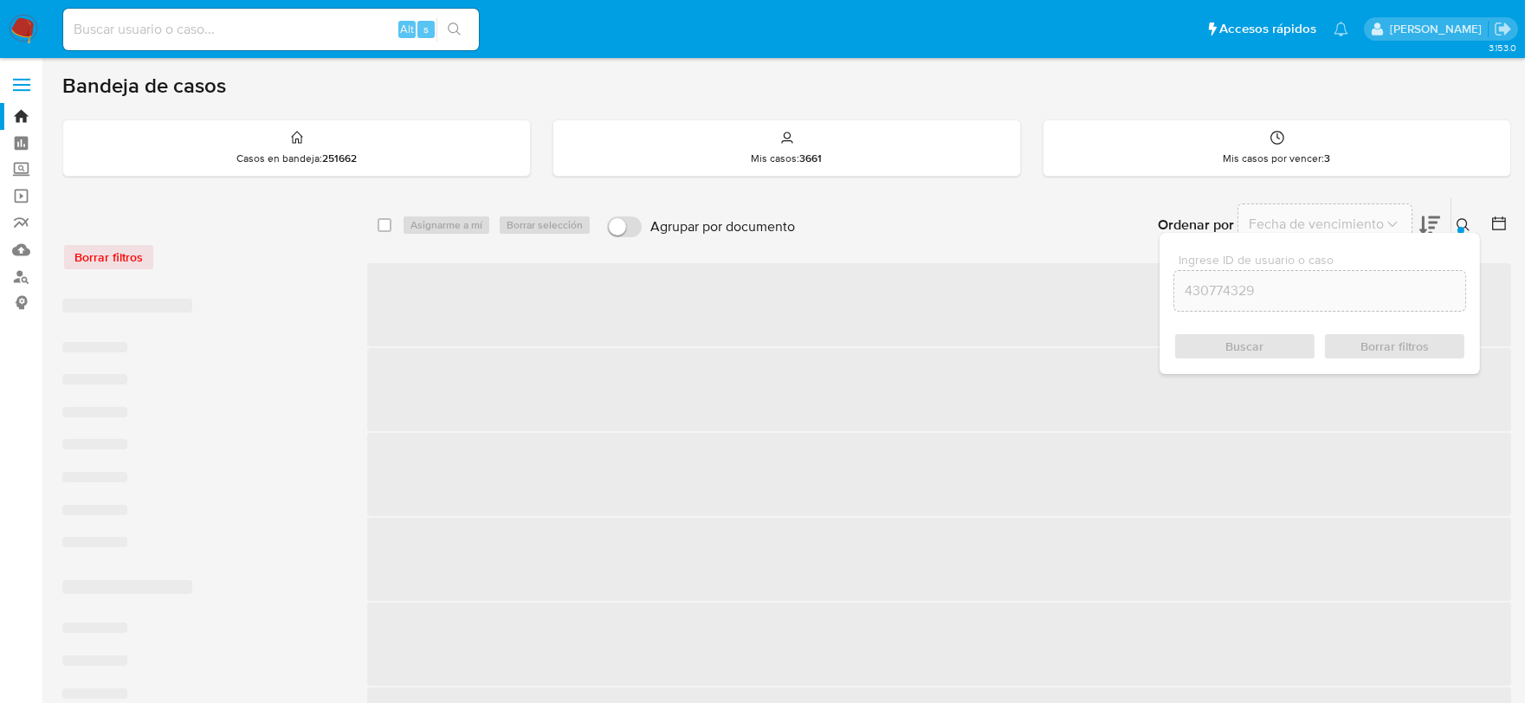
checkbox input "false"
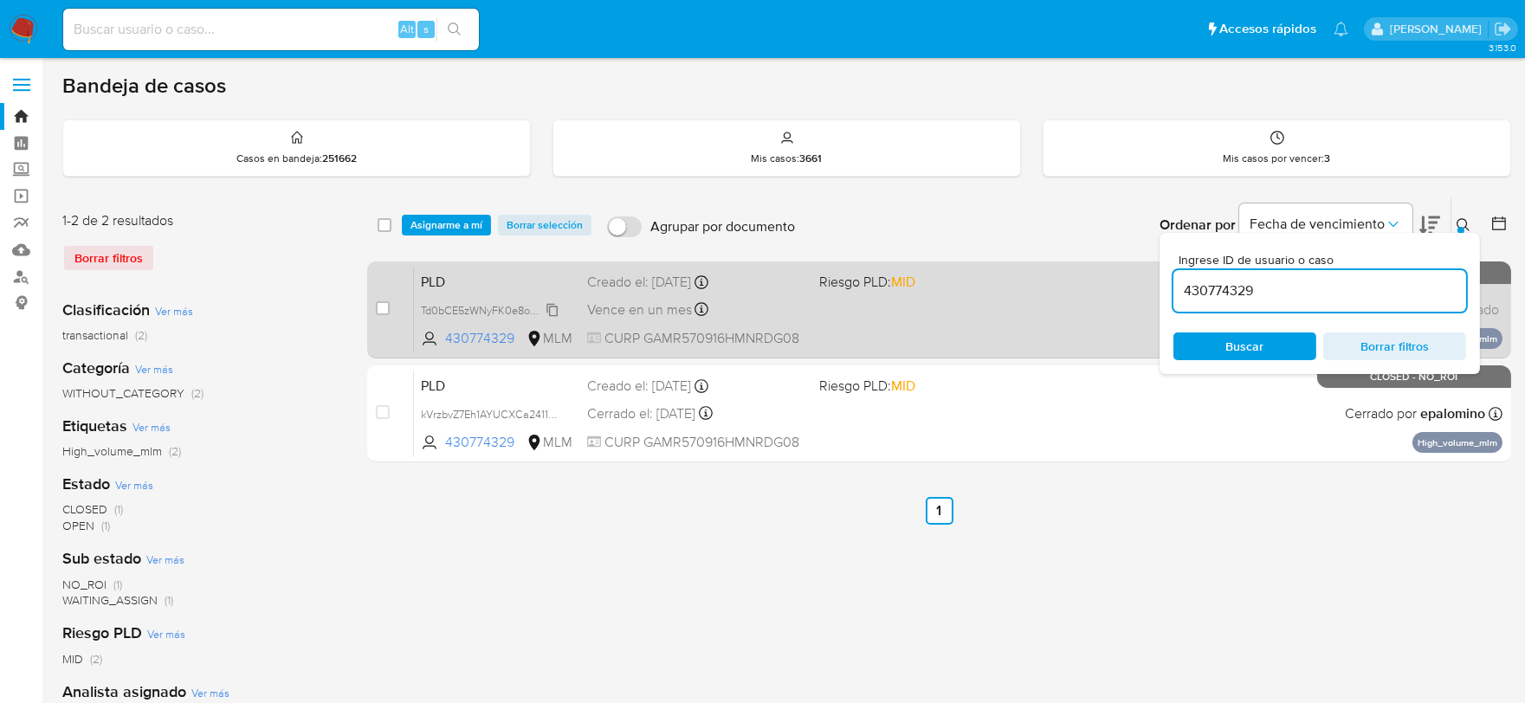
drag, startPoint x: 381, startPoint y: 306, endPoint x: 486, endPoint y: 306, distance: 104.8
click at [383, 306] on input "checkbox" at bounding box center [383, 308] width 14 height 14
checkbox input "true"
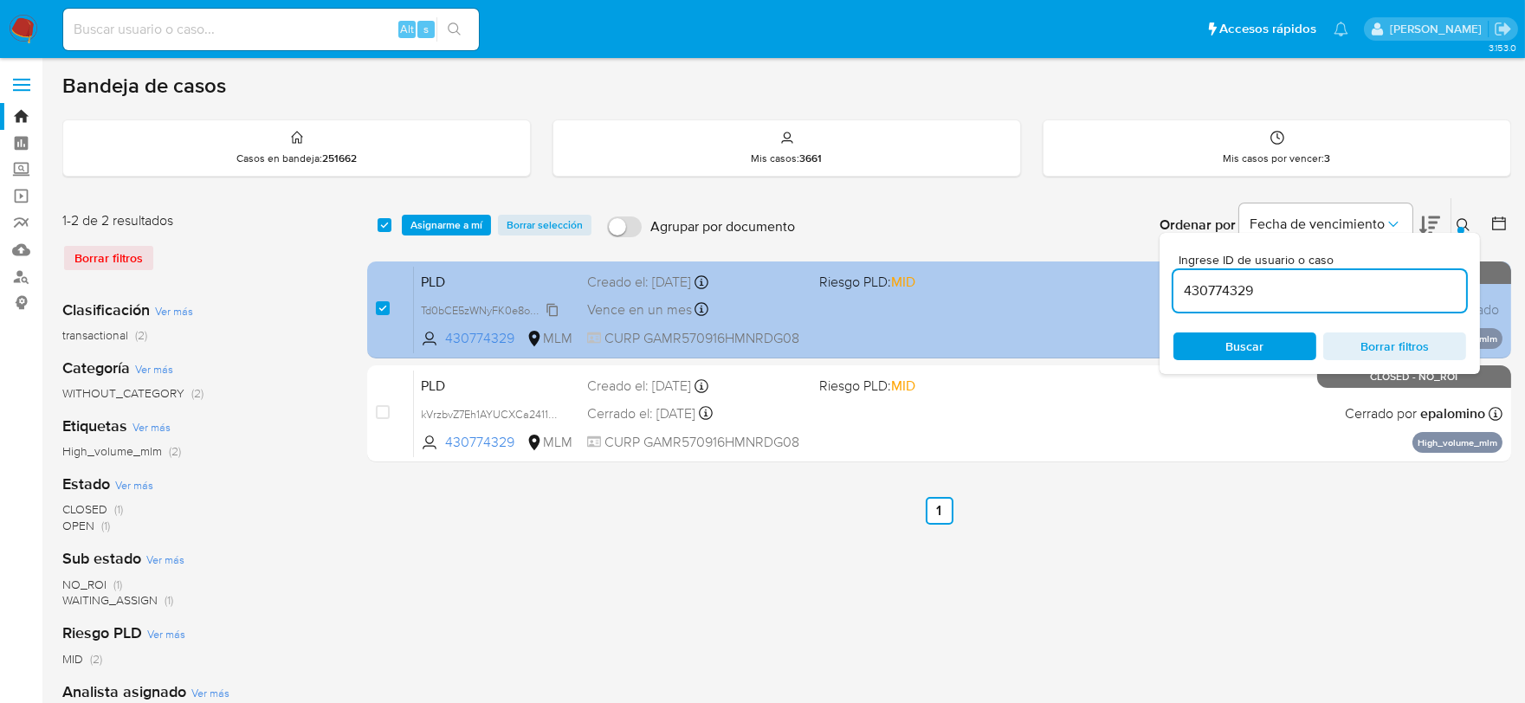
click at [556, 310] on span "Td0bCE5zWNyFK0e8oK0bwF7L" at bounding box center [497, 309] width 153 height 19
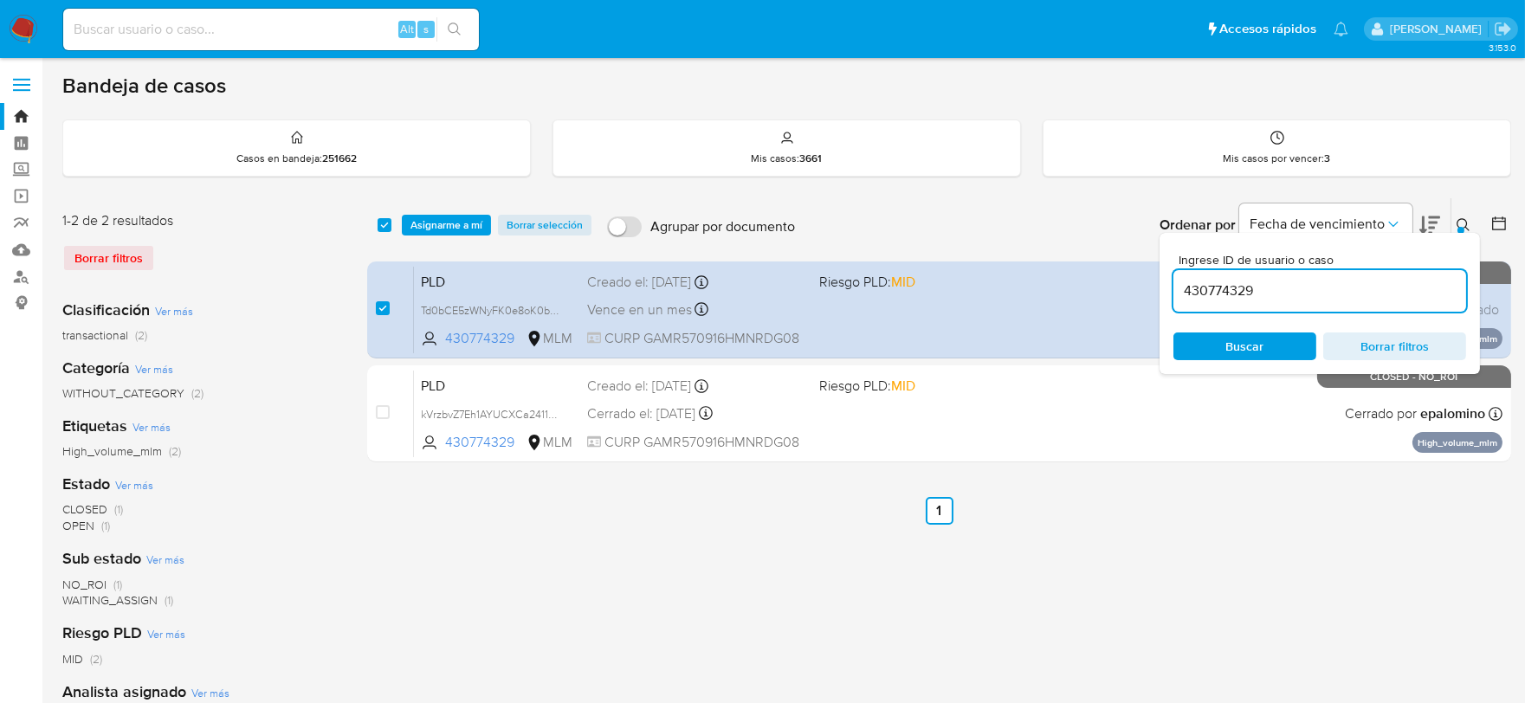
click at [1215, 288] on input "430774329" at bounding box center [1320, 291] width 293 height 23
paste input "550388910"
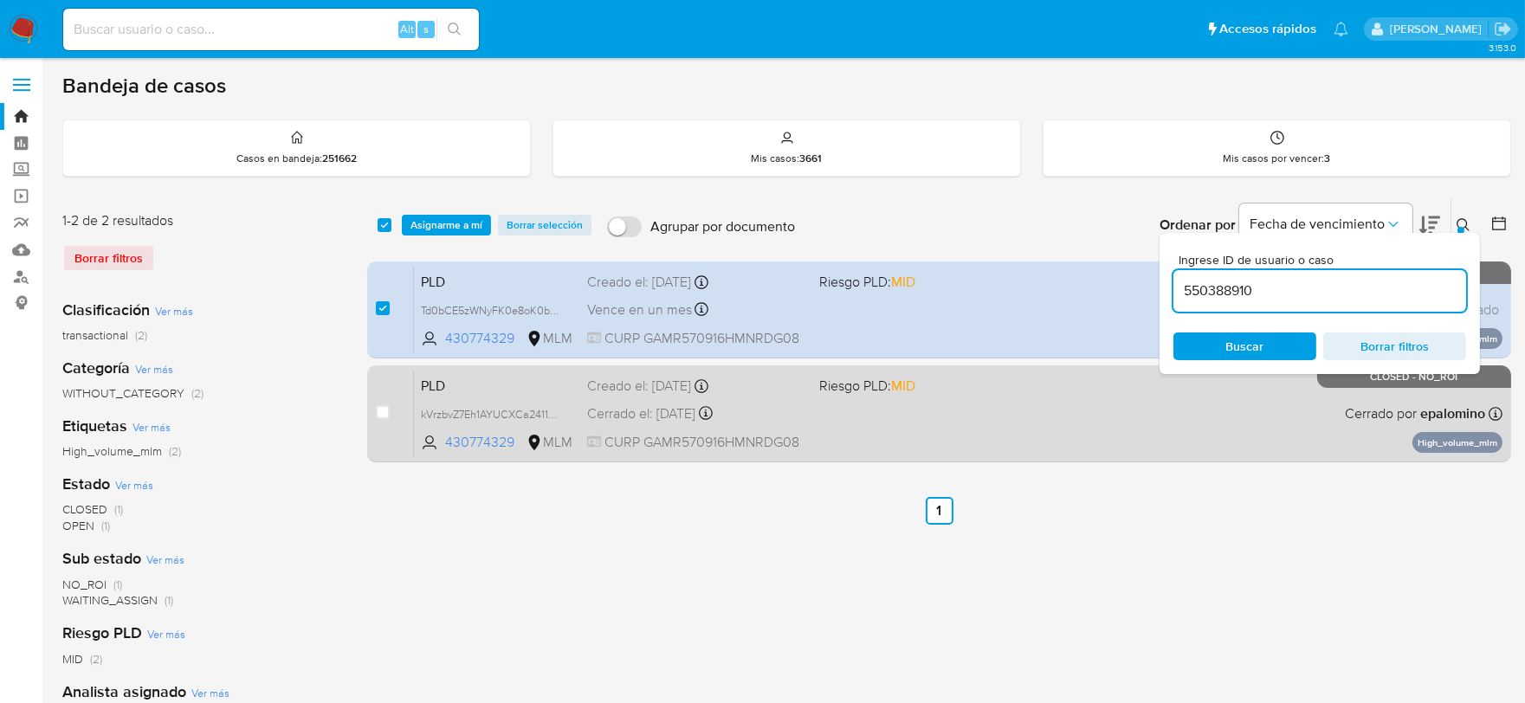
type input "550388910"
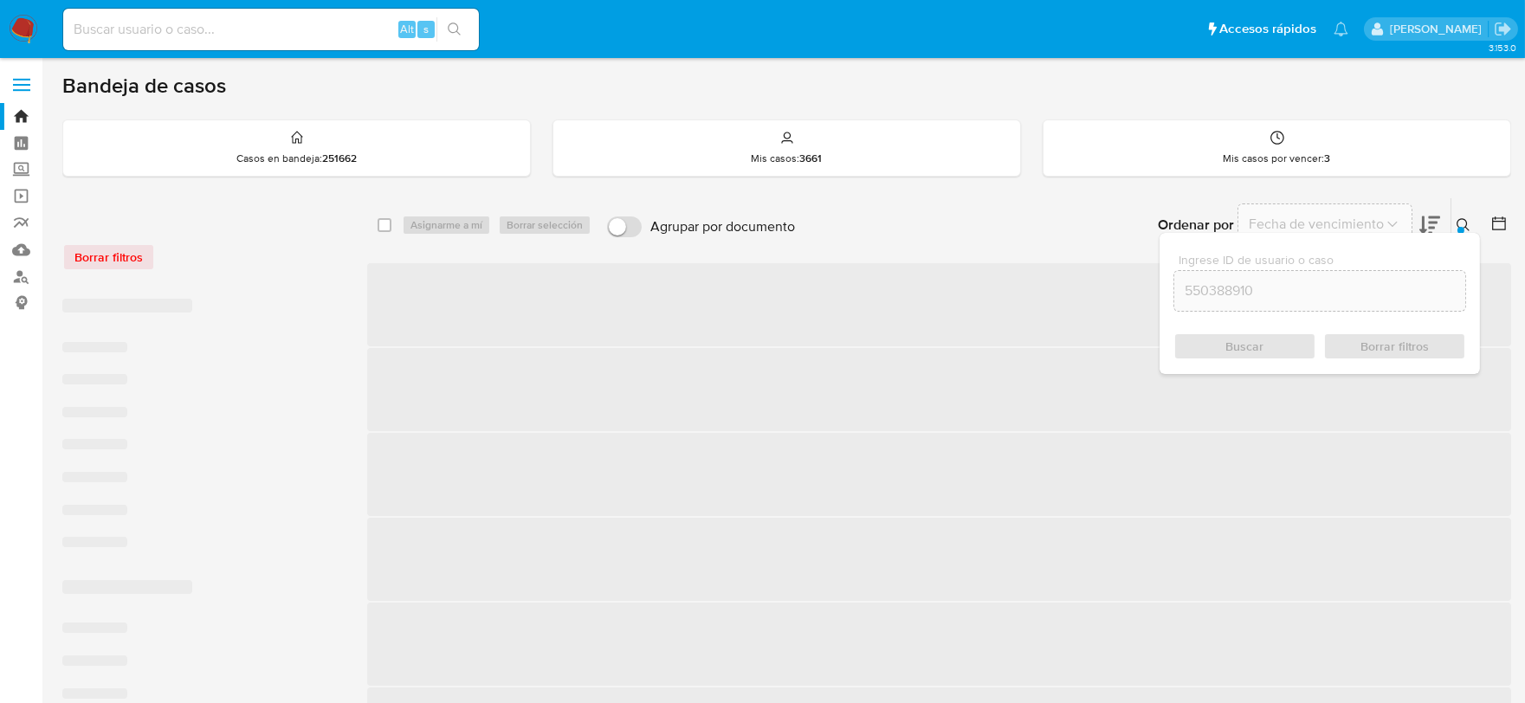
checkbox input "false"
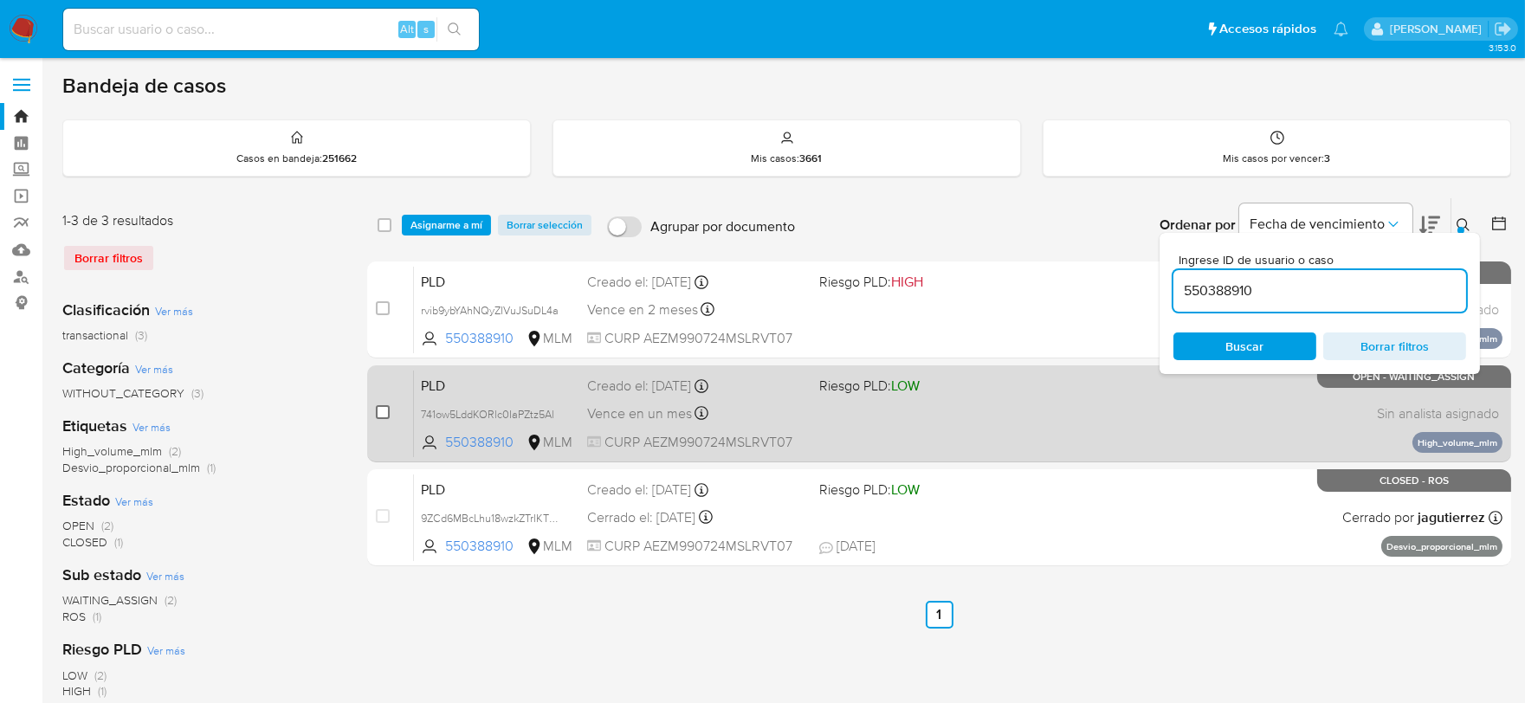
click at [383, 410] on input "checkbox" at bounding box center [383, 412] width 14 height 14
checkbox input "true"
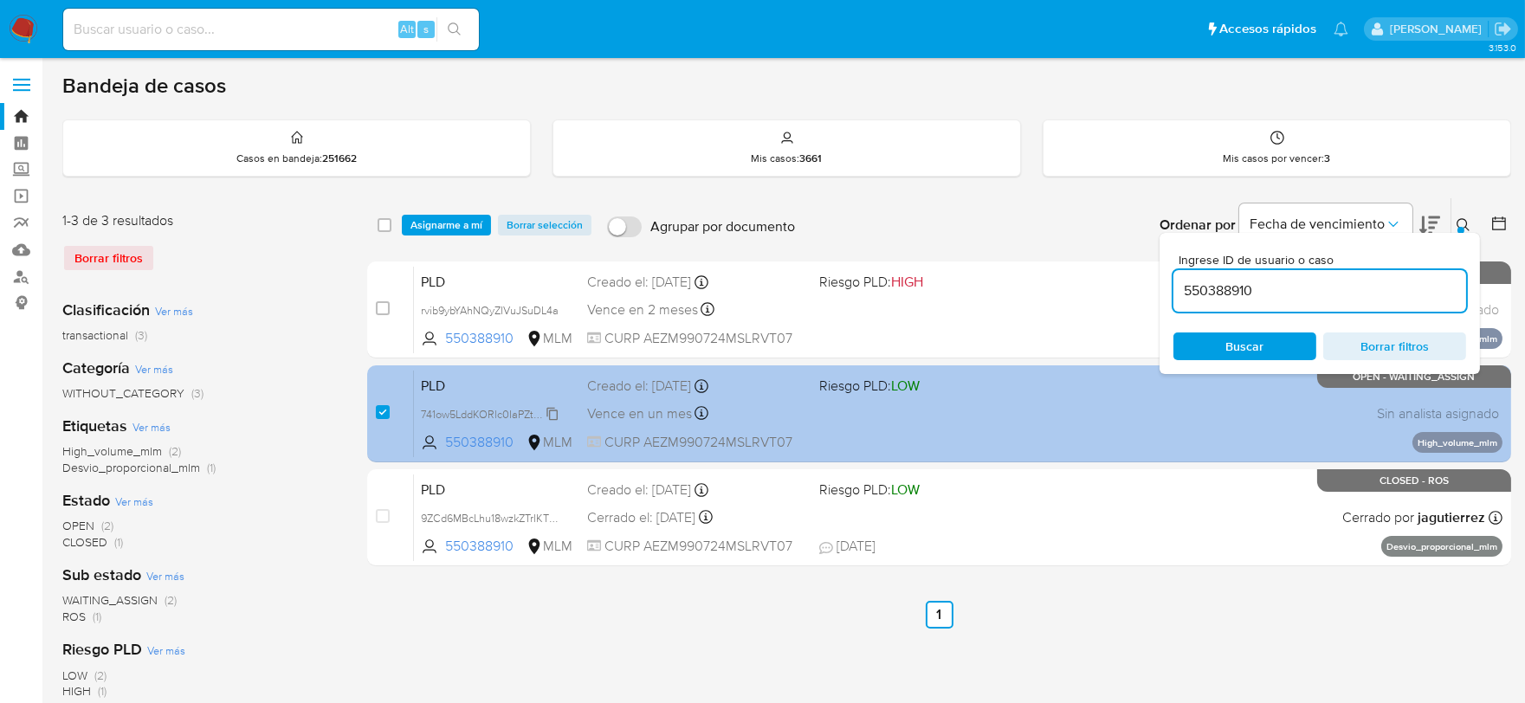
click at [554, 411] on span "741ow5LddKORlc0IaPZtz5Al" at bounding box center [487, 413] width 133 height 19
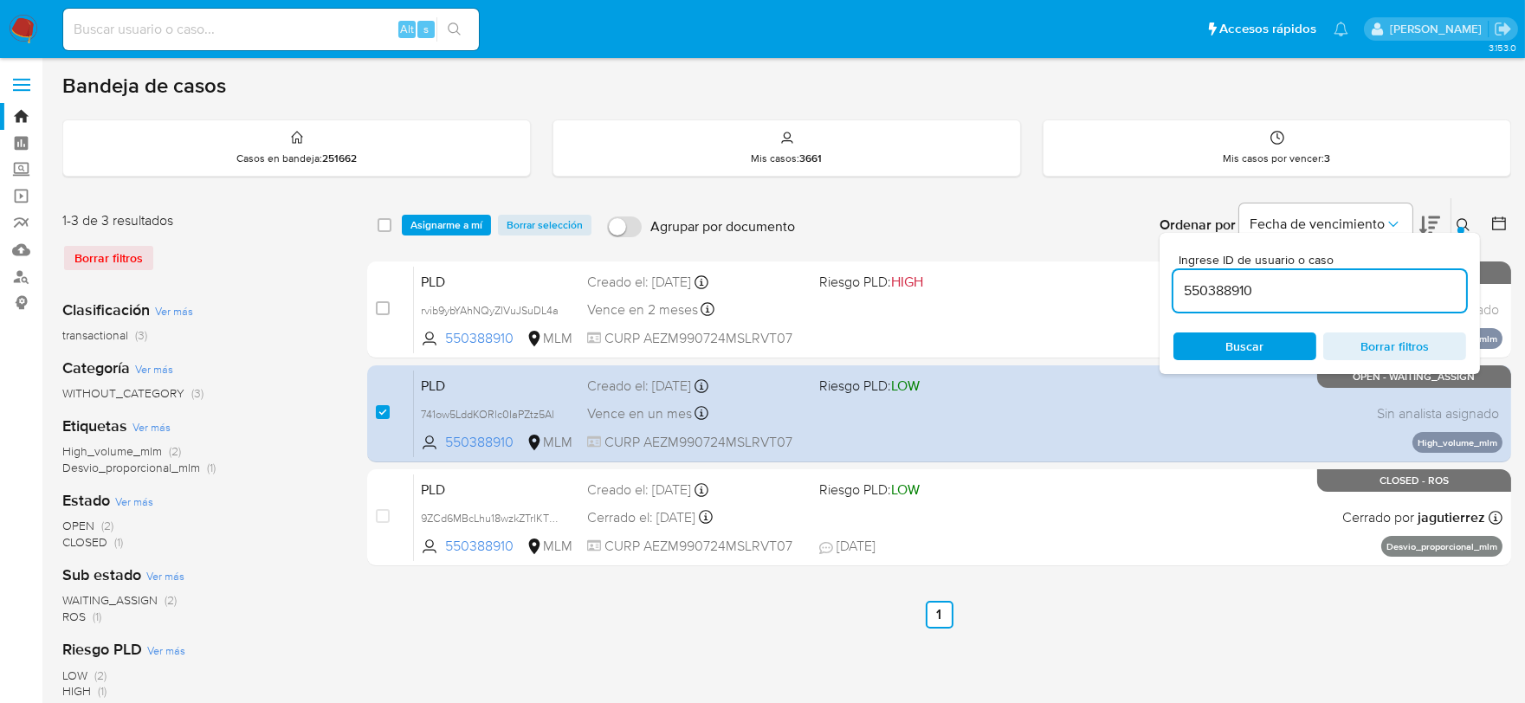
click at [1193, 289] on input "550388910" at bounding box center [1320, 291] width 293 height 23
paste input "698594396"
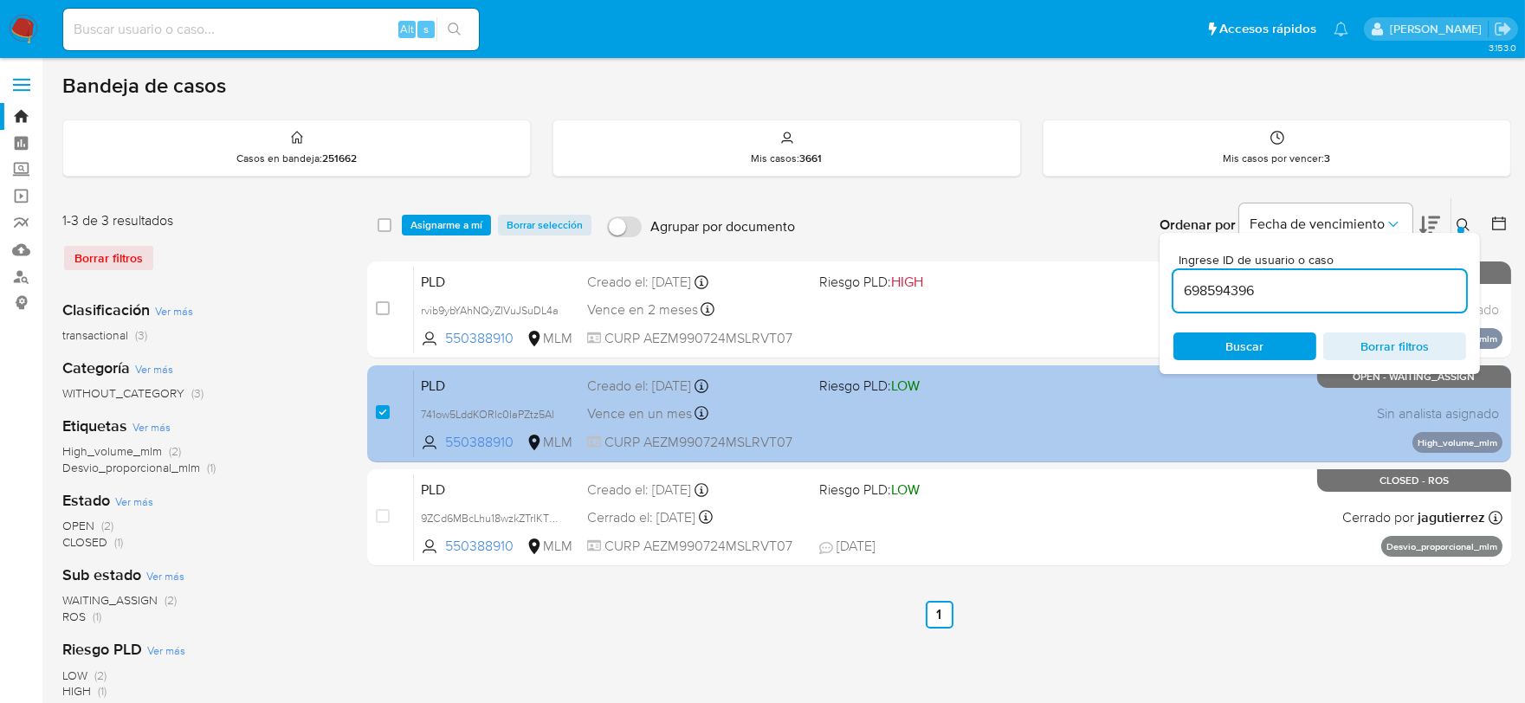
type input "698594396"
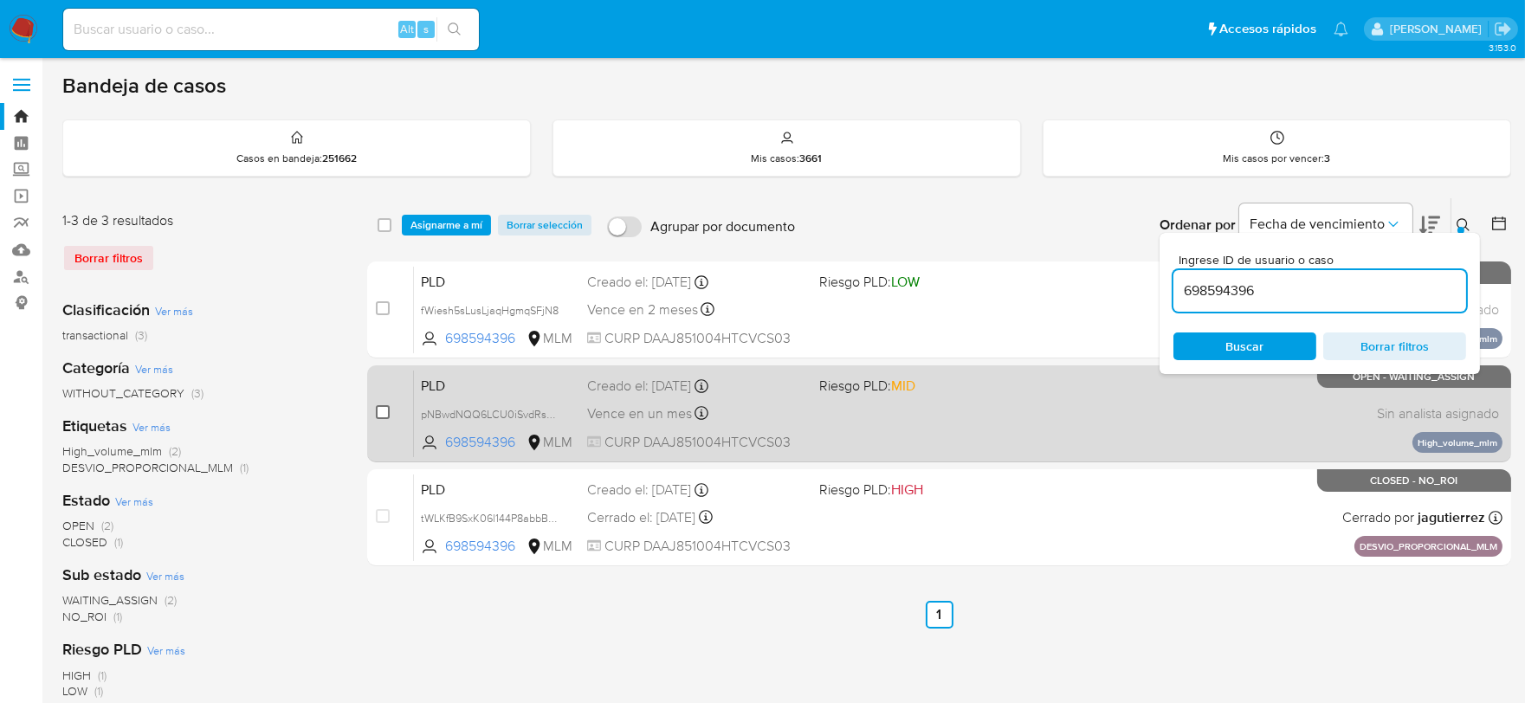
click at [378, 410] on input "checkbox" at bounding box center [383, 412] width 14 height 14
checkbox input "true"
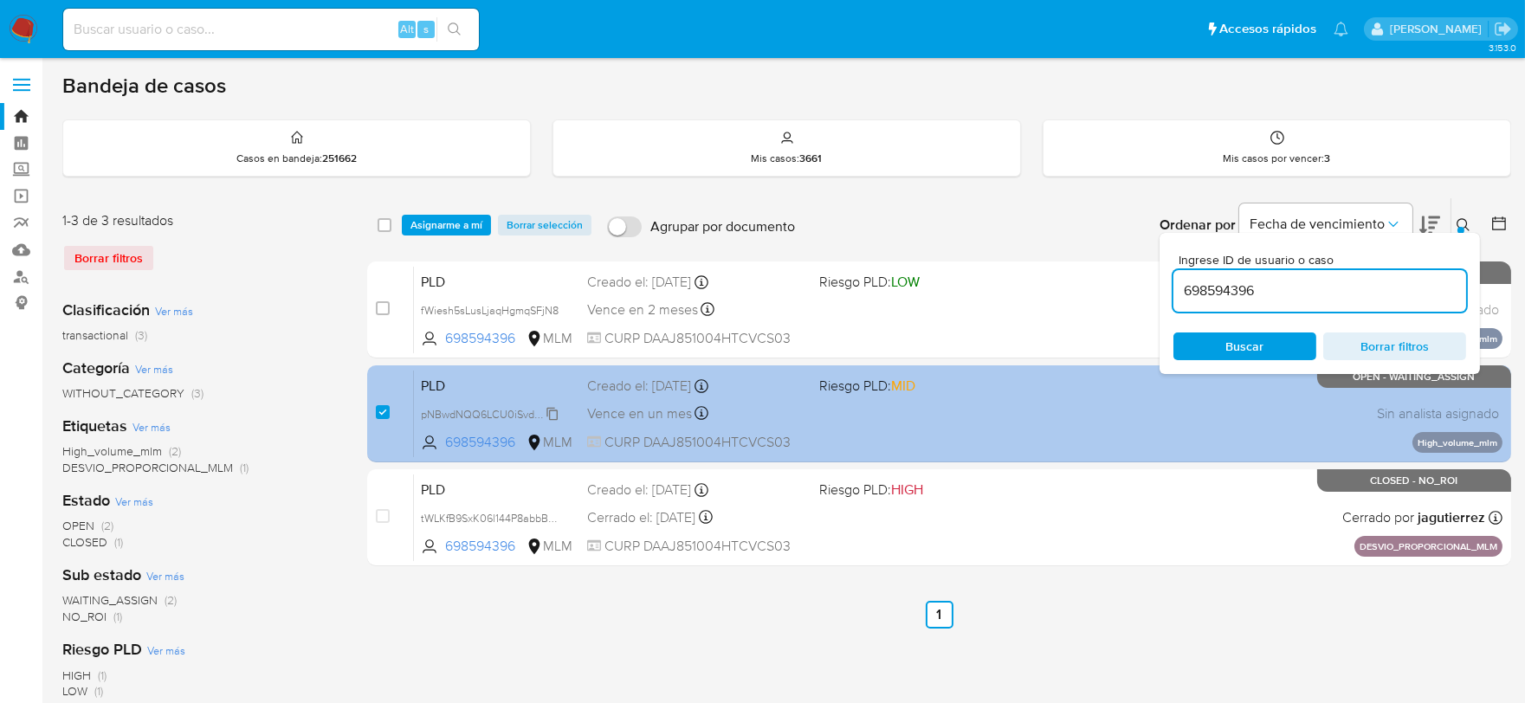
click at [551, 409] on span "pNBwdNQQ6LCU0iSvdRsGp4xA" at bounding box center [500, 413] width 158 height 19
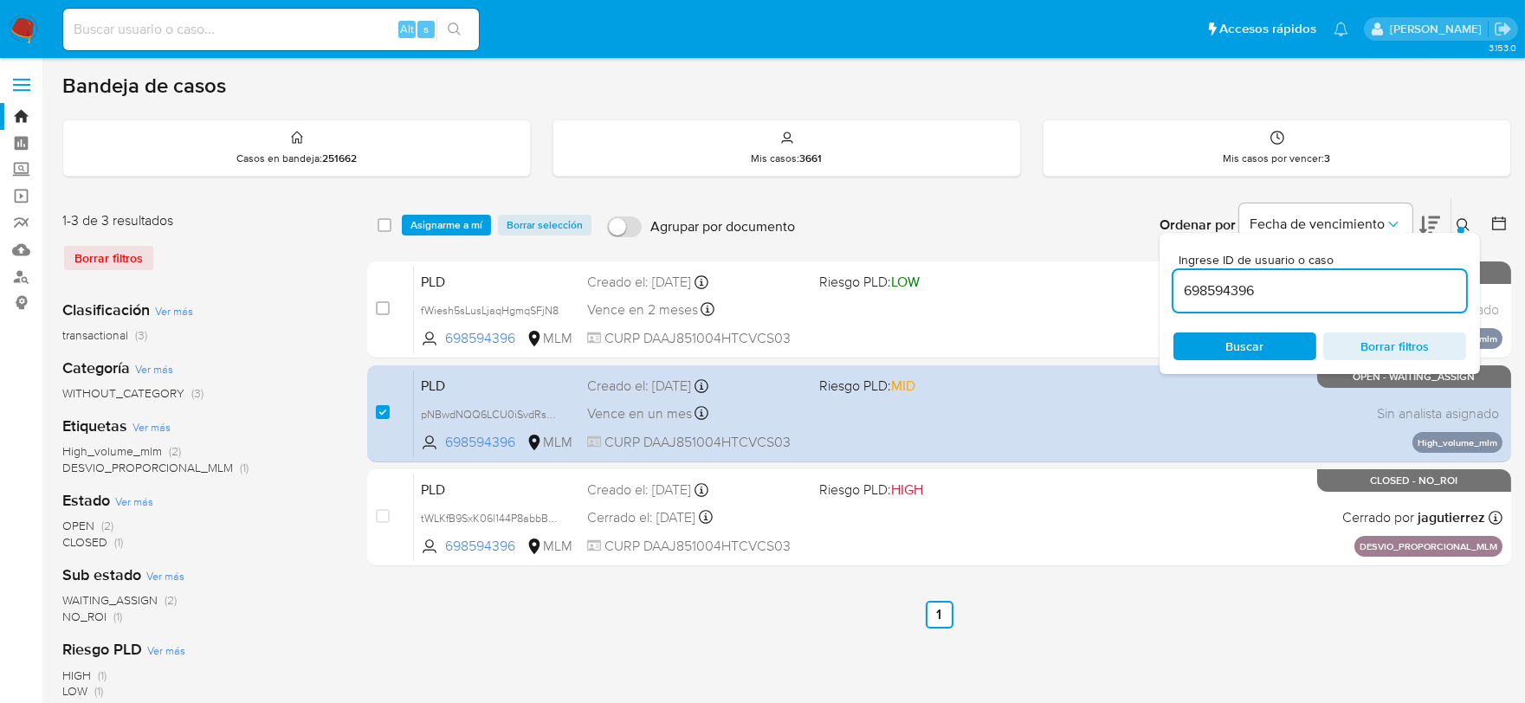
click at [1232, 297] on input "698594396" at bounding box center [1320, 291] width 293 height 23
paste input "788380390"
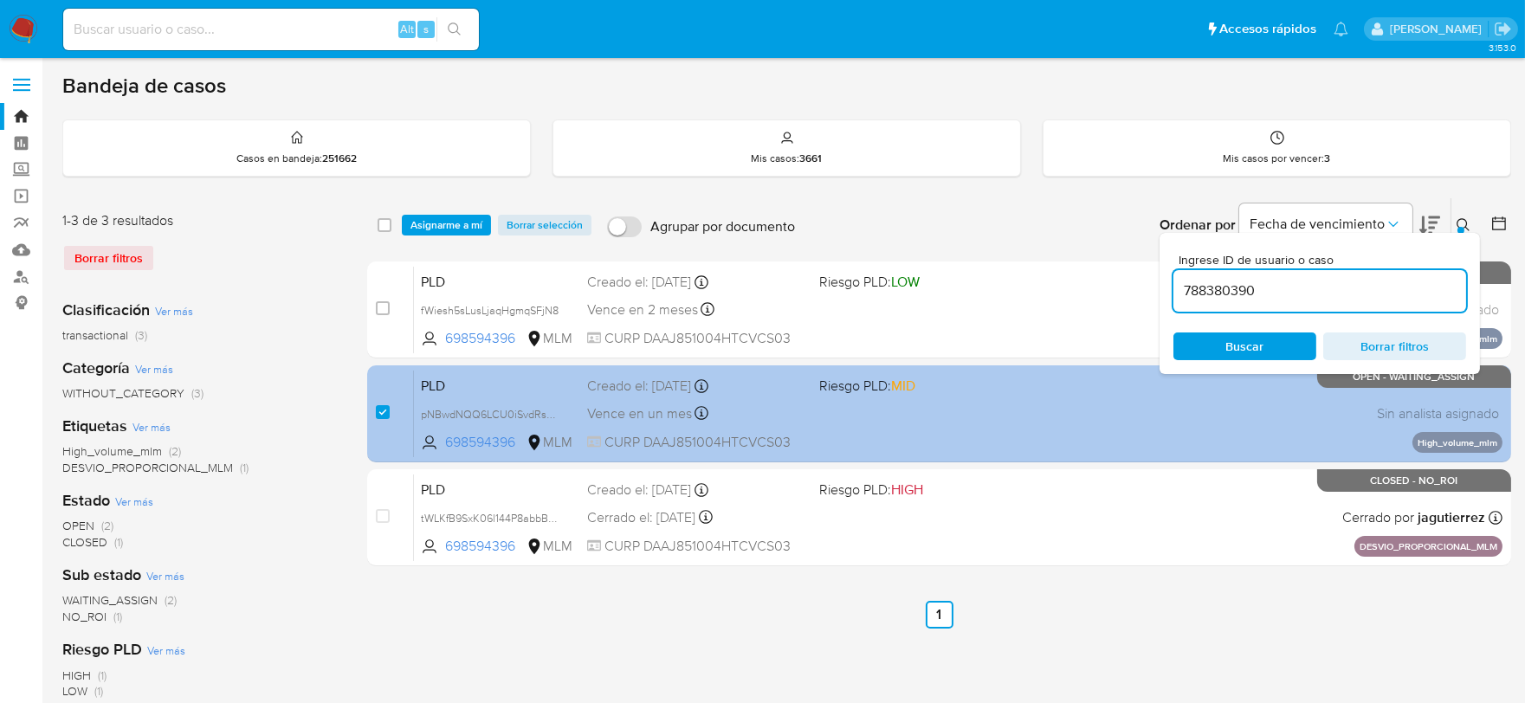
type input "788380390"
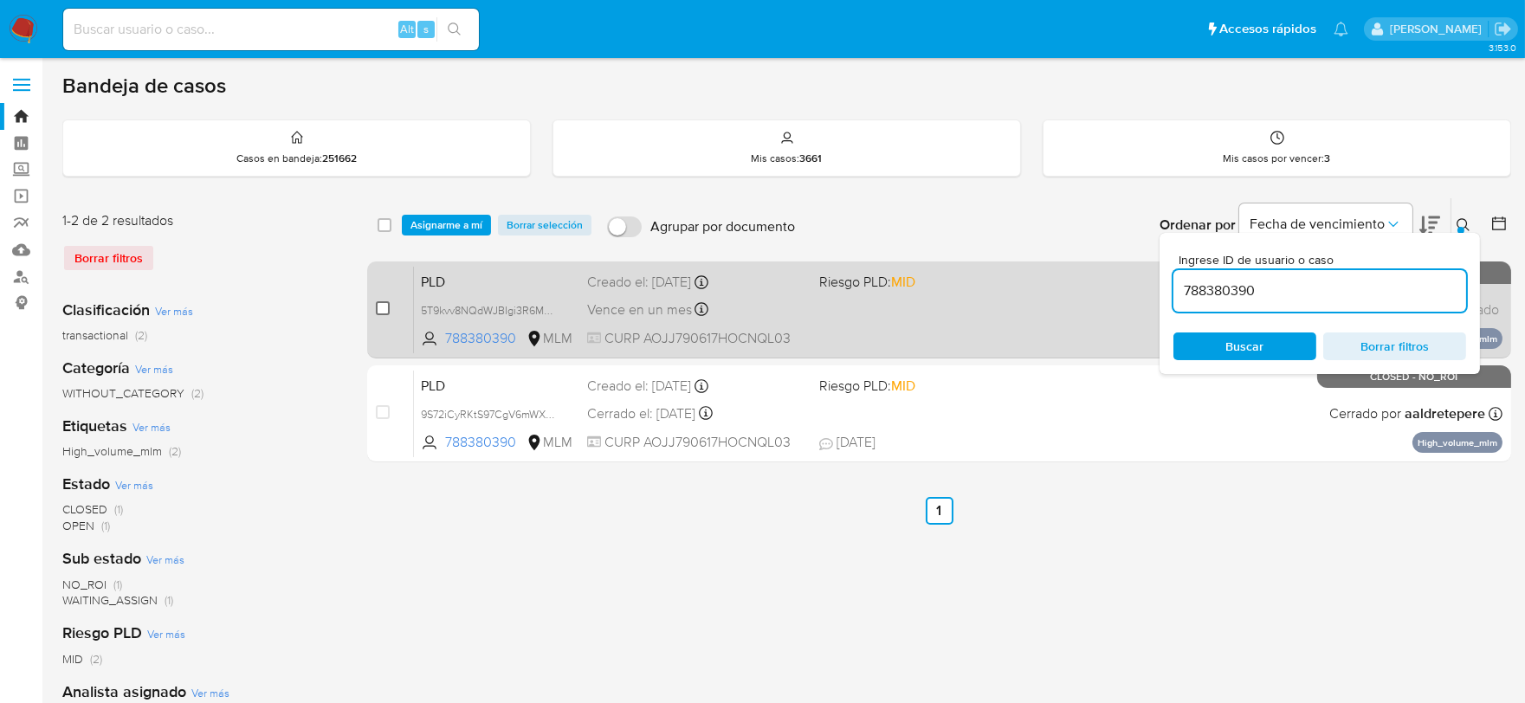
click at [382, 307] on input "checkbox" at bounding box center [383, 308] width 14 height 14
checkbox input "true"
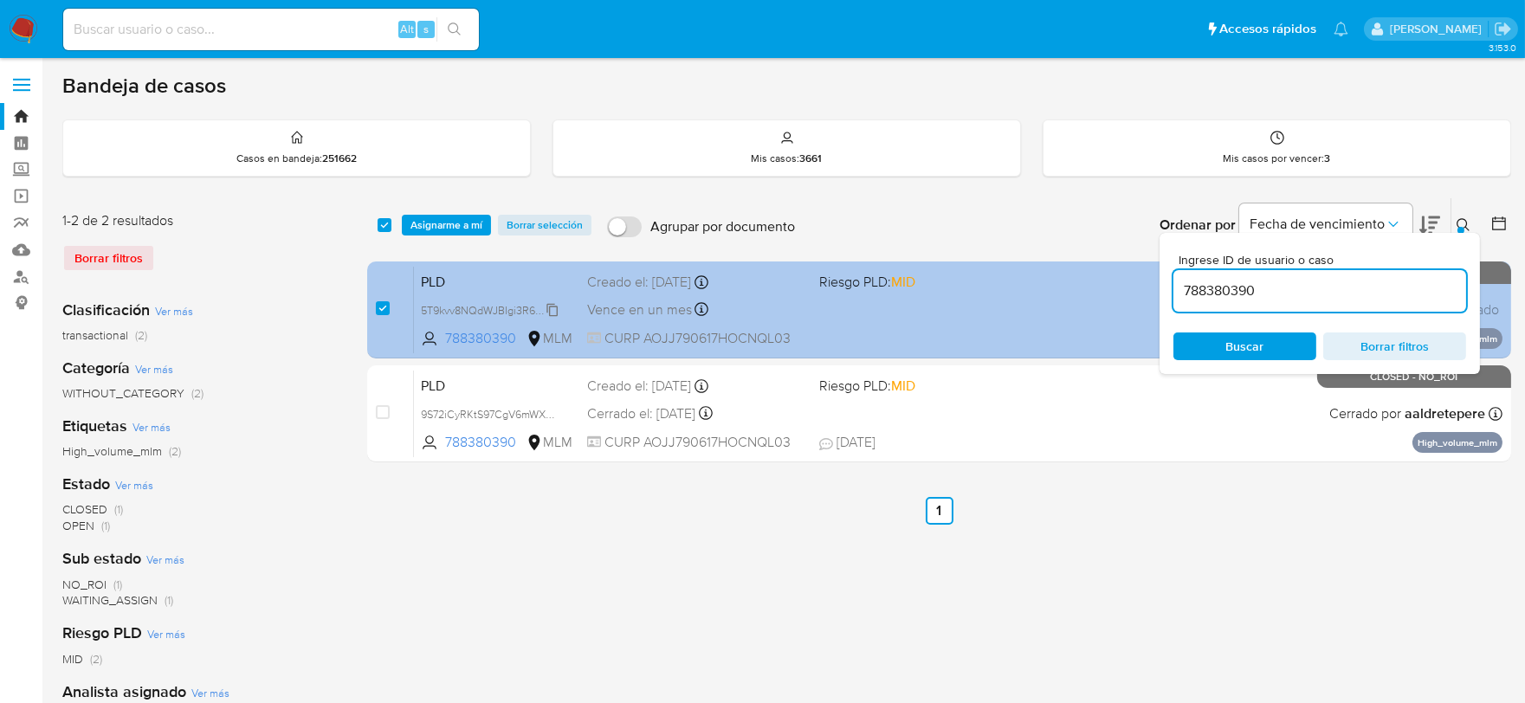
click at [554, 309] on span "5T9kvv8NQdWJBIgi3R6MOoH1" at bounding box center [495, 309] width 149 height 19
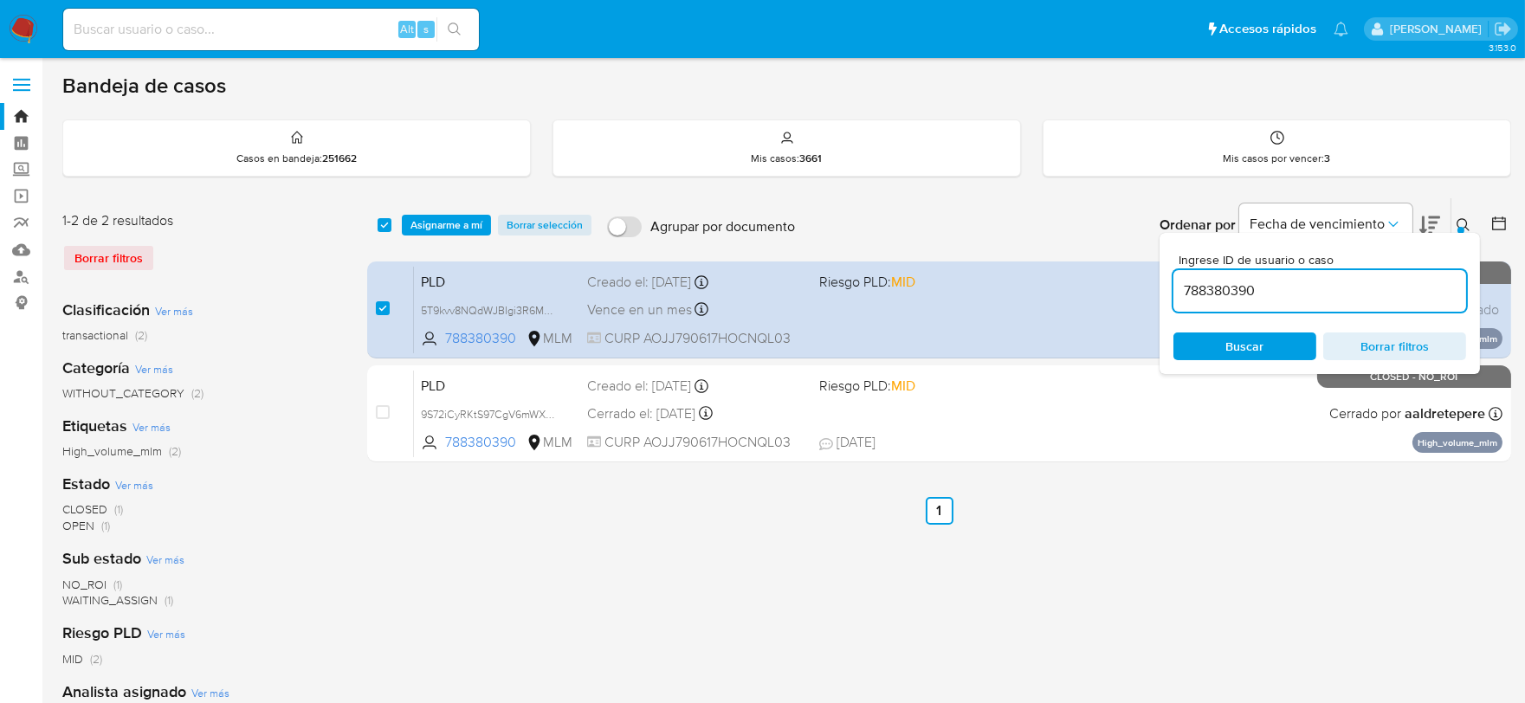
click at [1216, 287] on input "788380390" at bounding box center [1320, 291] width 293 height 23
paste input "1070465493"
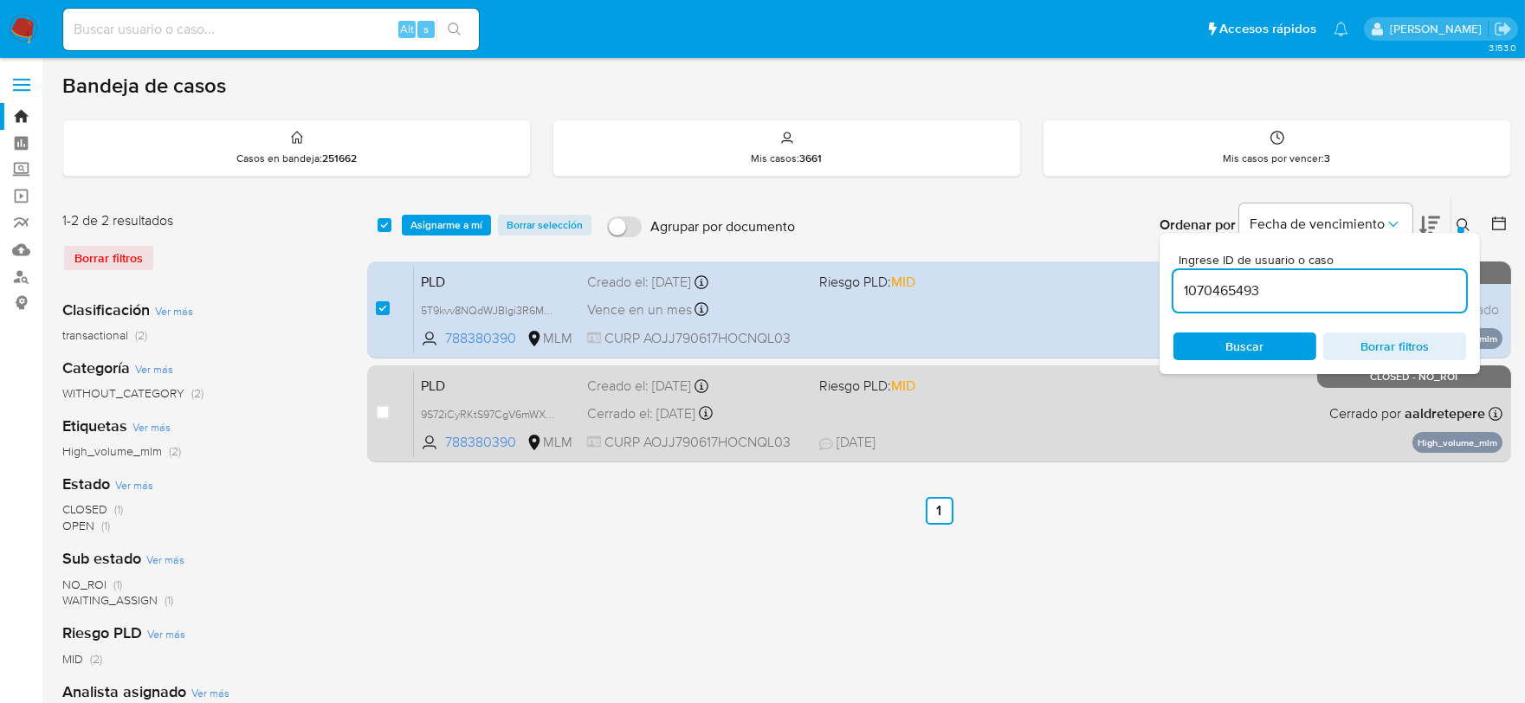
type input "1070465493"
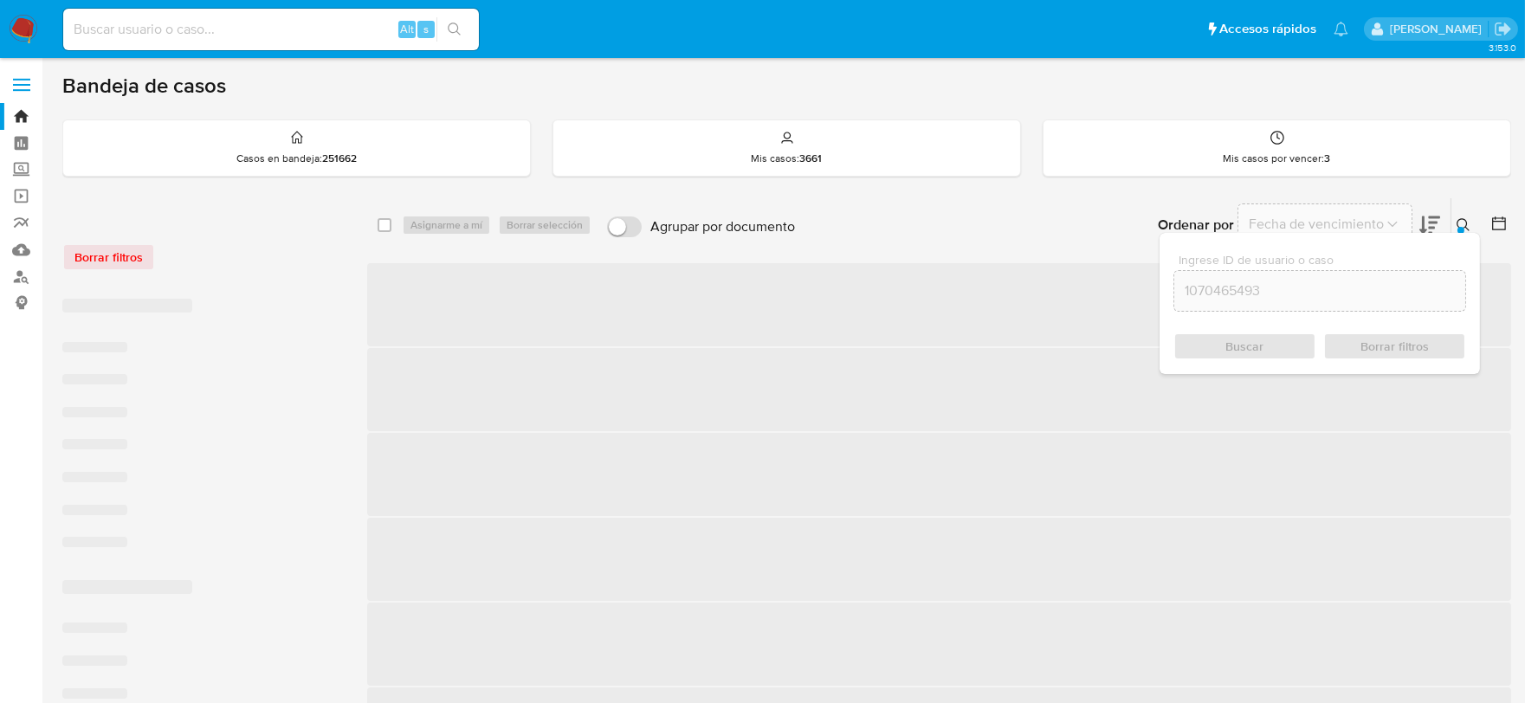
checkbox input "false"
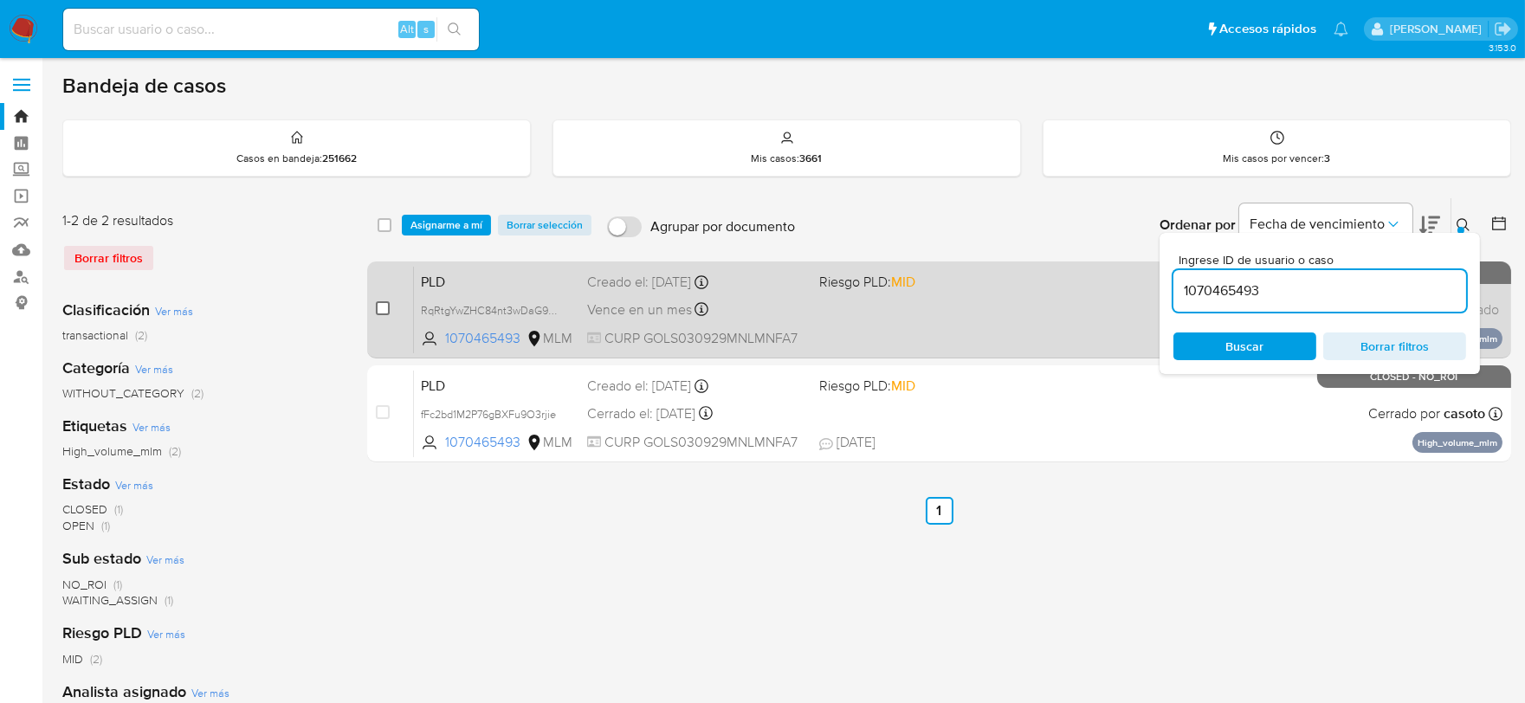
click at [377, 303] on input "checkbox" at bounding box center [383, 308] width 14 height 14
checkbox input "true"
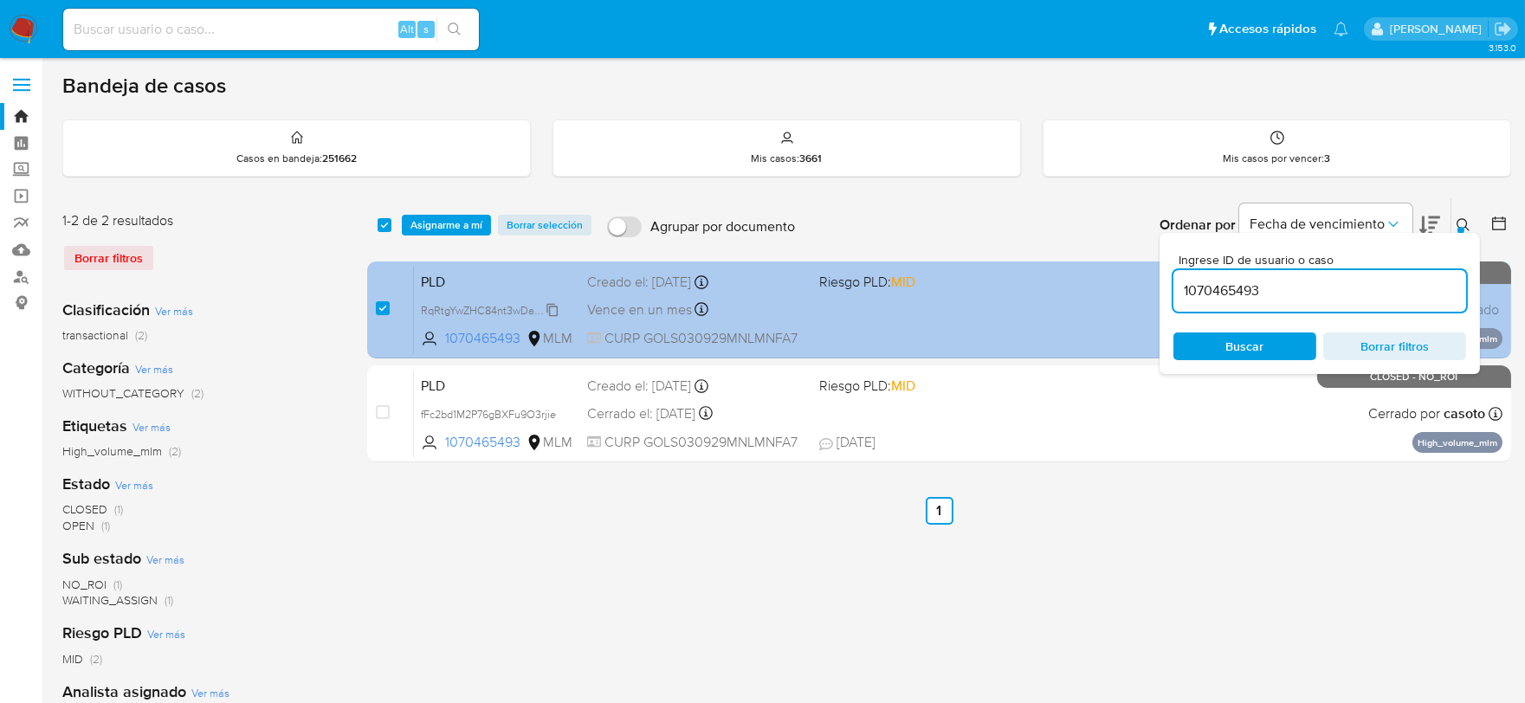
click at [555, 304] on span "RqRtgYwZHC84nt3wDaG9NPTM" at bounding box center [499, 309] width 156 height 19
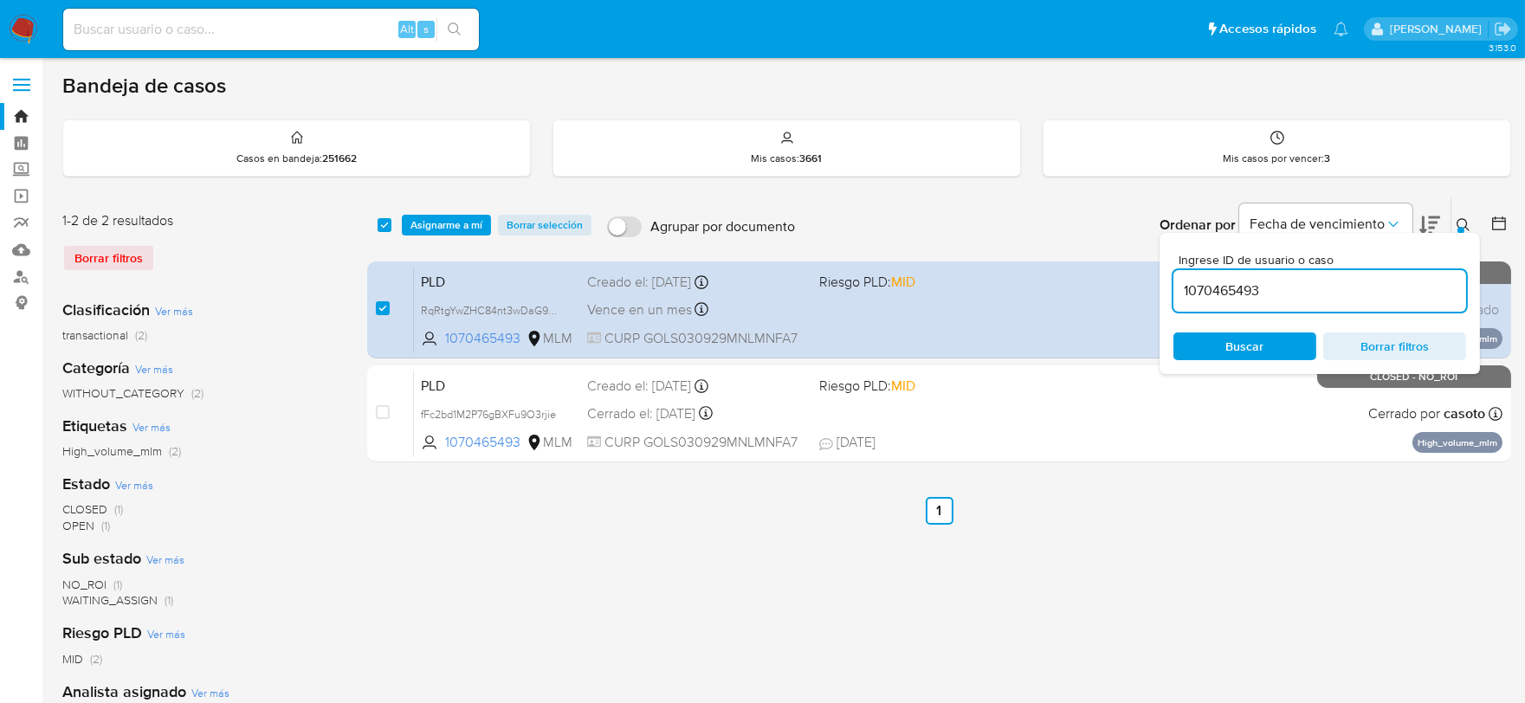
click at [1210, 284] on input "1070465493" at bounding box center [1320, 291] width 293 height 23
paste input "172567109"
type input "1172567109"
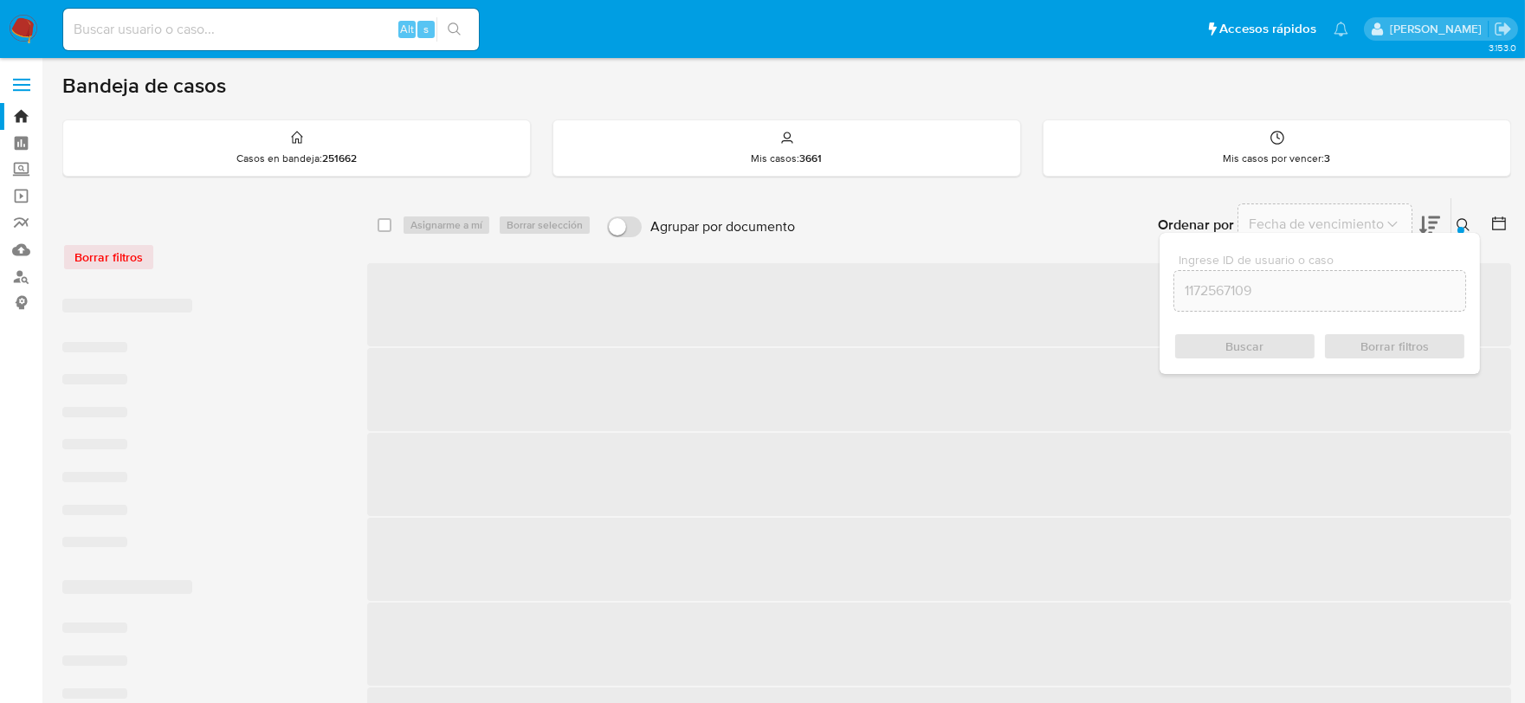
checkbox input "false"
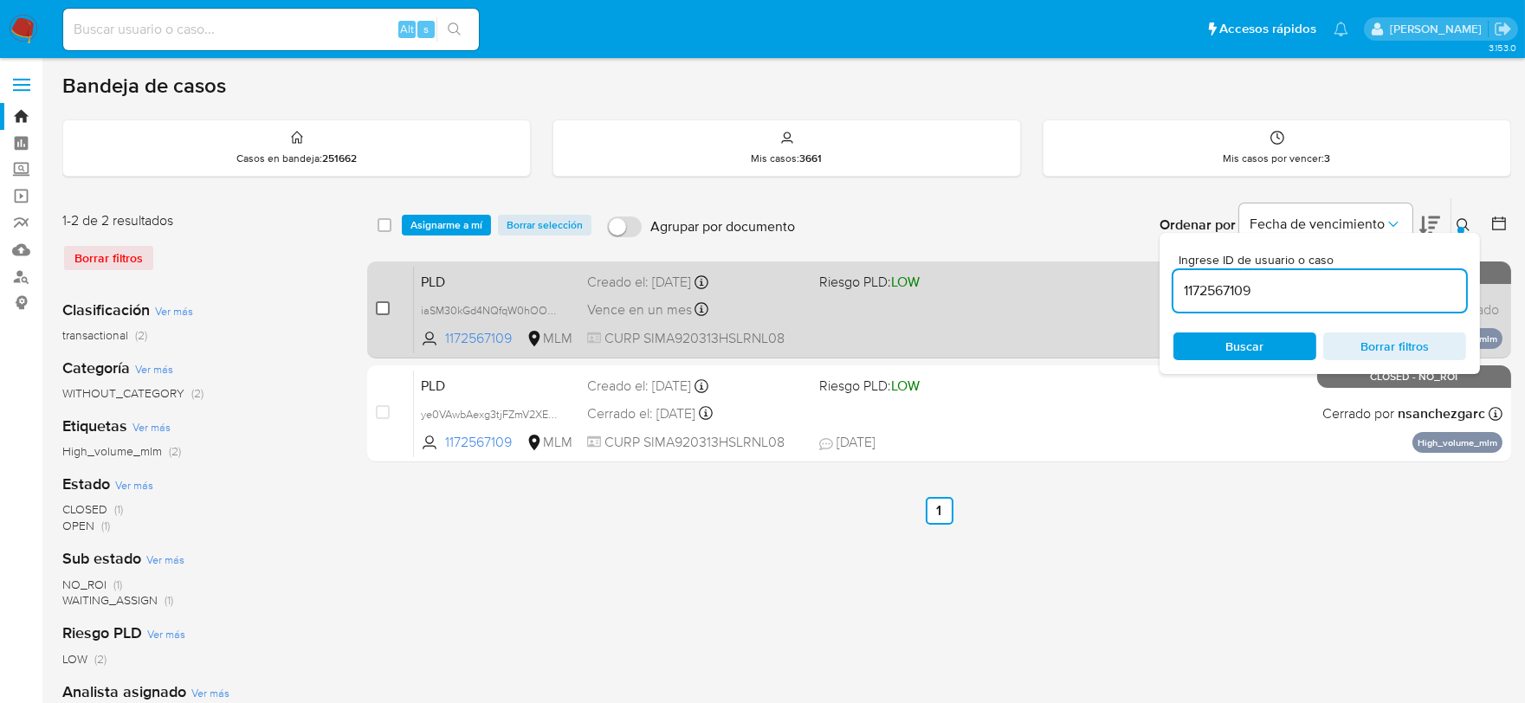
click at [381, 307] on input "checkbox" at bounding box center [383, 308] width 14 height 14
checkbox input "true"
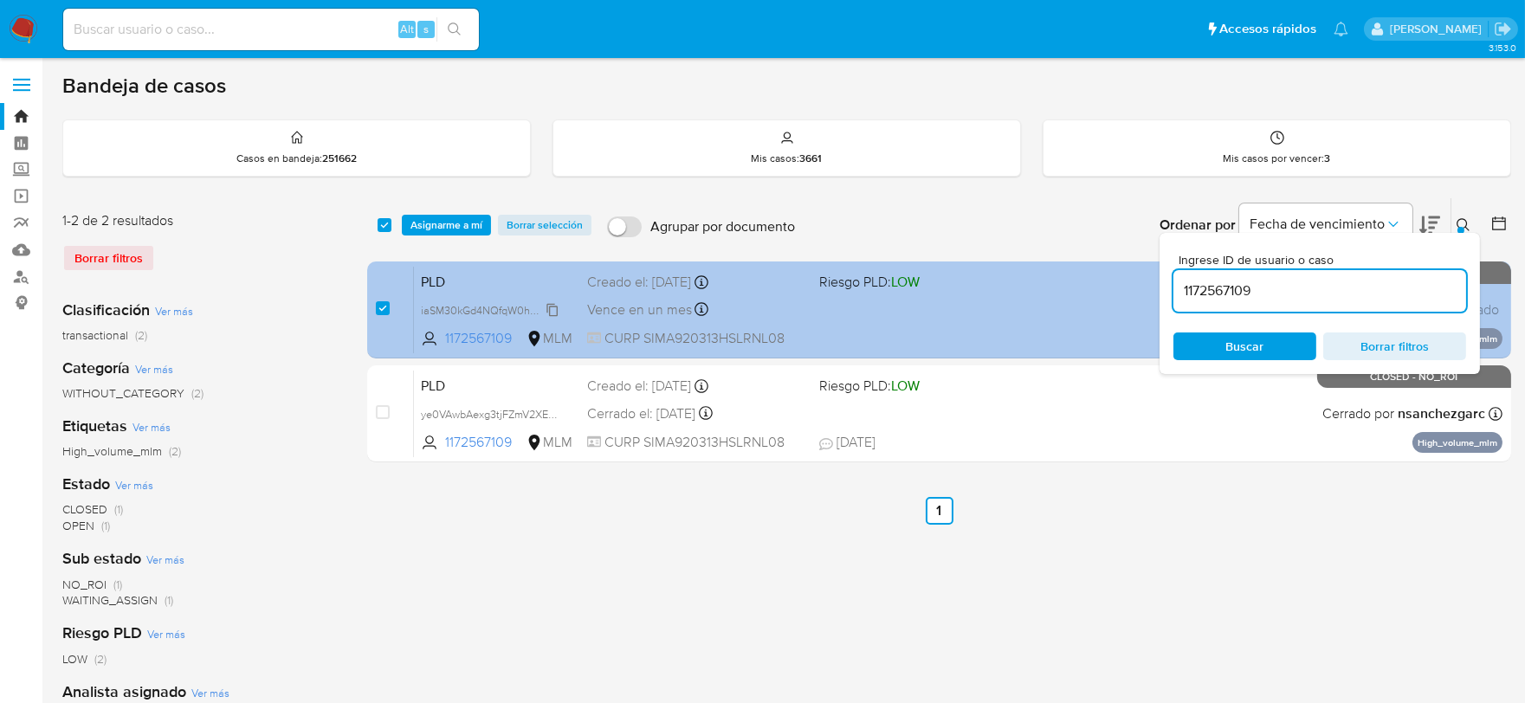
click at [551, 307] on span "iaSM30kGd4NQfqW0hOO5EzzB" at bounding box center [499, 309] width 156 height 19
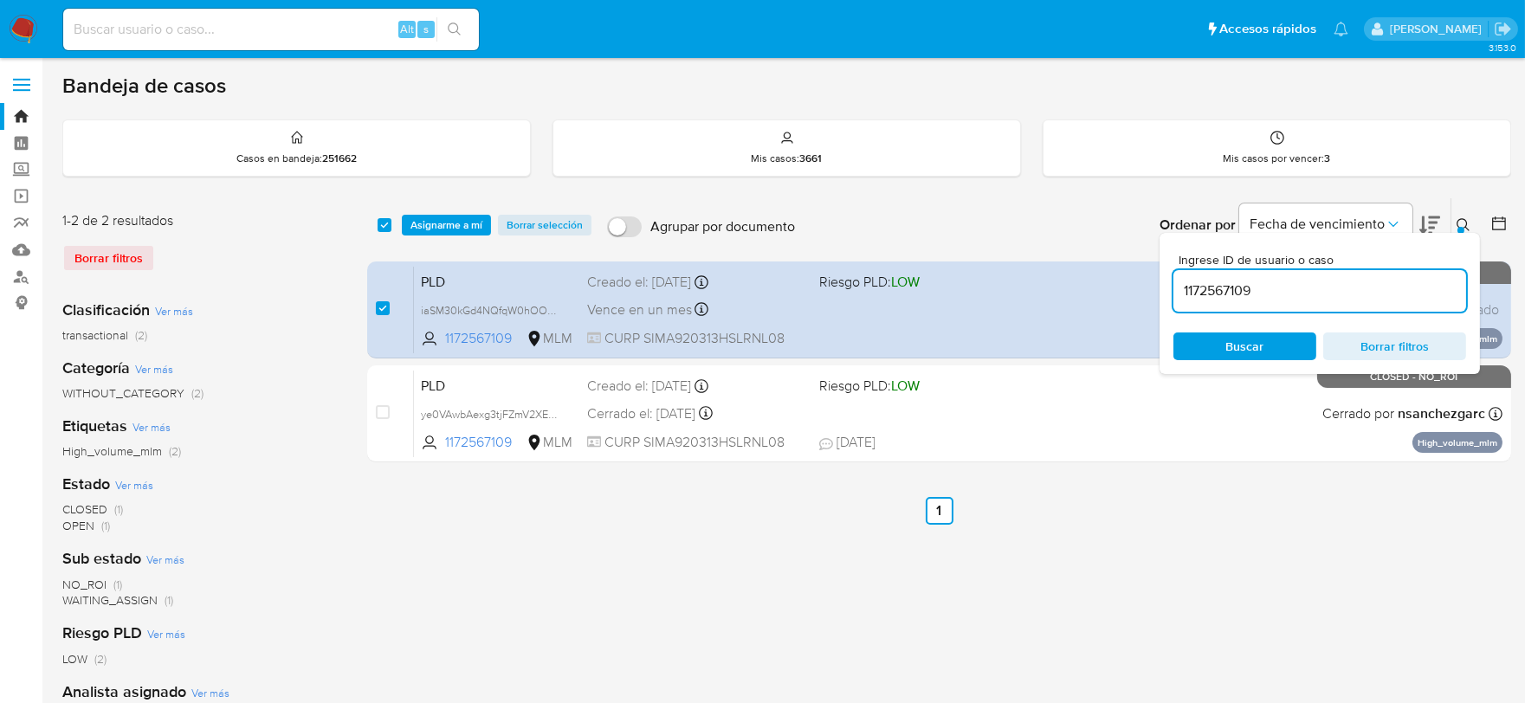
click at [1207, 290] on input "1172567109" at bounding box center [1320, 291] width 293 height 23
paste input "481358726"
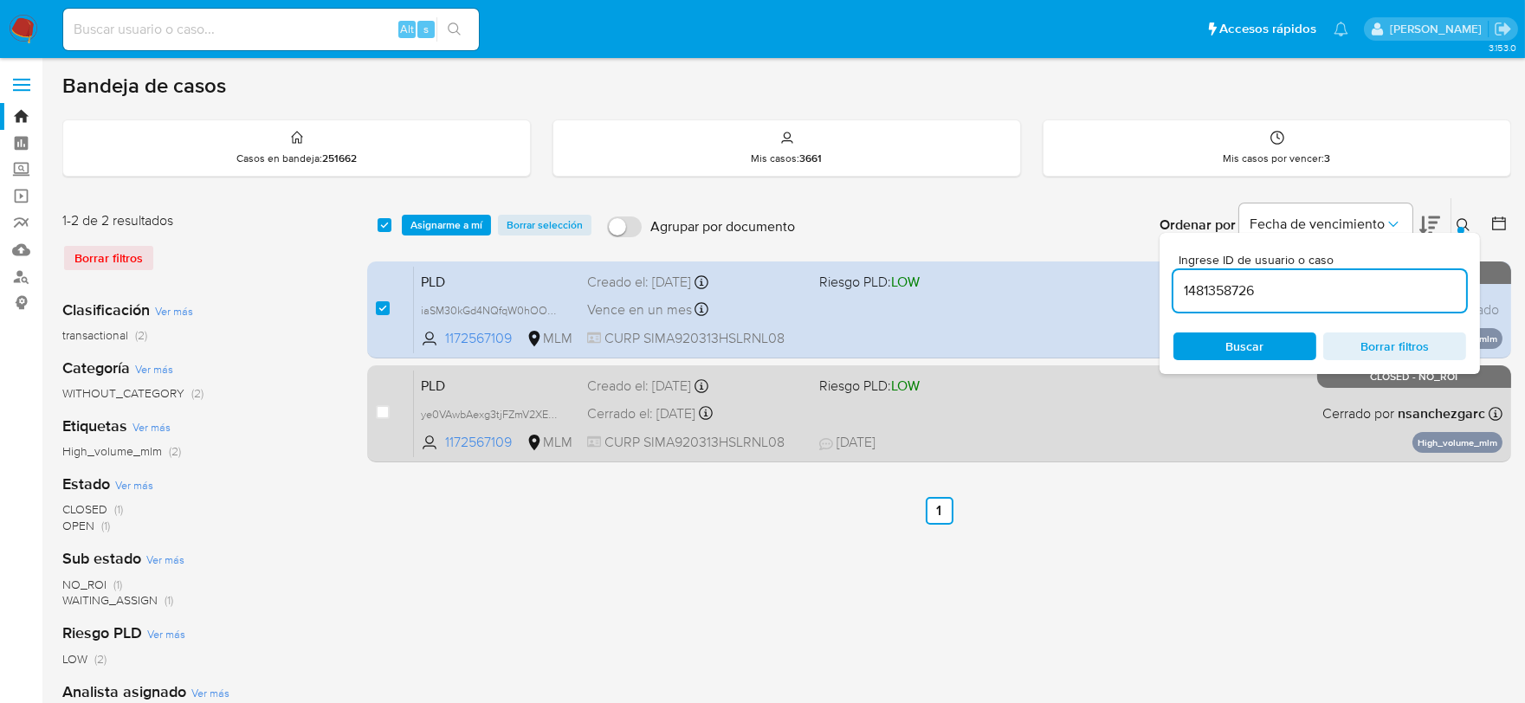
type input "1481358726"
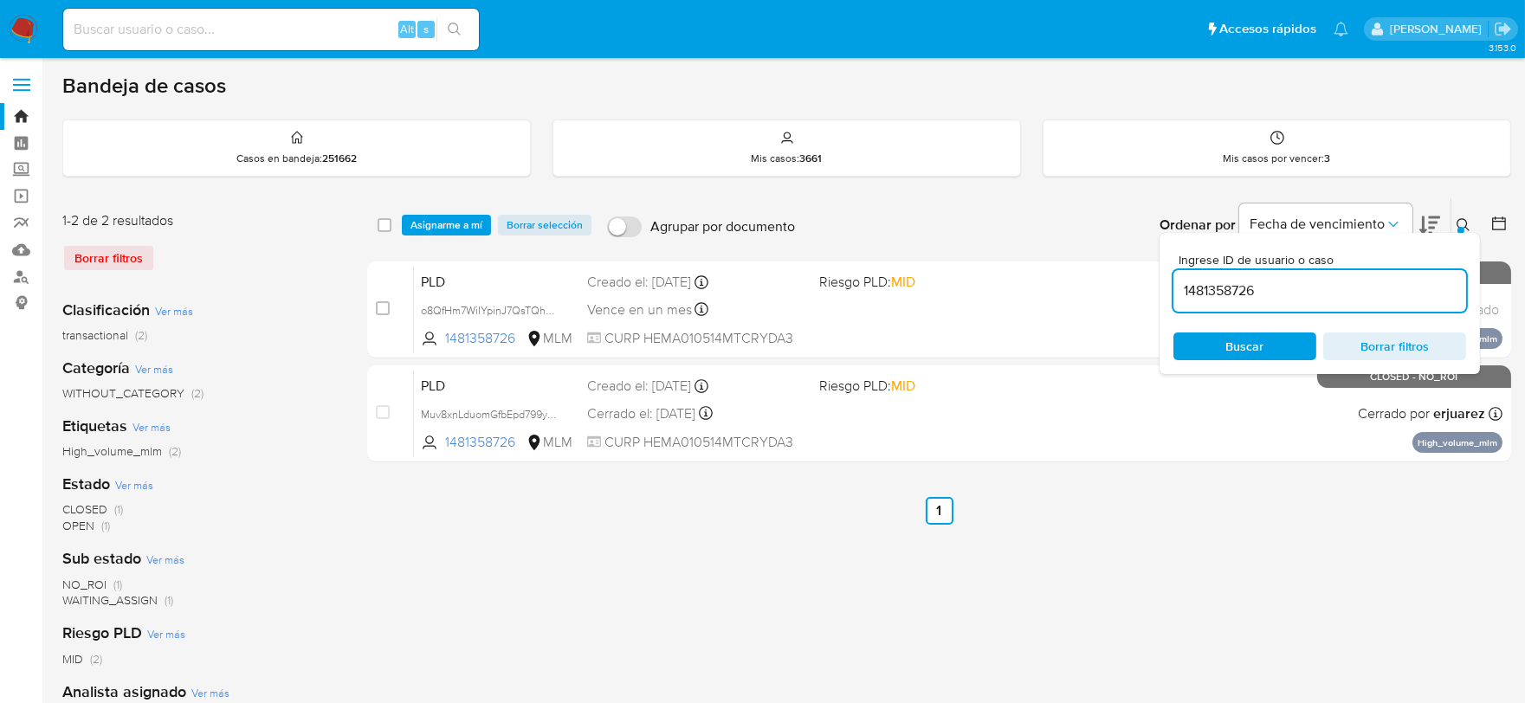
checkbox input "false"
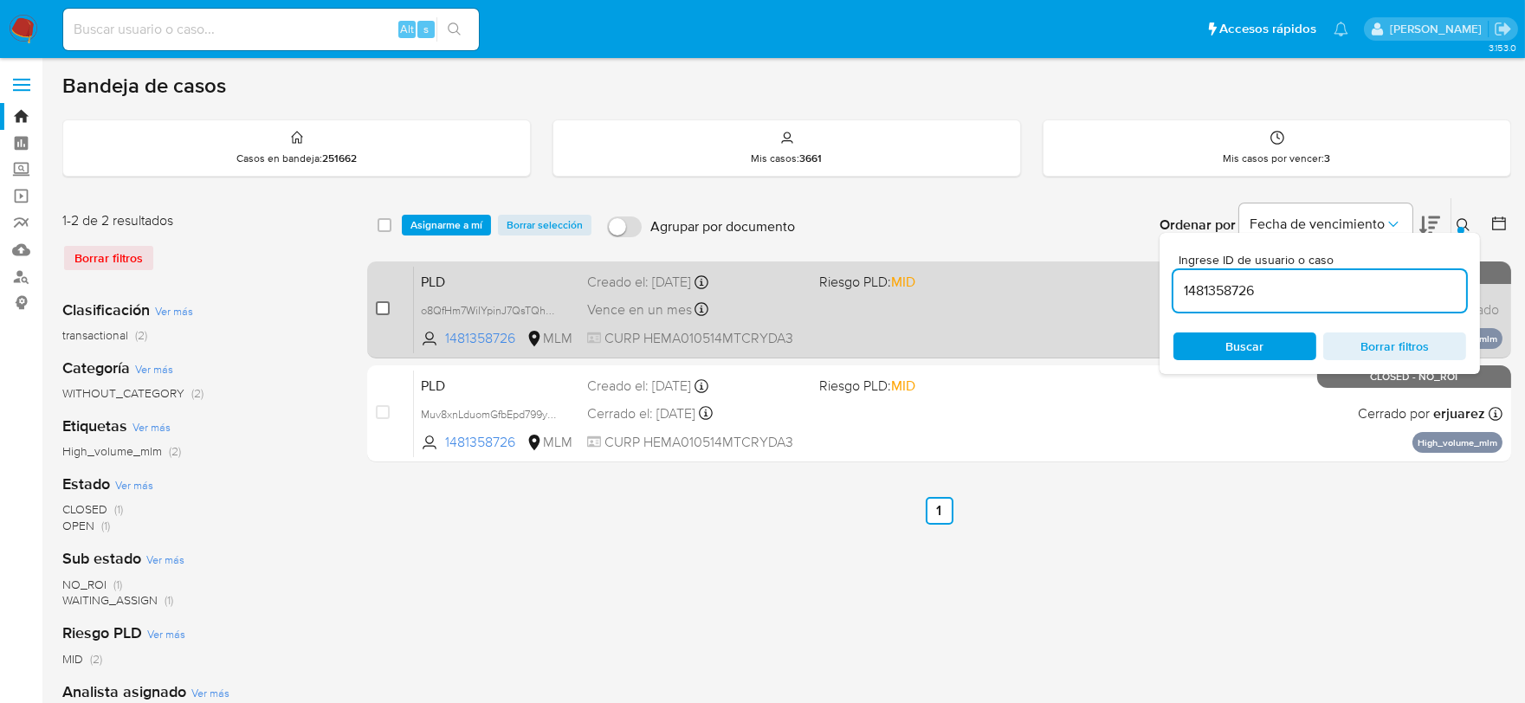
click at [382, 307] on input "checkbox" at bounding box center [383, 308] width 14 height 14
checkbox input "true"
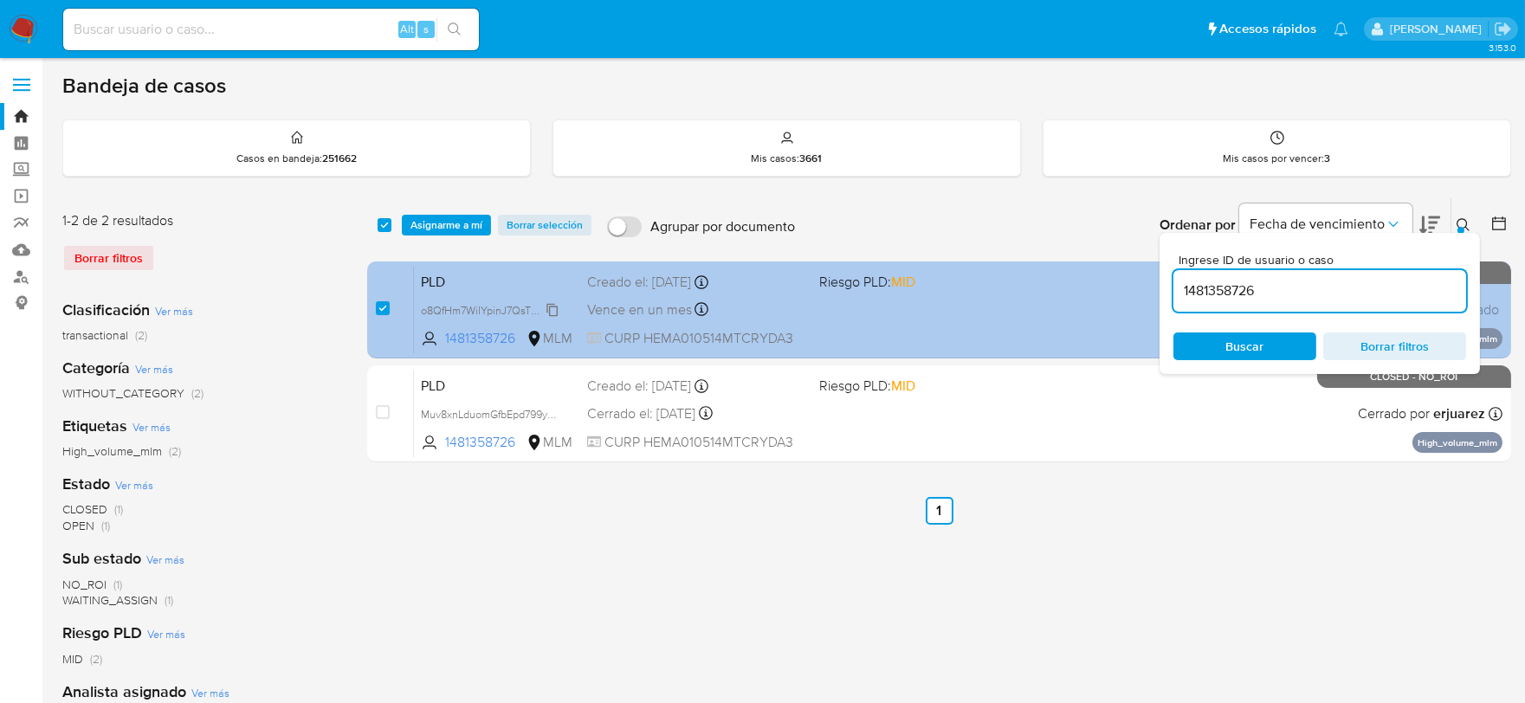
click at [553, 310] on span "o8QfHm7WiIYpinJ7QsTQhkkH" at bounding box center [492, 309] width 143 height 19
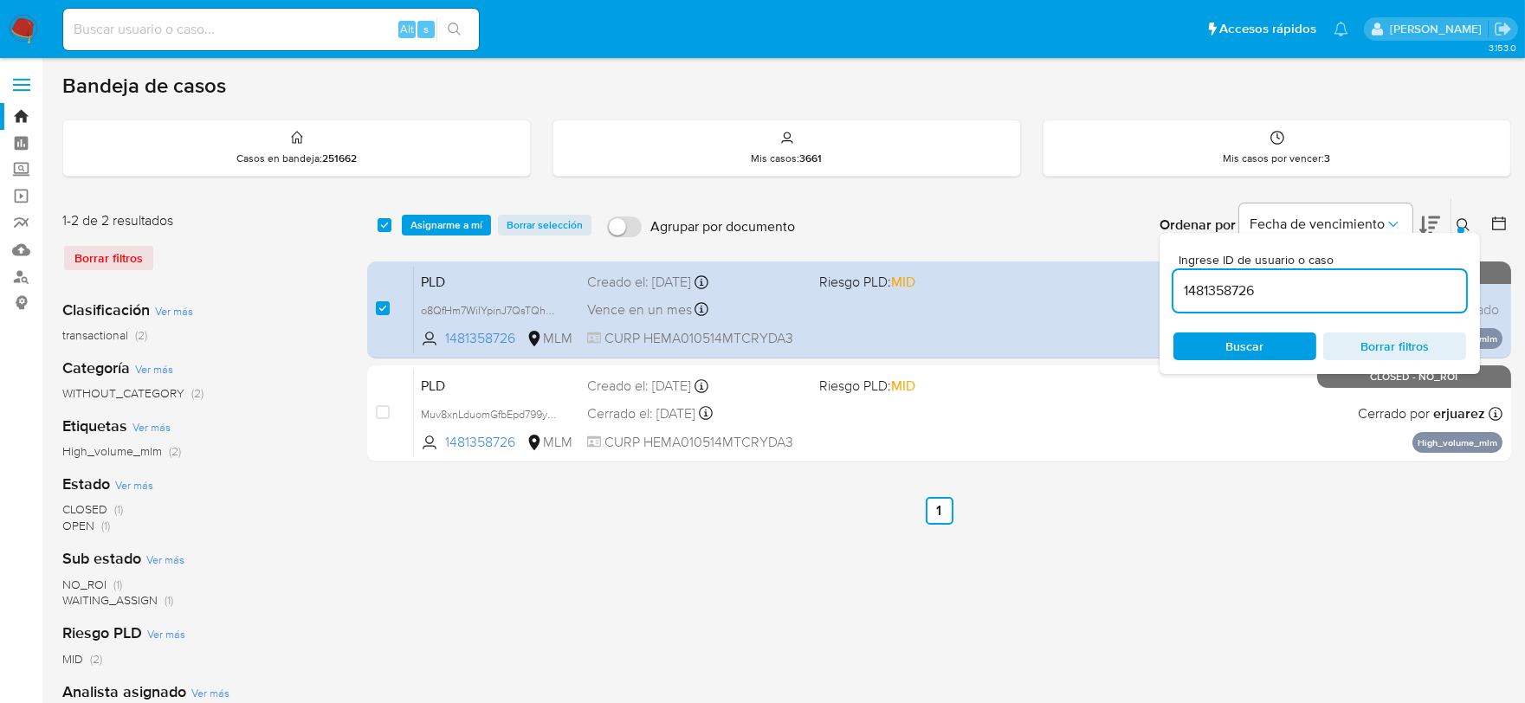
click at [1216, 291] on input "1481358726" at bounding box center [1320, 291] width 293 height 23
paste input "758027948"
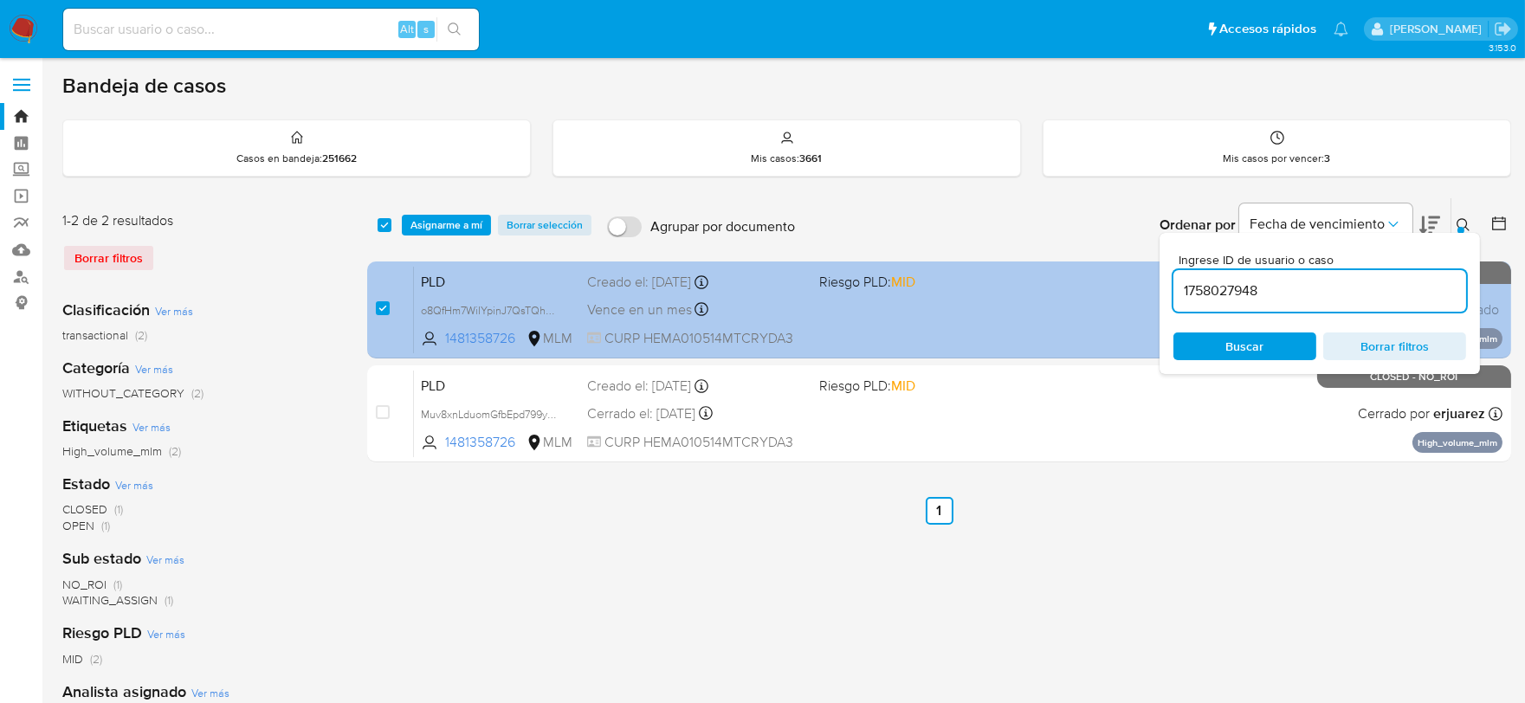
type input "1758027948"
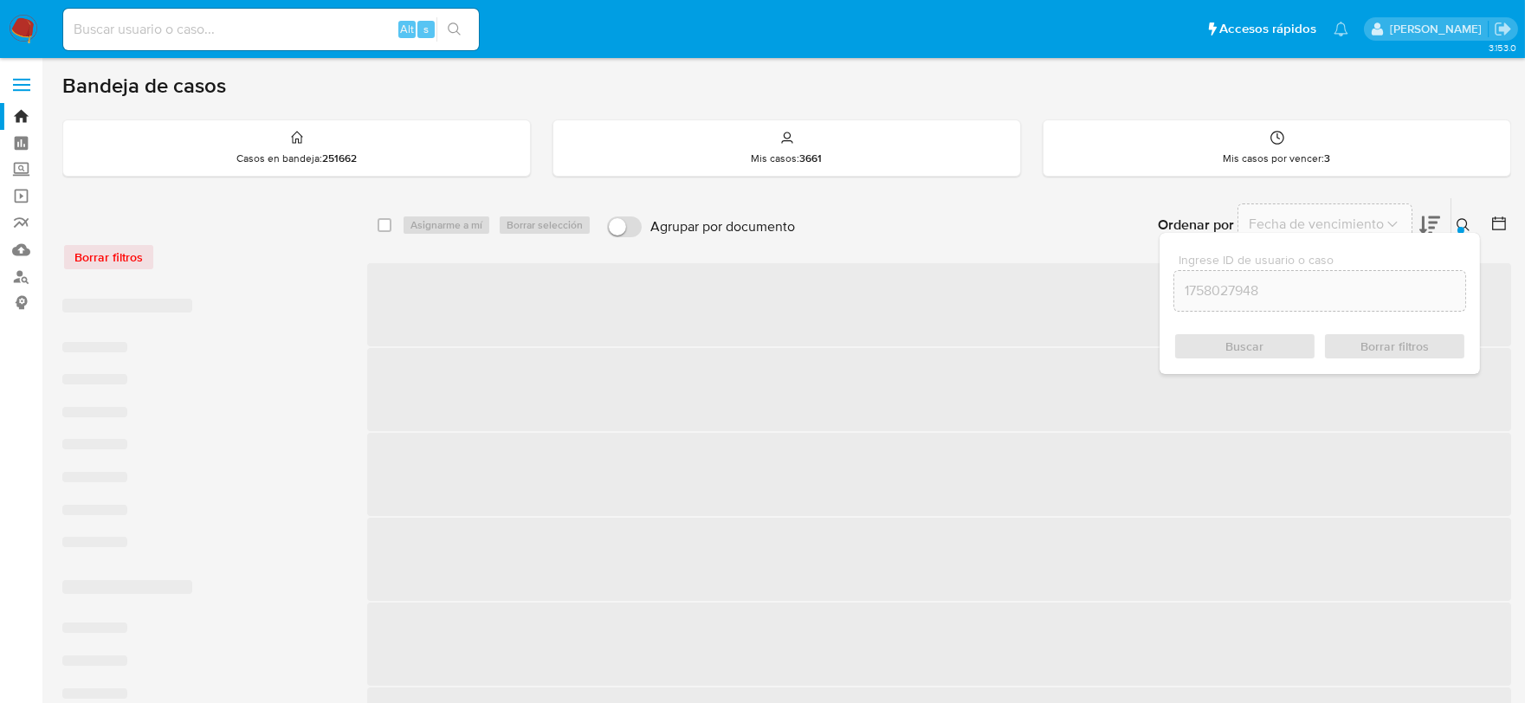
checkbox input "false"
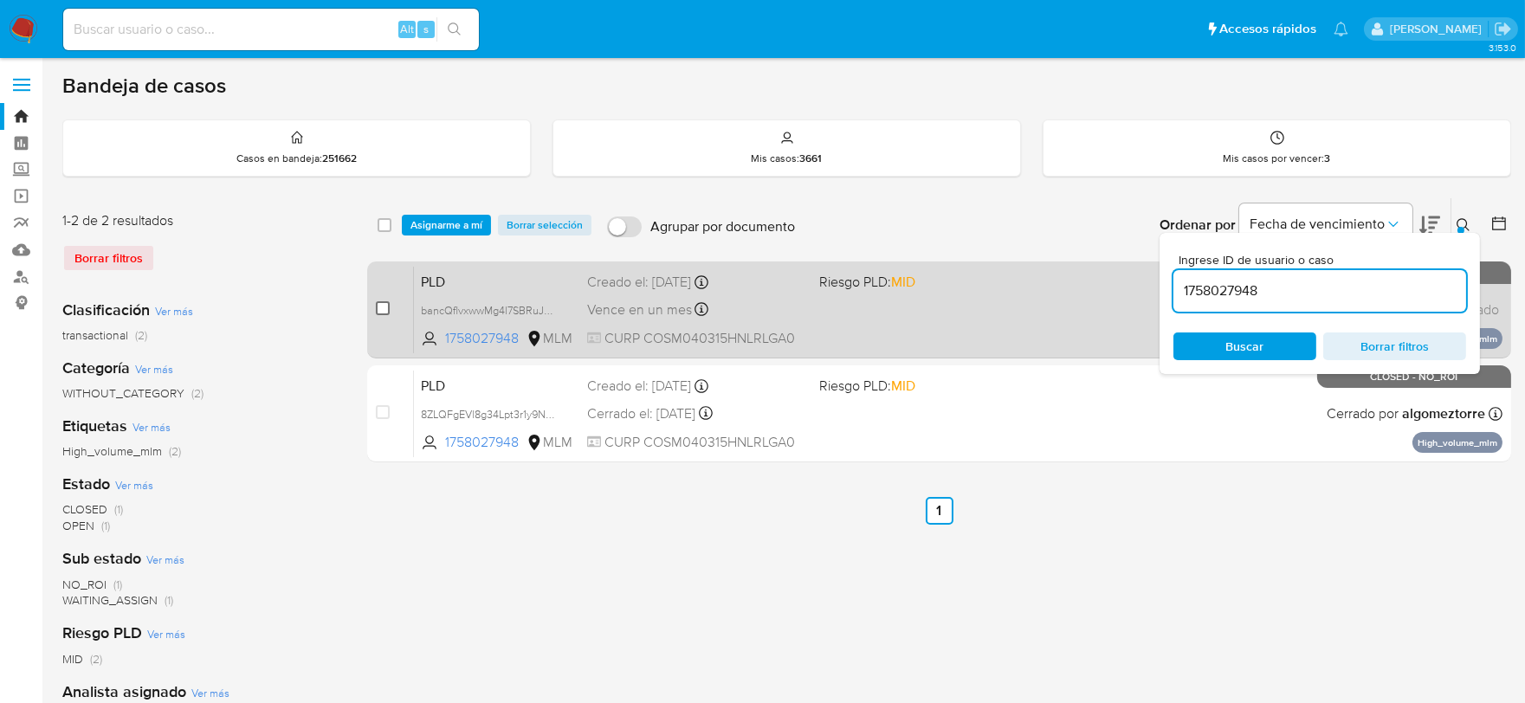
click at [385, 307] on input "checkbox" at bounding box center [383, 308] width 14 height 14
checkbox input "true"
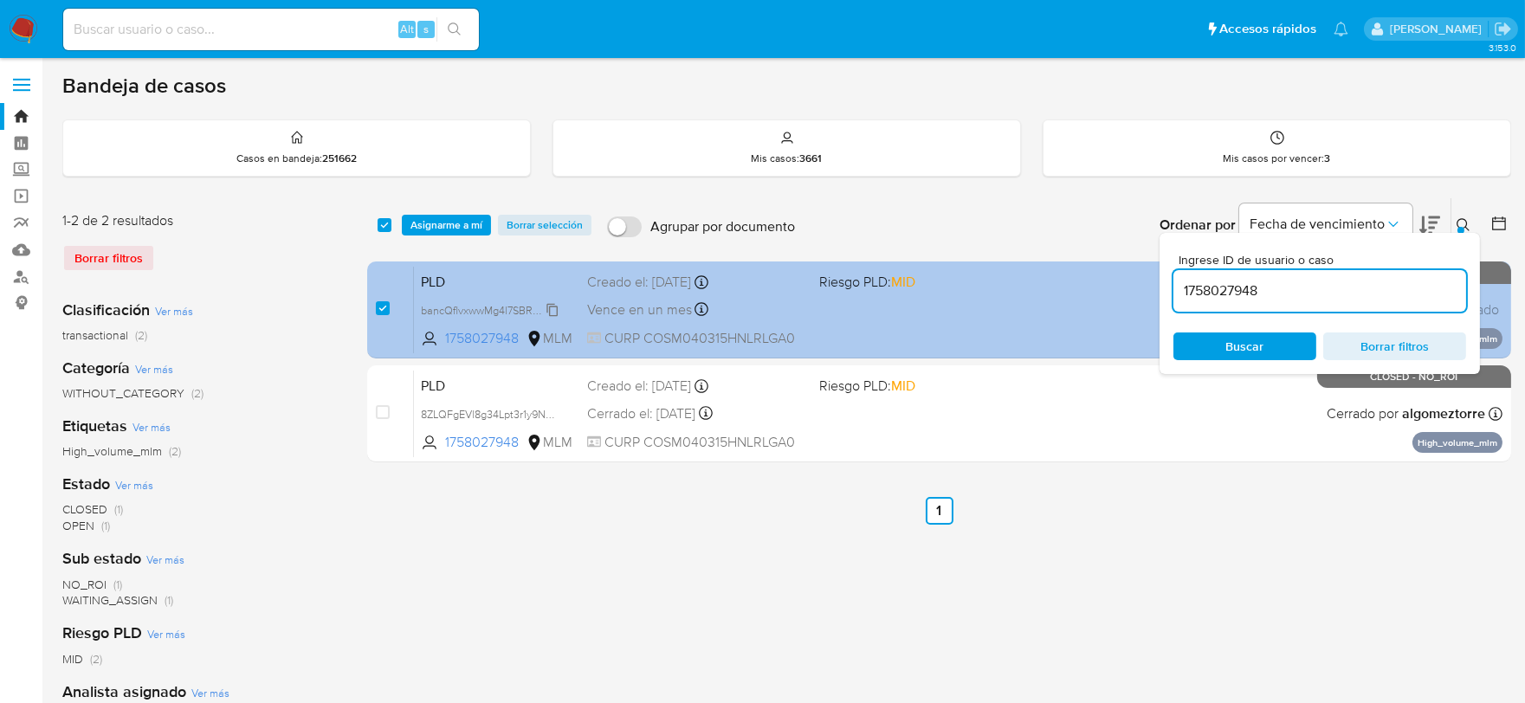
click at [557, 306] on span "bancQflvxwwMg4l7SBRuJRzu" at bounding box center [491, 309] width 141 height 19
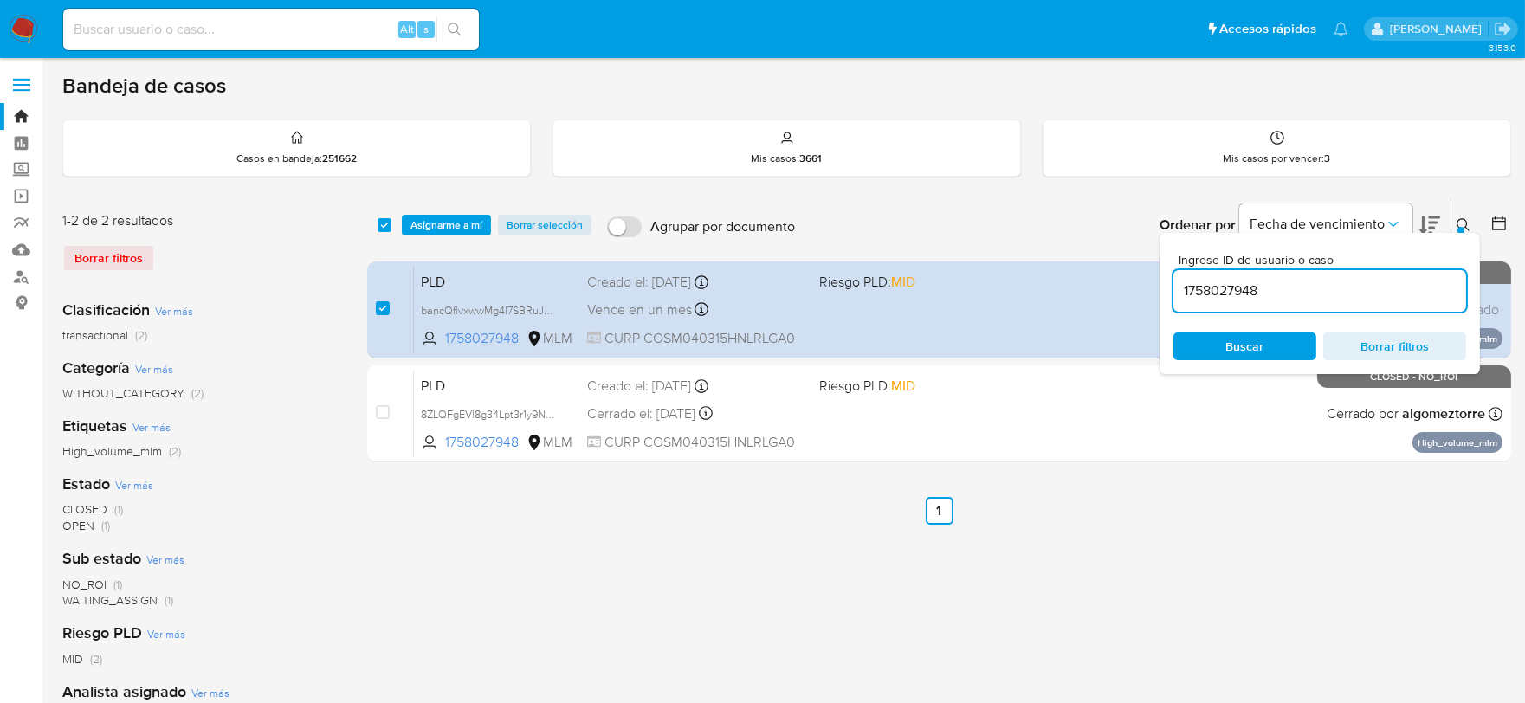
click at [1242, 284] on input "1758027948" at bounding box center [1320, 291] width 293 height 23
paste input "85987579"
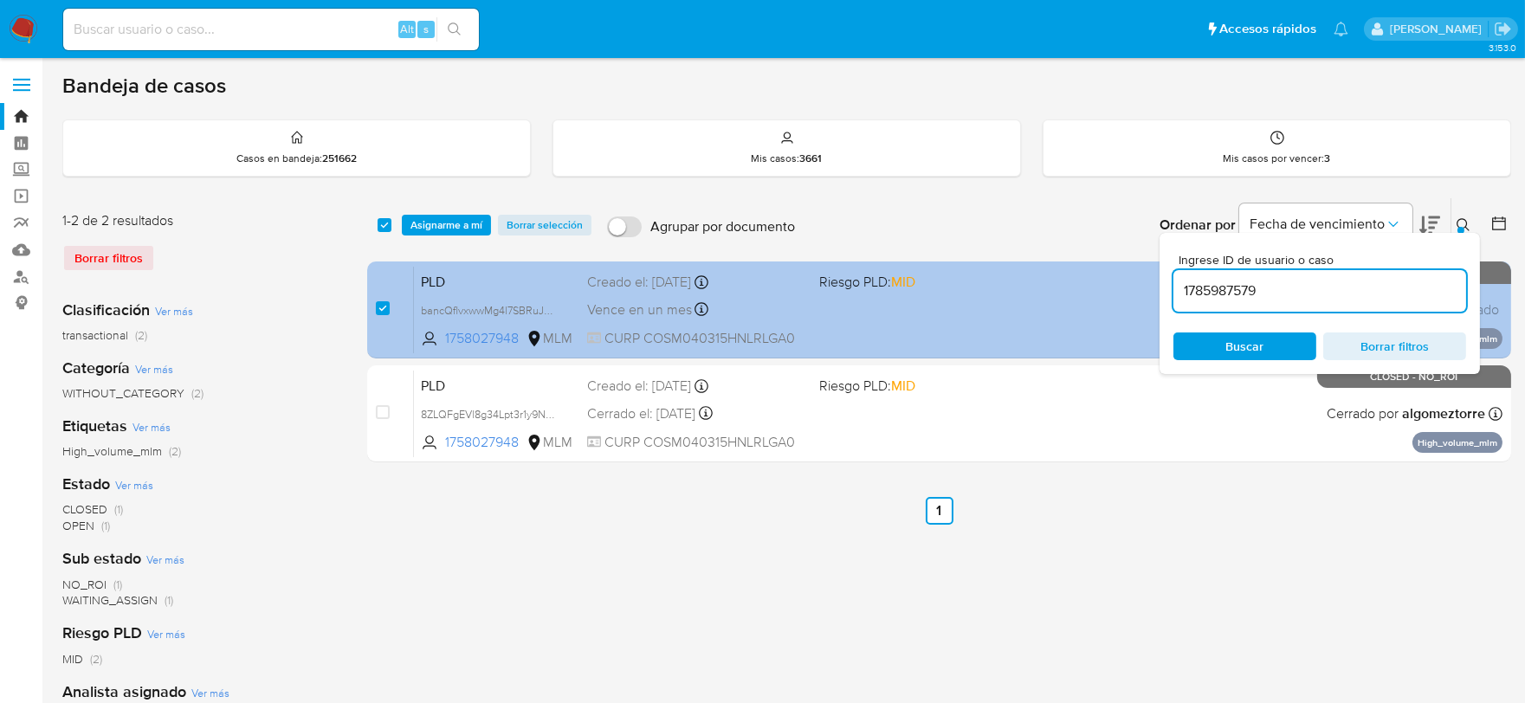
type input "1785987579"
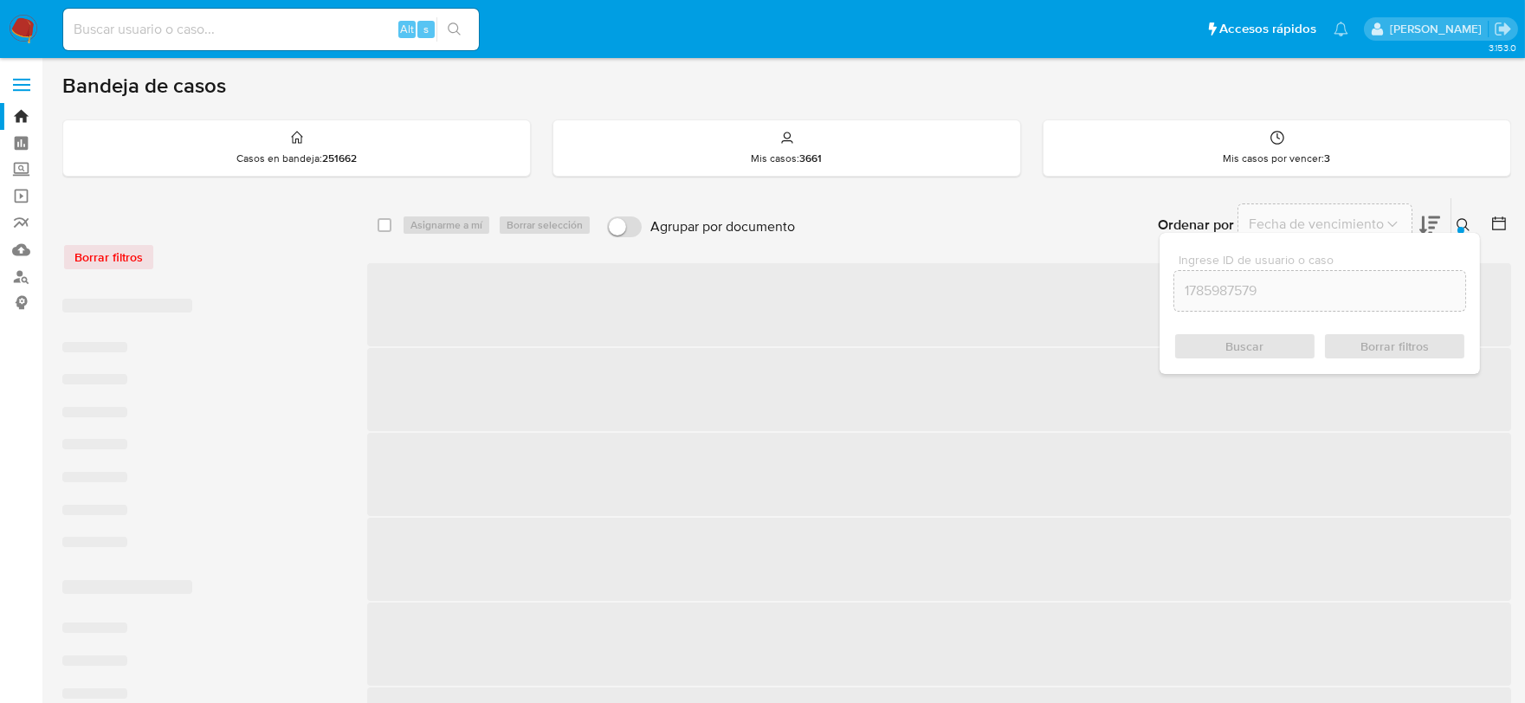
checkbox input "false"
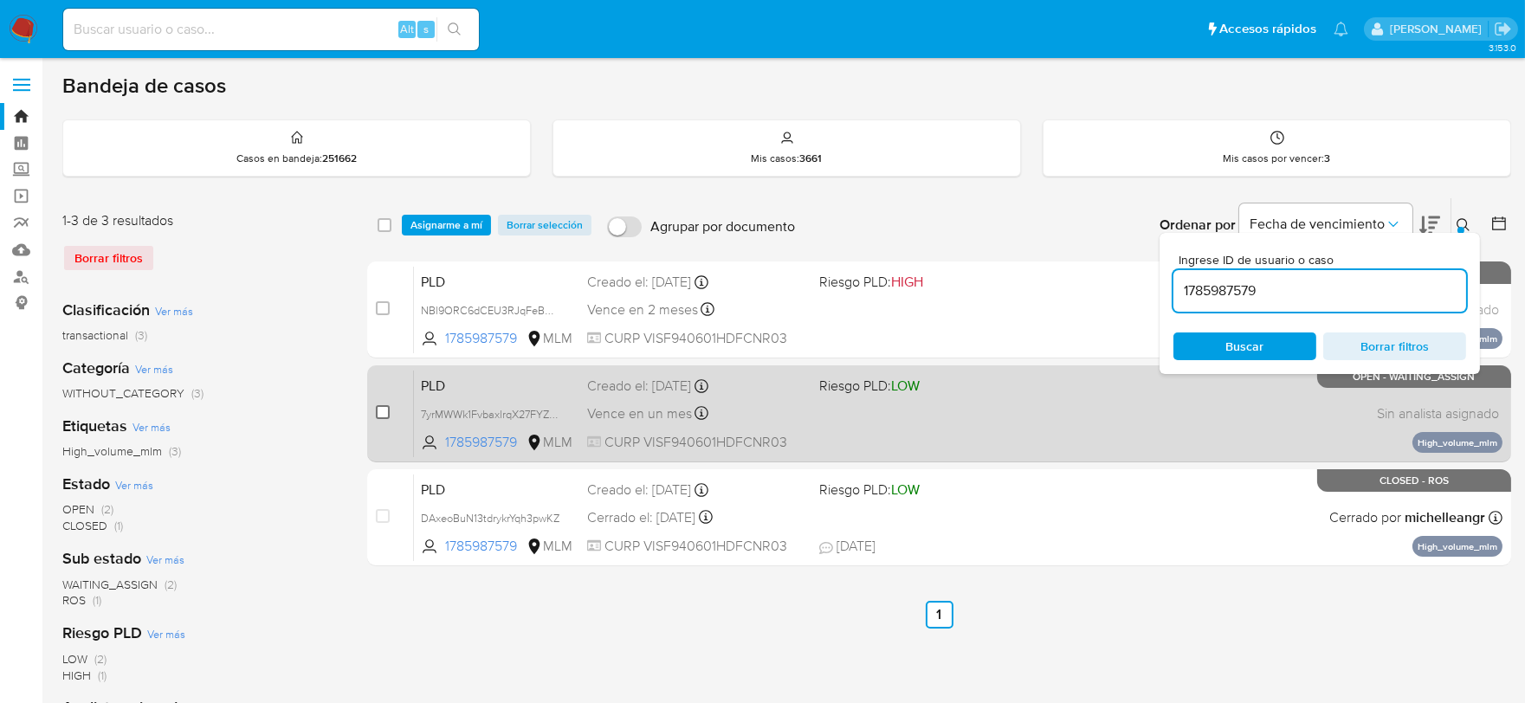
click at [383, 411] on input "checkbox" at bounding box center [383, 412] width 14 height 14
checkbox input "true"
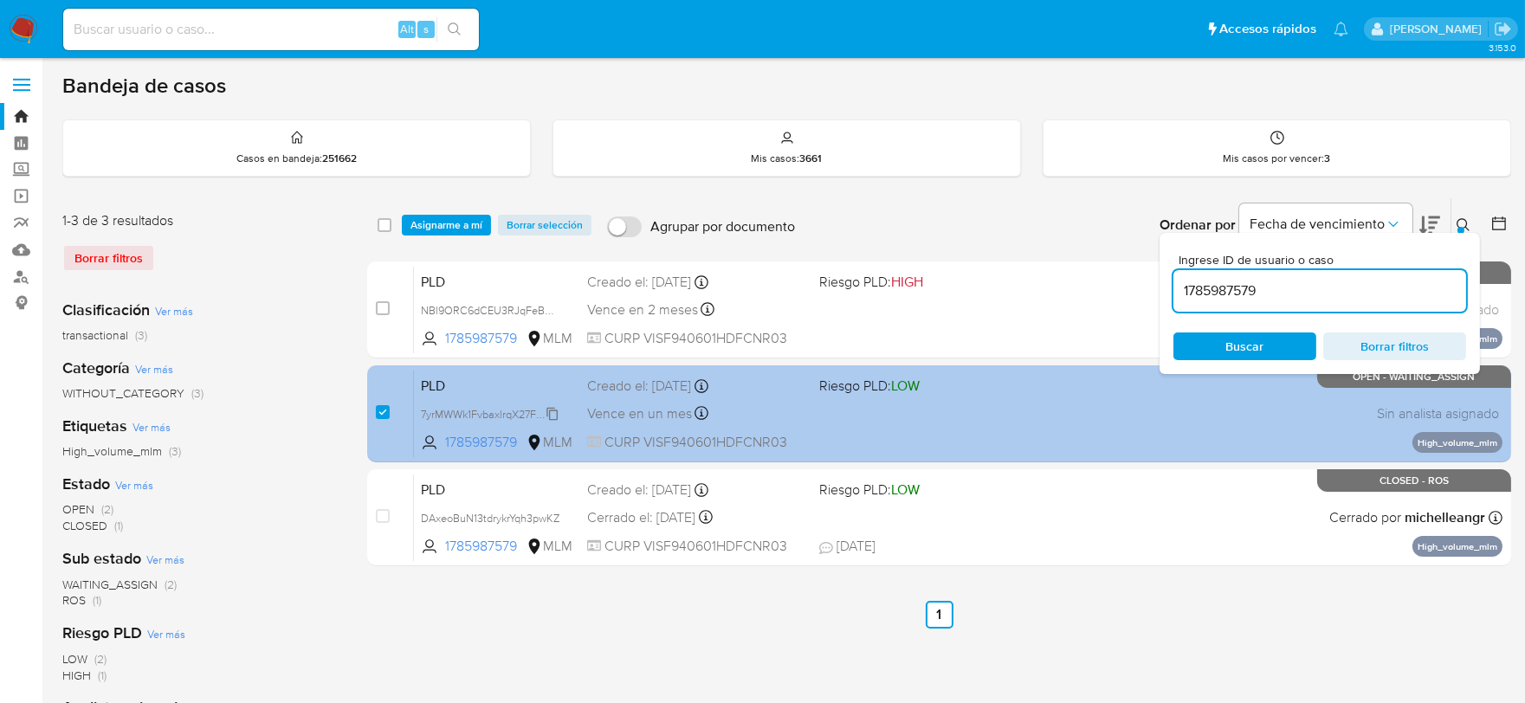
click at [551, 409] on span "7yrMWWk1FvbaxlrqX27FYZ3T" at bounding box center [491, 413] width 140 height 19
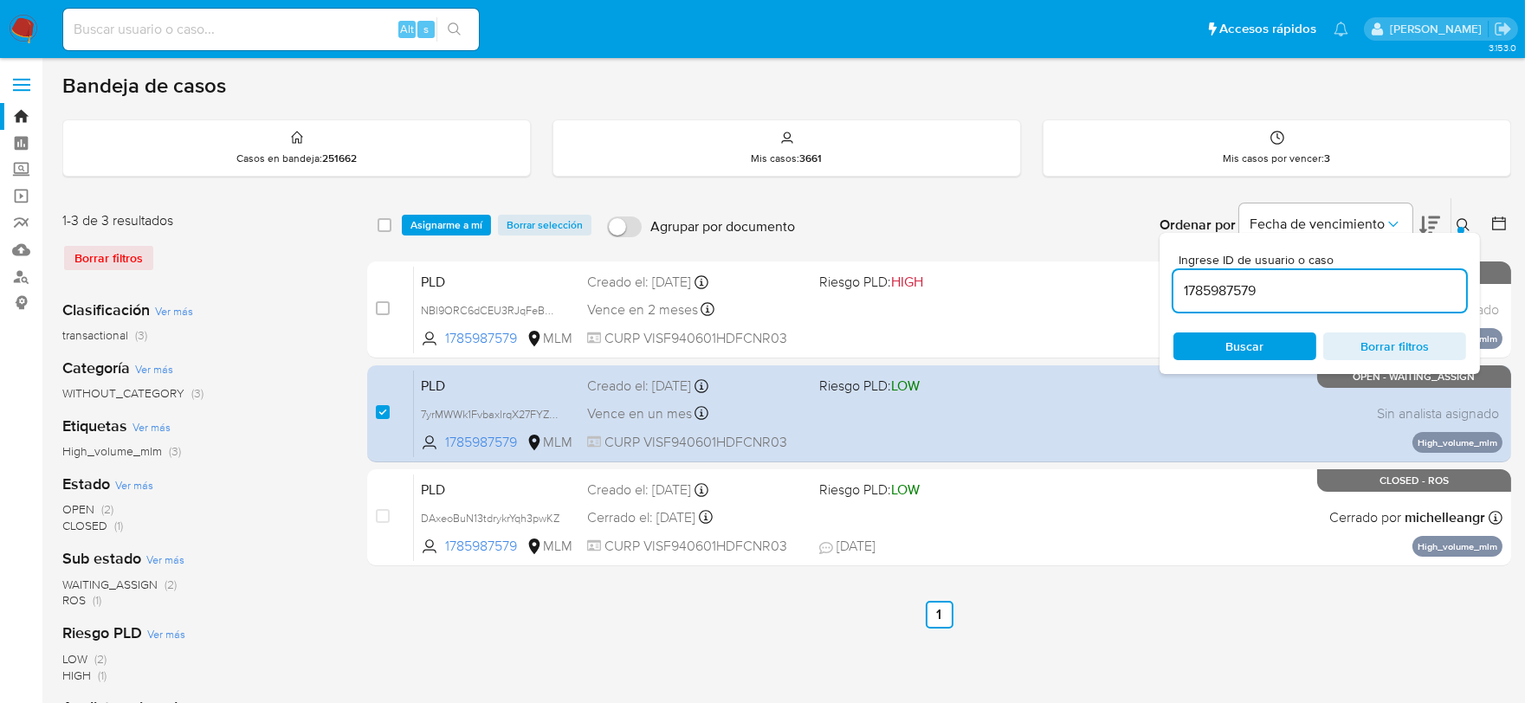
click at [451, 228] on span "Asignarme a mí" at bounding box center [447, 225] width 72 height 17
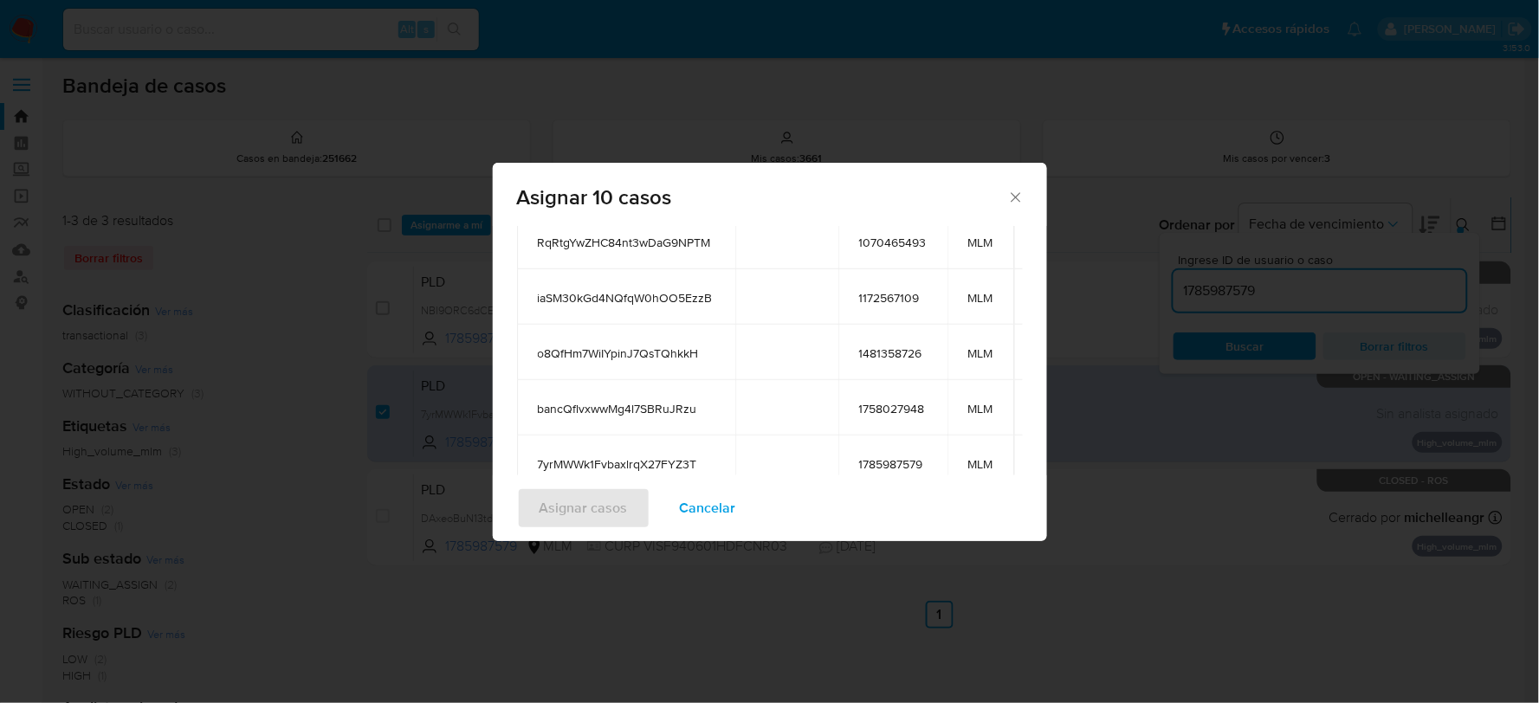
scroll to position [385, 0]
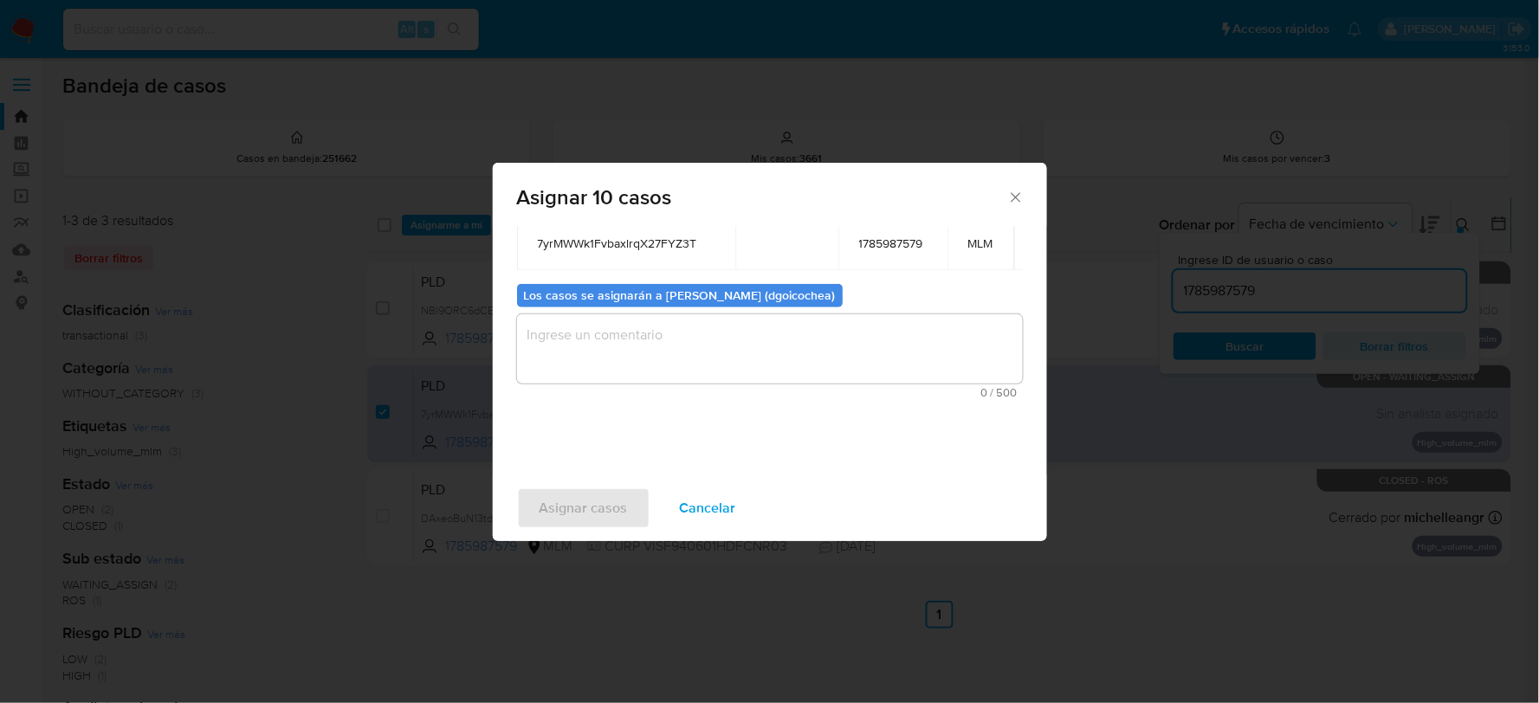
click at [706, 339] on textarea "assign-modal" at bounding box center [770, 348] width 506 height 69
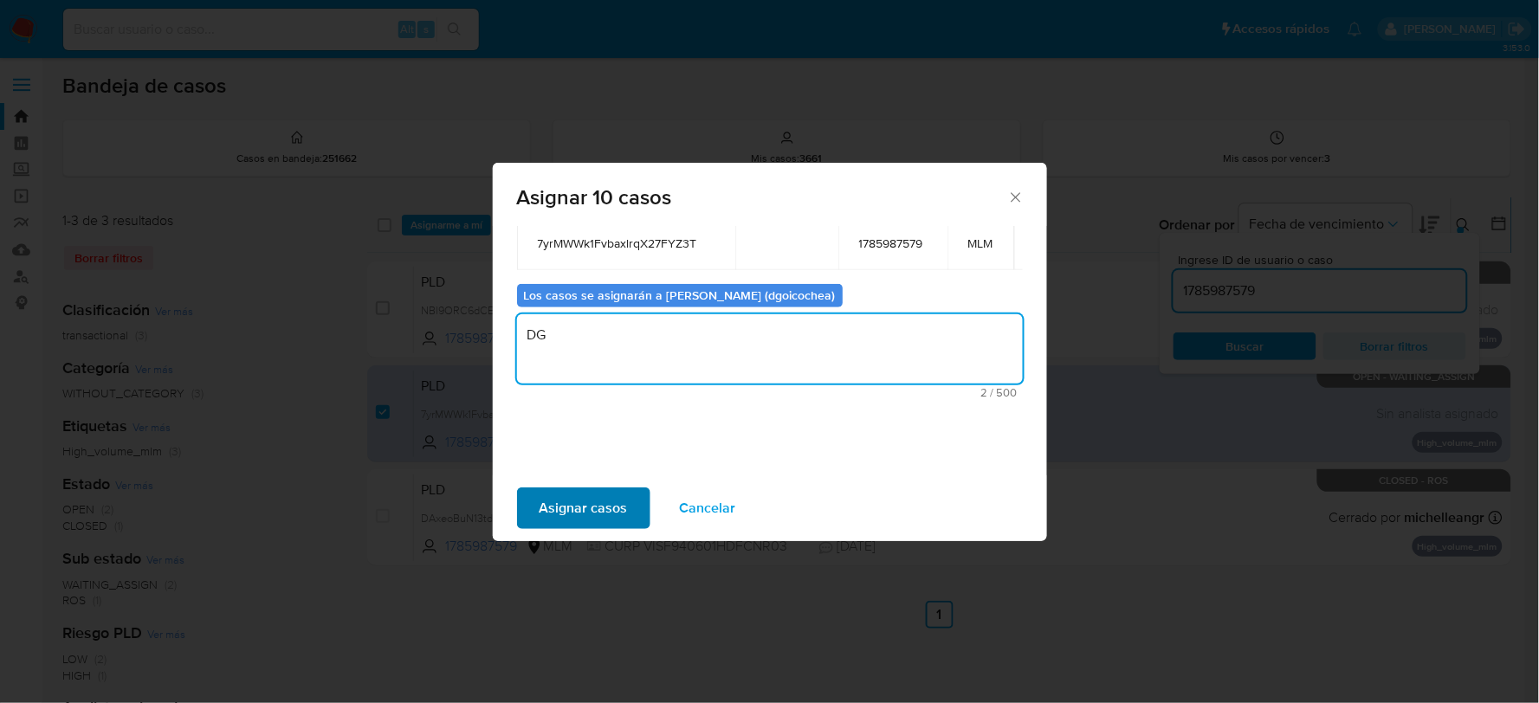
type textarea "DG"
click at [589, 489] on span "Asignar casos" at bounding box center [584, 508] width 88 height 38
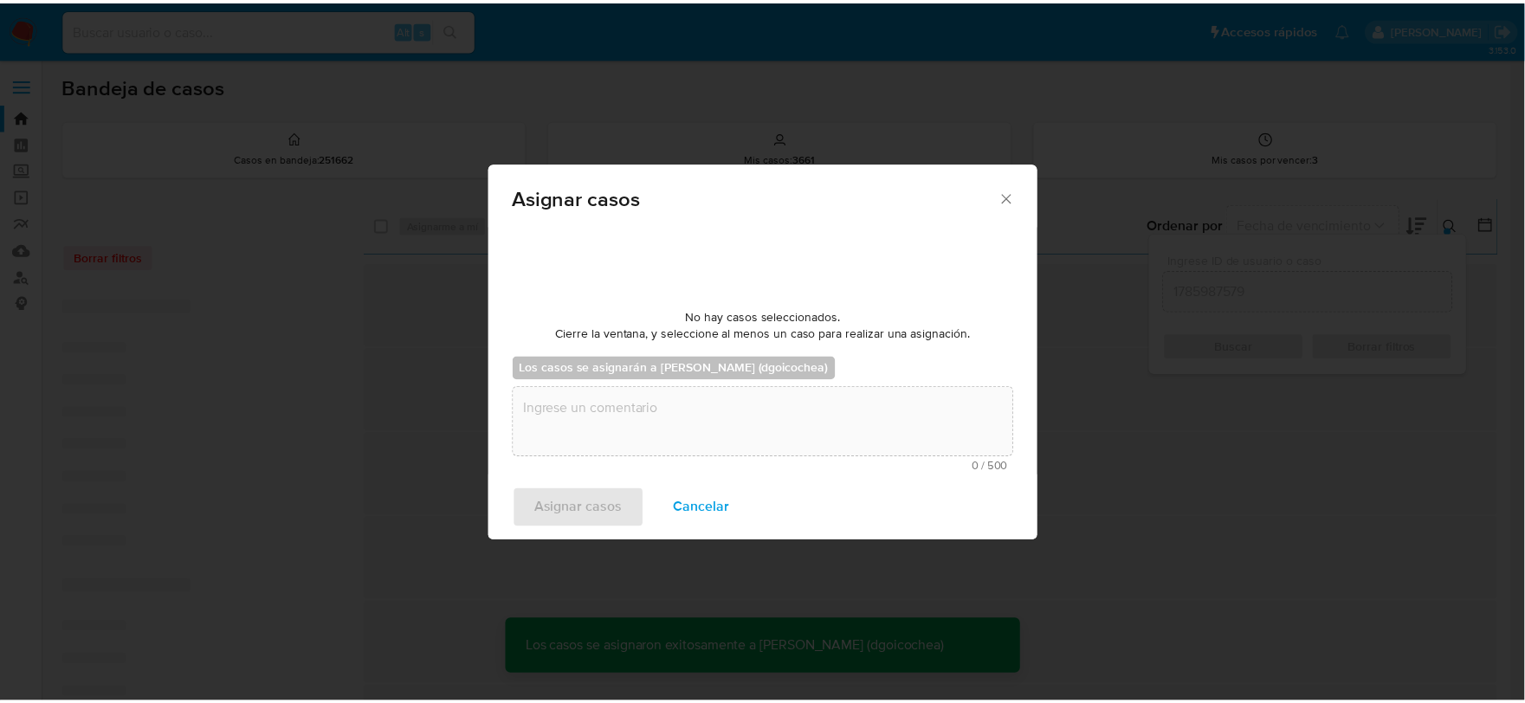
scroll to position [105, 0]
